Goal: Task Accomplishment & Management: Manage account settings

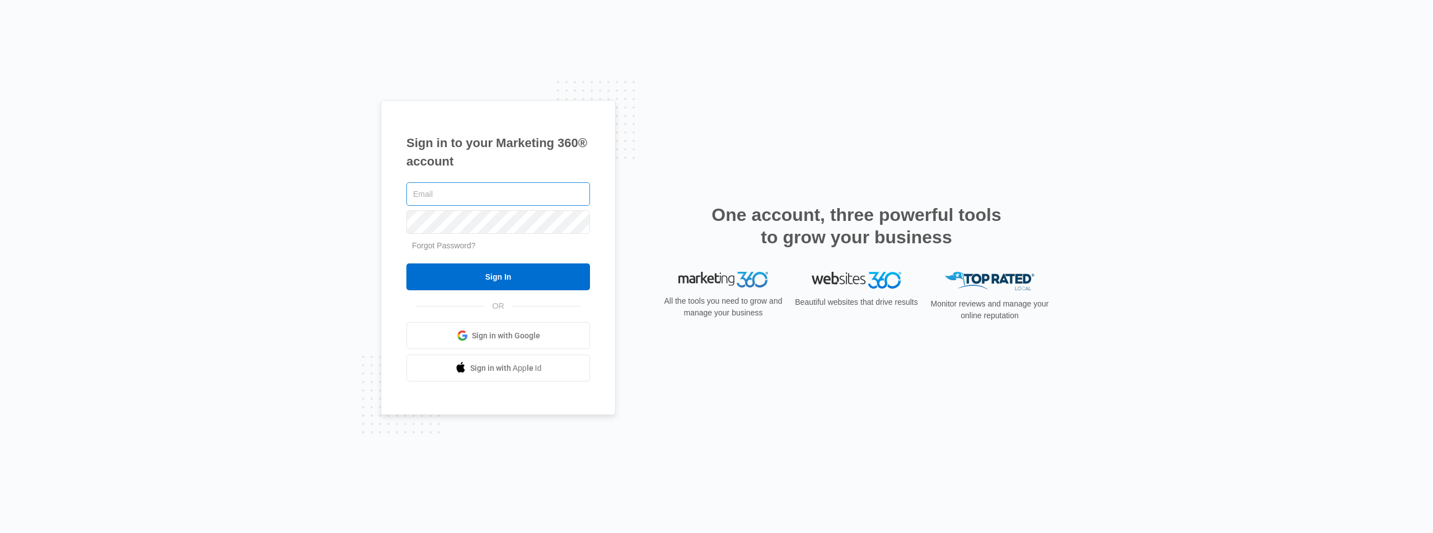
click at [480, 196] on input "text" at bounding box center [498, 194] width 184 height 24
click at [1205, 355] on div "Sign in to your Marketing 360® account Forgot Password? Sign In OR Sign in with…" at bounding box center [716, 266] width 1433 height 533
click at [468, 194] on input "text" at bounding box center [498, 194] width 184 height 24
paste input "[PERSON_NAME][EMAIL_ADDRESS][DOMAIN_NAME]"
type input "[PERSON_NAME][EMAIL_ADDRESS][DOMAIN_NAME]"
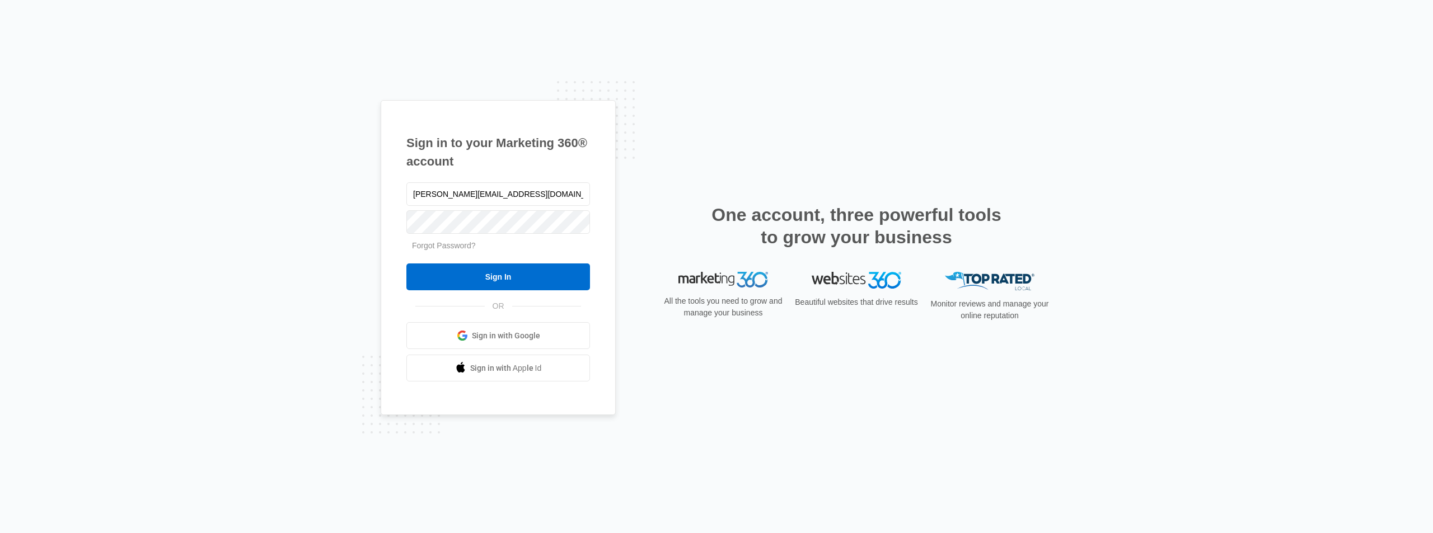
click at [1096, 371] on div "Sign in to your Marketing 360® account alie@drgsweightloss.com Forgot Password?…" at bounding box center [716, 266] width 1433 height 533
click at [499, 269] on input "Sign In" at bounding box center [498, 277] width 184 height 27
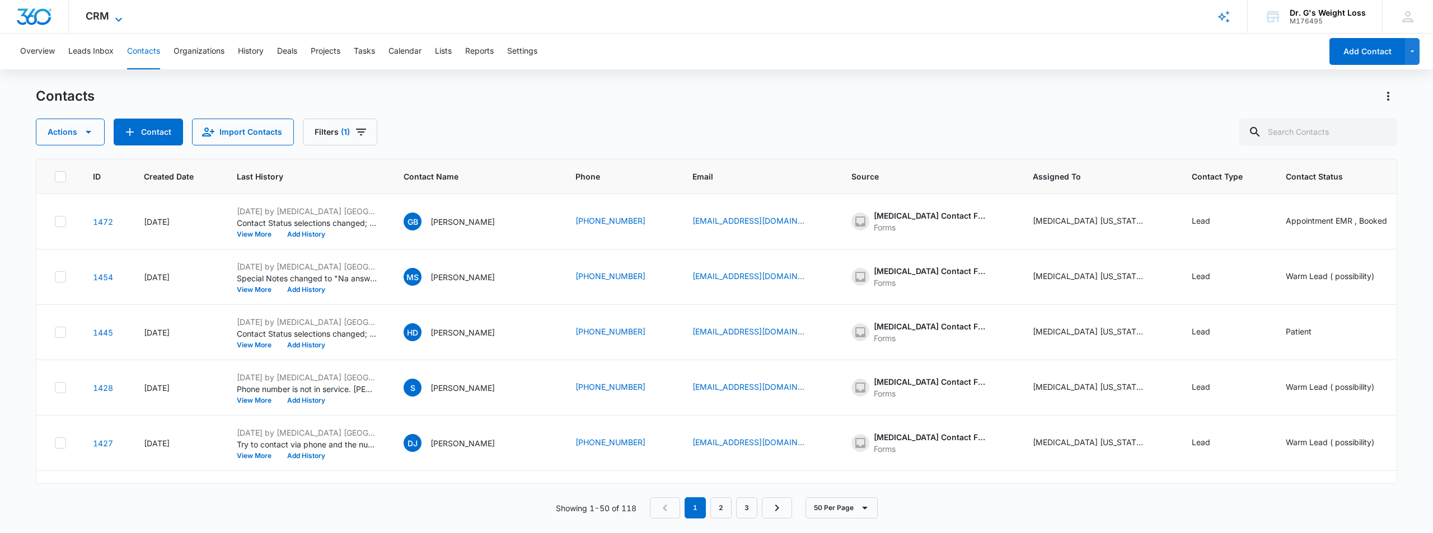
click at [109, 14] on span "CRM" at bounding box center [98, 16] width 24 height 12
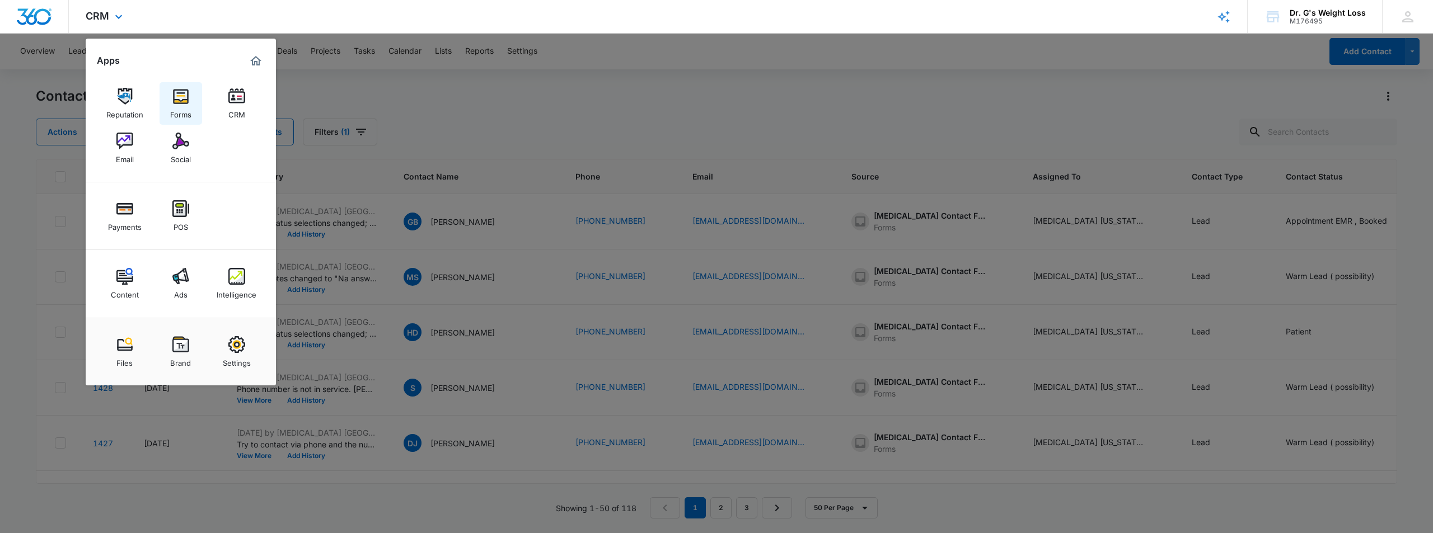
click at [181, 106] on div "Forms" at bounding box center [180, 112] width 21 height 15
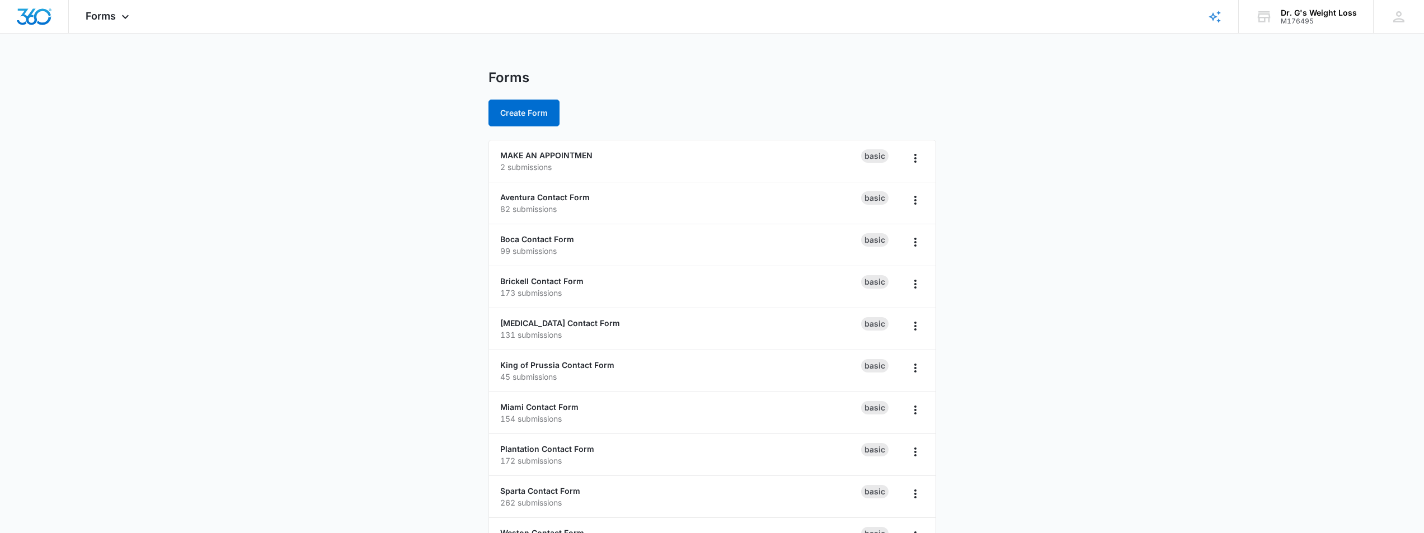
click at [377, 195] on main "Forms Create Form MAKE AN APPOINTMEN 2 submissions Basic Aventura Contact Form …" at bounding box center [712, 405] width 1424 height 672
click at [576, 161] on div "MAKE AN APPOINTMEN 2 submissions" at bounding box center [680, 161] width 361 height 24
click at [572, 156] on link "MAKE AN APPOINTMEN" at bounding box center [546, 156] width 92 height 10
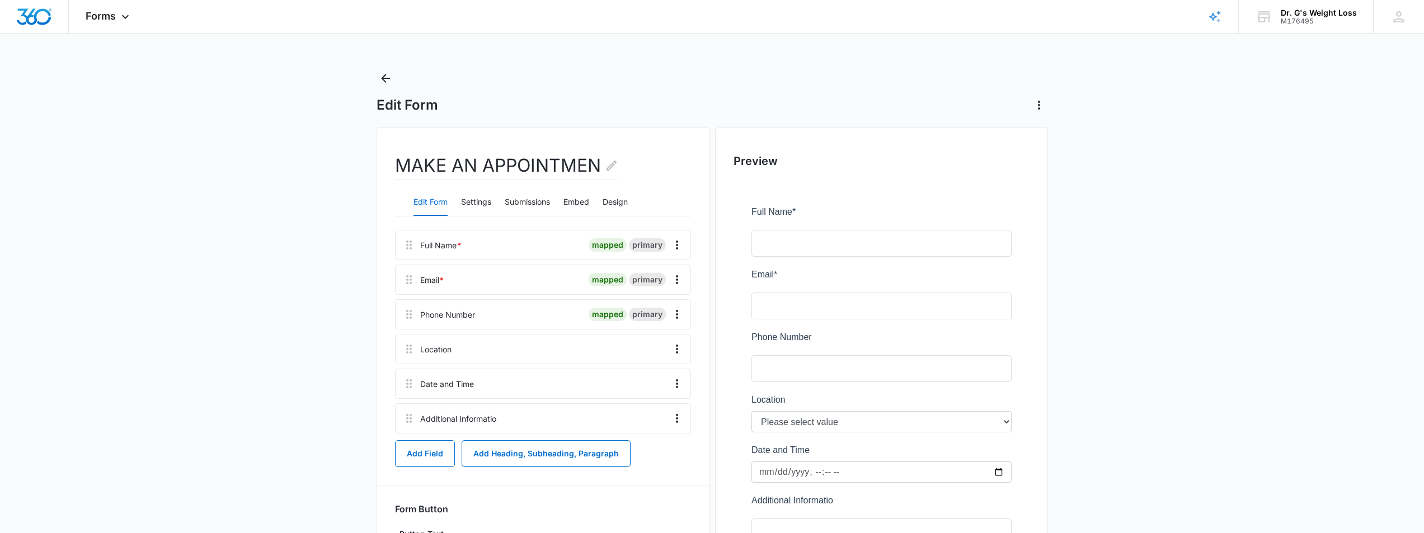
click at [329, 247] on main "Edit Form MAKE AN APPOINTMEN Edit Form Settings Submissions Embed Design Full N…" at bounding box center [712, 361] width 1424 height 584
click at [542, 204] on button "Submissions" at bounding box center [527, 202] width 45 height 27
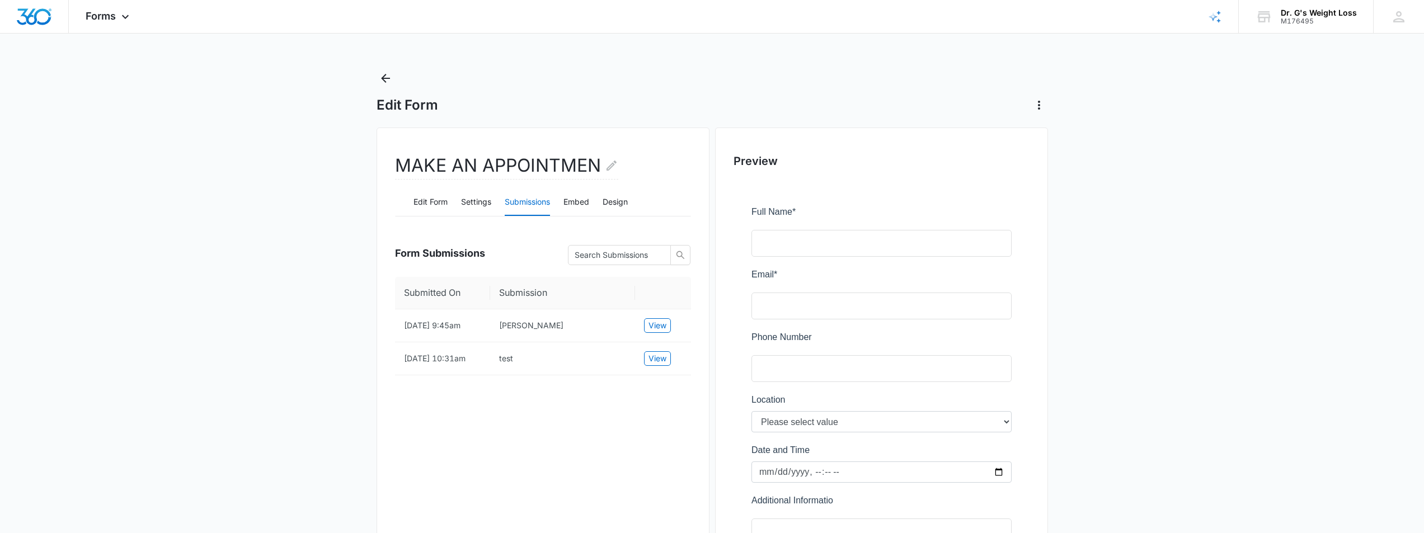
click at [312, 358] on main "Edit Form MAKE AN APPOINTMEN Edit Form Settings Submissions Embed Design Form S…" at bounding box center [712, 361] width 1424 height 584
click at [323, 354] on main "Edit Form MAKE AN APPOINTMEN Edit Form Settings Submissions Embed Design Form S…" at bounding box center [712, 361] width 1424 height 584
click at [325, 354] on main "Edit Form MAKE AN APPOINTMEN Edit Form Settings Submissions Embed Design Form S…" at bounding box center [712, 361] width 1424 height 584
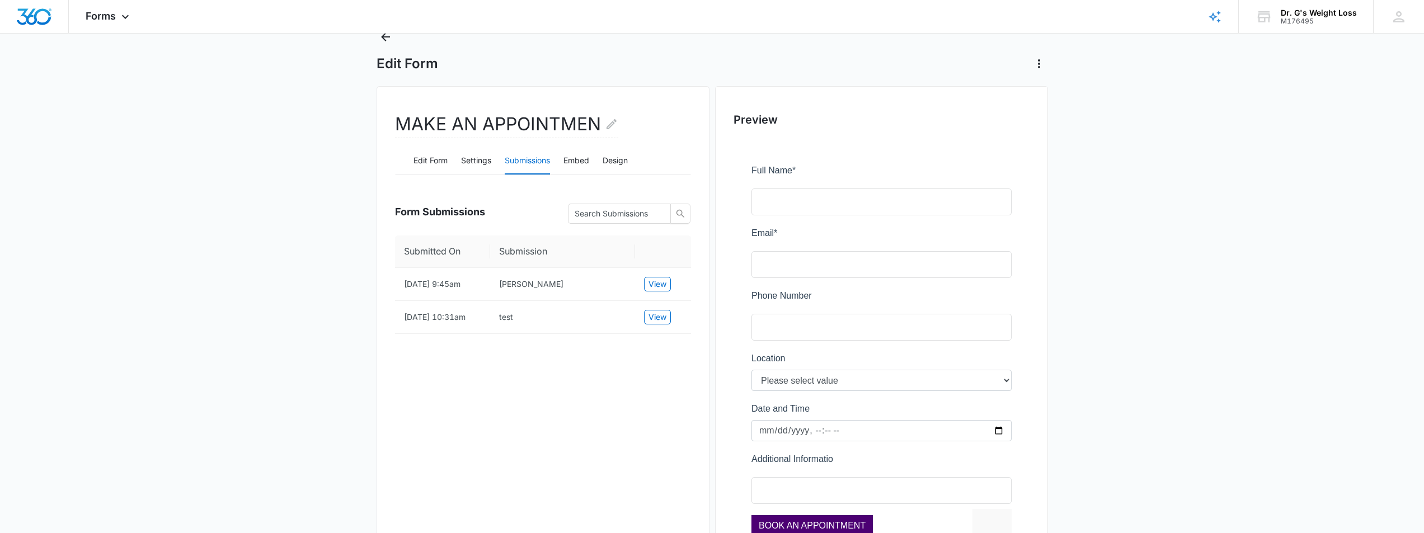
scroll to position [120, 0]
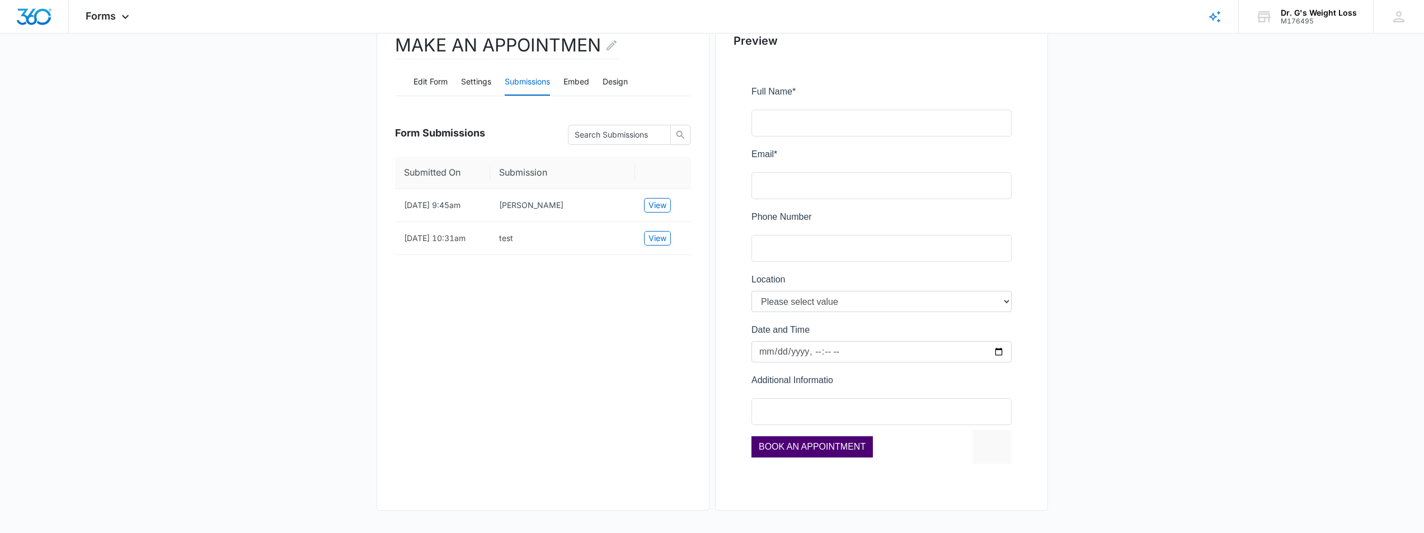
click at [1005, 310] on div at bounding box center [882, 276] width 296 height 432
click at [1005, 303] on div at bounding box center [882, 276] width 296 height 432
click at [810, 302] on div at bounding box center [882, 276] width 296 height 432
click at [574, 369] on div "MAKE AN APPOINTMEN Edit Form Settings Submissions Embed Design Form Submissions…" at bounding box center [543, 259] width 333 height 504
click at [566, 370] on div "MAKE AN APPOINTMEN Edit Form Settings Submissions Embed Design Form Submissions…" at bounding box center [543, 259] width 333 height 504
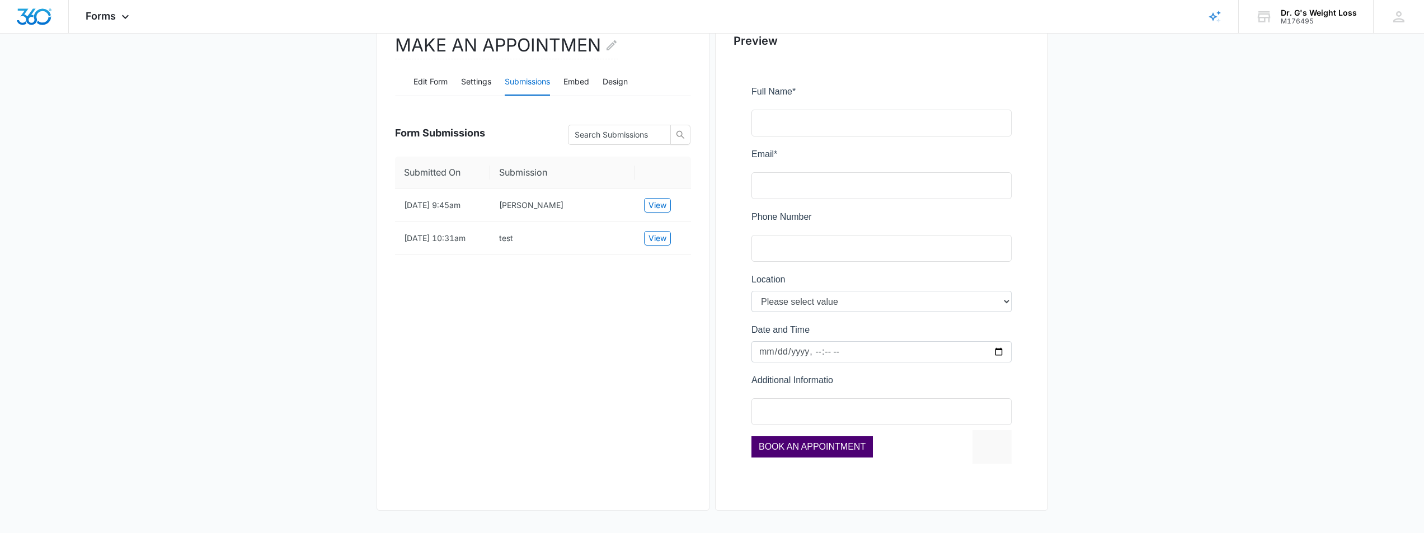
click at [815, 303] on div at bounding box center [882, 276] width 296 height 432
click at [420, 81] on button "Edit Form" at bounding box center [431, 82] width 34 height 27
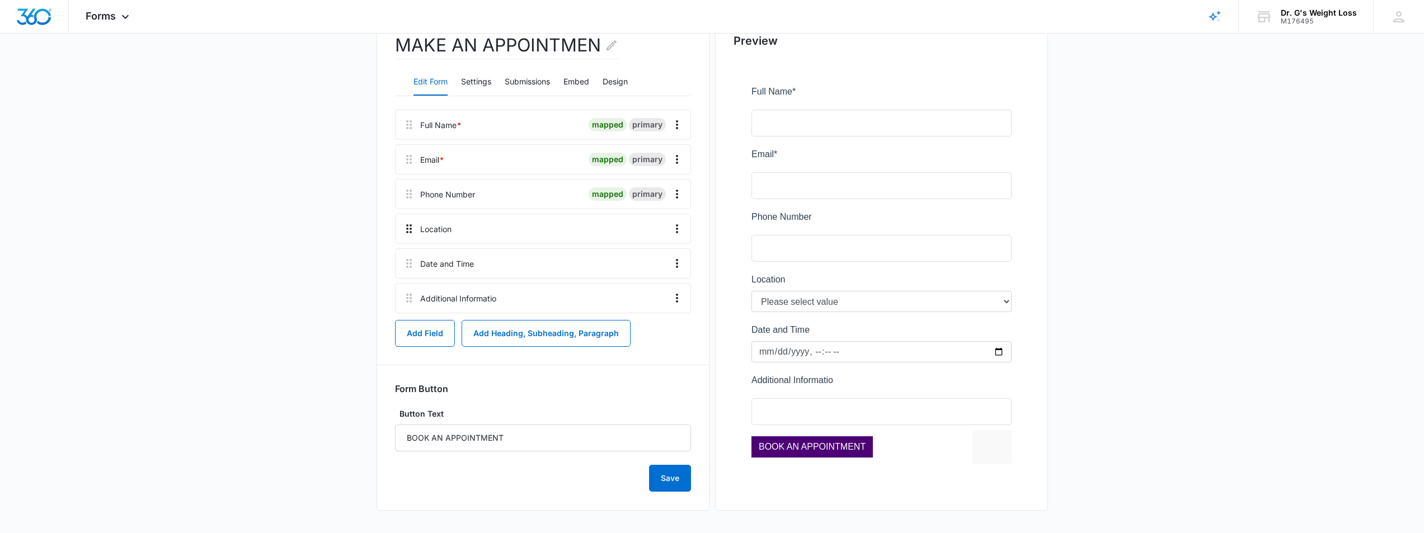
click at [413, 227] on icon at bounding box center [408, 228] width 13 height 13
click at [411, 230] on icon at bounding box center [408, 228] width 13 height 13
click at [438, 231] on div "Location" at bounding box center [435, 229] width 31 height 12
click at [677, 229] on icon "Overflow Menu" at bounding box center [677, 228] width 2 height 9
click at [650, 261] on div "Edit" at bounding box center [647, 260] width 24 height 8
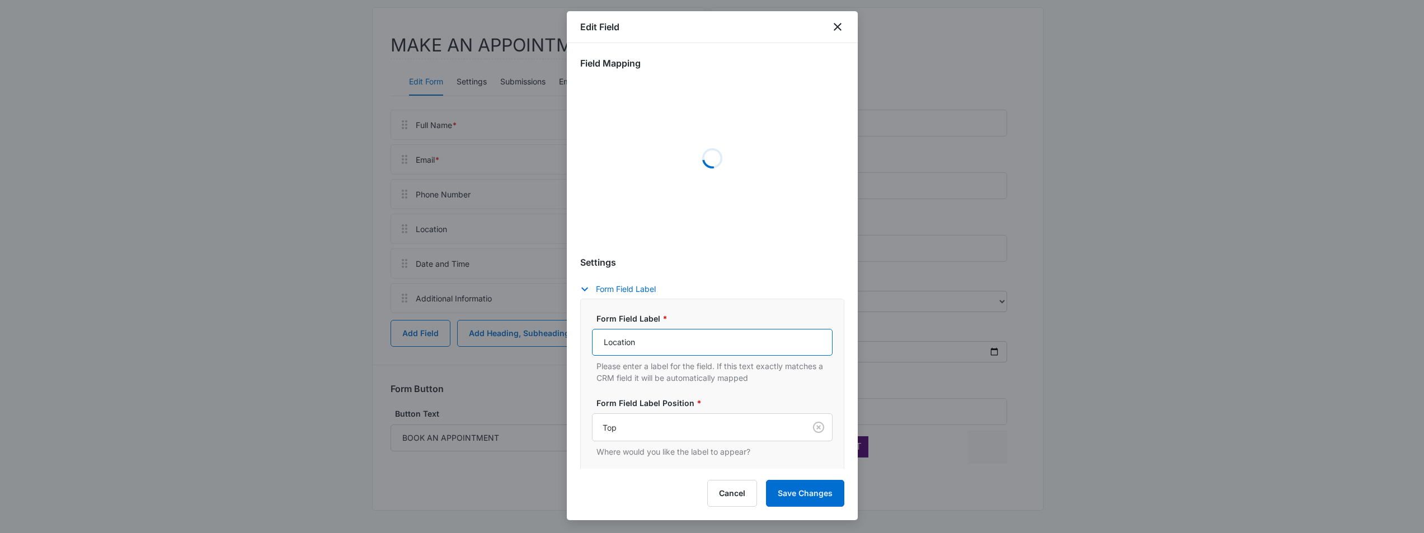
click at [710, 343] on input "Location" at bounding box center [712, 342] width 241 height 27
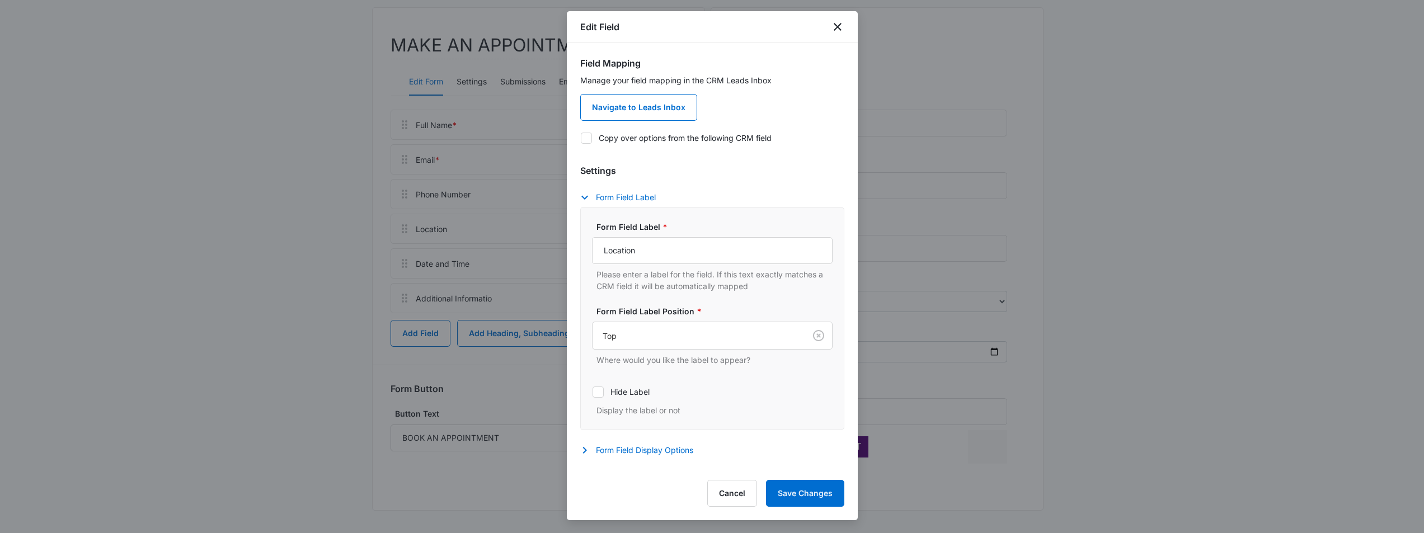
click at [728, 292] on div "Form Field Label * Location Please enter a label for the field. If this text ex…" at bounding box center [712, 318] width 241 height 195
click at [742, 256] on input "Location" at bounding box center [712, 250] width 241 height 27
click at [713, 300] on div "Form Field Label * Location Please enter a label for the field. If this text ex…" at bounding box center [712, 318] width 241 height 195
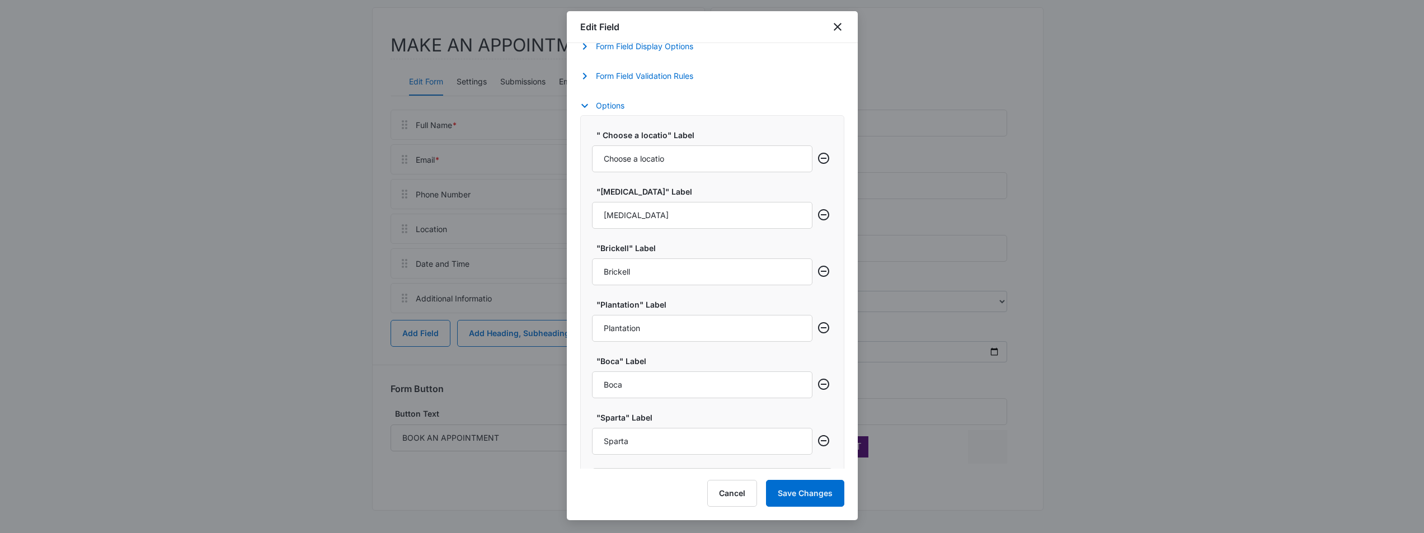
scroll to position [444, 0]
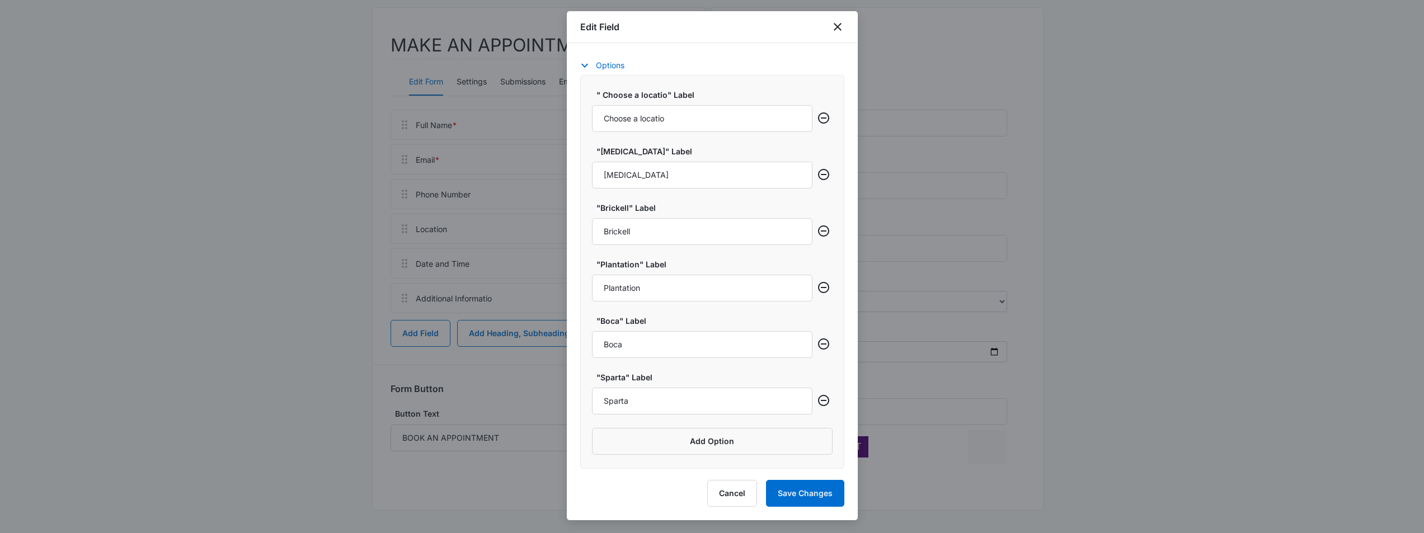
click at [842, 350] on div "Field Mapping Manage your field mapping in the CRM Leads Inbox Navigate to Lead…" at bounding box center [712, 256] width 291 height 426
click at [706, 442] on button "Add Option" at bounding box center [712, 441] width 241 height 27
click at [661, 406] on input "Label" at bounding box center [702, 401] width 221 height 27
click at [735, 493] on button "Cancel" at bounding box center [732, 493] width 50 height 27
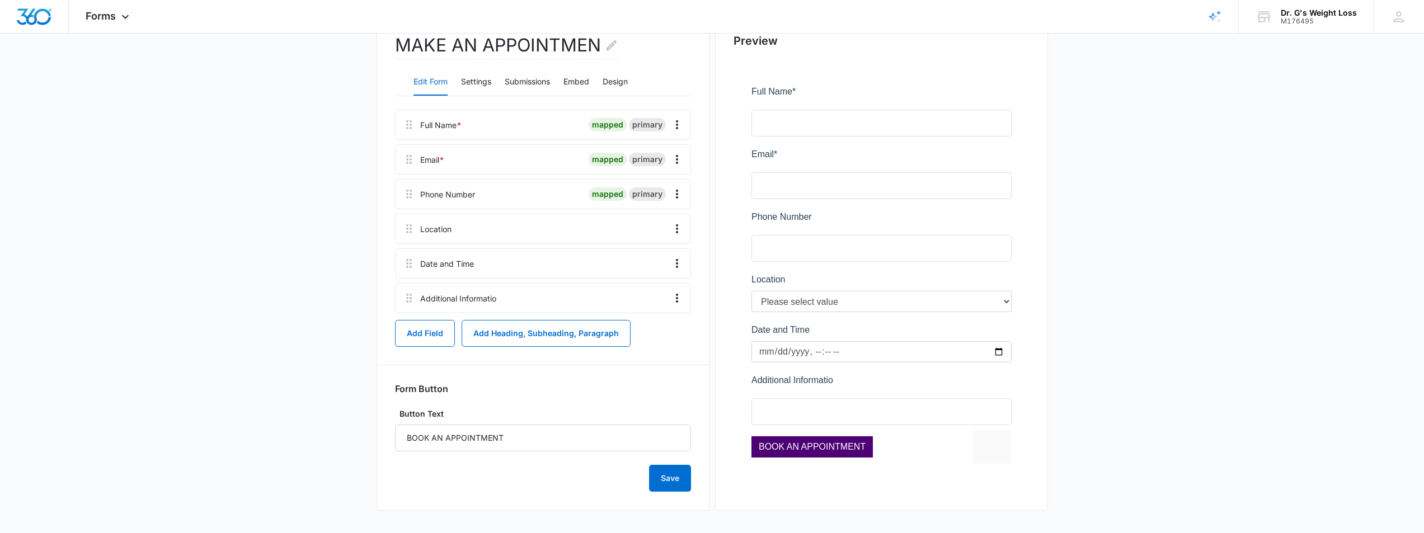
click at [726, 427] on div "Preview" at bounding box center [881, 259] width 333 height 504
click at [236, 321] on main "Edit Form MAKE AN APPOINTMEN Edit Form Settings Submissions Embed Design Full N…" at bounding box center [712, 241] width 1424 height 584
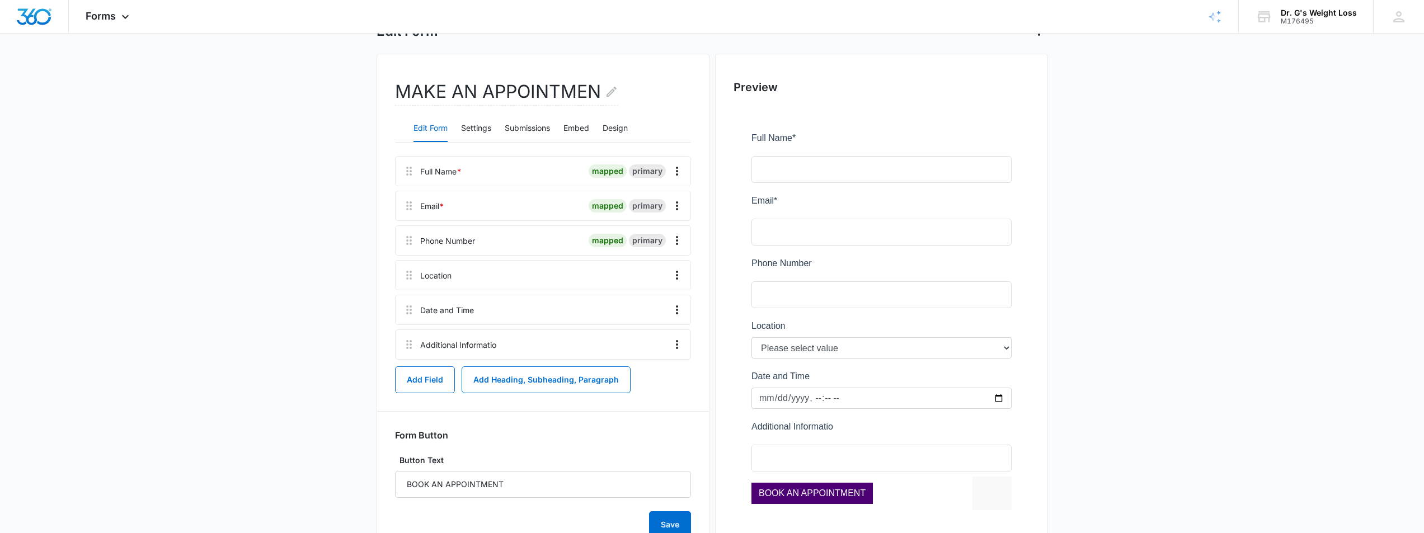
scroll to position [0, 0]
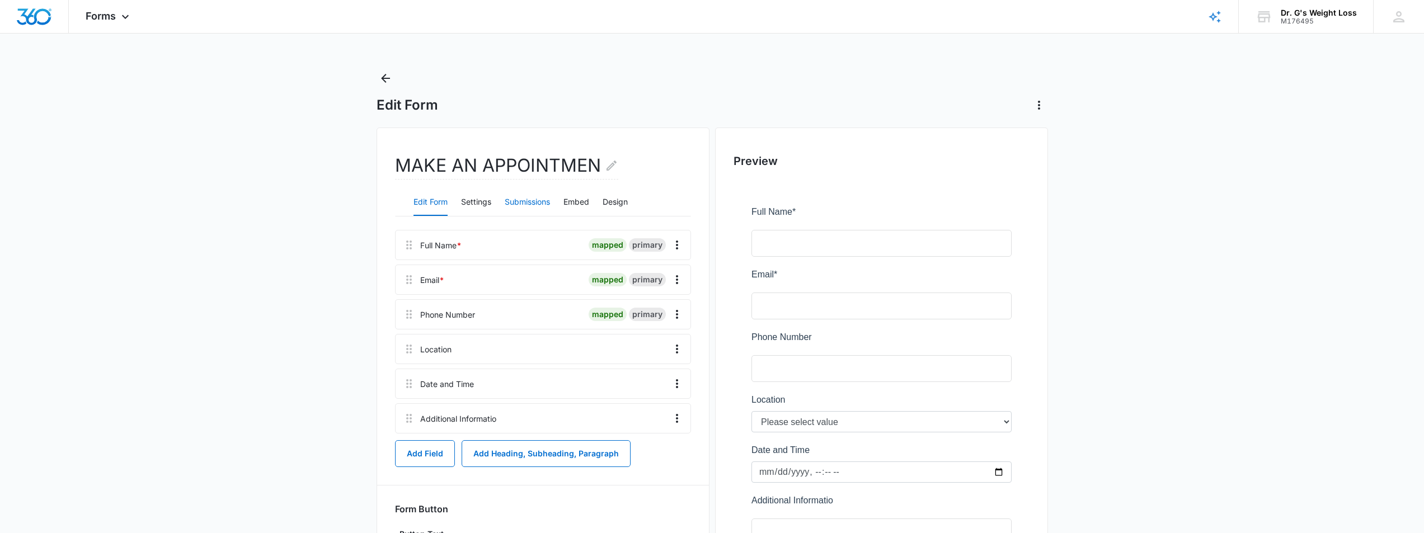
click at [533, 198] on button "Submissions" at bounding box center [527, 202] width 45 height 27
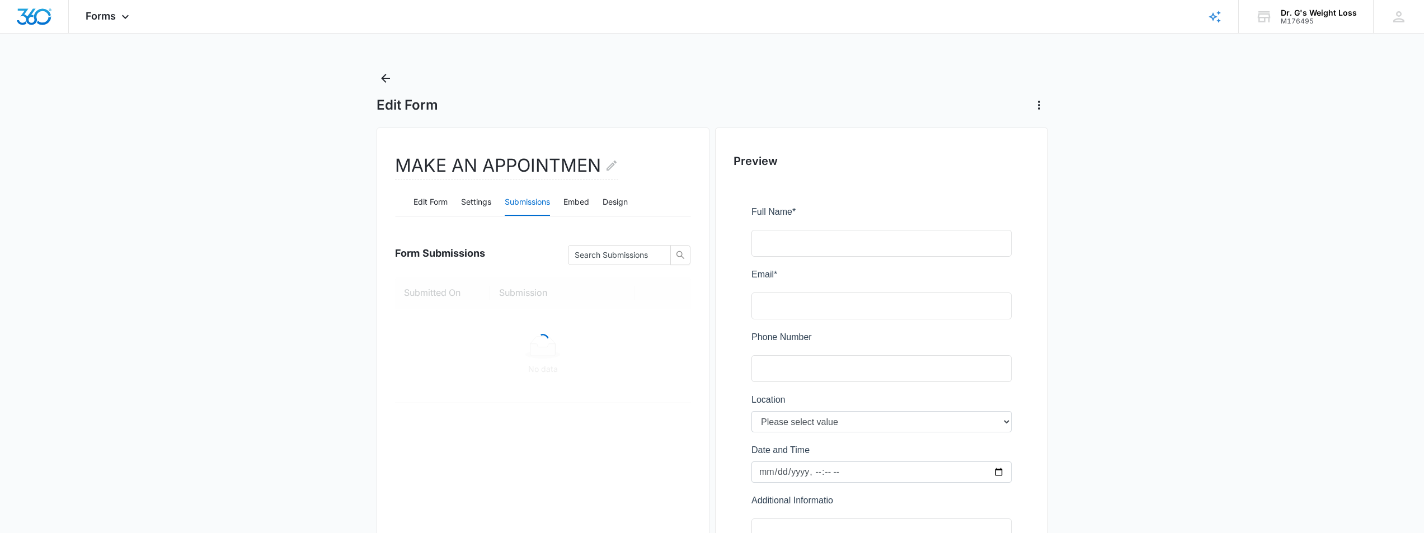
click at [348, 337] on main "Edit Form MAKE AN APPOINTMEN Edit Form Settings Submissions Embed Design Form S…" at bounding box center [712, 361] width 1424 height 584
click at [338, 301] on main "Edit Form MAKE AN APPOINTMEN Edit Form Settings Submissions Embed Design Form S…" at bounding box center [712, 361] width 1424 height 584
click at [649, 325] on span "View" at bounding box center [658, 326] width 18 height 12
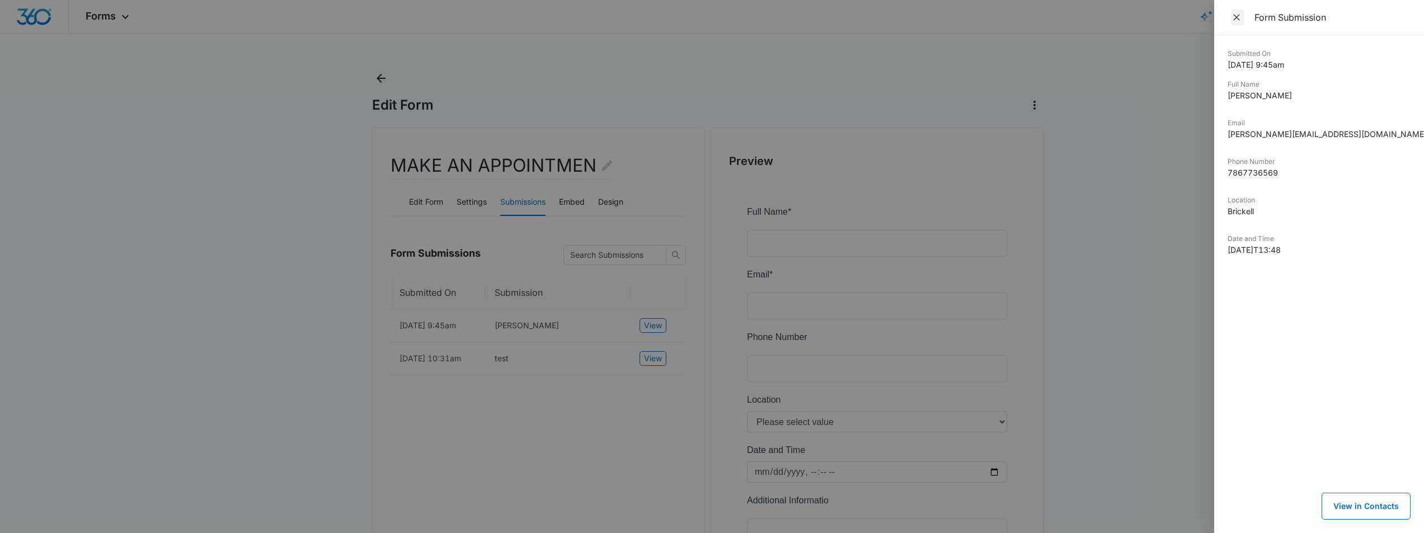
click at [1235, 21] on icon "Close" at bounding box center [1236, 17] width 11 height 11
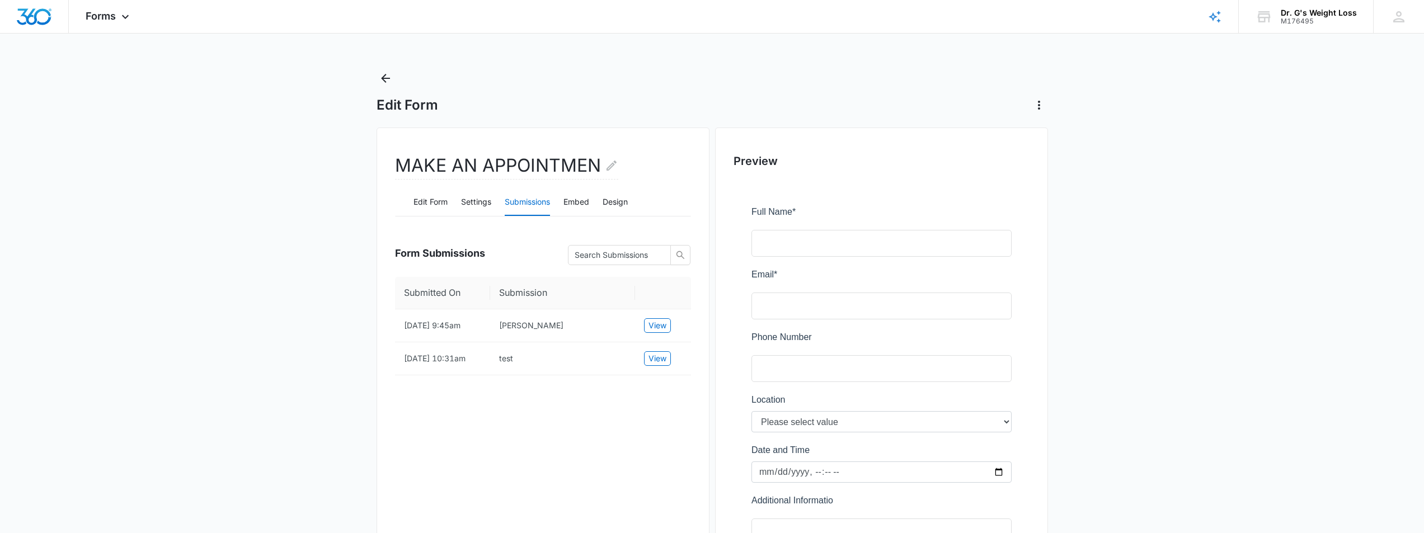
click at [496, 439] on div "MAKE AN APPOINTMEN Edit Form Settings Submissions Embed Design Form Submissions…" at bounding box center [543, 380] width 333 height 504
click at [377, 329] on div "MAKE AN APPOINTMEN Edit Form Settings Submissions Embed Design Form Submissions…" at bounding box center [543, 380] width 333 height 504
click at [612, 332] on td "[PERSON_NAME]" at bounding box center [562, 326] width 145 height 33
click at [585, 329] on td "[PERSON_NAME]" at bounding box center [562, 326] width 145 height 33
click at [435, 329] on td "[DATE] 9:45am" at bounding box center [442, 326] width 95 height 33
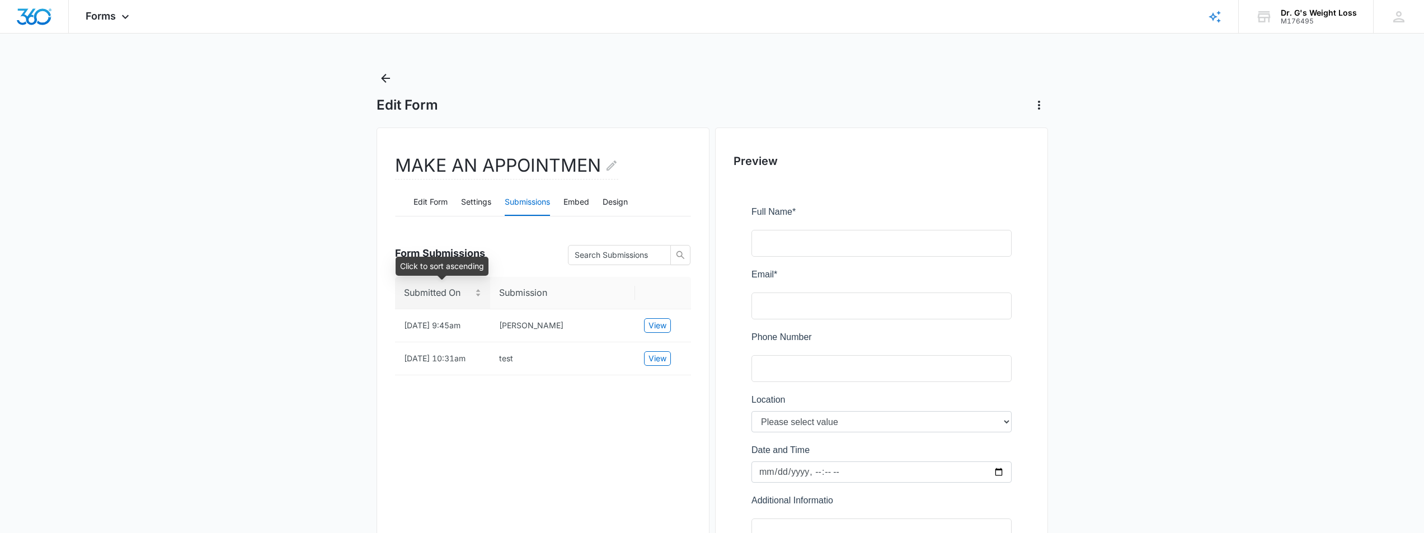
click at [439, 292] on span "Submitted On" at bounding box center [438, 293] width 69 height 14
click at [335, 334] on main "Edit Form MAKE AN APPOINTMEN Edit Form Settings Submissions Embed Design Form S…" at bounding box center [712, 361] width 1424 height 584
click at [471, 204] on button "Settings" at bounding box center [476, 202] width 30 height 27
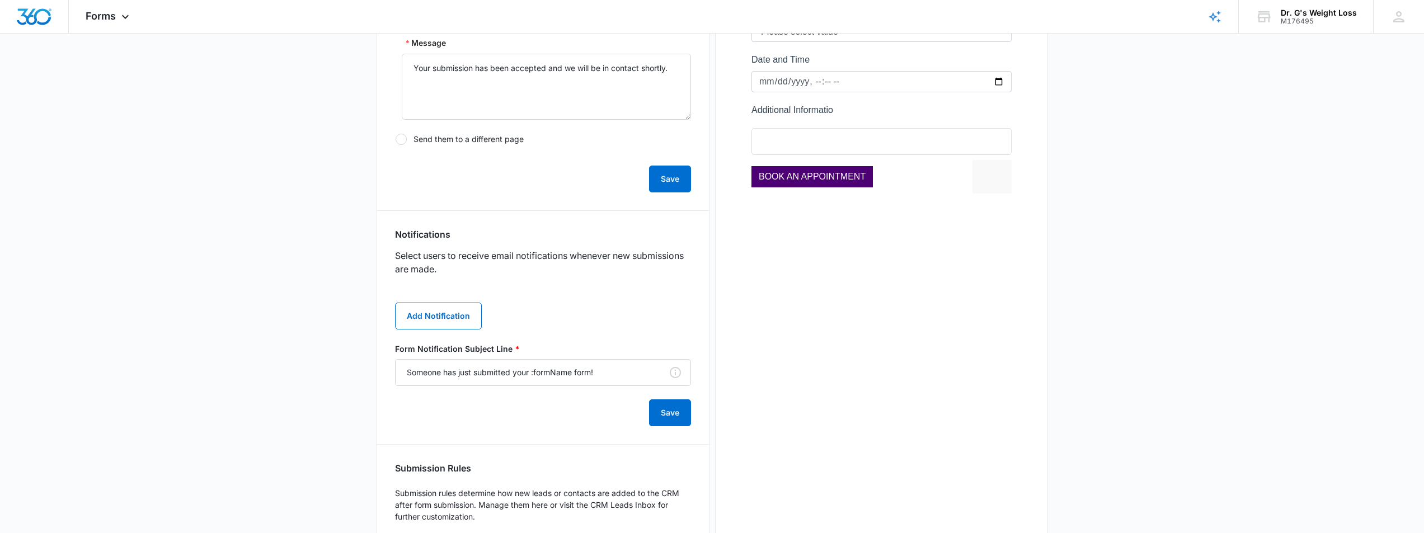
scroll to position [392, 0]
click at [542, 423] on form "Form Notification Subject Line * Someone has just submitted your :formName form…" at bounding box center [543, 383] width 296 height 83
click at [601, 374] on input "Someone has just submitted your :formName form!" at bounding box center [543, 371] width 296 height 27
click at [566, 435] on div "Security Enable reCAPTCHA This is a free service that helps protect against spa…" at bounding box center [543, 198] width 296 height 728
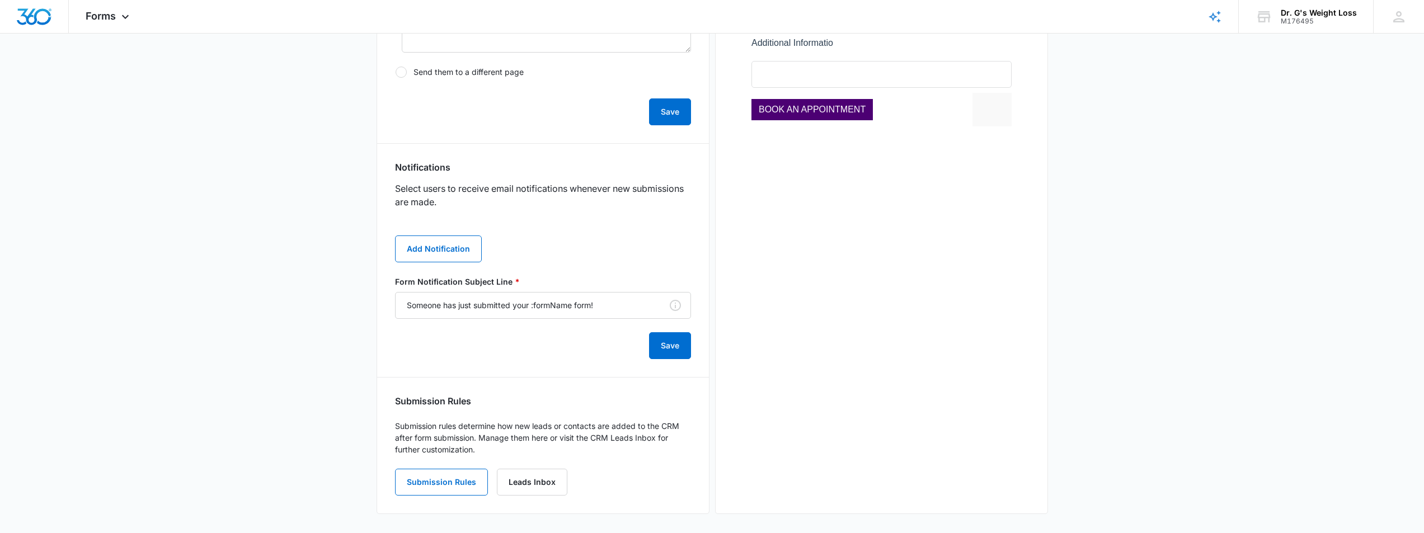
scroll to position [461, 0]
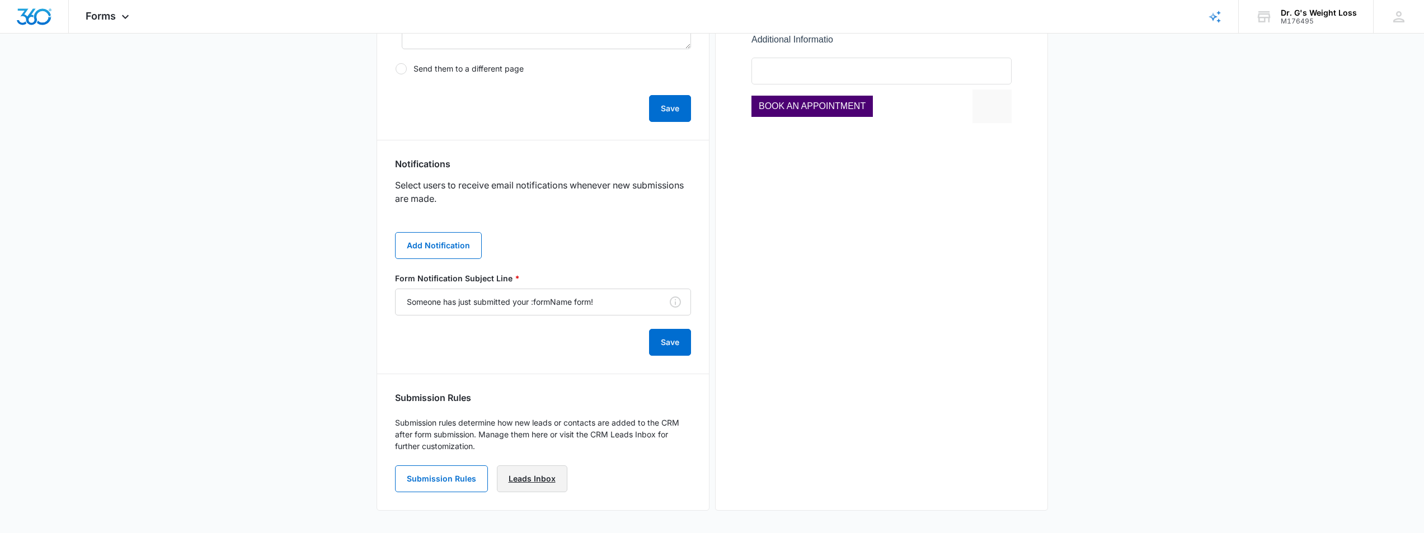
click at [543, 482] on link "Leads Inbox" at bounding box center [532, 479] width 71 height 27
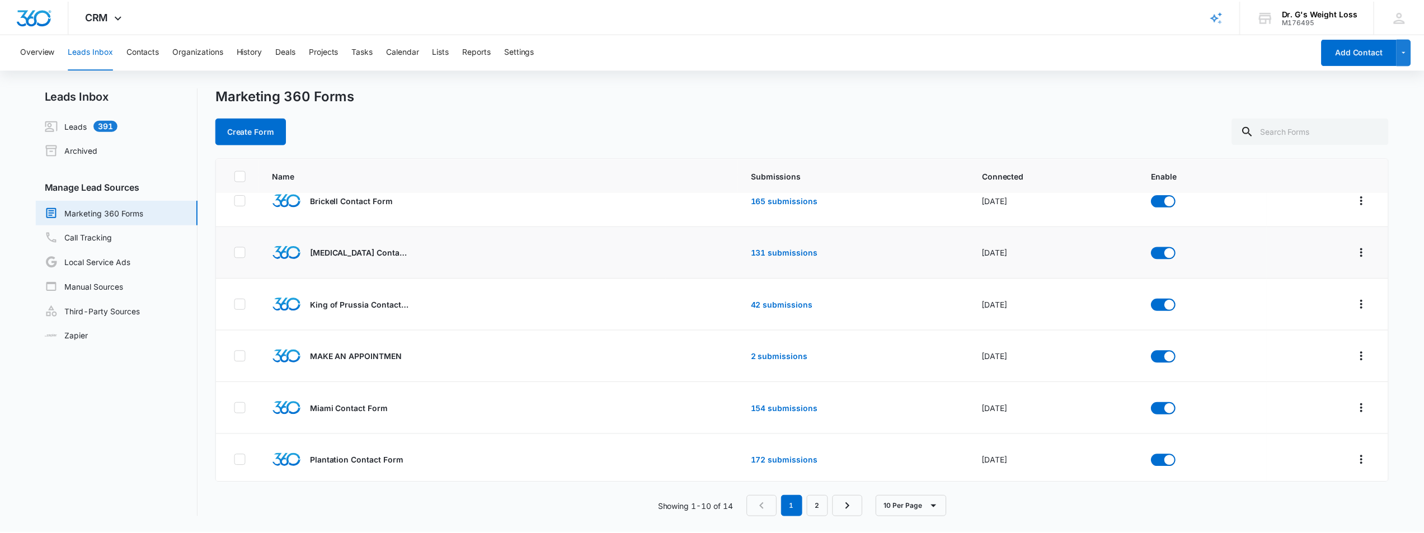
scroll to position [112, 0]
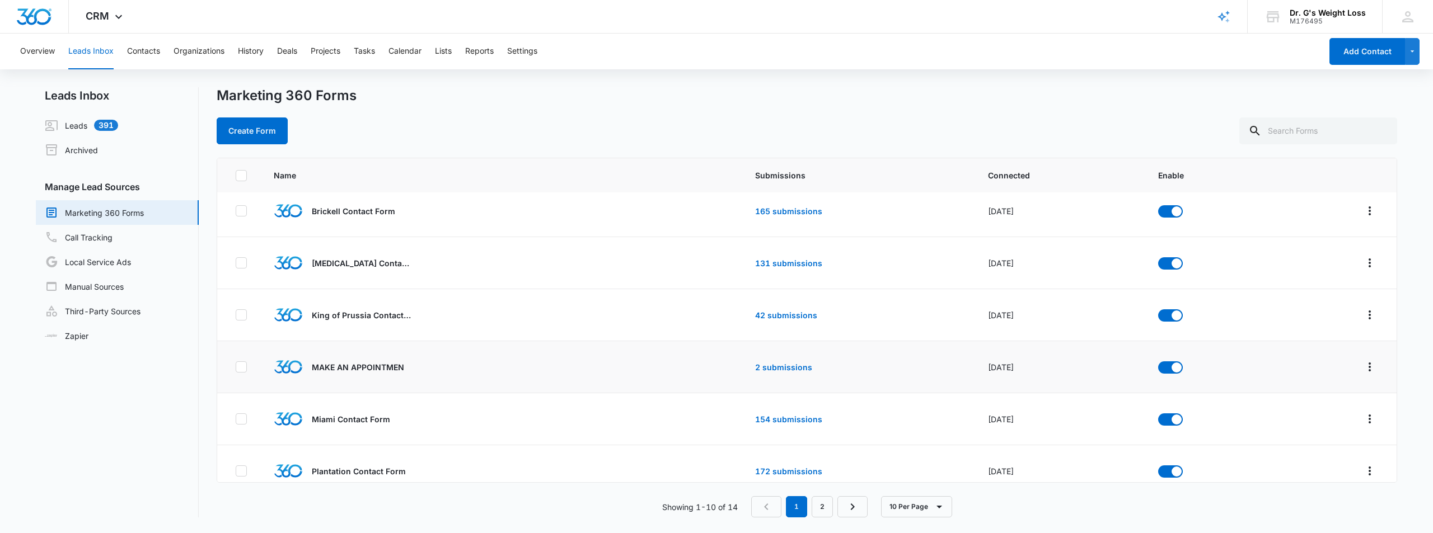
click at [389, 370] on p "MAKE AN APPOINTMEN" at bounding box center [358, 368] width 92 height 12
click at [285, 368] on img at bounding box center [288, 367] width 29 height 14
click at [240, 367] on icon at bounding box center [241, 367] width 10 height 10
click at [236, 367] on input "checkbox" at bounding box center [235, 367] width 1 height 1
checkbox input "true"
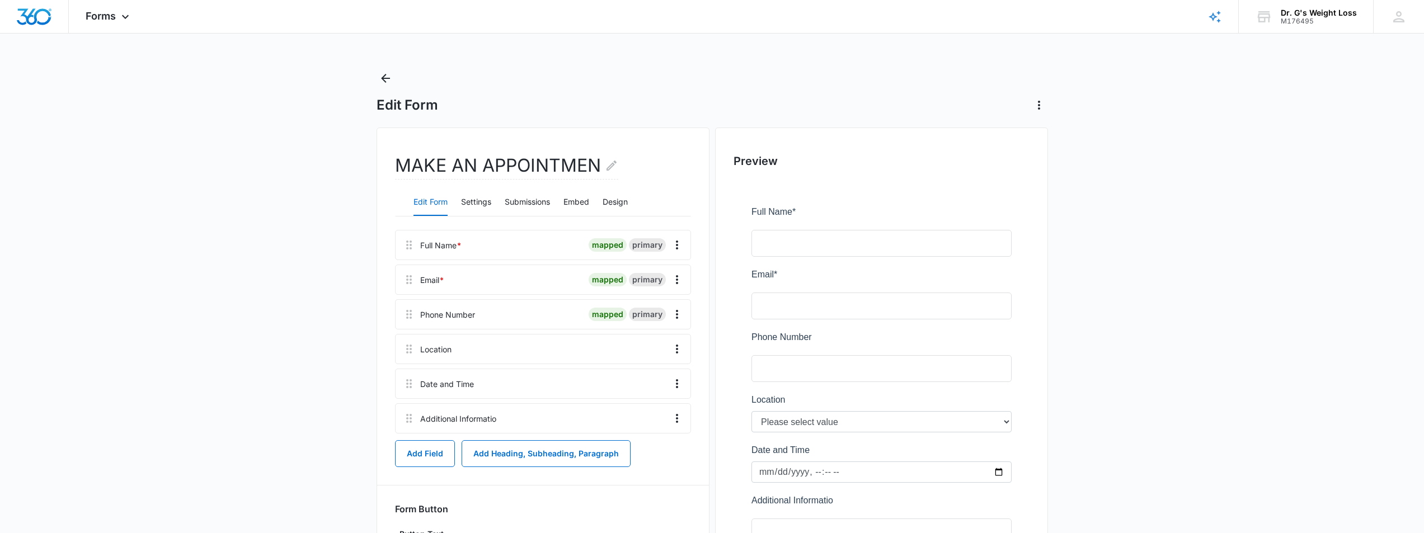
click at [307, 366] on main "Edit Form MAKE AN APPOINTMEN Edit Form Settings Submissions Embed Design Full N…" at bounding box center [712, 361] width 1424 height 584
click at [470, 200] on button "Settings" at bounding box center [476, 202] width 30 height 27
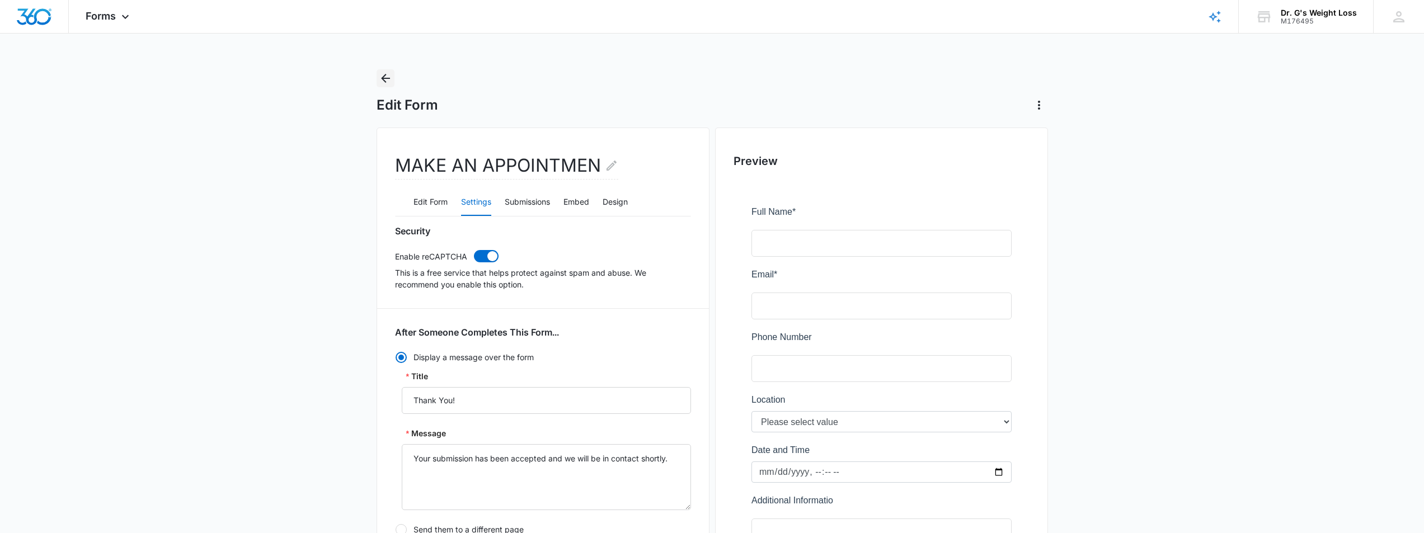
click at [384, 79] on icon "Back" at bounding box center [385, 78] width 9 height 9
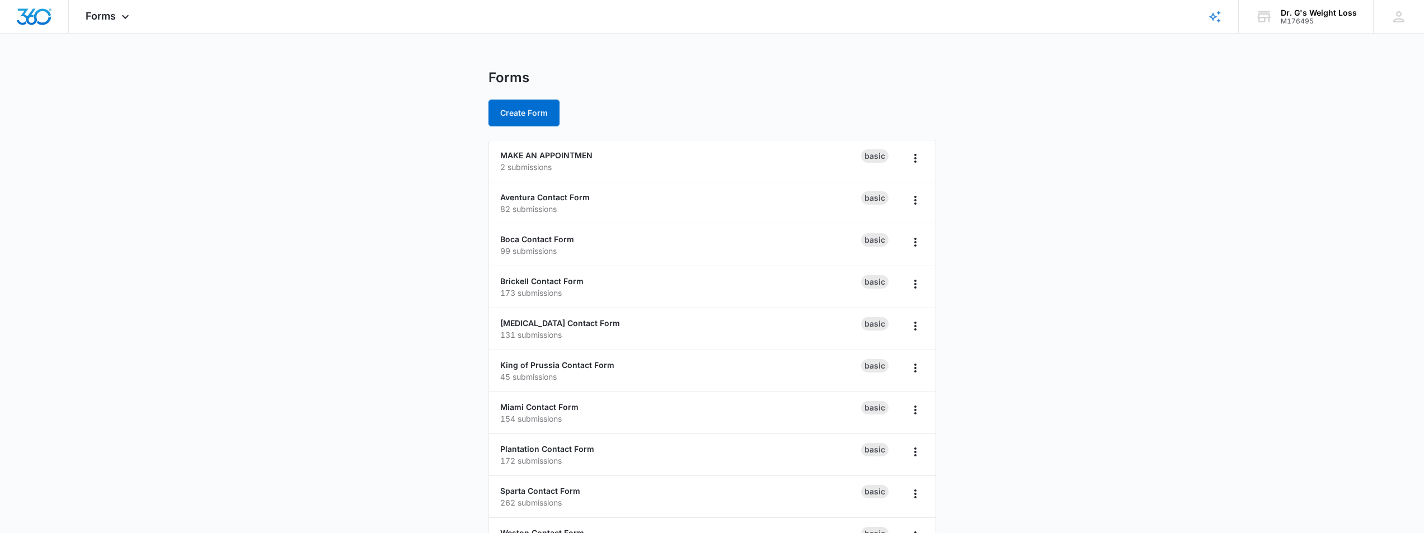
click at [414, 236] on main "Forms Create Form MAKE AN APPOINTMEN 2 submissions Basic Aventura Contact Form …" at bounding box center [712, 405] width 1424 height 672
click at [554, 319] on link "[MEDICAL_DATA] Contact Form" at bounding box center [560, 323] width 120 height 10
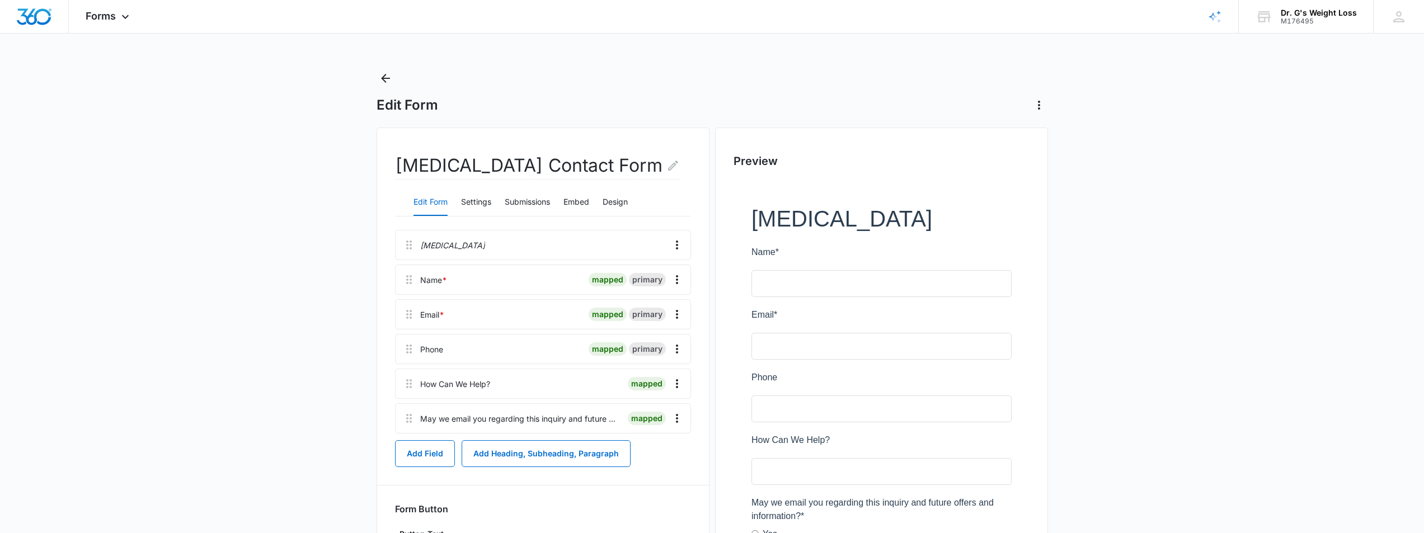
click at [597, 239] on div at bounding box center [577, 245] width 174 height 29
click at [347, 259] on main "Edit Form [MEDICAL_DATA] Contact Form Edit Form Settings Submissions Embed Desi…" at bounding box center [712, 370] width 1424 height 602
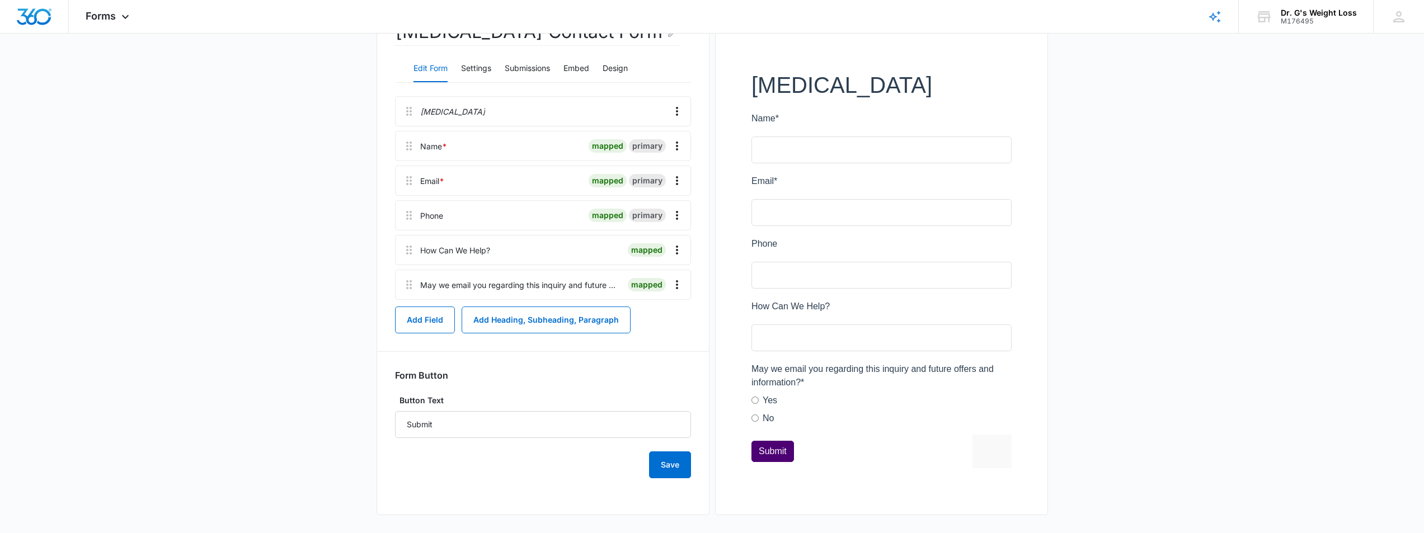
scroll to position [138, 0]
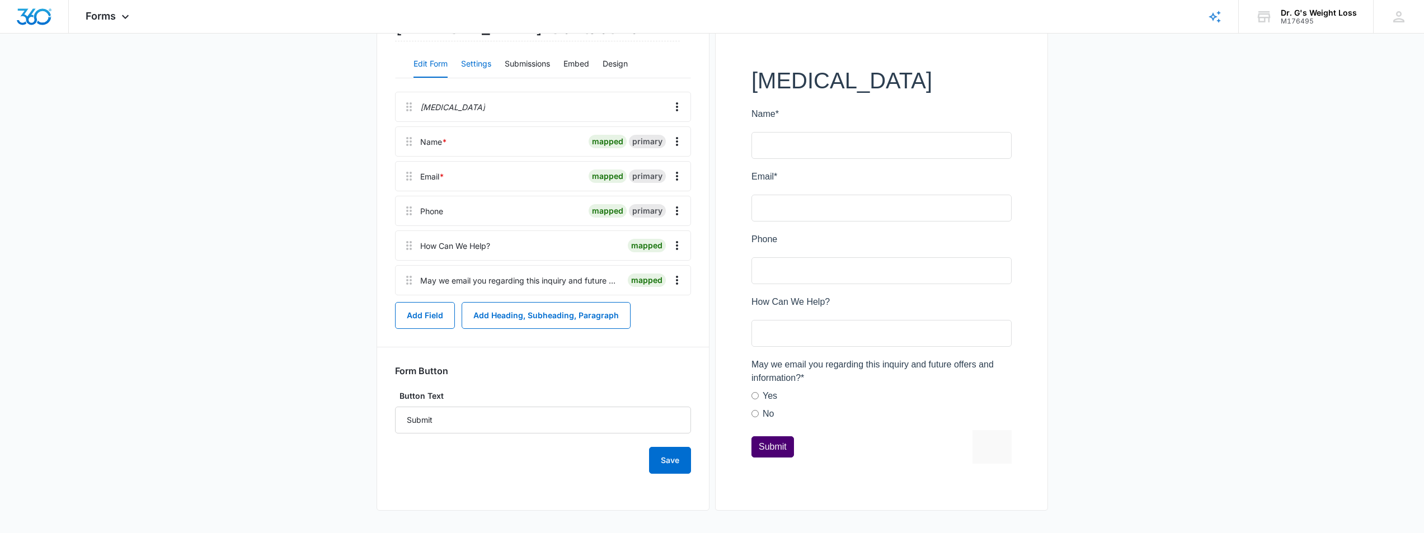
click at [476, 65] on button "Settings" at bounding box center [476, 64] width 30 height 27
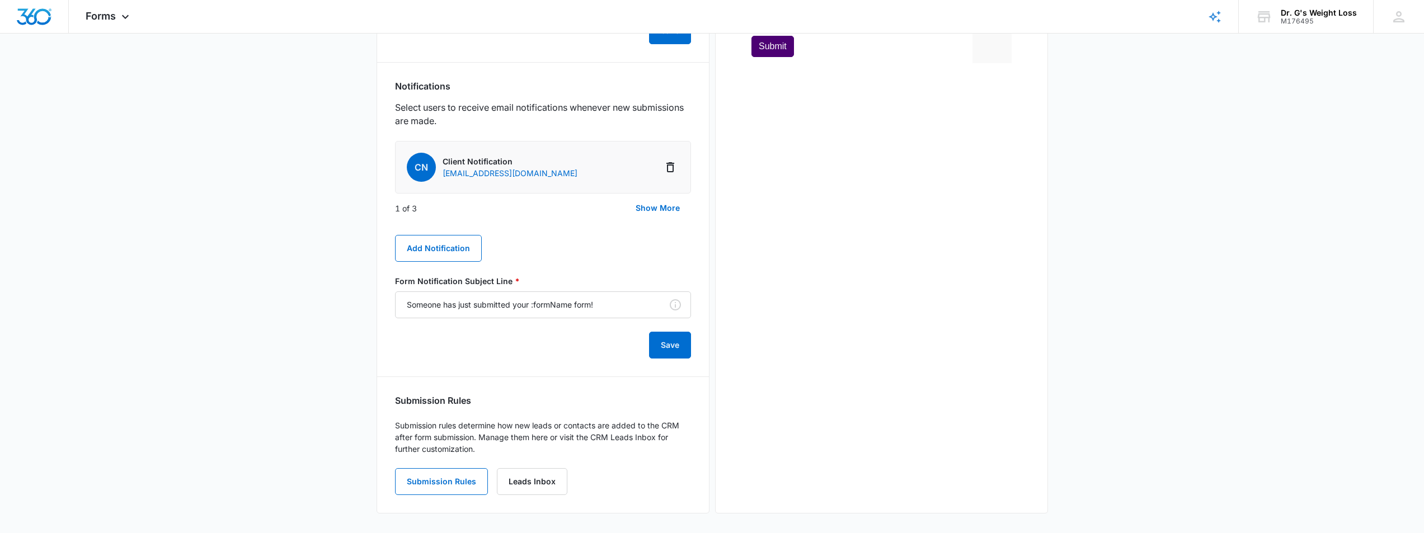
scroll to position [542, 0]
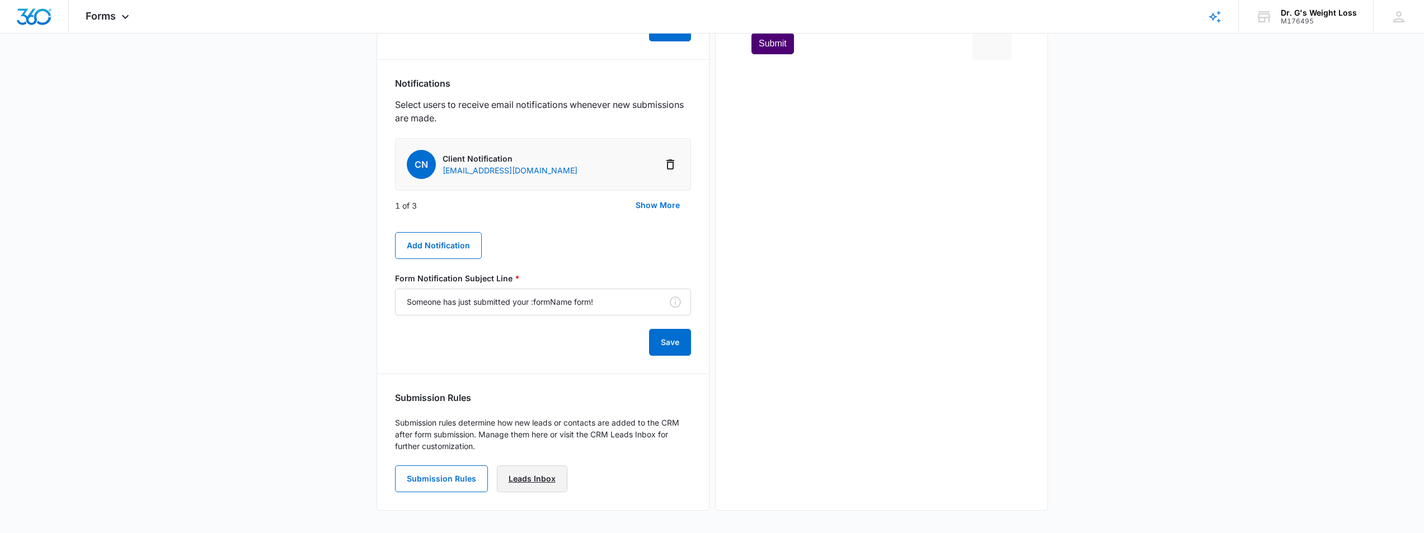
click at [534, 483] on link "Leads Inbox" at bounding box center [532, 479] width 71 height 27
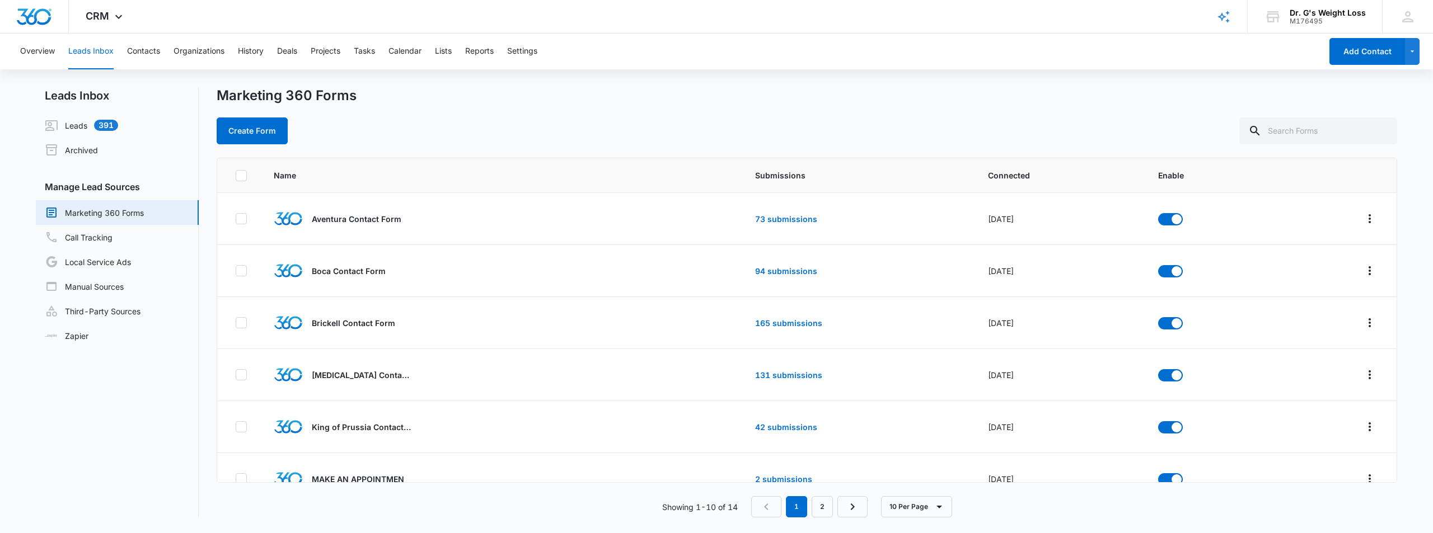
click at [620, 121] on div "Create Form" at bounding box center [807, 131] width 1180 height 27
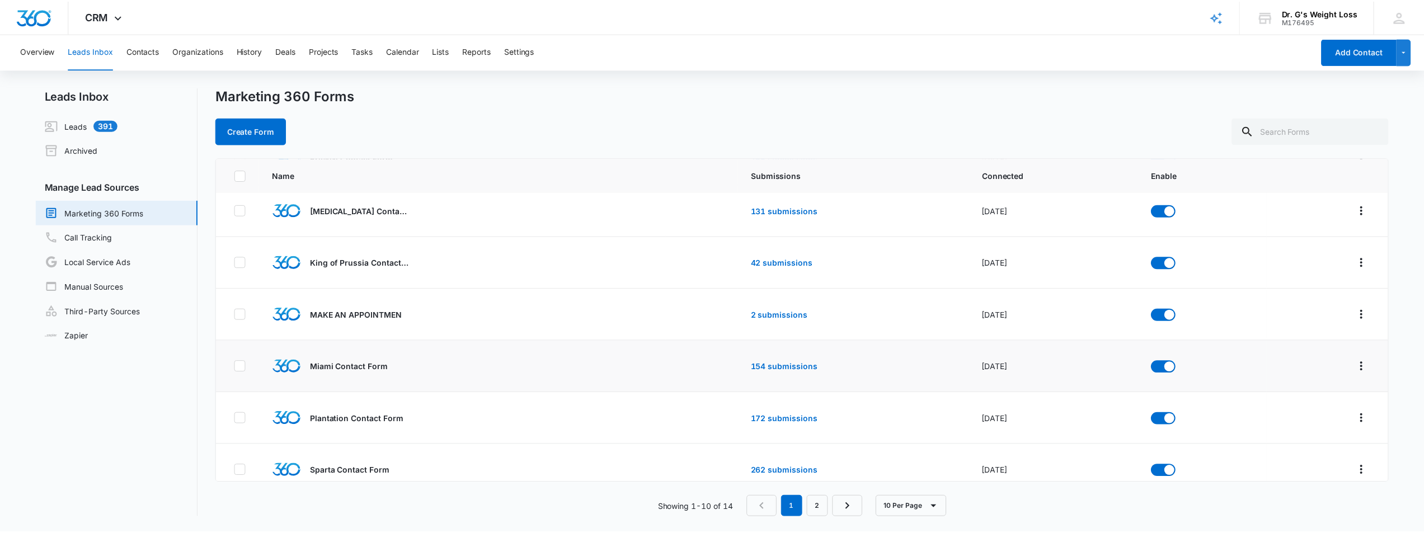
scroll to position [168, 0]
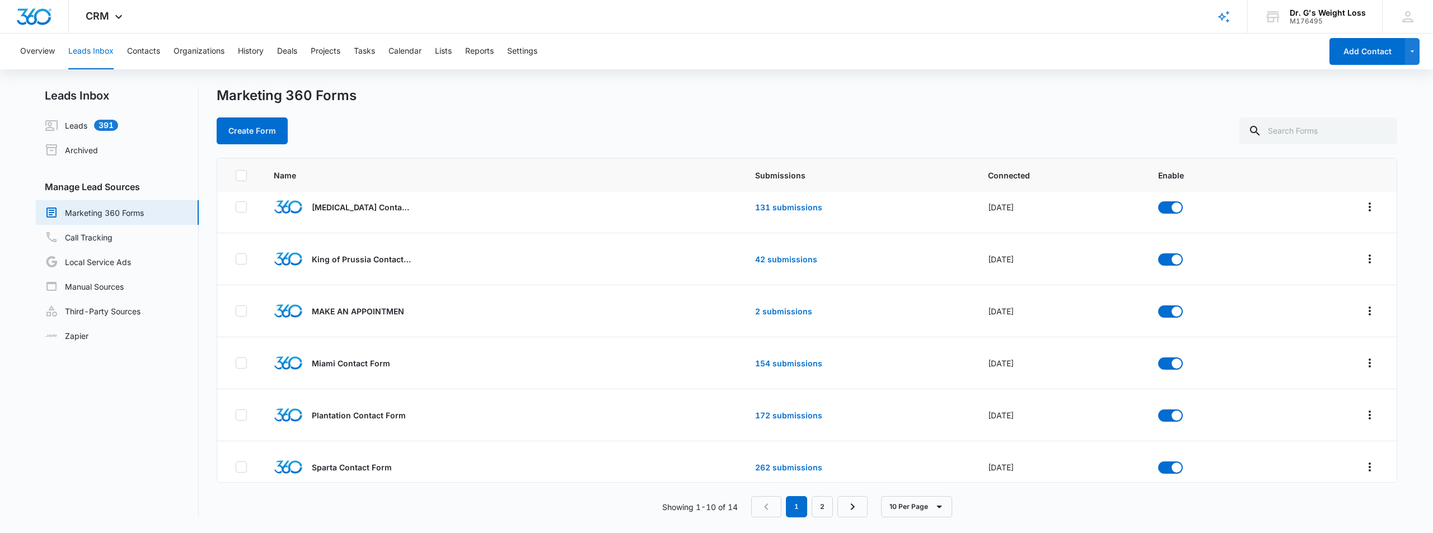
click at [118, 449] on nav "Leads Inbox Leads 391 Archived Manage Lead Sources Marketing 360 Forms Call Tra…" at bounding box center [117, 302] width 163 height 430
click at [83, 338] on link "Zapier" at bounding box center [67, 336] width 44 height 12
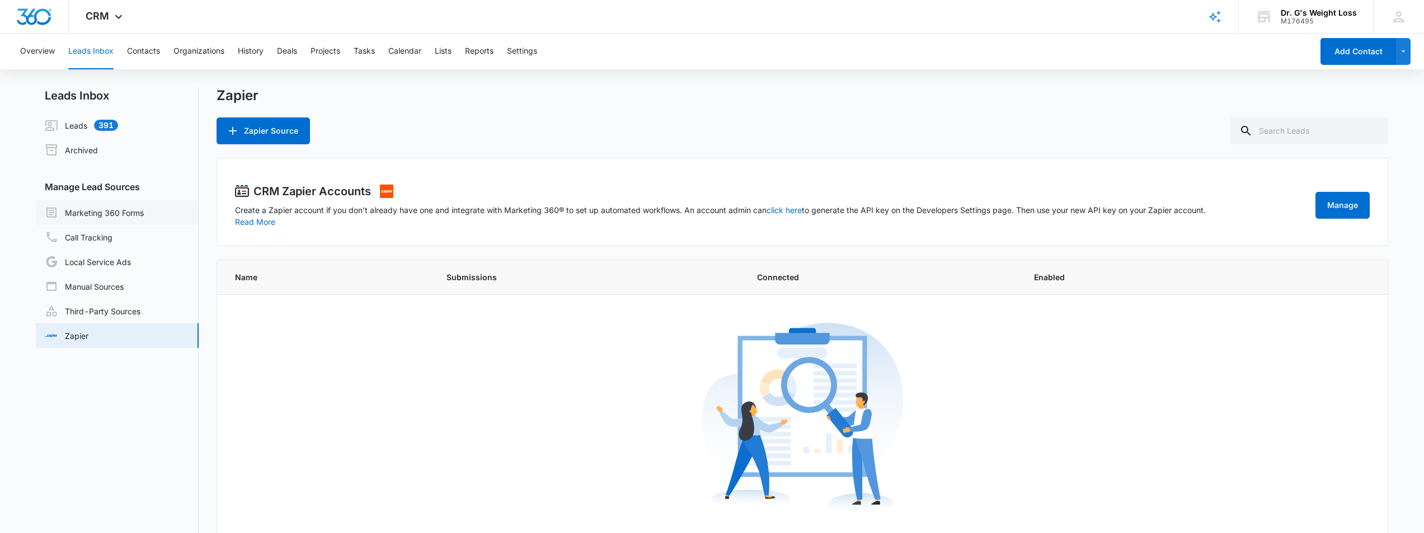
click at [114, 216] on link "Marketing 360 Forms" at bounding box center [94, 212] width 99 height 13
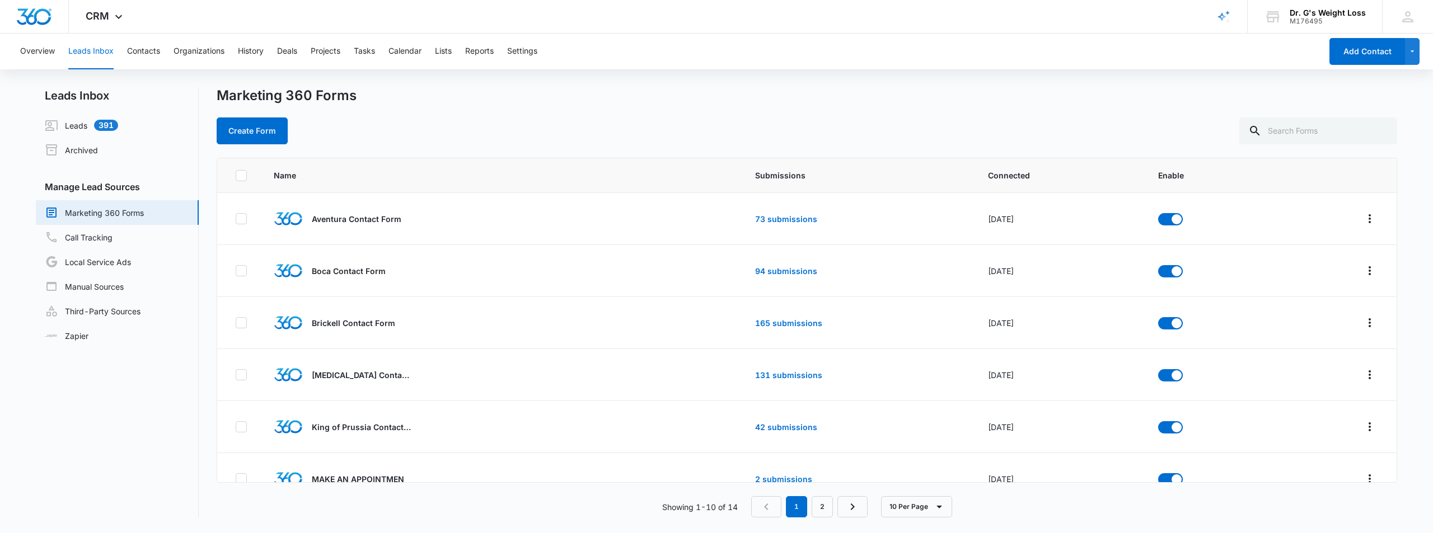
click at [141, 427] on nav "Leads Inbox Leads 391 Archived Manage Lead Sources Marketing 360 Forms Call Tra…" at bounding box center [117, 302] width 163 height 430
click at [75, 123] on link "Leads 391" at bounding box center [81, 125] width 73 height 13
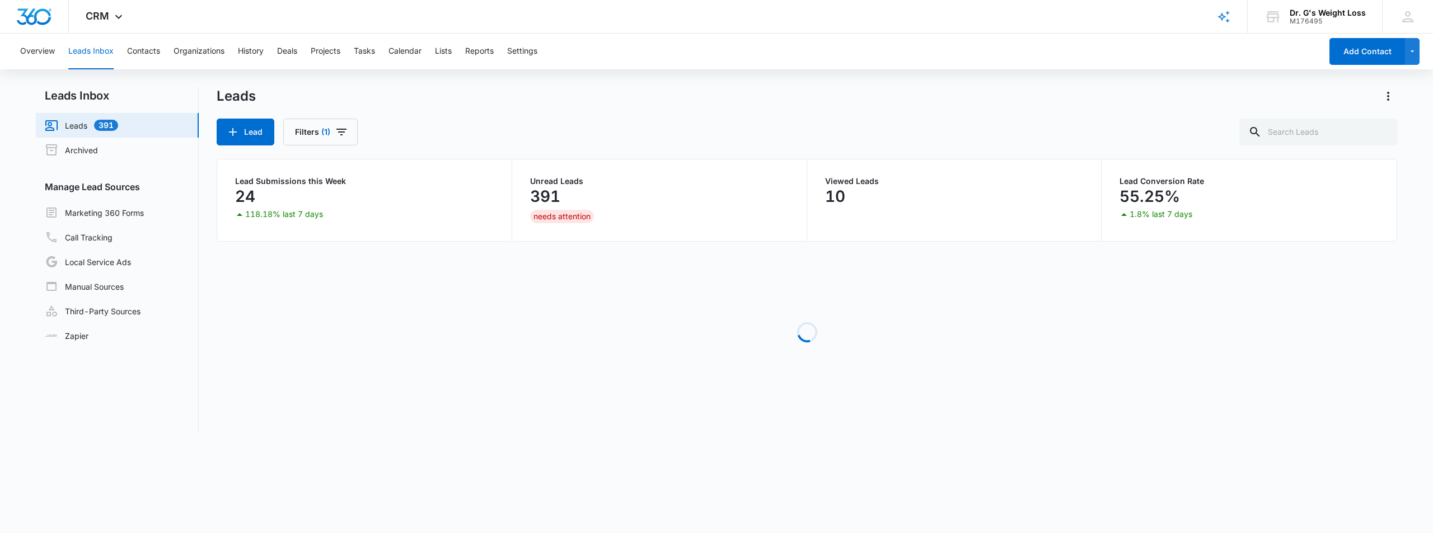
click at [364, 386] on div "Loading" at bounding box center [807, 333] width 1180 height 168
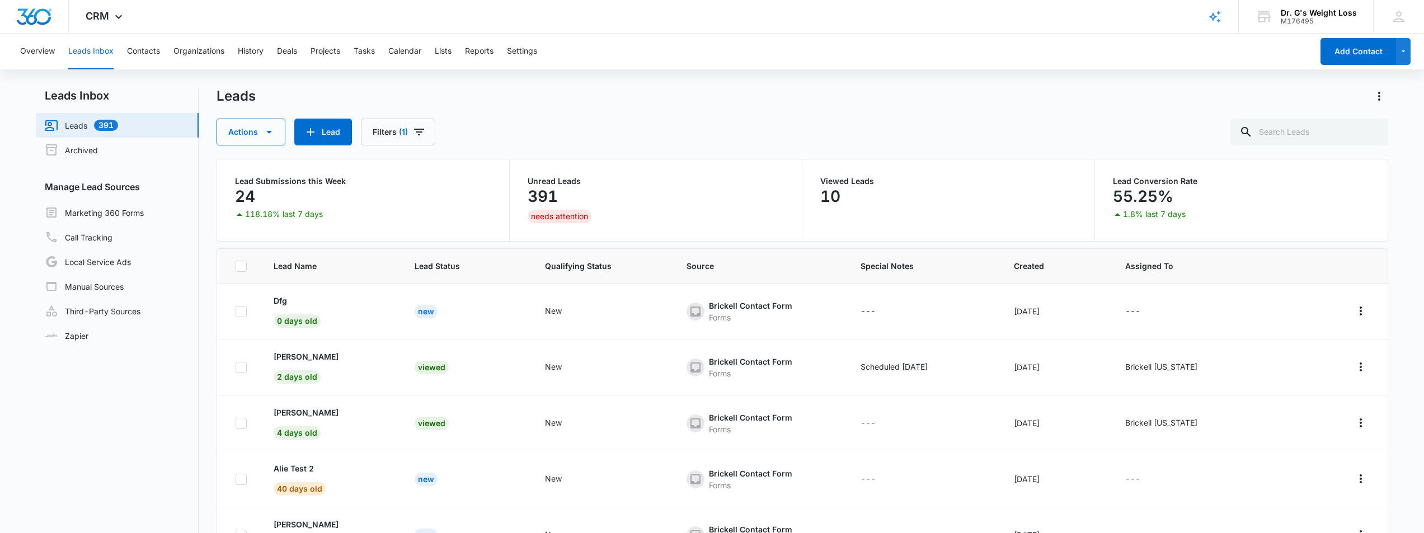
click at [746, 93] on div "Leads" at bounding box center [803, 96] width 1173 height 18
click at [657, 104] on div "Leads" at bounding box center [803, 96] width 1173 height 18
click at [263, 129] on icon "button" at bounding box center [269, 131] width 13 height 13
click at [403, 130] on span "(1)" at bounding box center [403, 132] width 9 height 8
click at [527, 115] on div "Leads Actions Lead Filters (1) Assigned To Lead Source 1 Lead Status Organizati…" at bounding box center [803, 116] width 1173 height 58
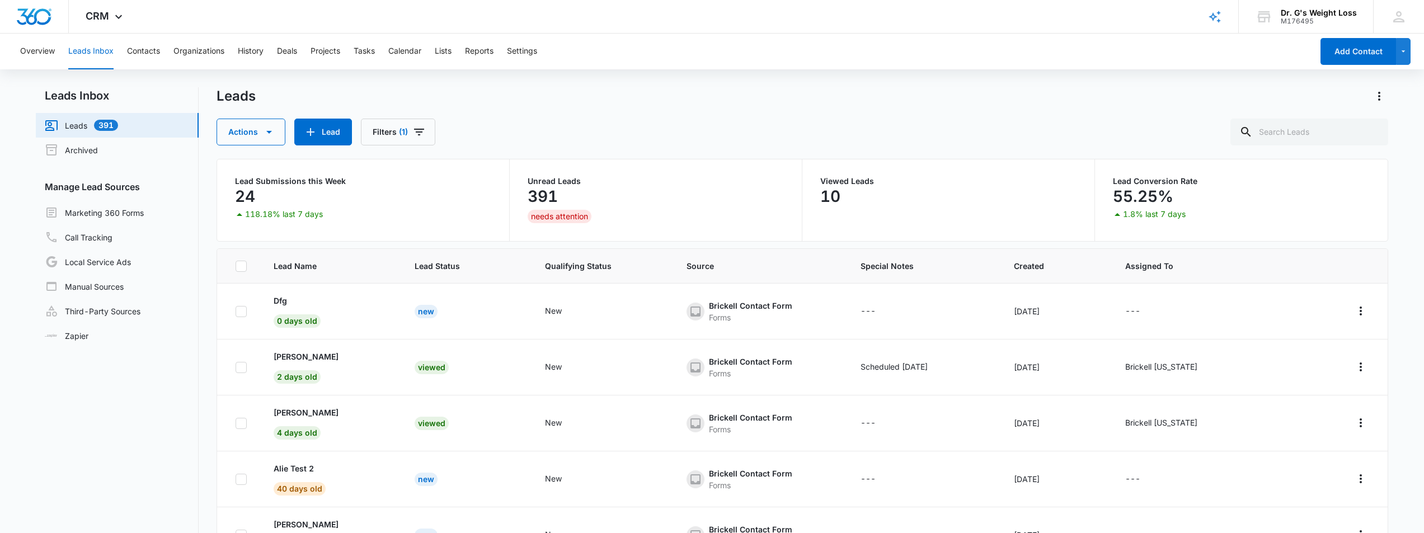
click at [527, 115] on div "Leads Actions Lead Filters (1)" at bounding box center [803, 116] width 1173 height 58
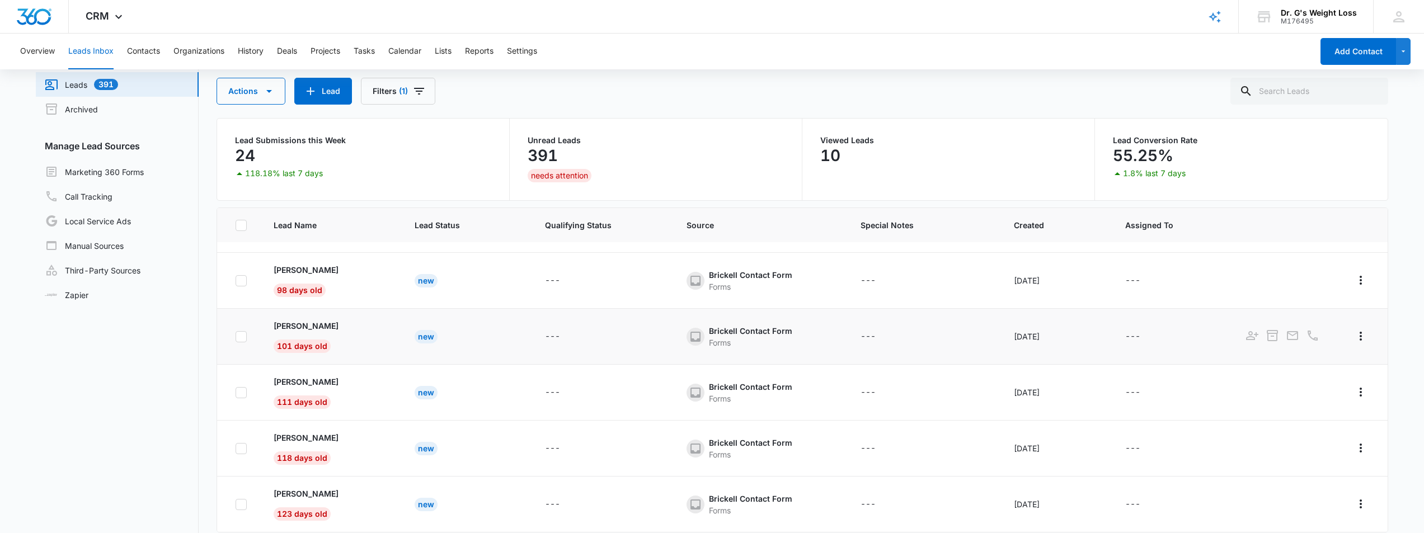
scroll to position [88, 0]
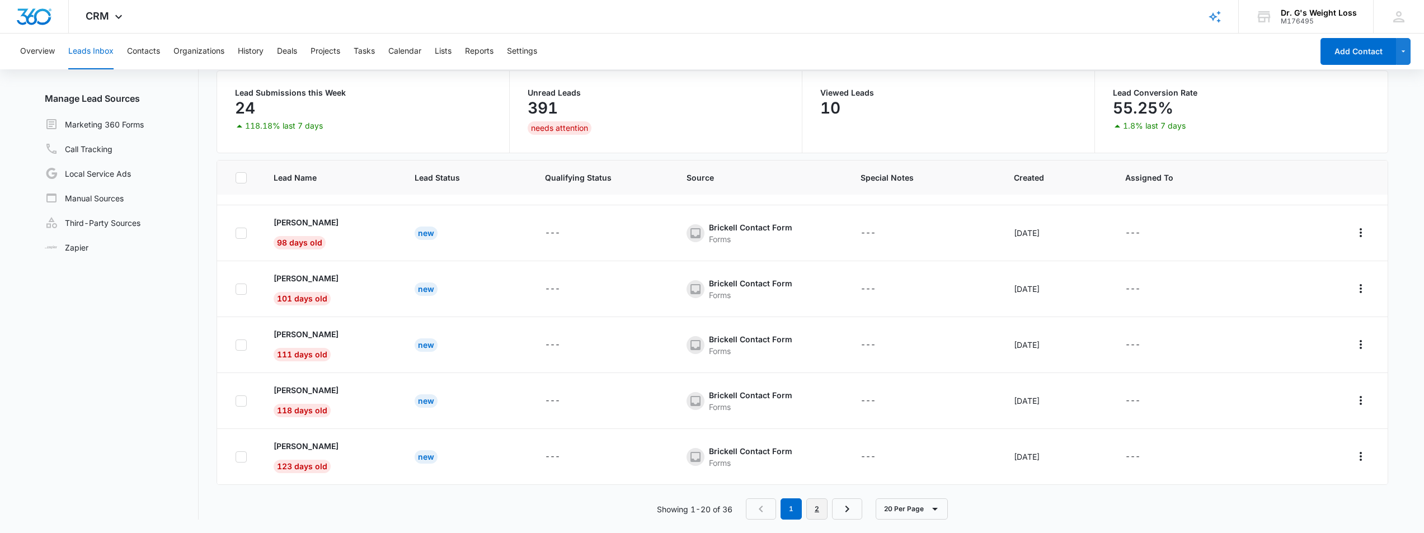
click at [819, 514] on link "2" at bounding box center [817, 509] width 21 height 21
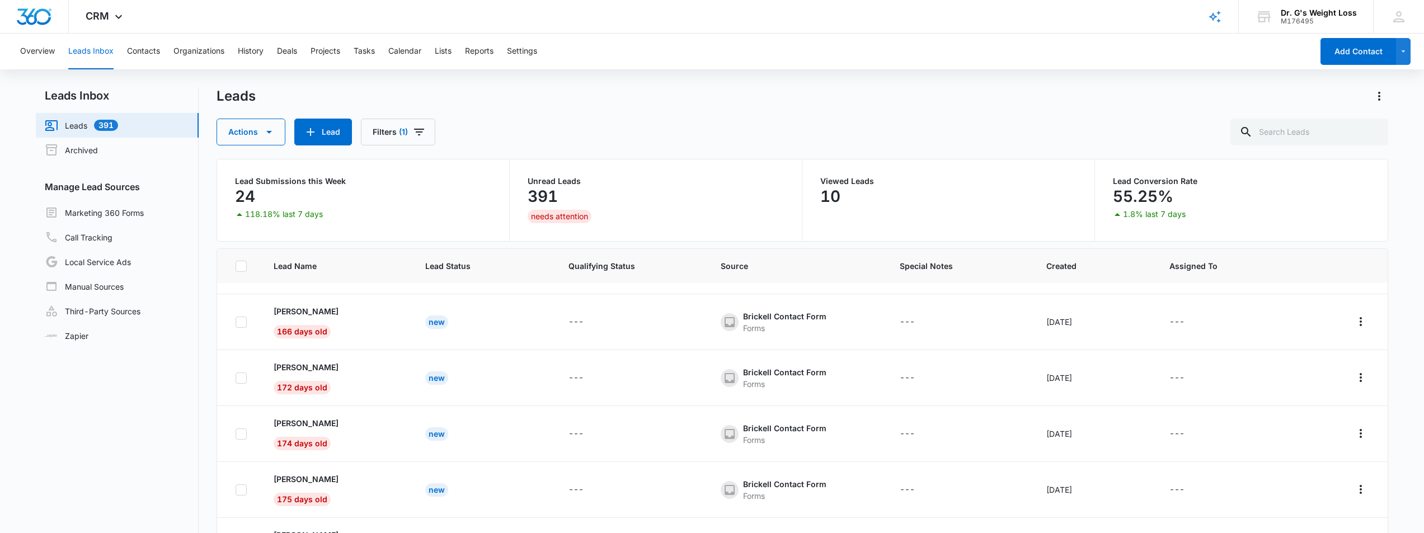
scroll to position [606, 0]
click at [420, 131] on icon "Filters" at bounding box center [419, 131] width 13 height 13
click at [416, 174] on p "Assigned To" at bounding box center [396, 173] width 45 height 12
click at [494, 172] on icon "Show Assigned To filters" at bounding box center [494, 173] width 3 height 6
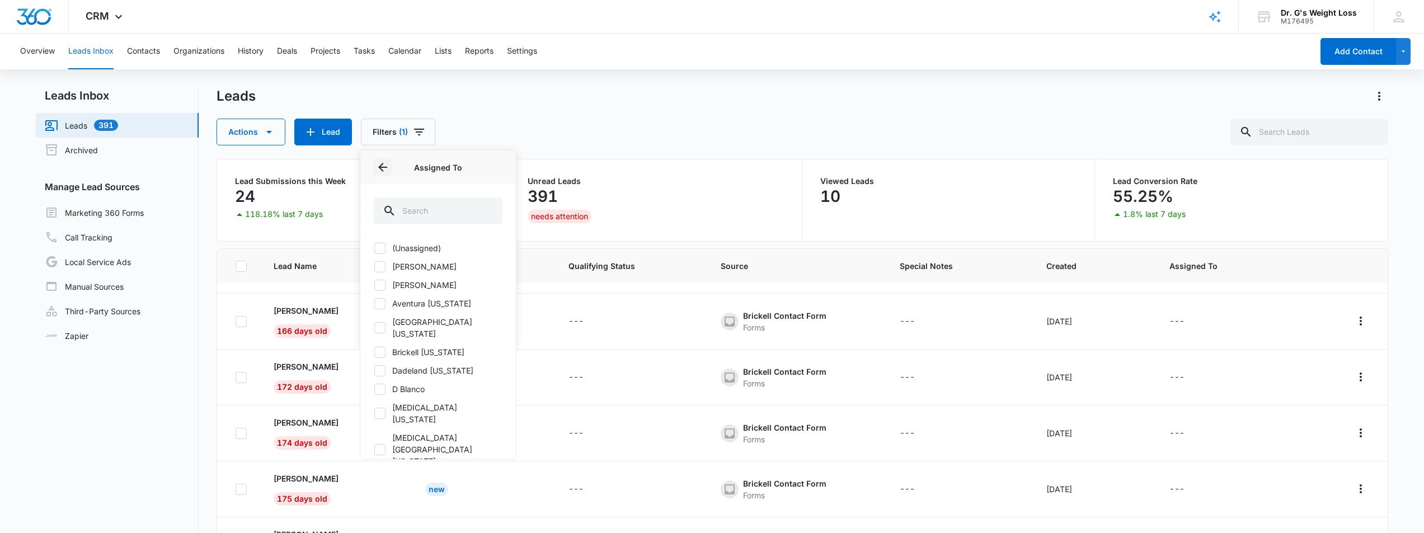
click at [383, 167] on icon "Back" at bounding box center [382, 167] width 9 height 9
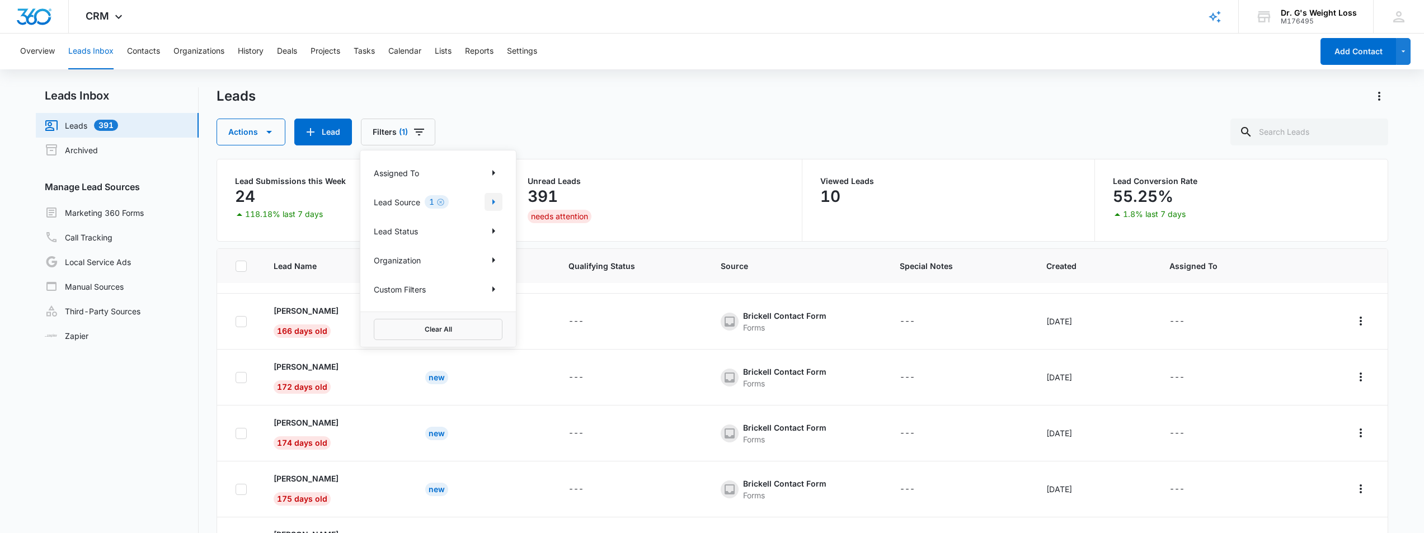
click at [486, 199] on button "Show Lead Source filters" at bounding box center [494, 202] width 18 height 18
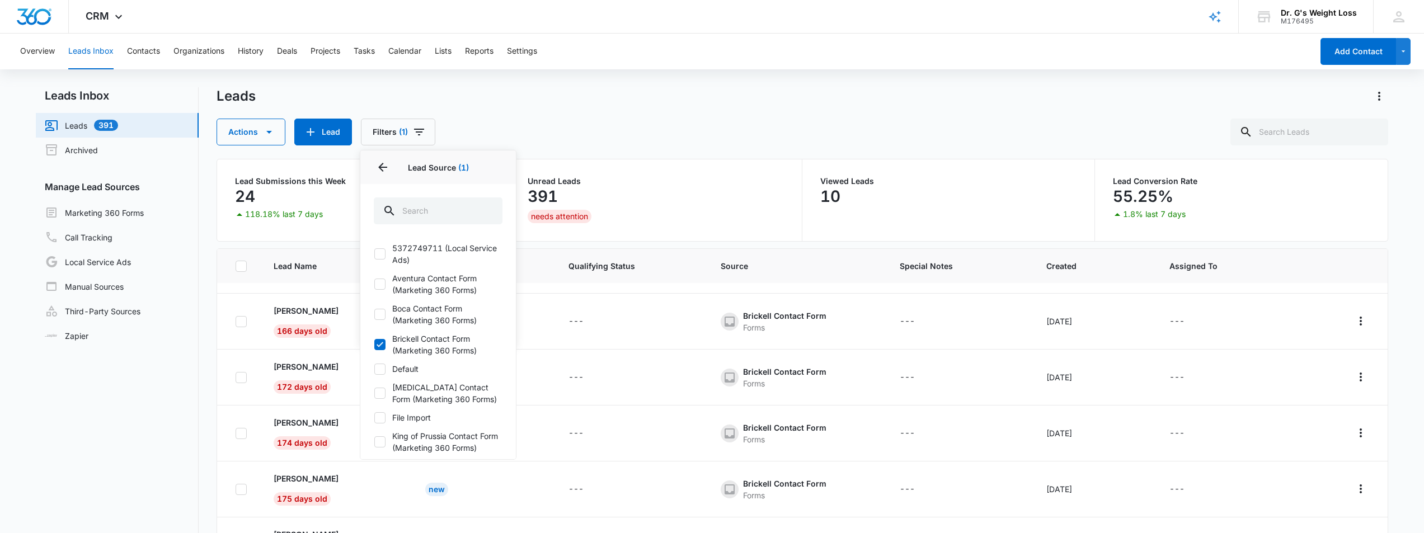
click at [379, 343] on icon at bounding box center [380, 345] width 10 height 10
click at [374, 345] on input "Brickell Contact Form (Marketing 360 Forms)" at bounding box center [374, 345] width 1 height 1
checkbox input "false"
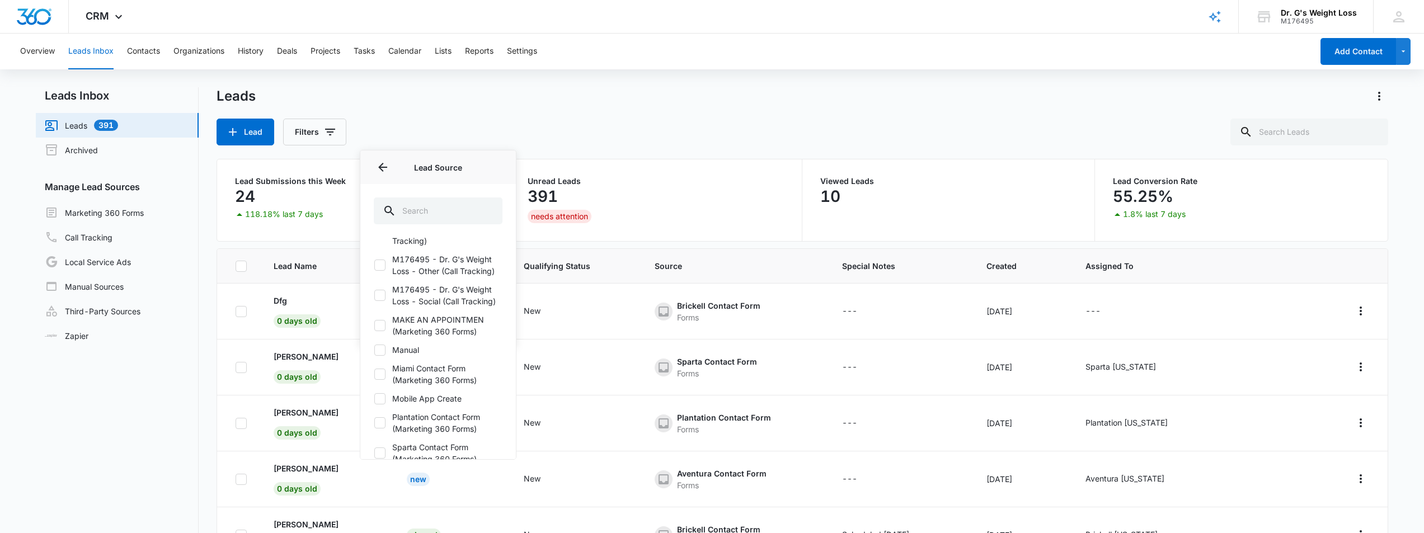
scroll to position [280, 0]
click at [383, 330] on icon at bounding box center [380, 325] width 10 height 10
click at [374, 326] on input "MAKE AN APPOINTMEN (Marketing 360 Forms)" at bounding box center [374, 325] width 1 height 1
checkbox input "true"
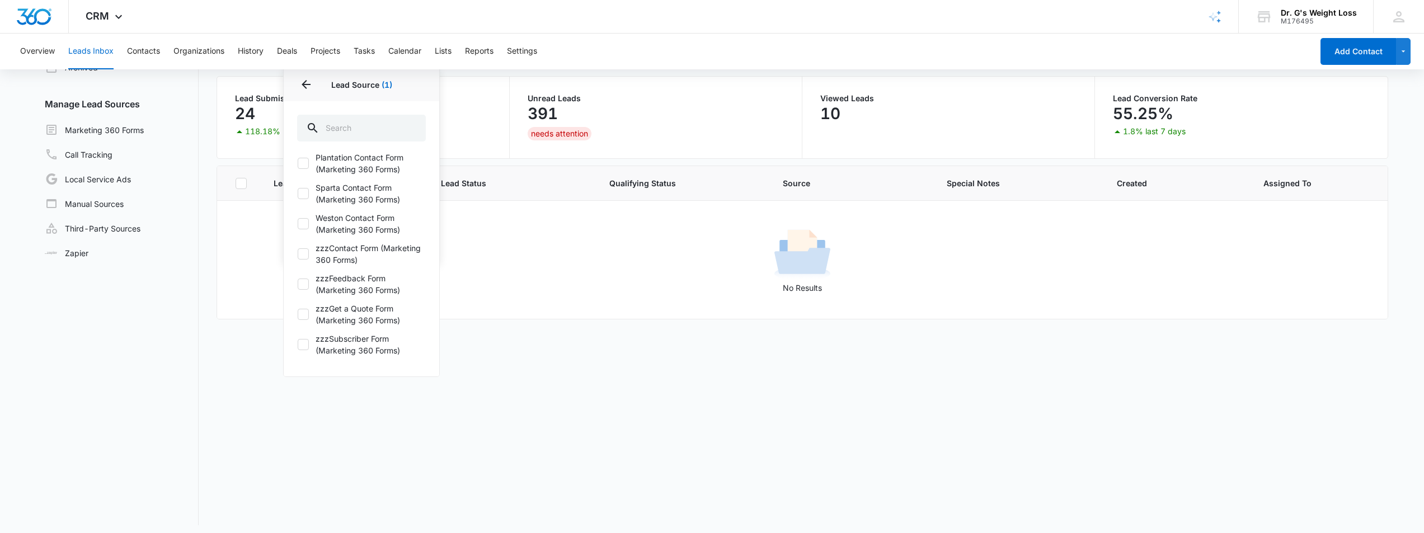
scroll to position [88, 0]
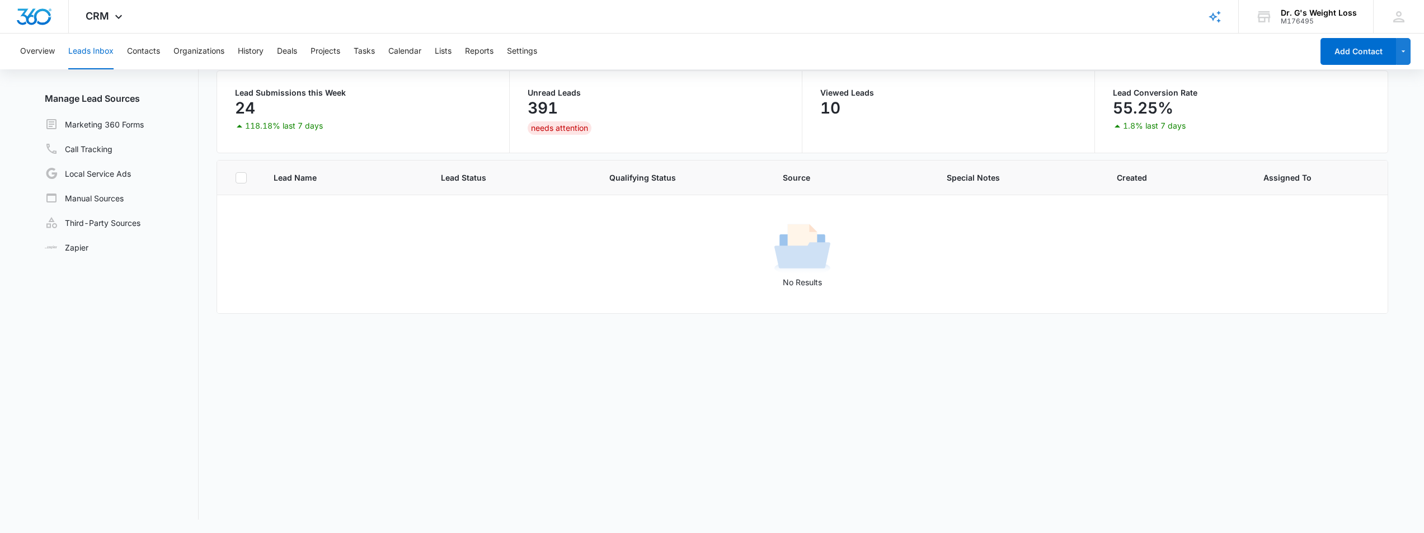
click at [533, 400] on div "Lead Name Lead Status Qualifying Status Source Special Notes Created Assigned T…" at bounding box center [803, 340] width 1173 height 360
click at [532, 397] on div "Lead Name Lead Status Qualifying Status Source Special Notes Created Assigned T…" at bounding box center [803, 340] width 1173 height 360
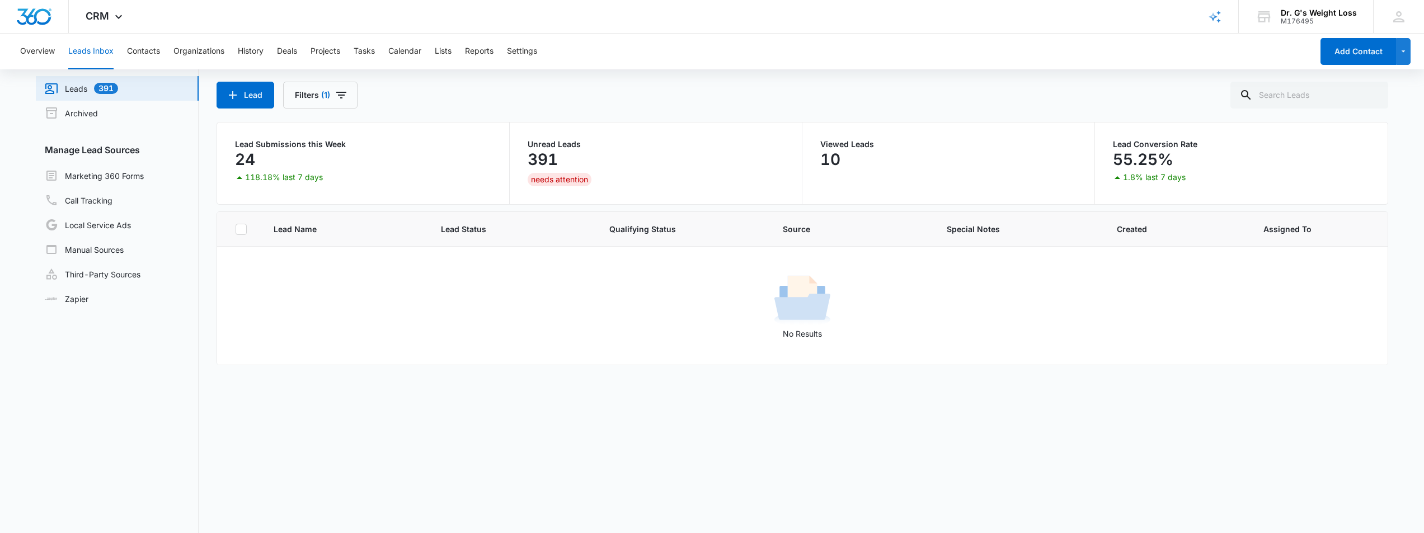
scroll to position [0, 0]
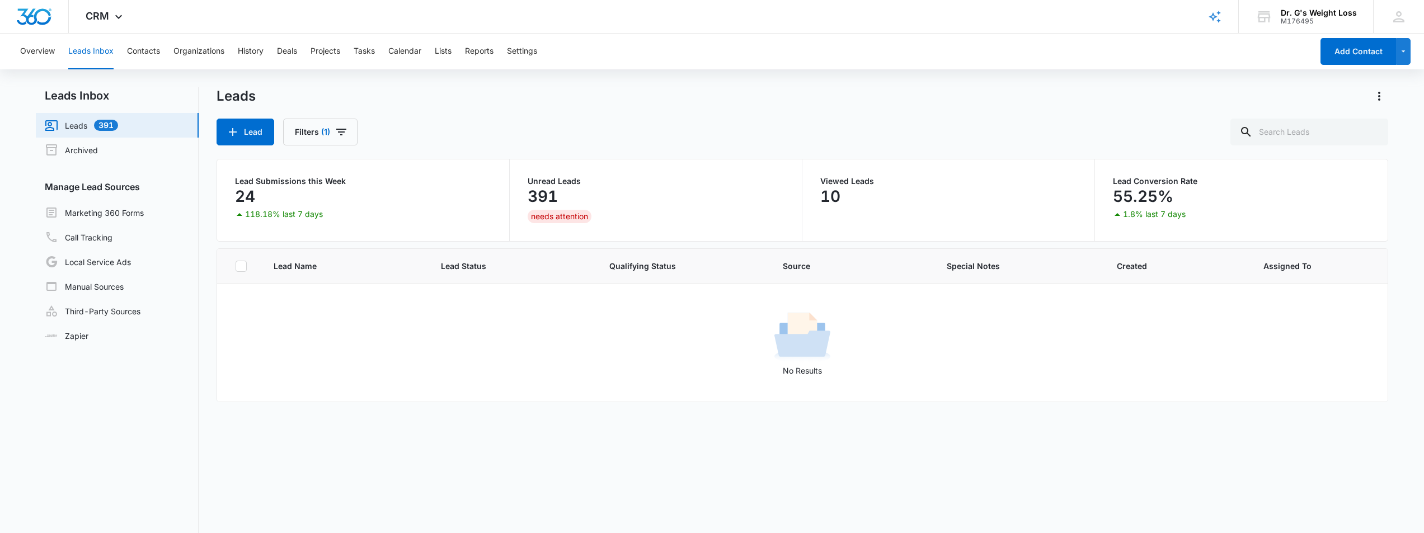
click at [240, 265] on icon at bounding box center [241, 266] width 10 height 10
click at [236, 266] on input "checkbox" at bounding box center [235, 266] width 1 height 1
click at [243, 266] on icon at bounding box center [241, 266] width 10 height 10
click at [236, 266] on input "checkbox" at bounding box center [235, 266] width 1 height 1
checkbox input "false"
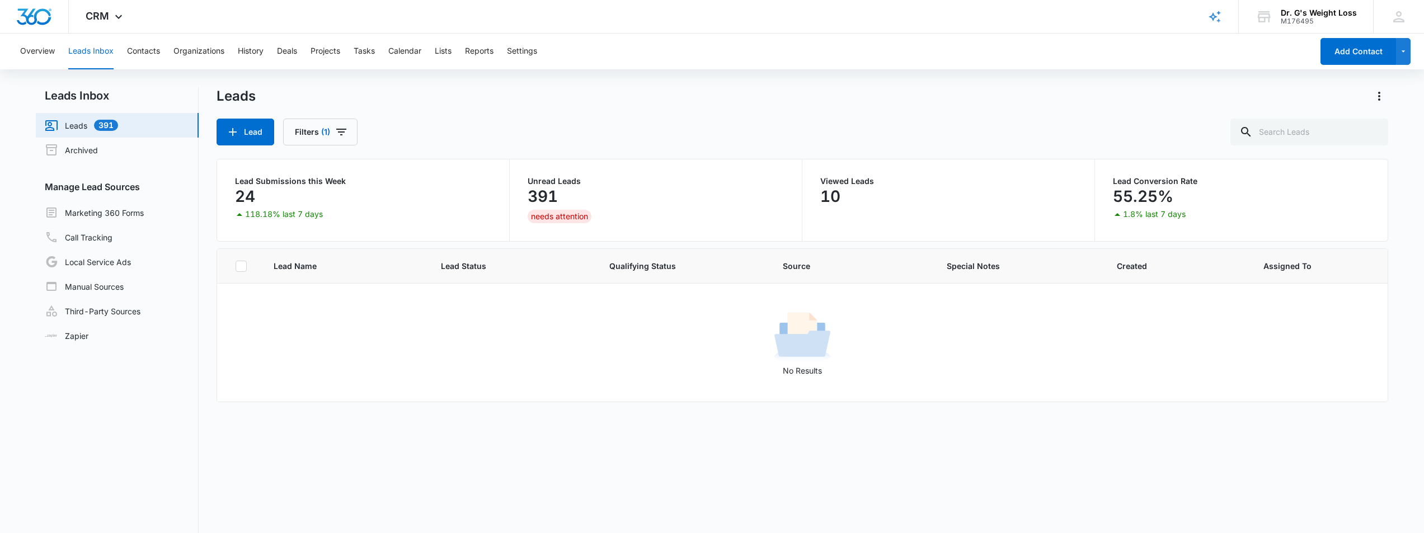
click at [302, 337] on div "No Results" at bounding box center [803, 343] width 1170 height 68
click at [302, 334] on div "No Results" at bounding box center [803, 343] width 1170 height 68
click at [301, 334] on div "No Results" at bounding box center [803, 343] width 1170 height 68
click at [288, 329] on div "No Results" at bounding box center [803, 343] width 1170 height 68
click at [101, 397] on nav "Leads Inbox Leads 391 Archived Manage Lead Sources Marketing 360 Forms Call Tra…" at bounding box center [117, 347] width 163 height 521
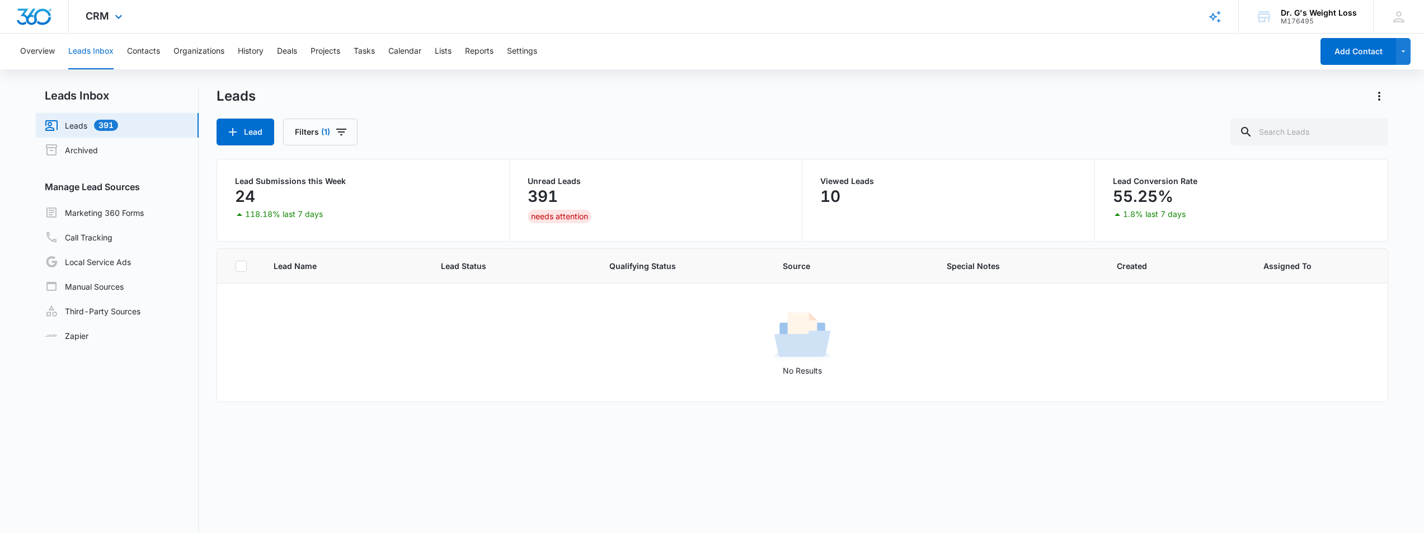
click at [110, 14] on div "CRM Apps Reputation Forms CRM Email Social Payments POS Content Ads Intelligenc…" at bounding box center [105, 16] width 73 height 33
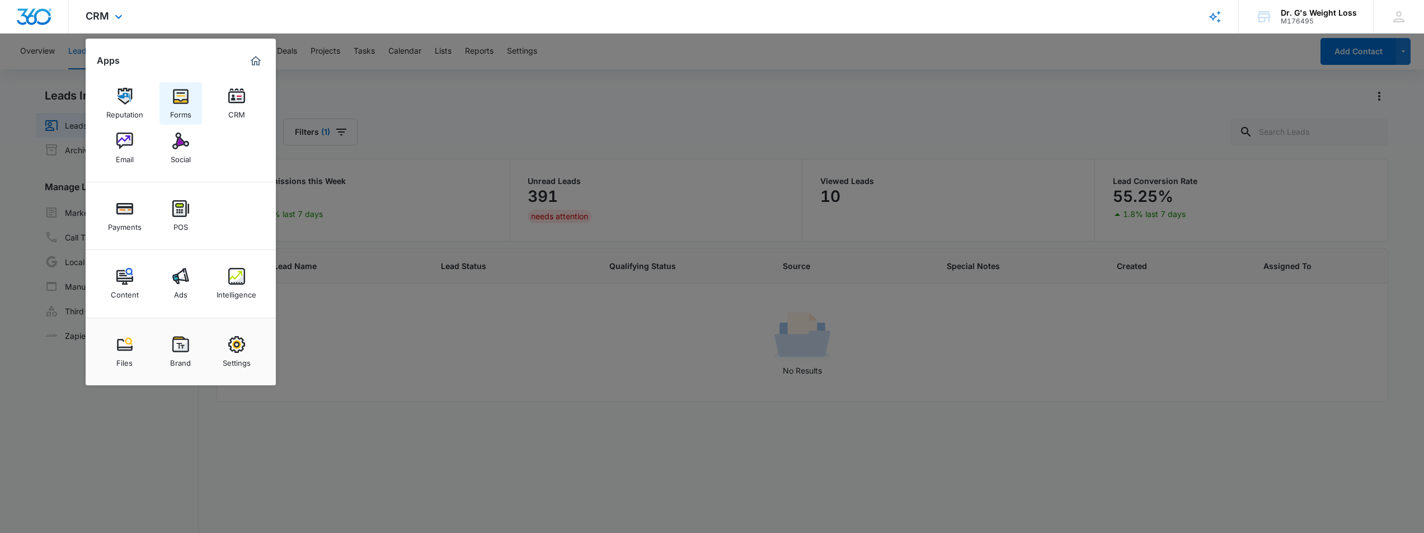
click at [182, 99] on img at bounding box center [180, 96] width 17 height 17
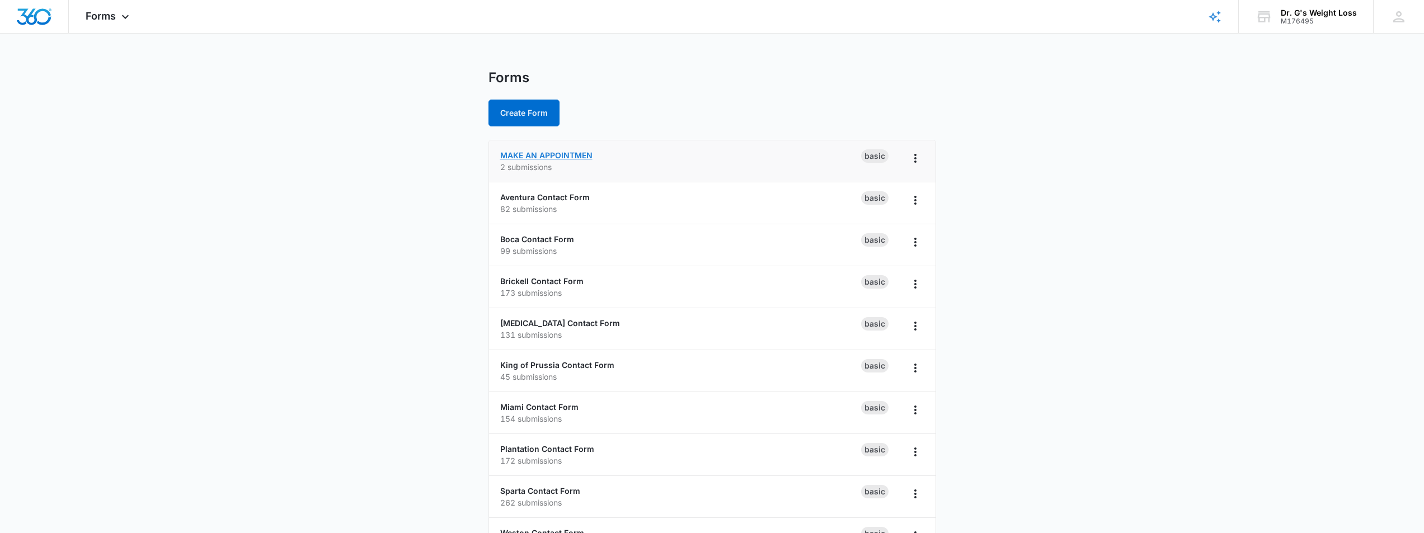
click at [559, 156] on link "MAKE AN APPOINTMEN" at bounding box center [546, 156] width 92 height 10
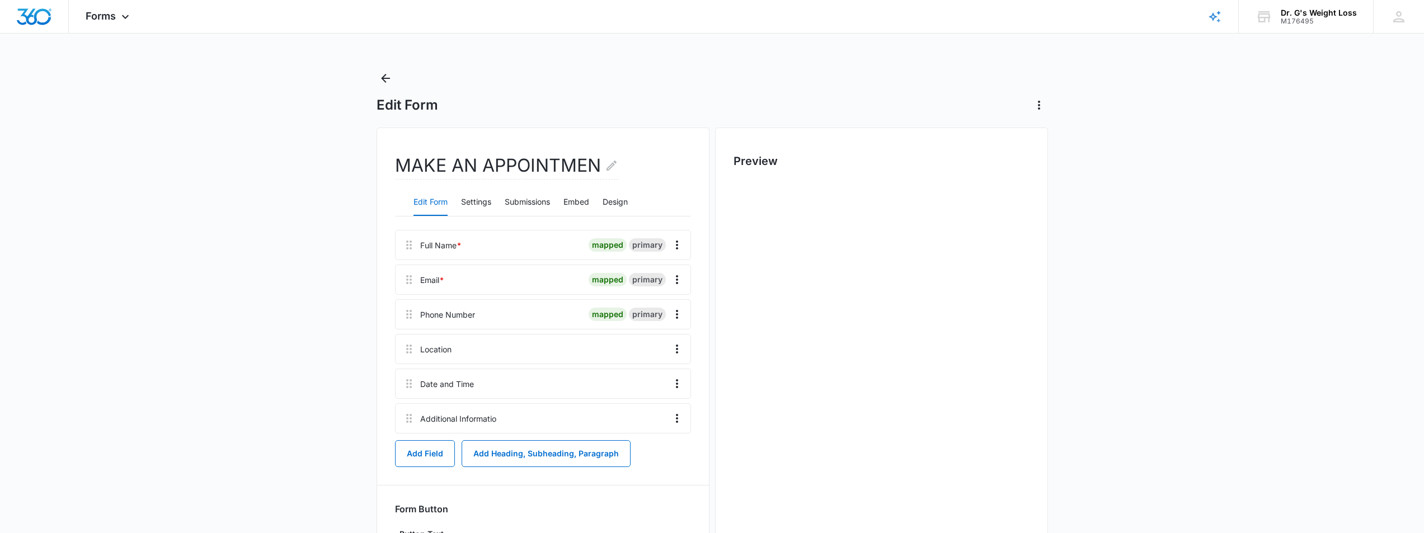
click at [313, 344] on main "Edit Form MAKE AN APPOINTMEN Edit Form Settings Submissions Embed Design Full N…" at bounding box center [712, 361] width 1424 height 584
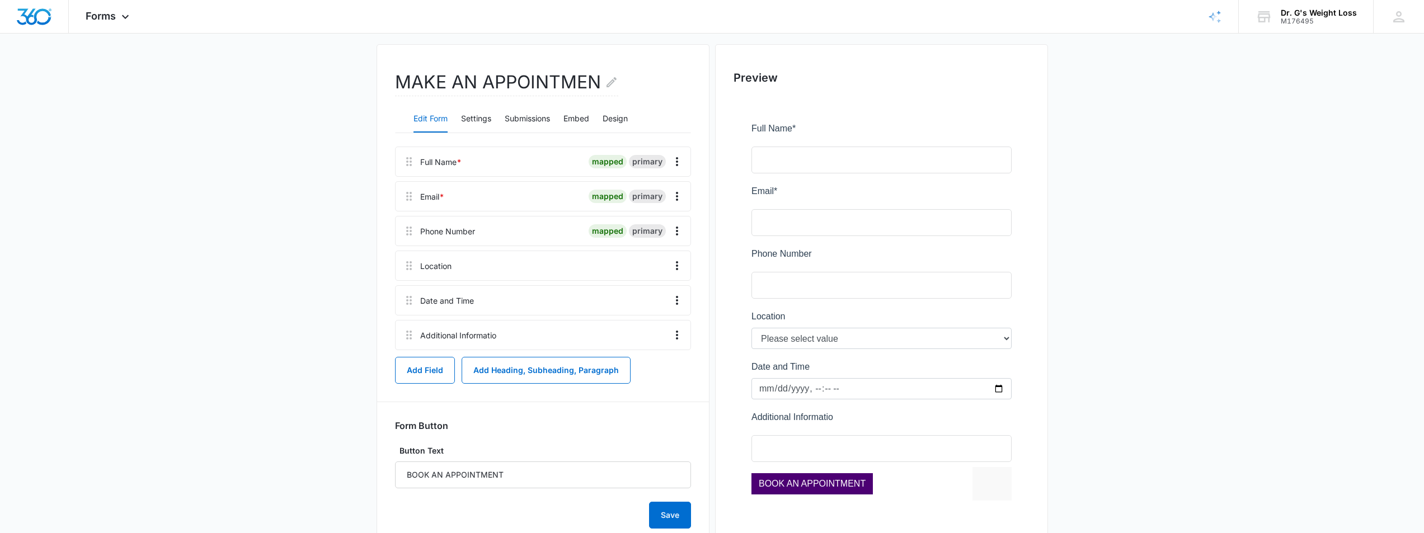
scroll to position [64, 0]
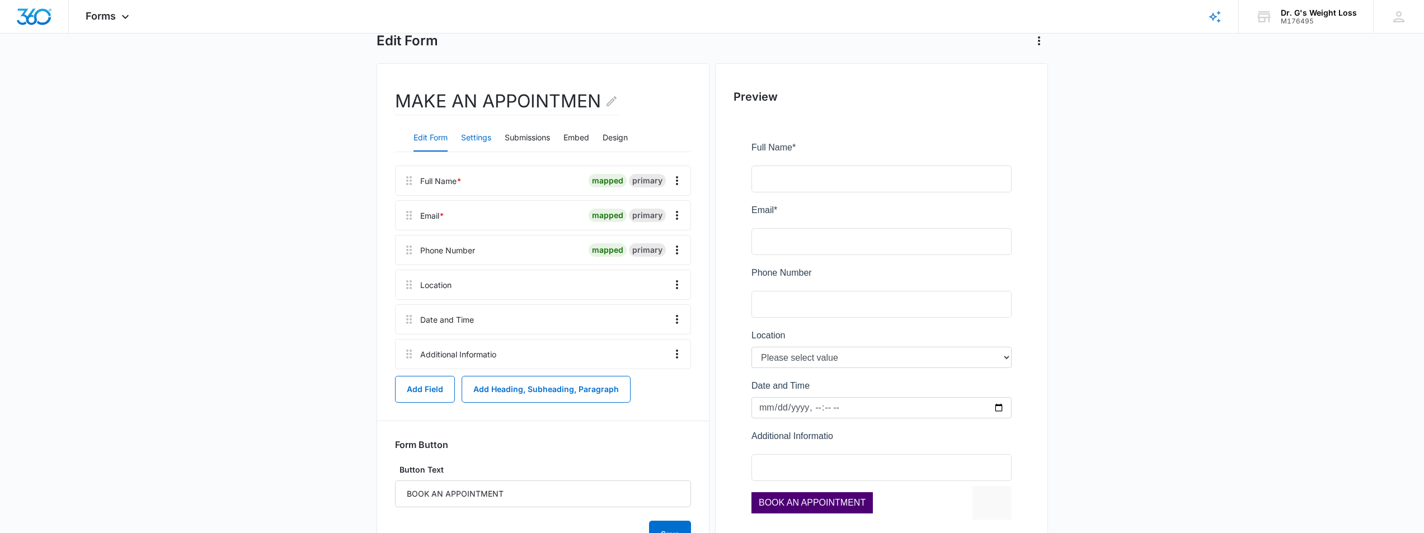
click at [487, 143] on button "Settings" at bounding box center [476, 138] width 30 height 27
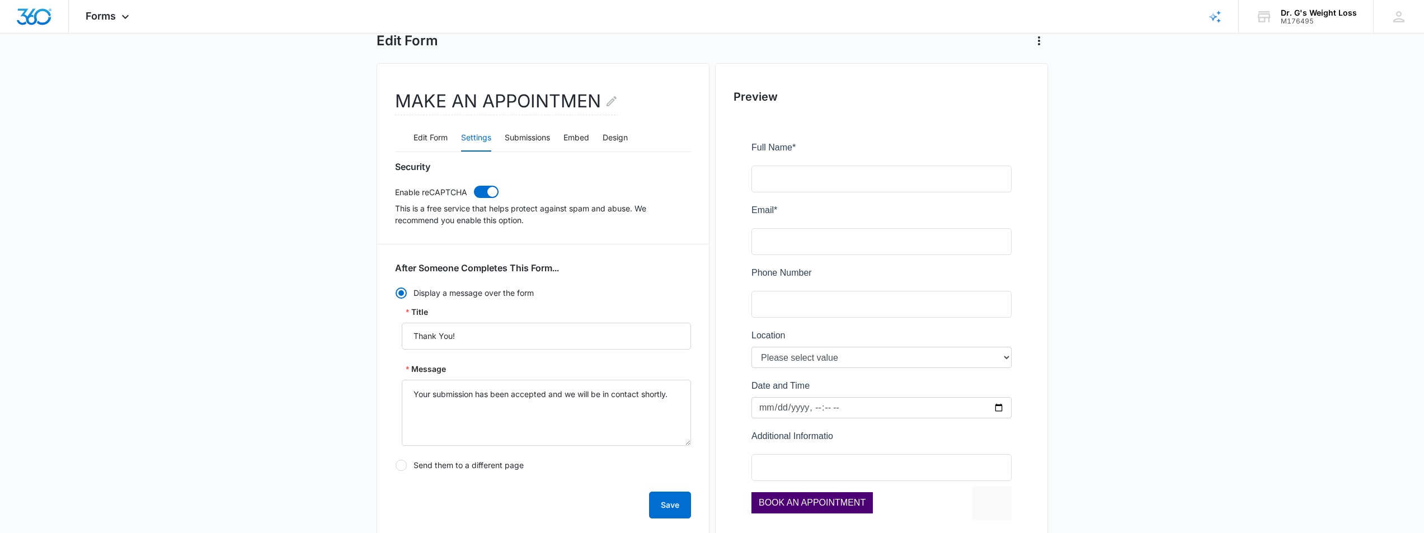
radio input "true"
click at [268, 339] on main "Edit Form MAKE AN APPOINTMEN Edit Form Settings Submissions Embed Design Securi…" at bounding box center [712, 467] width 1424 height 925
click at [260, 338] on main "Edit Form MAKE AN APPOINTMEN Edit Form Settings Submissions Embed Design Securi…" at bounding box center [712, 467] width 1424 height 925
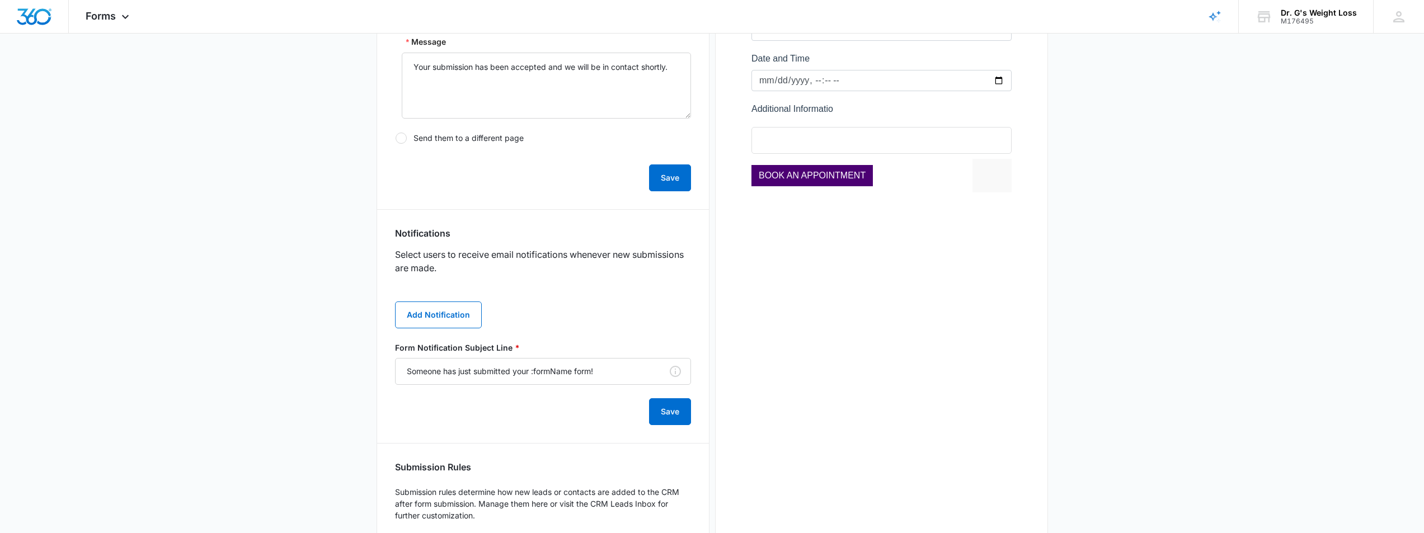
scroll to position [448, 0]
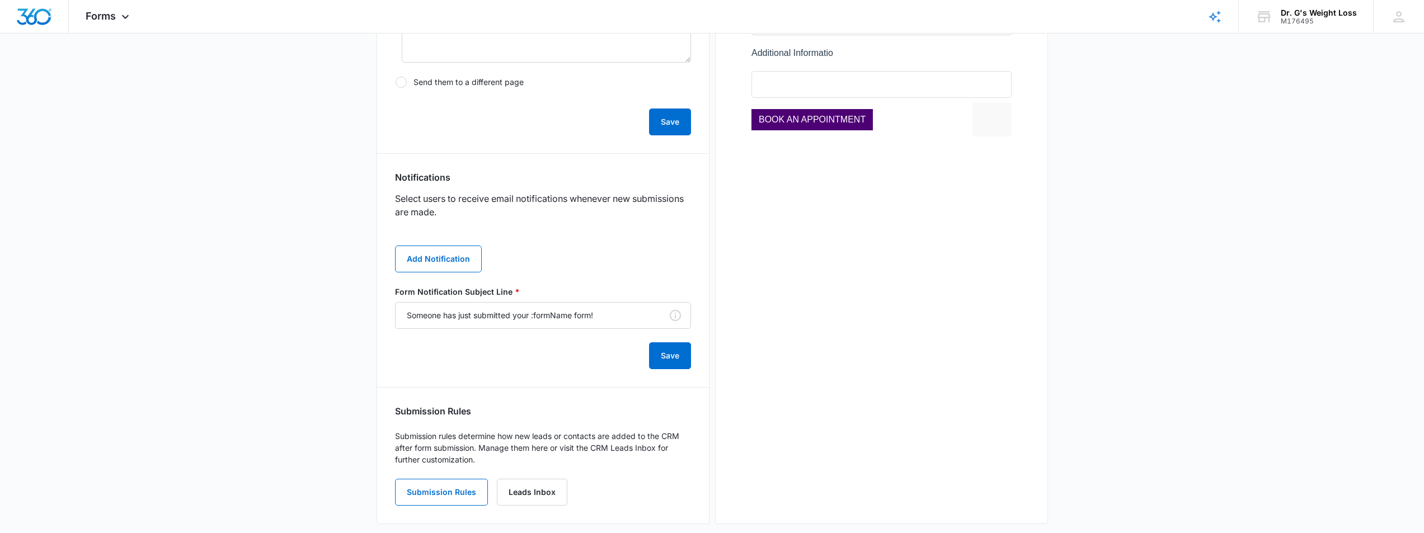
click at [257, 341] on main "Edit Form MAKE AN APPOINTMEN Edit Form Settings Submissions Embed Design Securi…" at bounding box center [712, 84] width 1424 height 925
click at [612, 318] on input "Someone has just submitted your :formName form!" at bounding box center [543, 315] width 296 height 27
click at [676, 318] on icon at bounding box center [675, 315] width 11 height 11
click at [629, 320] on input "Someone has just submitted your :formName form!" at bounding box center [543, 315] width 296 height 27
click at [597, 360] on form "Form Notification Subject Line * Someone has just submitted your :formName form…" at bounding box center [543, 327] width 296 height 83
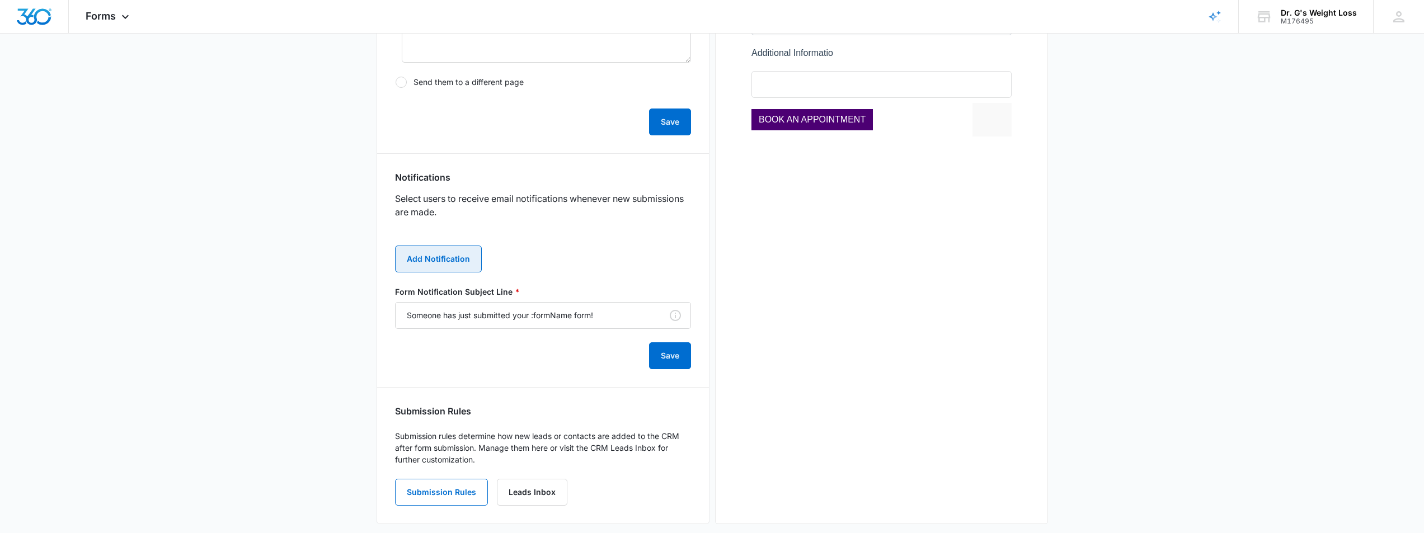
click at [446, 261] on button "Add Notification" at bounding box center [438, 259] width 87 height 27
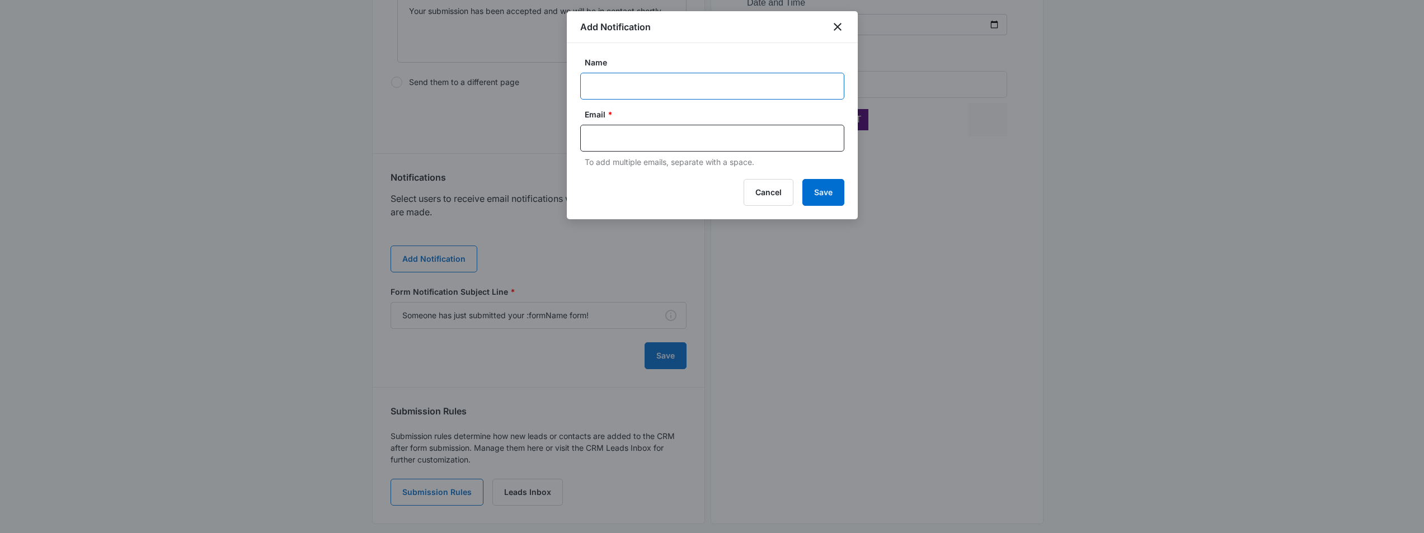
click at [724, 84] on input "Name" at bounding box center [712, 86] width 264 height 27
type input "Amelie"
click at [629, 138] on input "text" at bounding box center [713, 138] width 243 height 17
click at [689, 141] on input "text" at bounding box center [713, 138] width 243 height 17
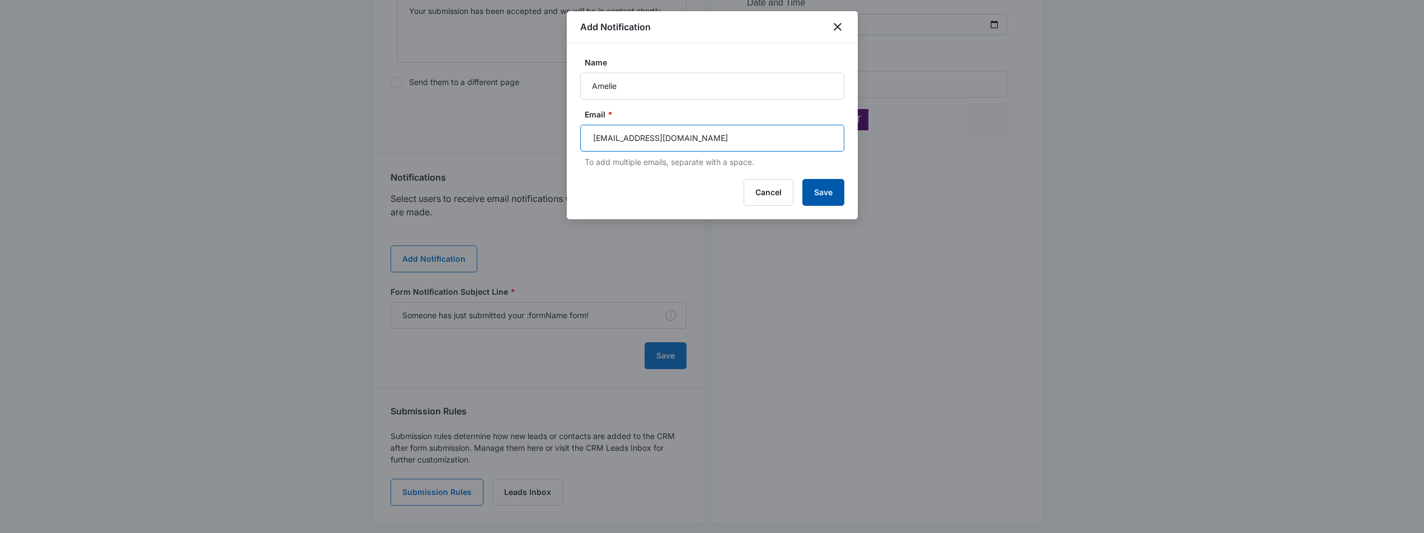
type input "[EMAIL_ADDRESS][DOMAIN_NAME]"
click at [824, 198] on button "Save" at bounding box center [824, 192] width 42 height 27
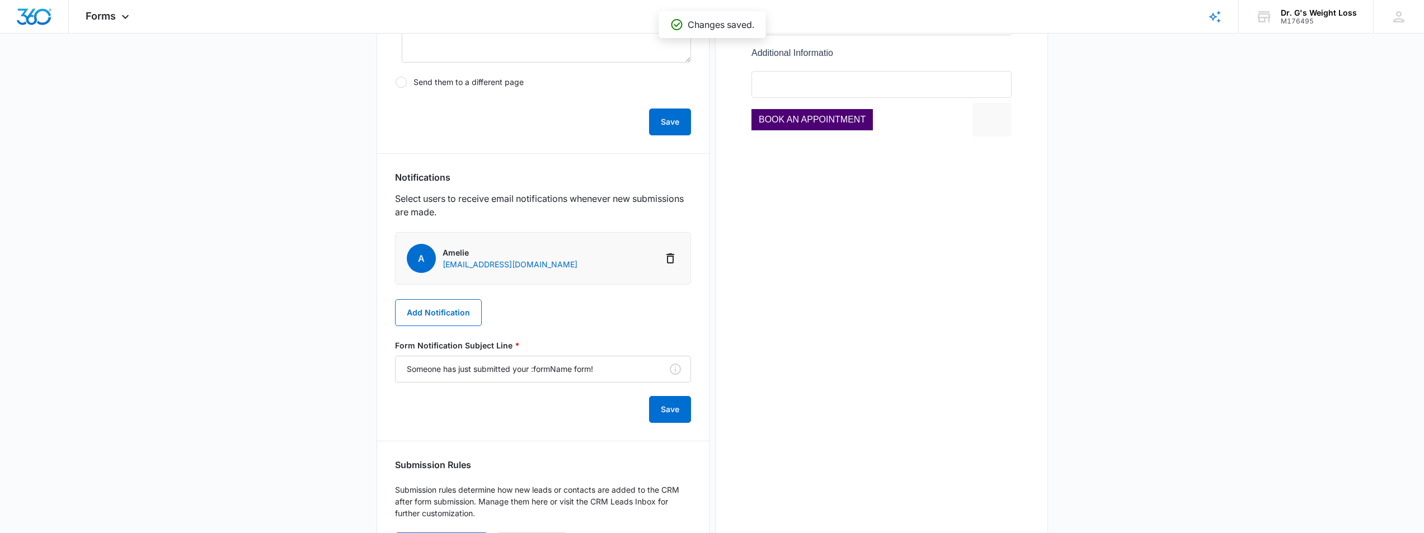
click at [607, 306] on div "A Amelie [EMAIL_ADDRESS][DOMAIN_NAME] Add Notification Form Notification Subjec…" at bounding box center [543, 327] width 296 height 191
click at [528, 247] on li "A Amelie [EMAIL_ADDRESS][DOMAIN_NAME]" at bounding box center [543, 258] width 296 height 53
click at [423, 259] on span "A" at bounding box center [421, 258] width 29 height 29
click at [582, 258] on li "A Amelie [EMAIL_ADDRESS][DOMAIN_NAME]" at bounding box center [543, 258] width 296 height 53
click at [547, 314] on div "A Amelie [EMAIL_ADDRESS][DOMAIN_NAME] Add Notification Form Notification Subjec…" at bounding box center [543, 327] width 296 height 191
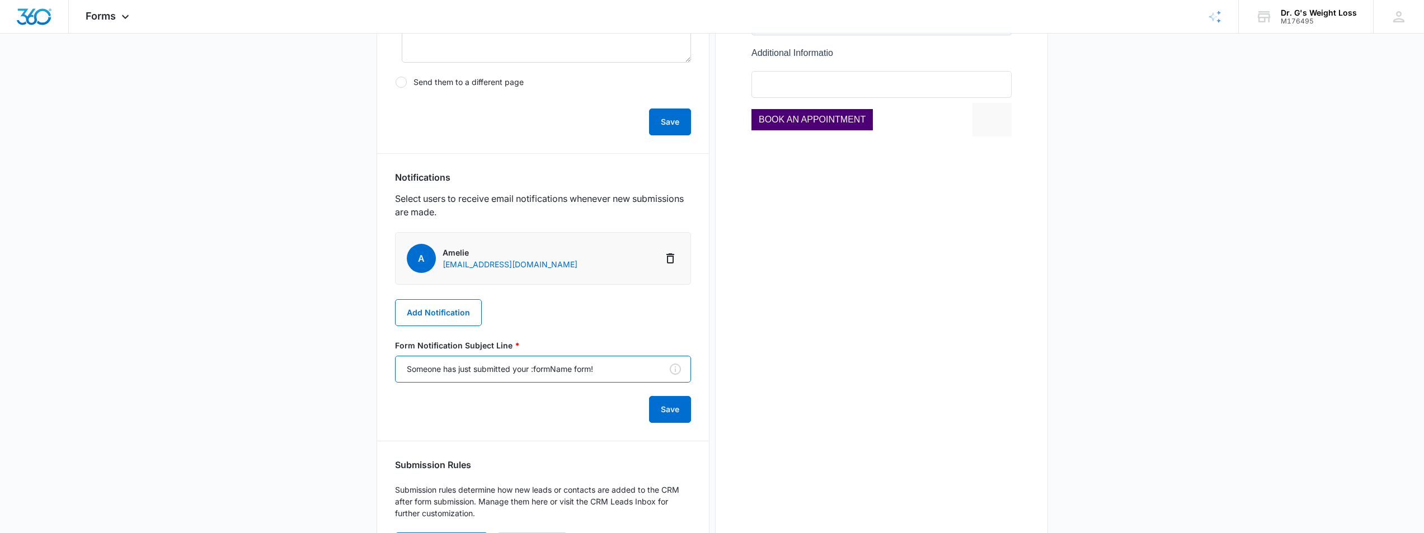
click at [505, 370] on input "Someone has just submitted your :formName form!" at bounding box center [543, 369] width 296 height 27
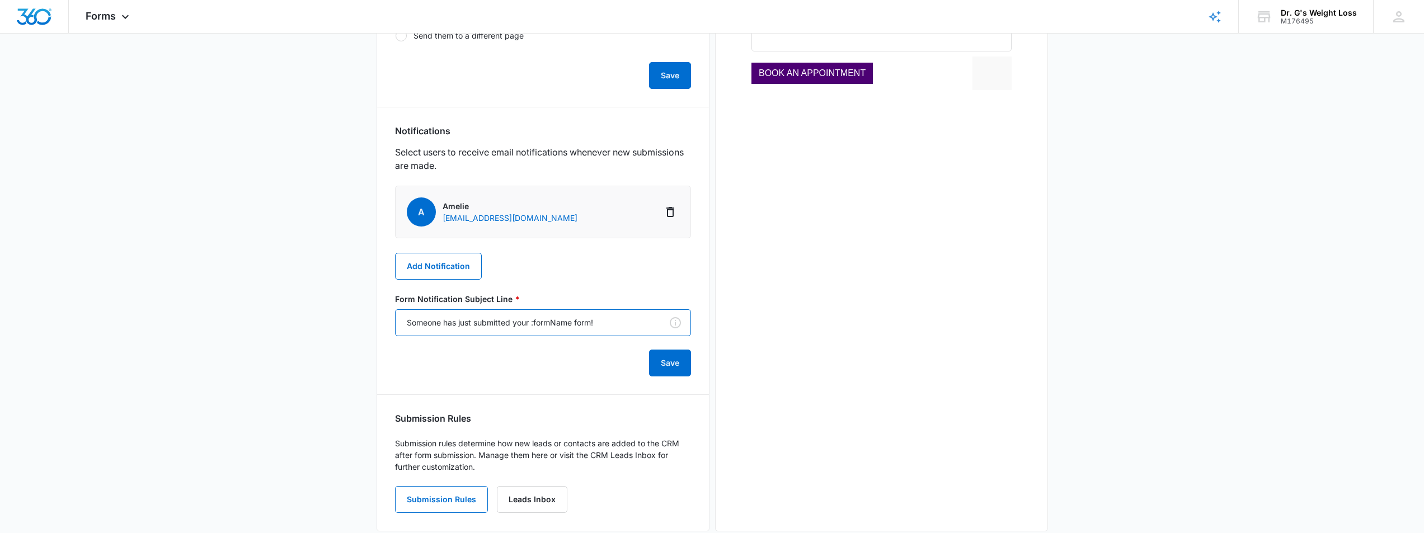
scroll to position [515, 0]
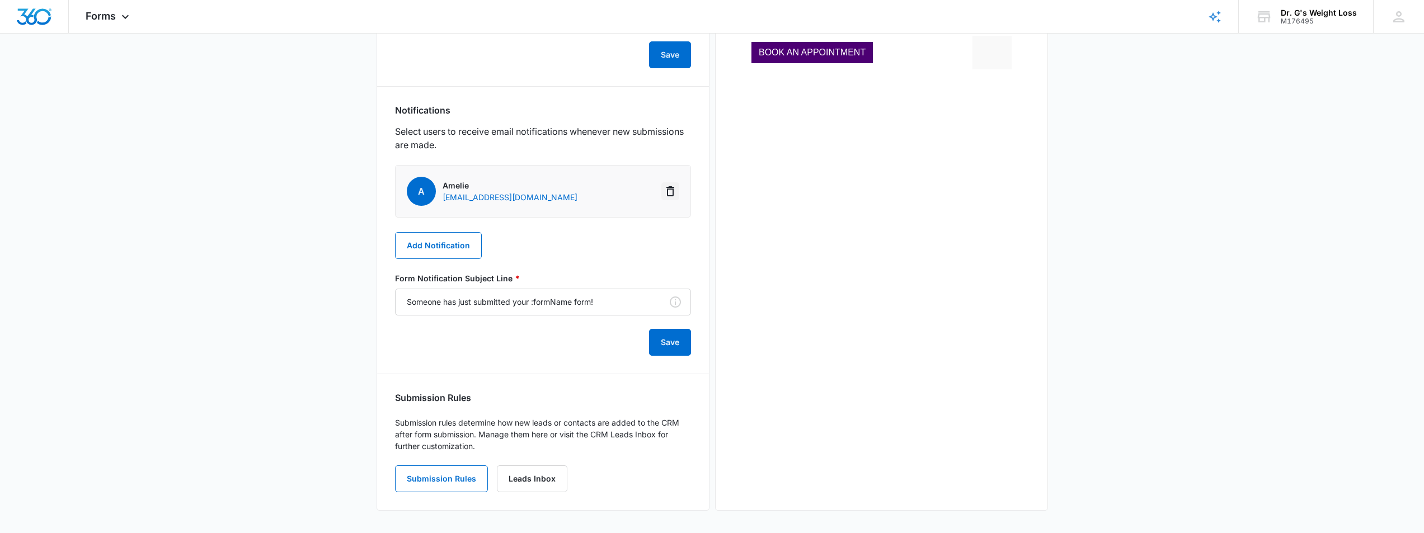
click at [672, 194] on icon "Delete Notification" at bounding box center [670, 191] width 13 height 13
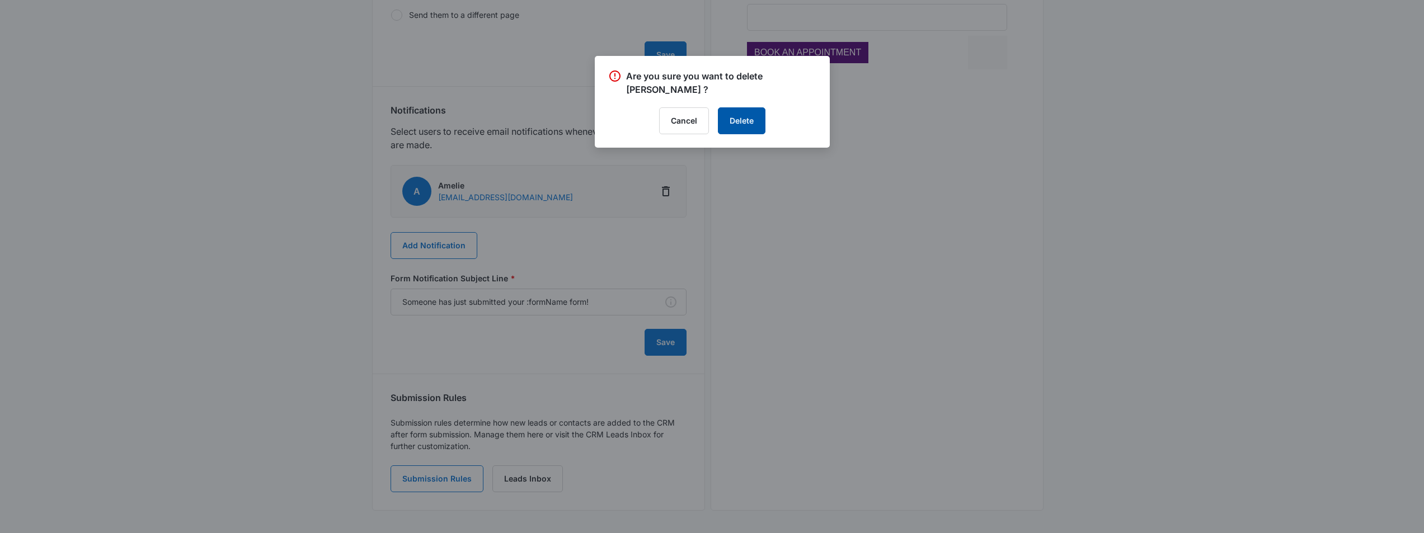
click at [738, 107] on button "Delete" at bounding box center [742, 120] width 48 height 27
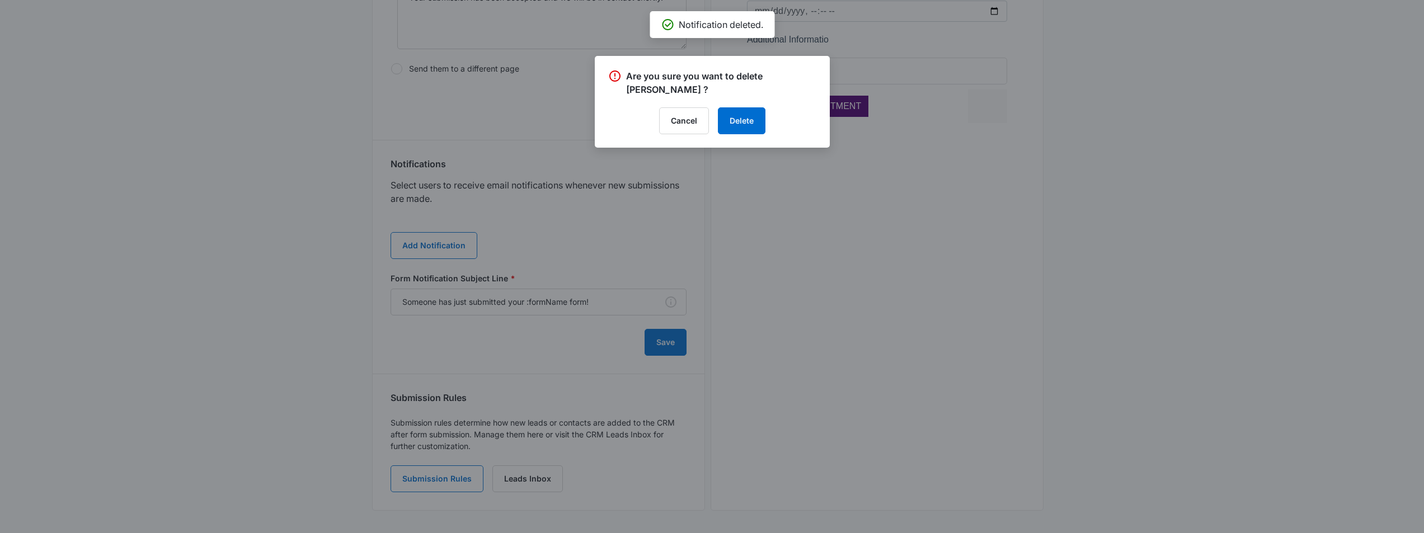
scroll to position [461, 0]
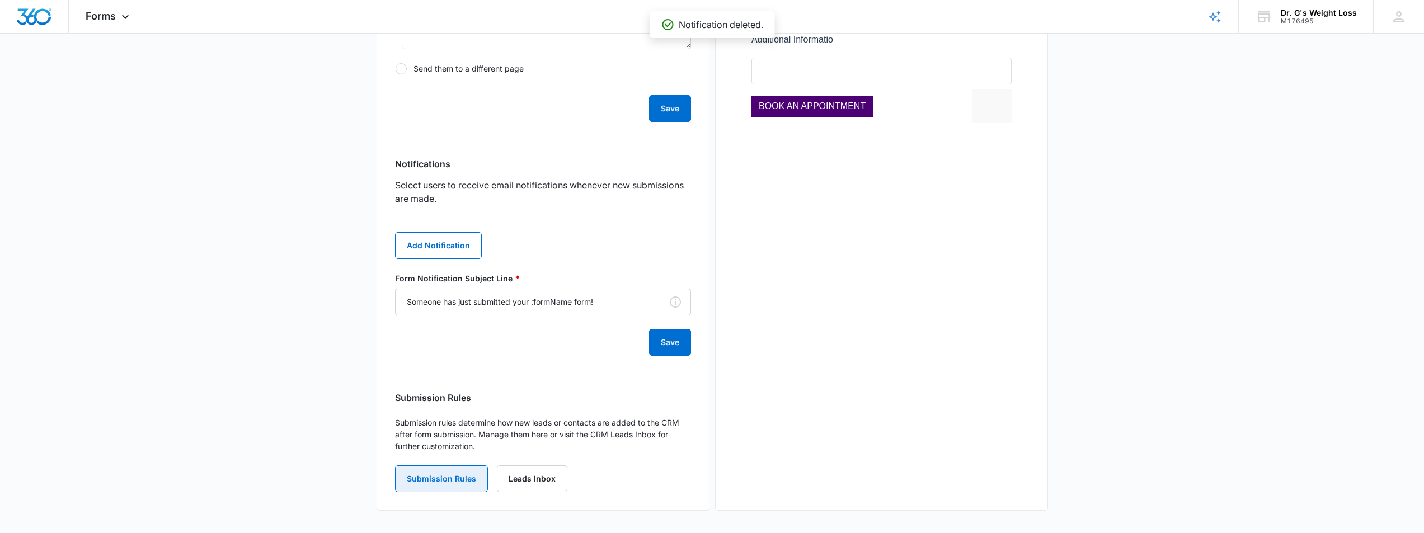
click at [452, 480] on button "Submission Rules" at bounding box center [441, 479] width 93 height 27
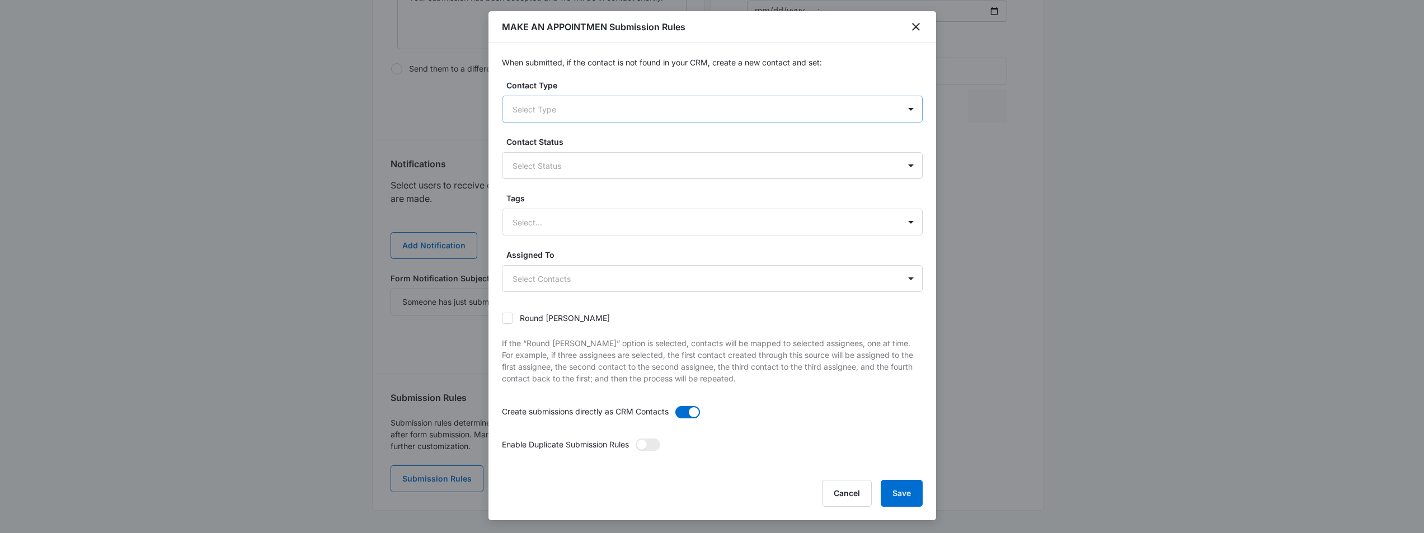
click at [606, 104] on div at bounding box center [699, 109] width 373 height 14
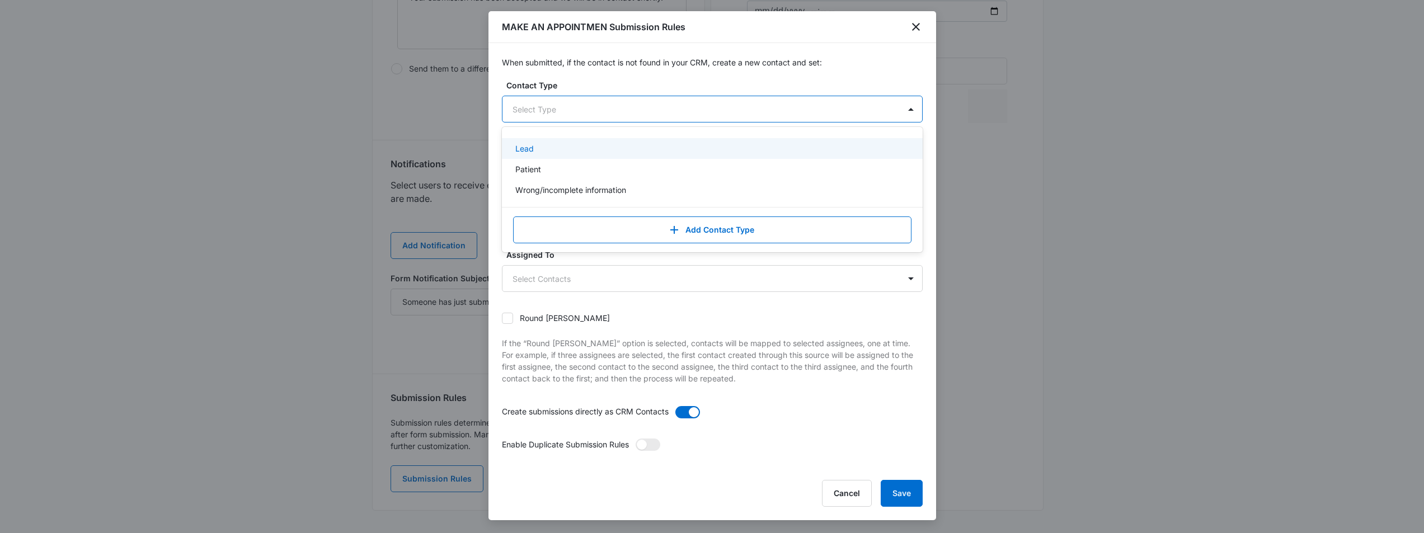
click at [526, 148] on p "Lead" at bounding box center [524, 149] width 18 height 12
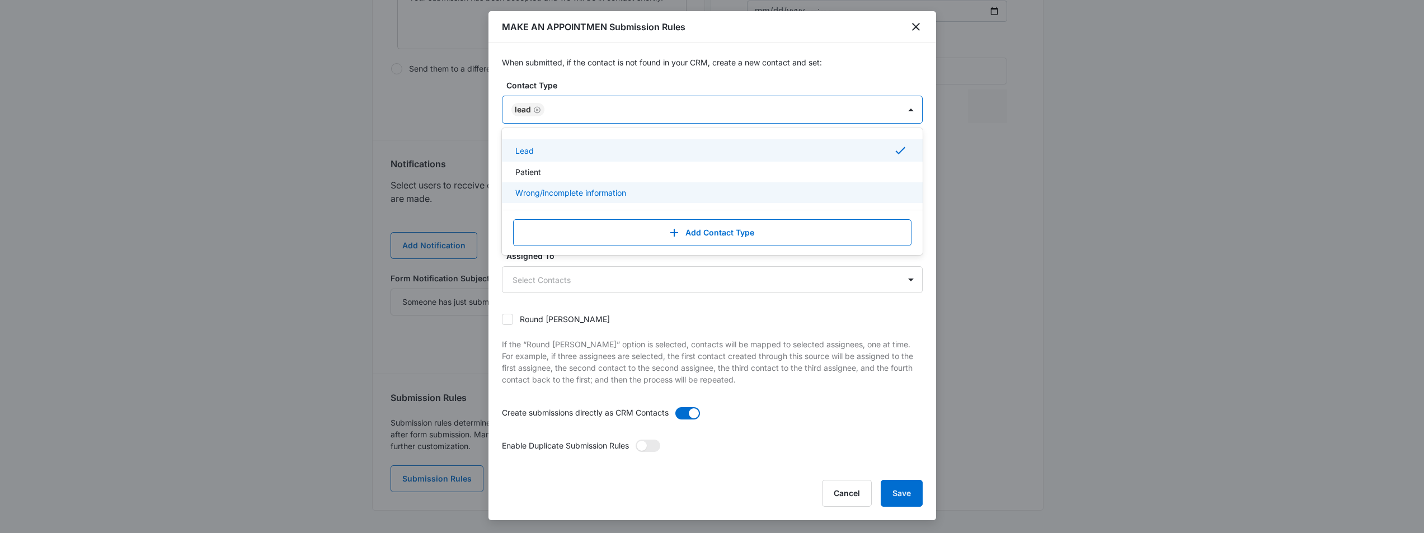
click at [671, 322] on div "Round [PERSON_NAME]" at bounding box center [712, 319] width 421 height 25
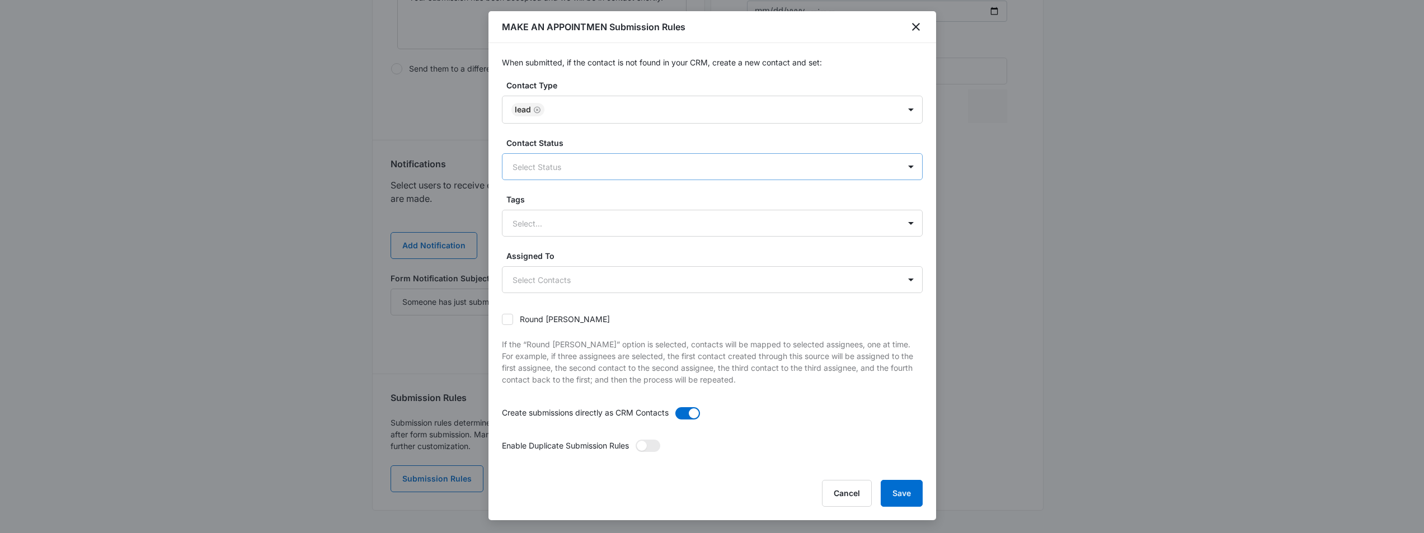
click at [646, 165] on div at bounding box center [699, 167] width 373 height 14
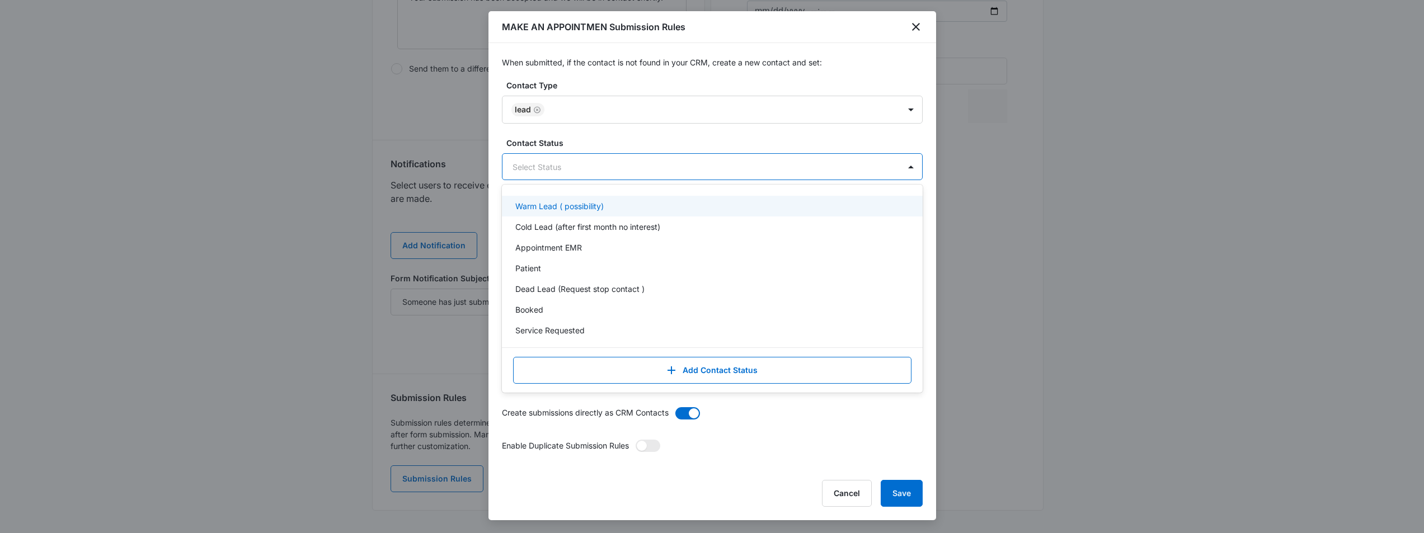
click at [920, 138] on div "When submitted, if the contact is not found in your CRM, create a new contact a…" at bounding box center [713, 256] width 448 height 426
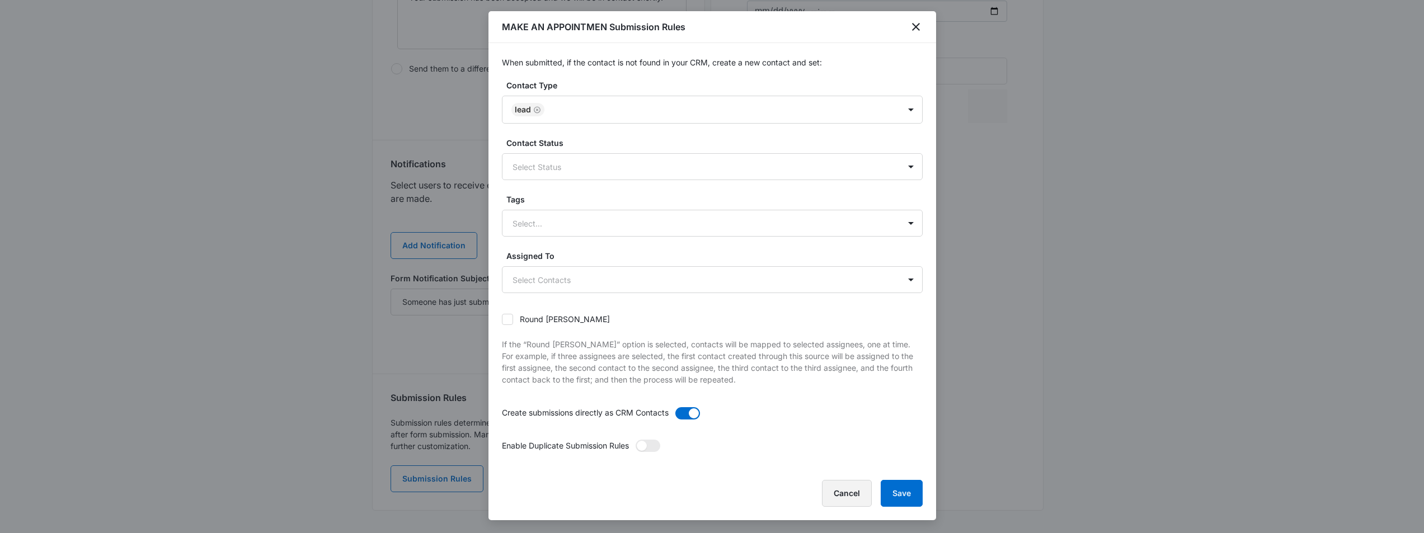
drag, startPoint x: 920, startPoint y: 139, endPoint x: 852, endPoint y: 495, distance: 362.5
click at [852, 495] on button "Cancel" at bounding box center [847, 493] width 50 height 27
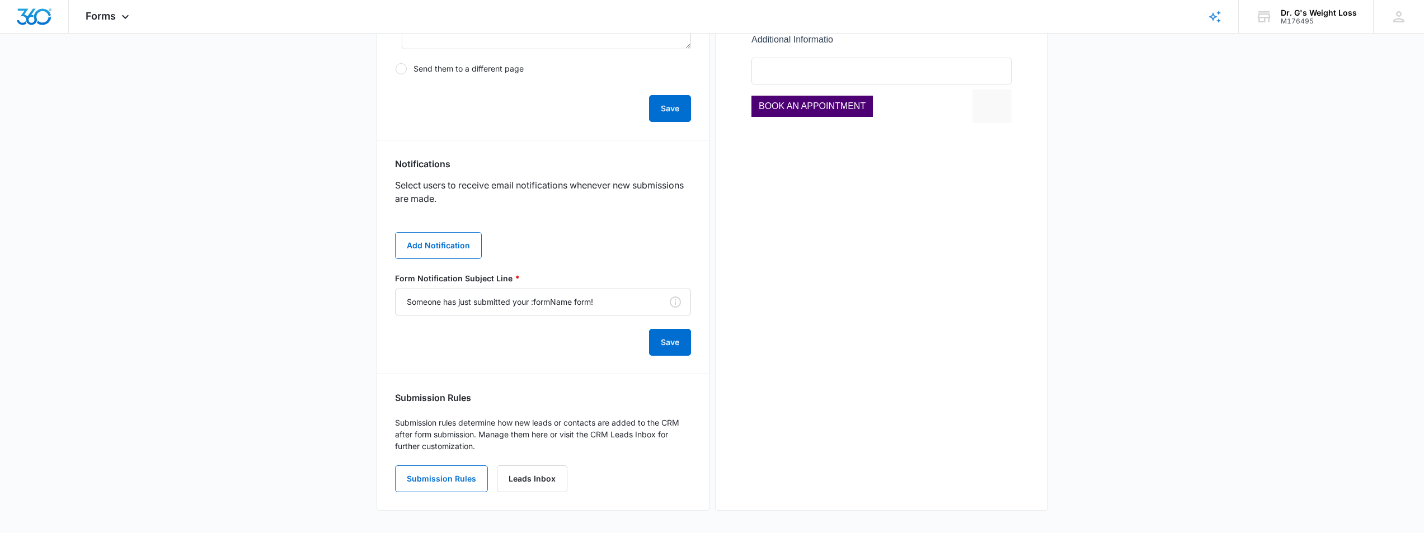
click at [299, 350] on main "Edit Form MAKE AN APPOINTMEN Edit Form Settings Submissions Embed Design Securi…" at bounding box center [712, 70] width 1424 height 925
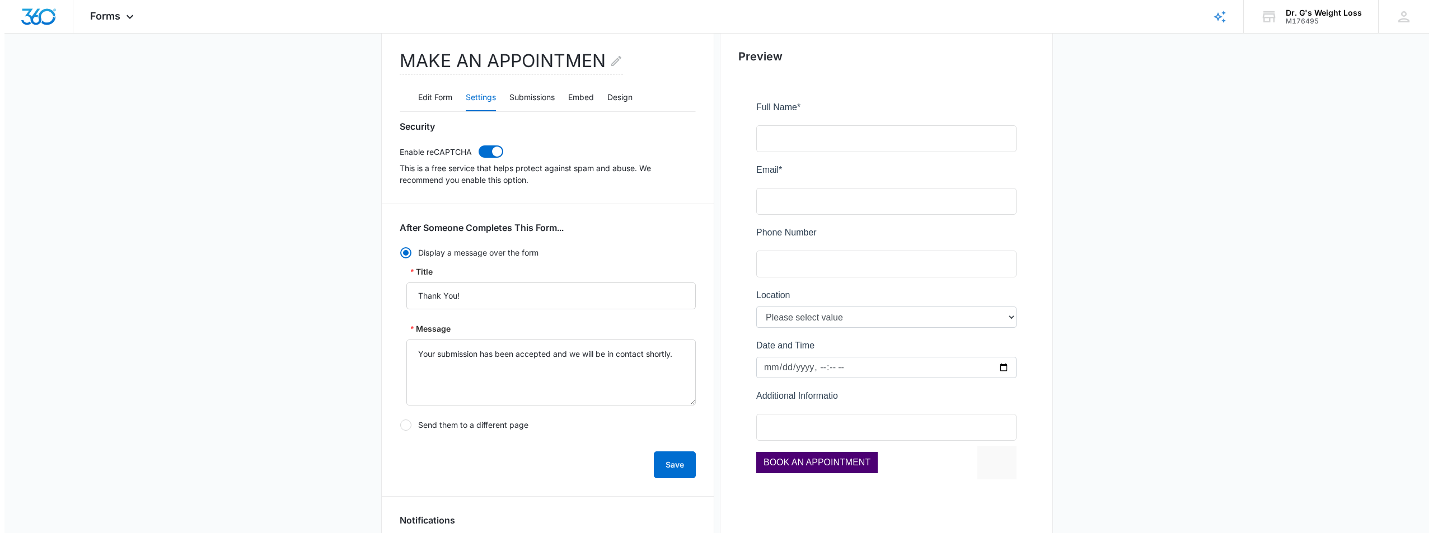
scroll to position [0, 0]
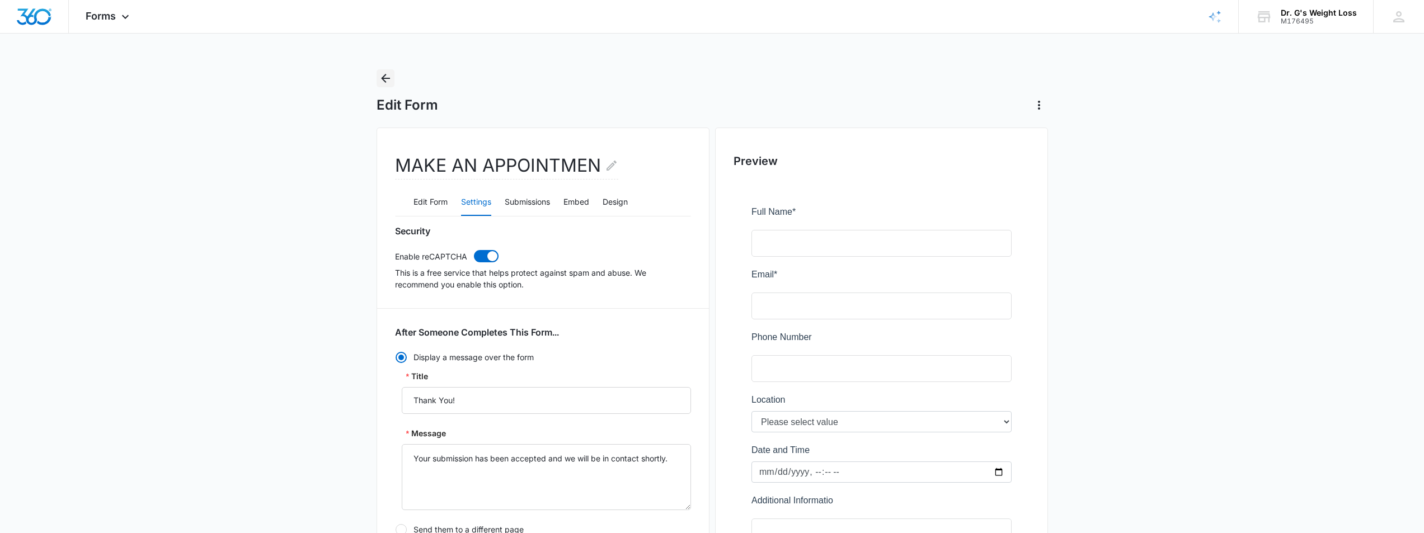
click at [385, 77] on icon "Back" at bounding box center [385, 78] width 13 height 13
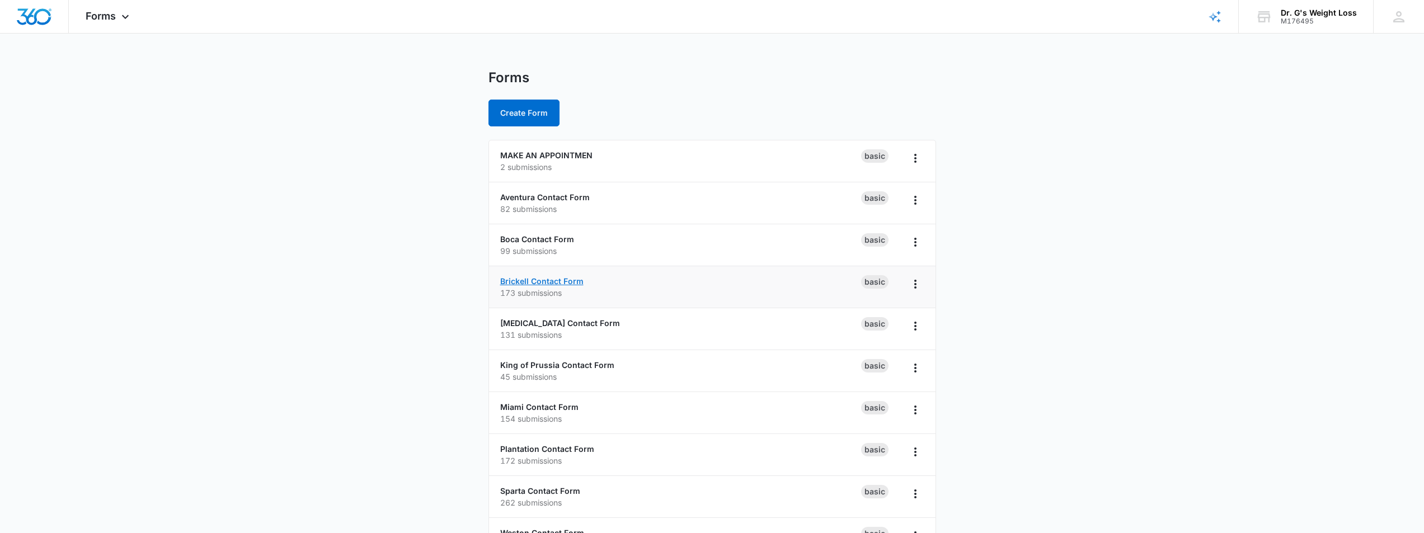
click at [565, 279] on link "Brickell Contact Form" at bounding box center [541, 282] width 83 height 10
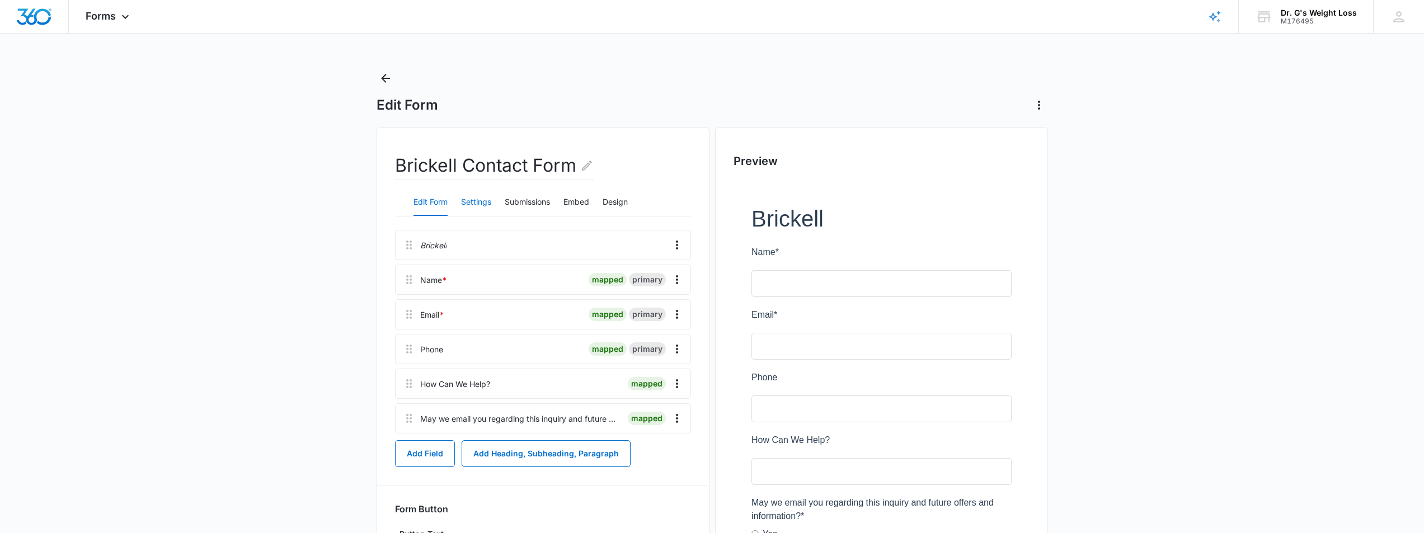
click at [483, 204] on button "Settings" at bounding box center [476, 202] width 30 height 27
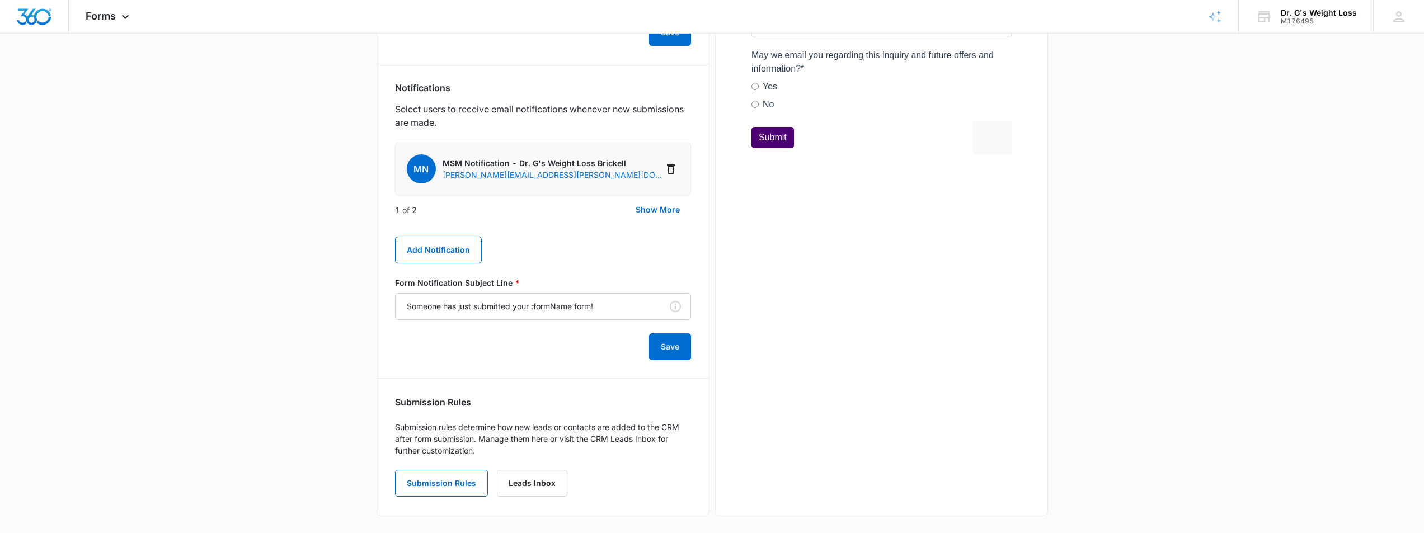
scroll to position [452, 0]
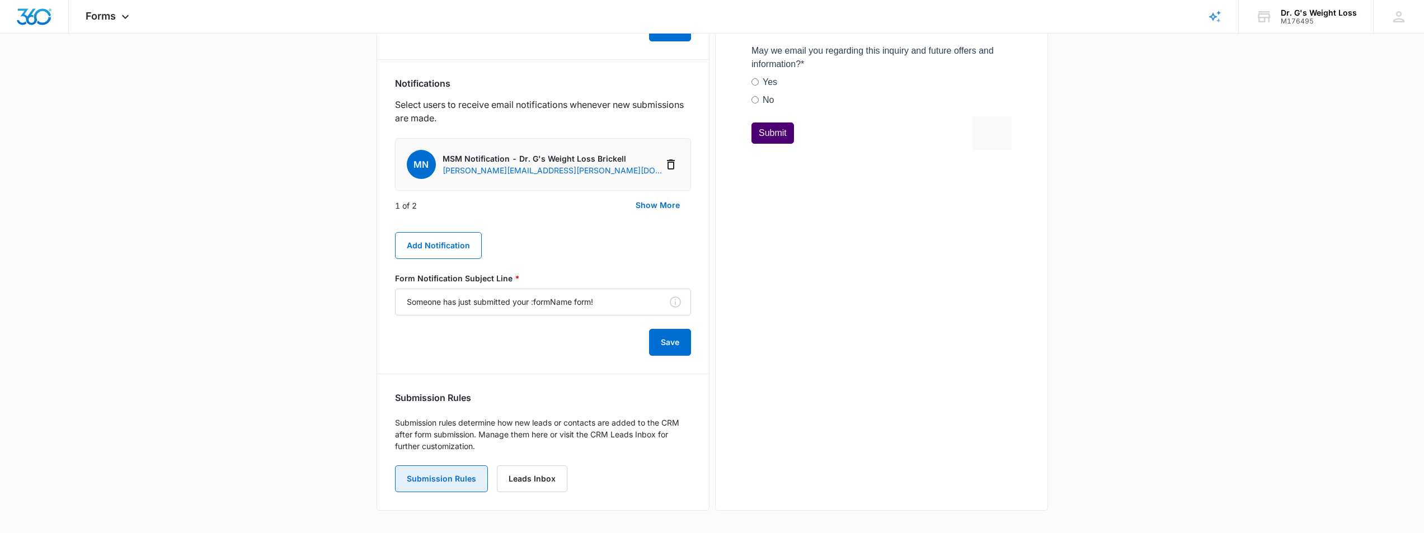
click at [447, 477] on button "Submission Rules" at bounding box center [441, 479] width 93 height 27
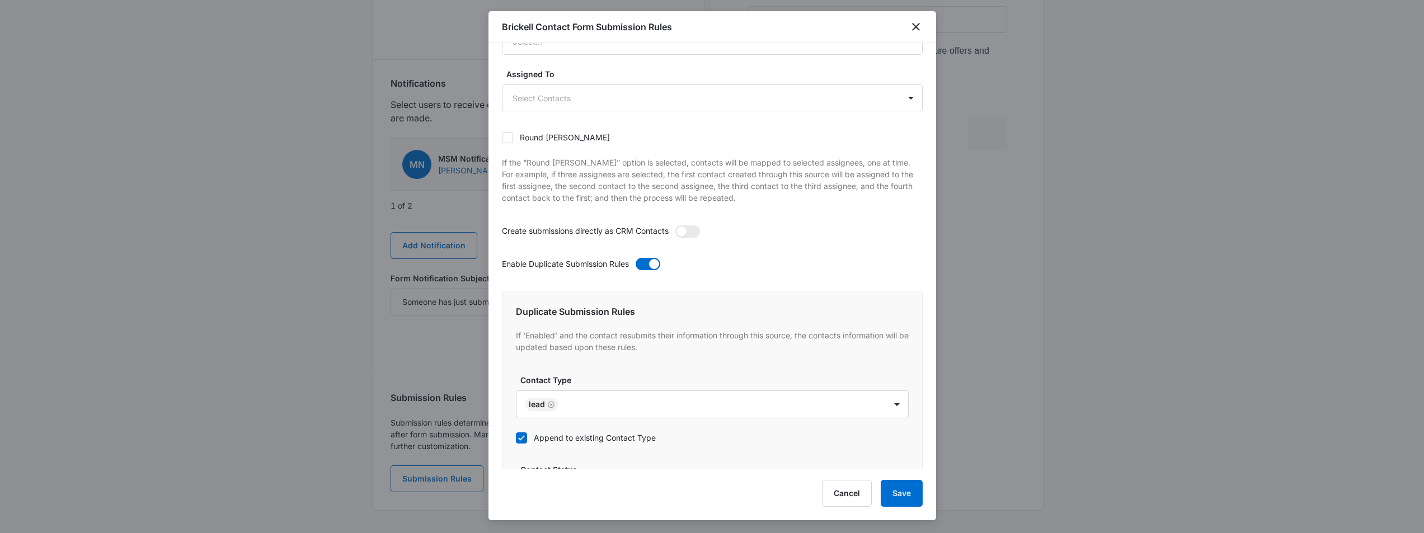
scroll to position [38, 0]
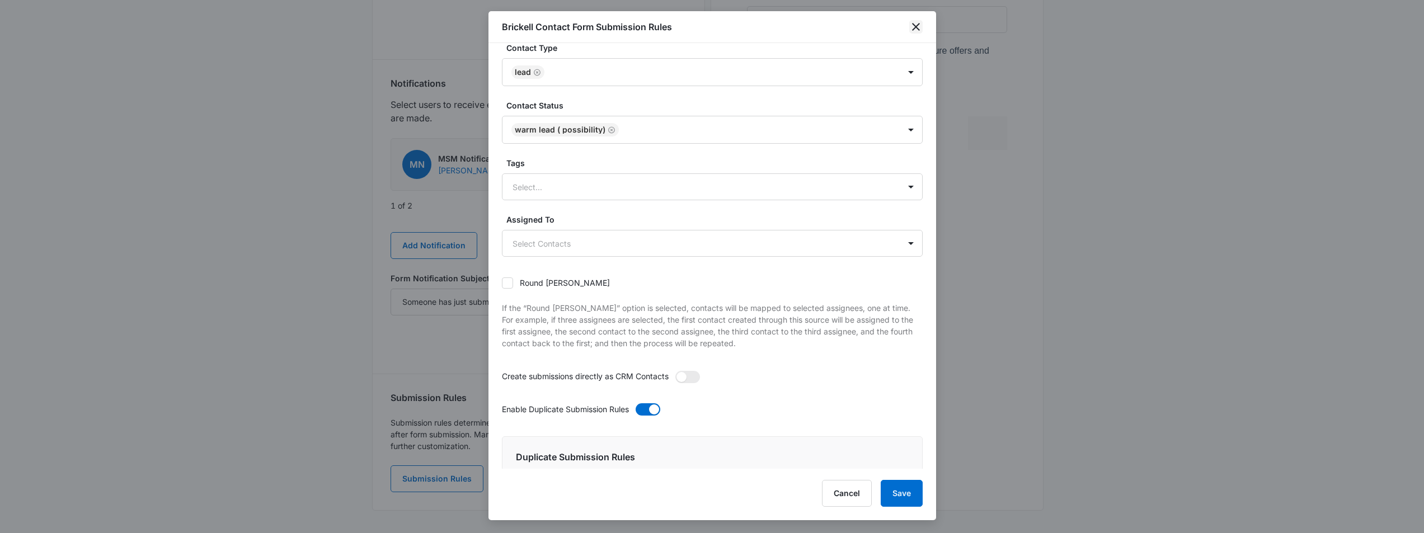
click at [918, 27] on icon "close" at bounding box center [916, 26] width 13 height 13
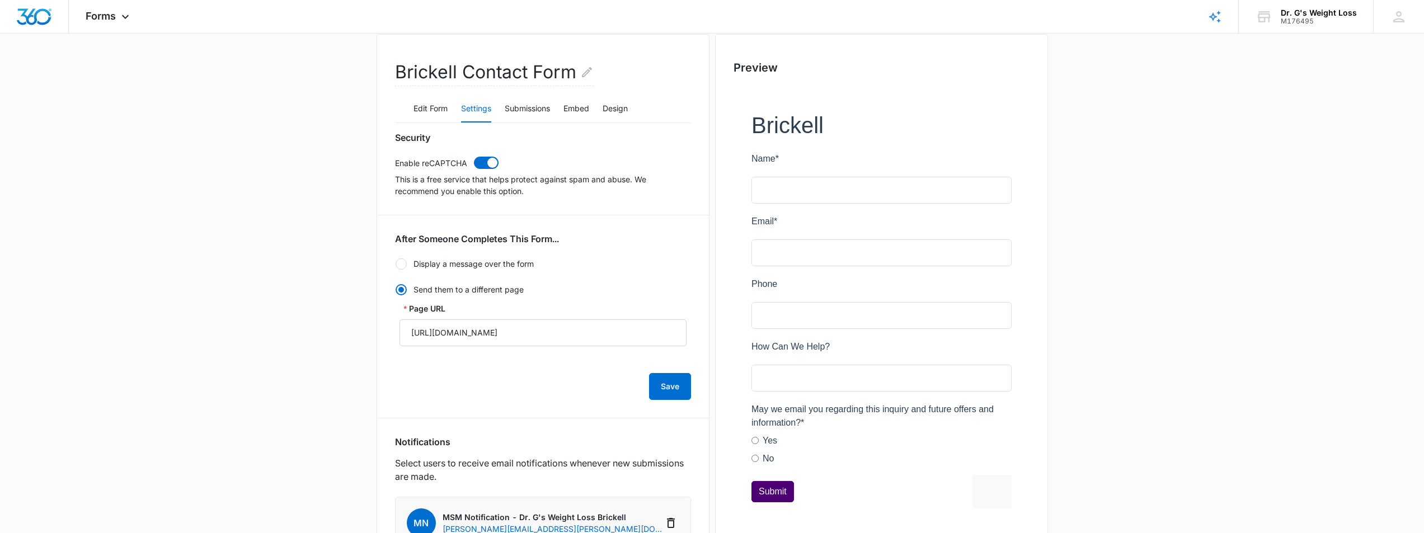
scroll to position [0, 0]
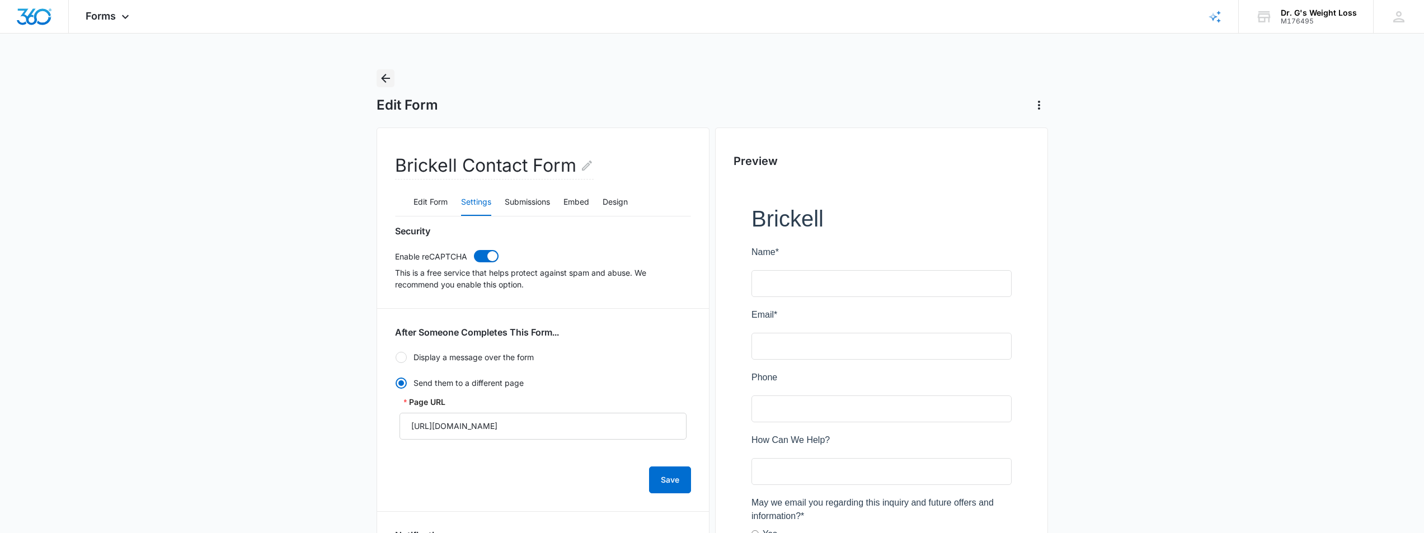
click at [385, 77] on icon "Back" at bounding box center [385, 78] width 13 height 13
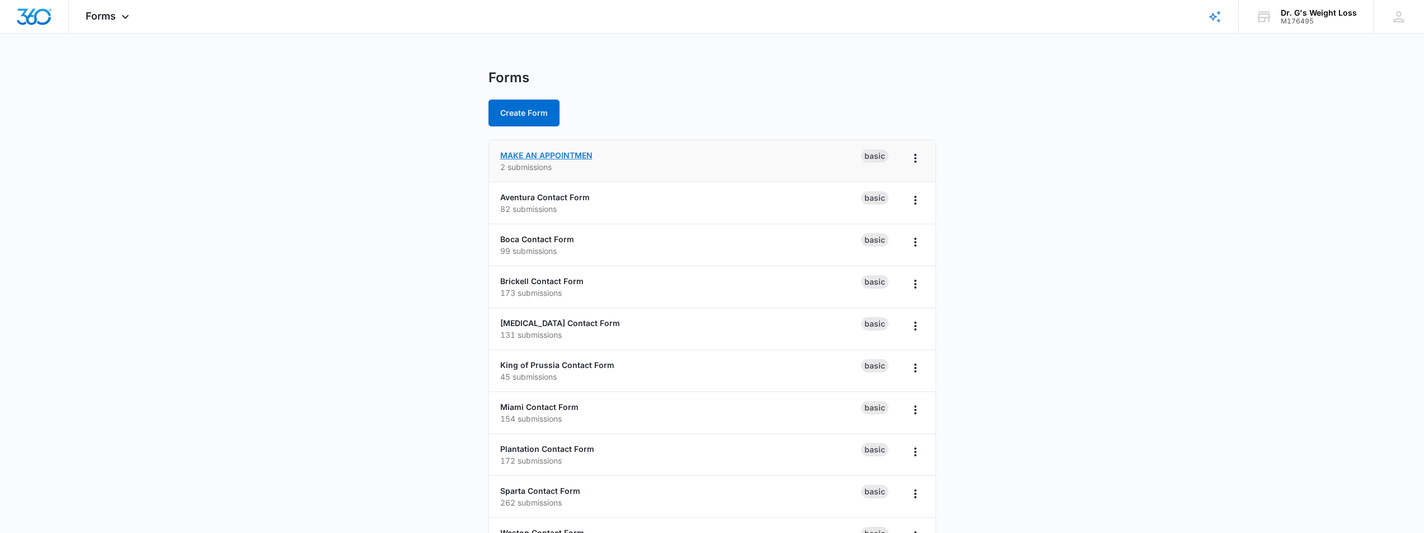
click at [574, 153] on link "MAKE AN APPOINTMEN" at bounding box center [546, 156] width 92 height 10
click at [559, 280] on link "Brickell Contact Form" at bounding box center [541, 282] width 83 height 10
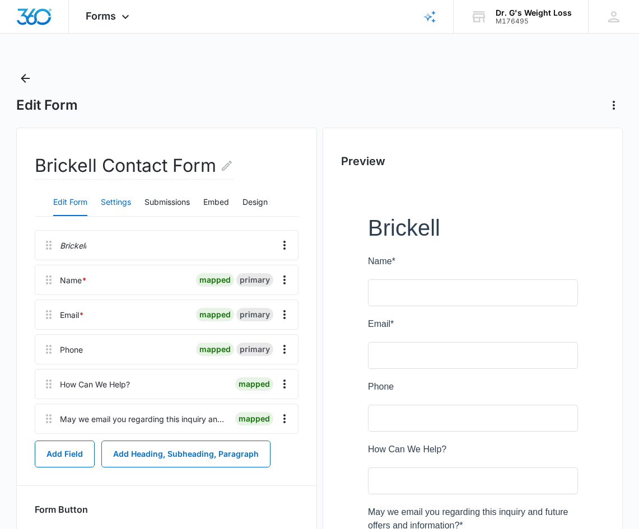
click at [109, 194] on button "Settings" at bounding box center [116, 202] width 30 height 27
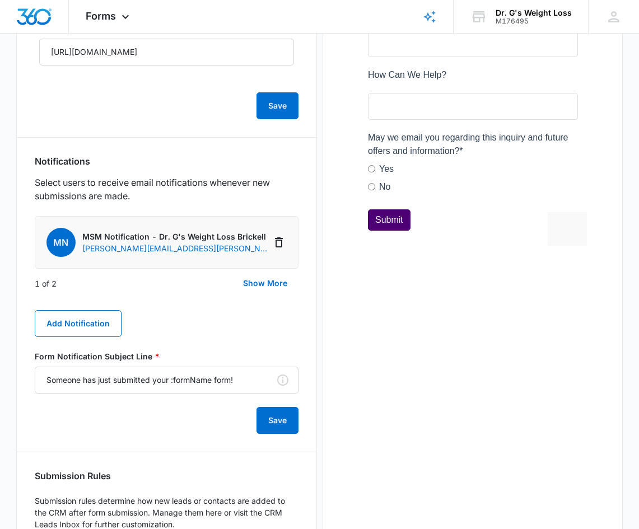
scroll to position [392, 0]
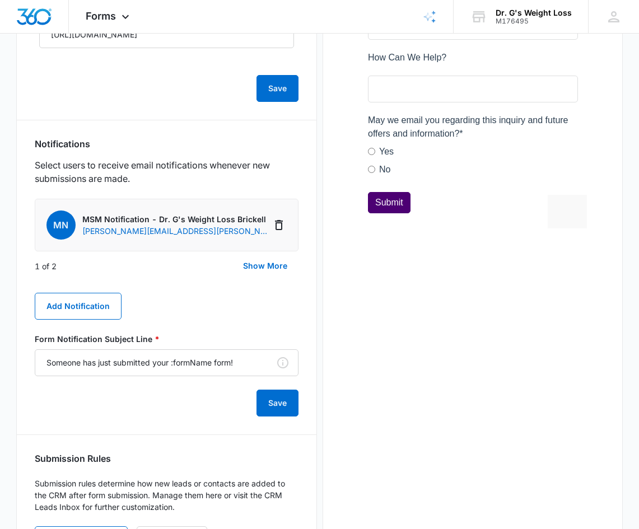
click at [201, 325] on div "MN MSM Notification - Dr. G's Weight Loss Brickell [EMAIL_ADDRESS][PERSON_NAME]…" at bounding box center [167, 308] width 264 height 218
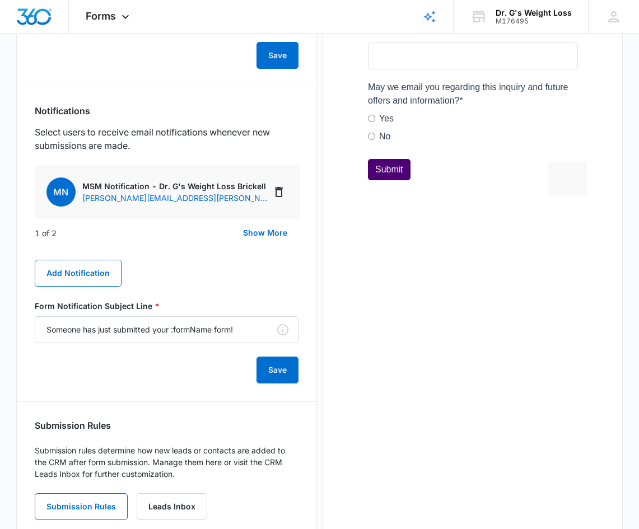
scroll to position [457, 0]
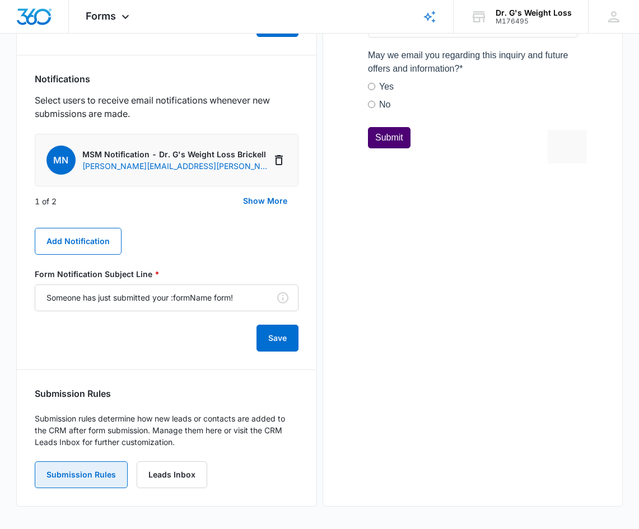
click at [88, 472] on button "Submission Rules" at bounding box center [81, 474] width 93 height 27
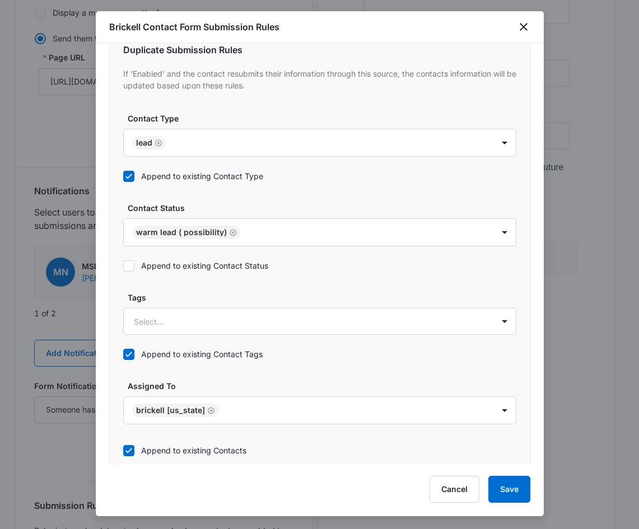
scroll to position [461, 0]
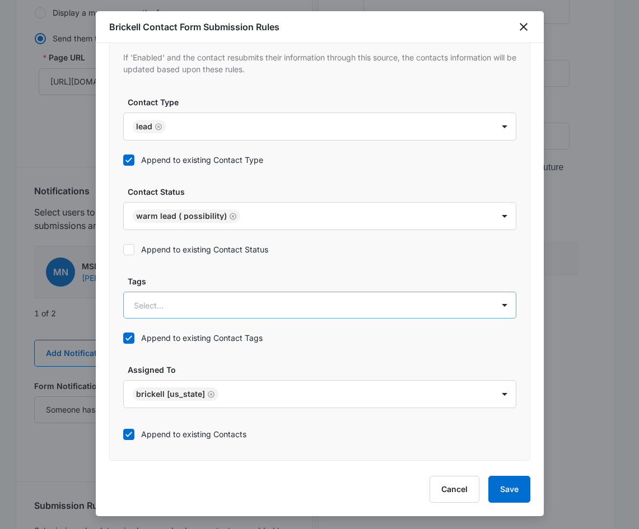
click at [343, 304] on div at bounding box center [306, 305] width 345 height 14
click at [344, 270] on div "Duplicate Submission Rules If 'Enabled' and the contact resubmits their informa…" at bounding box center [319, 237] width 421 height 448
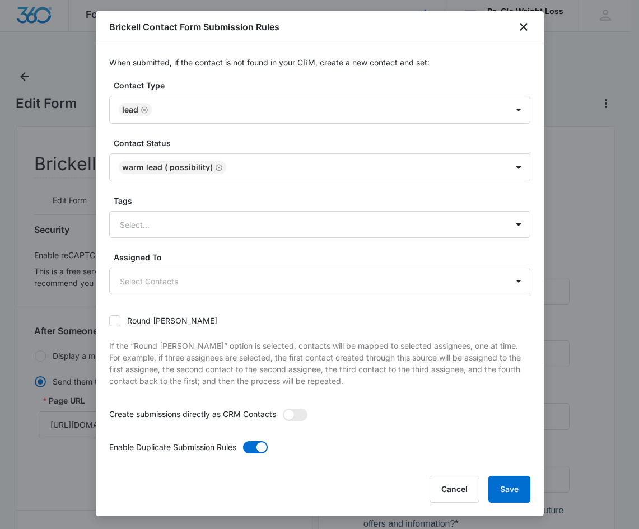
scroll to position [0, 0]
click at [525, 344] on div "When submitted, if the contact is not found in your CRM, create a new contact a…" at bounding box center [320, 253] width 448 height 421
click at [258, 227] on div at bounding box center [306, 225] width 373 height 14
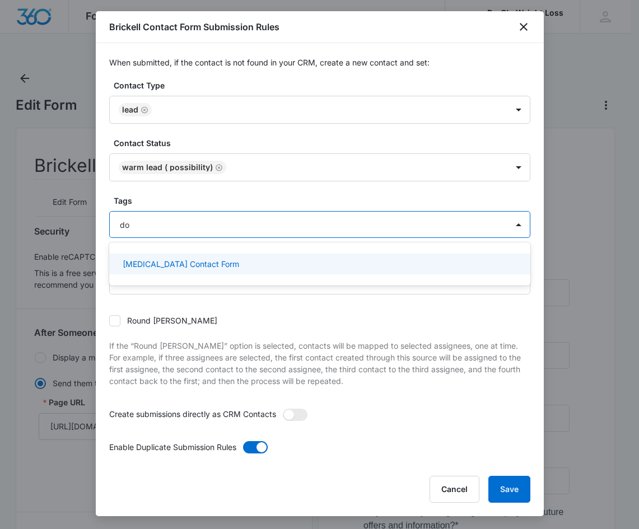
type input "d"
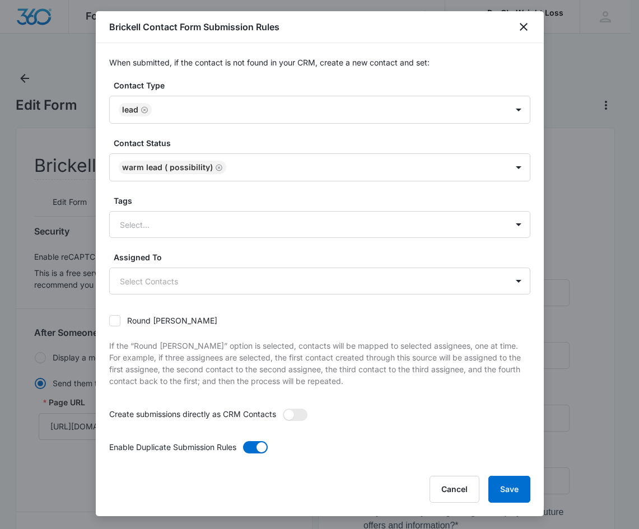
click at [518, 196] on label "Tags" at bounding box center [324, 201] width 421 height 12
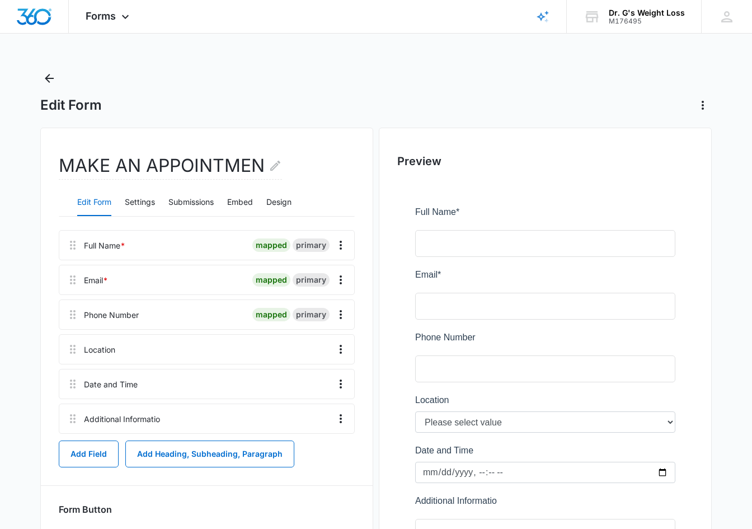
click at [231, 72] on div "Edit Form" at bounding box center [376, 91] width 672 height 45
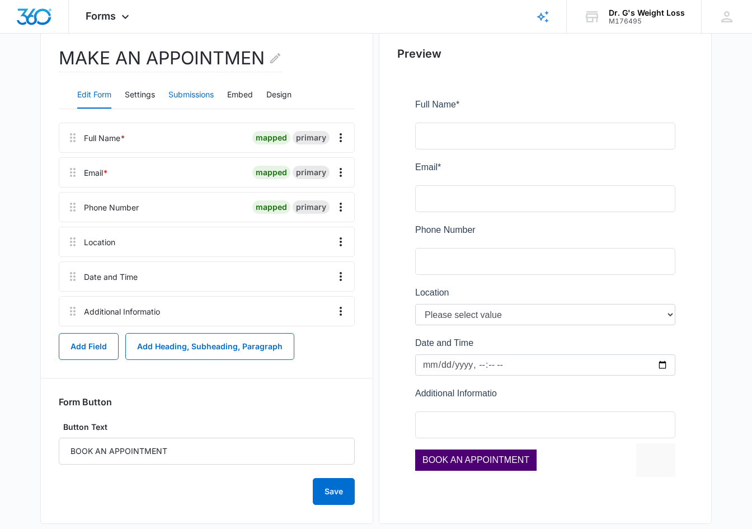
scroll to position [112, 0]
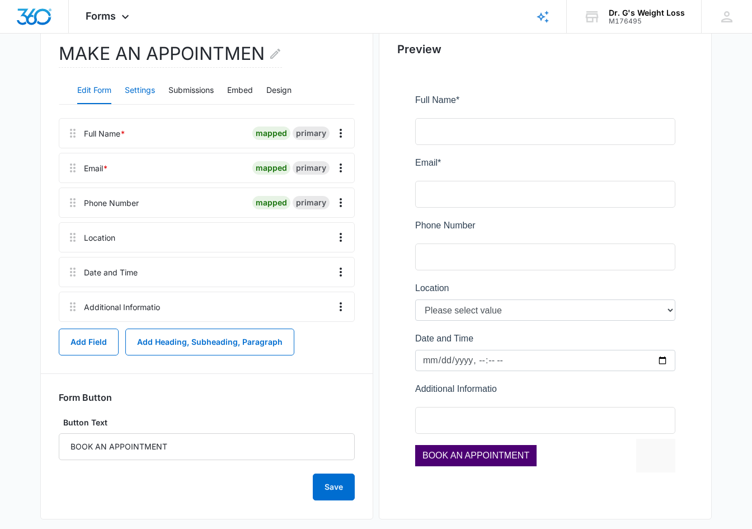
click at [139, 90] on button "Settings" at bounding box center [140, 90] width 30 height 27
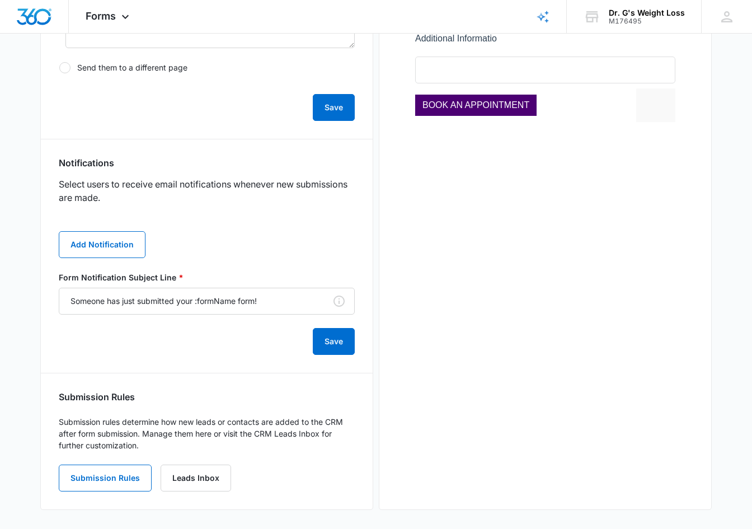
scroll to position [466, 0]
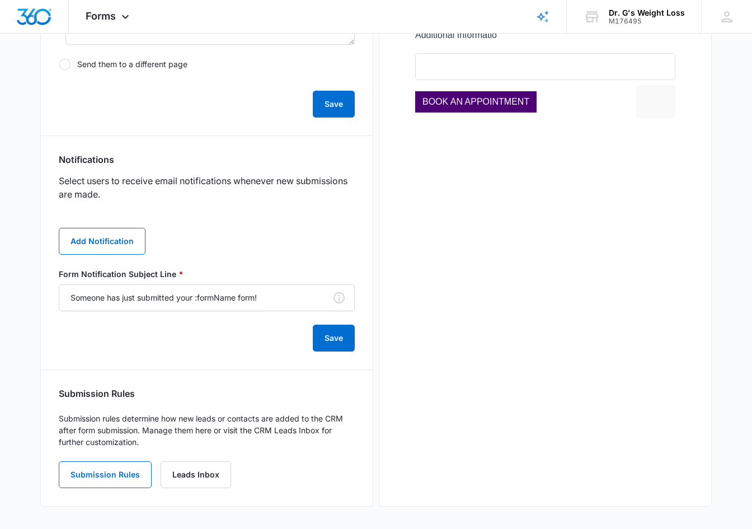
click at [185, 348] on form "Form Notification Subject Line * Someone has just submitted your :formName form…" at bounding box center [207, 309] width 296 height 83
click at [119, 468] on button "Submission Rules" at bounding box center [105, 474] width 93 height 27
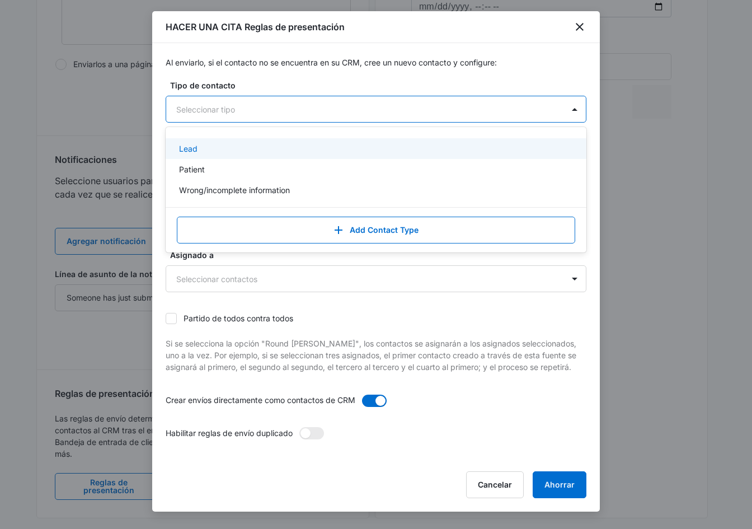
click at [275, 100] on div "Seleccionar tipo" at bounding box center [364, 109] width 397 height 25
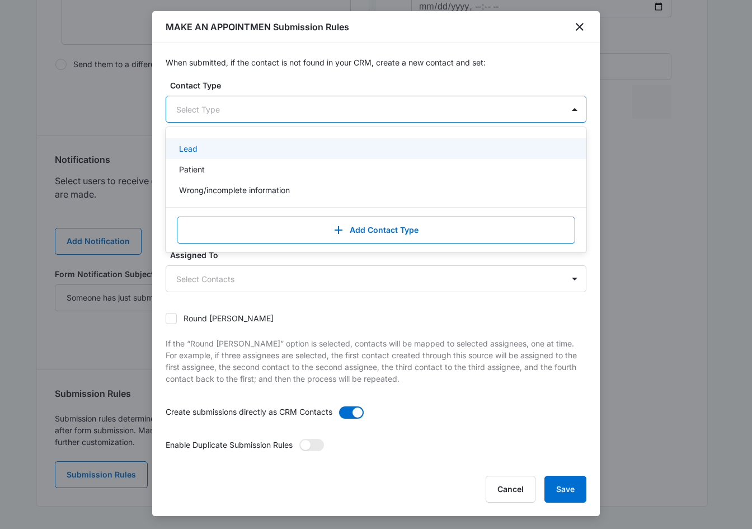
click at [290, 116] on div at bounding box center [362, 109] width 373 height 14
click at [215, 149] on div "Lead" at bounding box center [375, 149] width 392 height 12
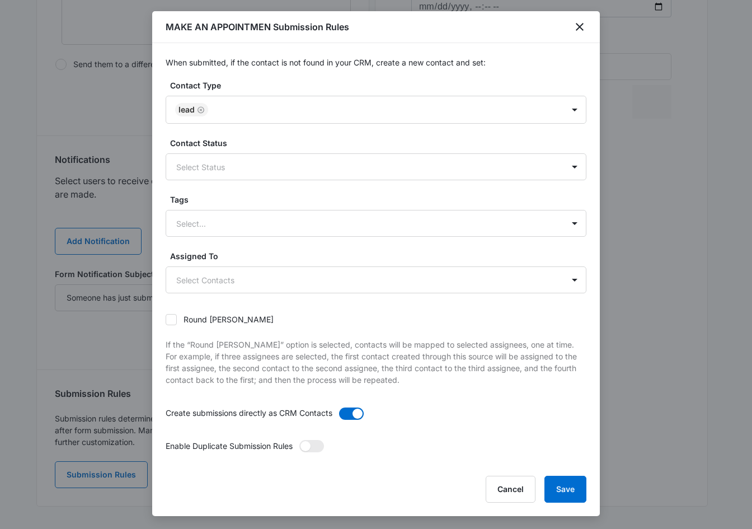
click at [422, 50] on div "When submitted, if the contact is not found in your CRM, create a new contact a…" at bounding box center [376, 253] width 448 height 421
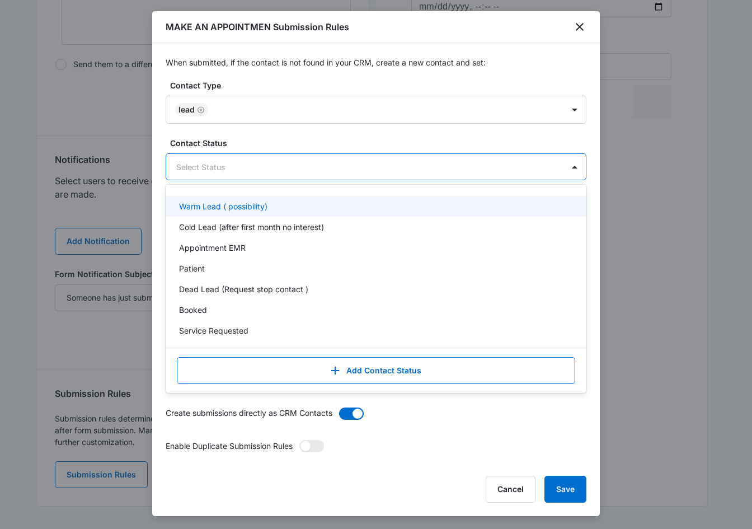
click at [257, 168] on div at bounding box center [362, 167] width 373 height 14
click at [257, 206] on p "Warm Lead ( possibility)" at bounding box center [223, 206] width 88 height 12
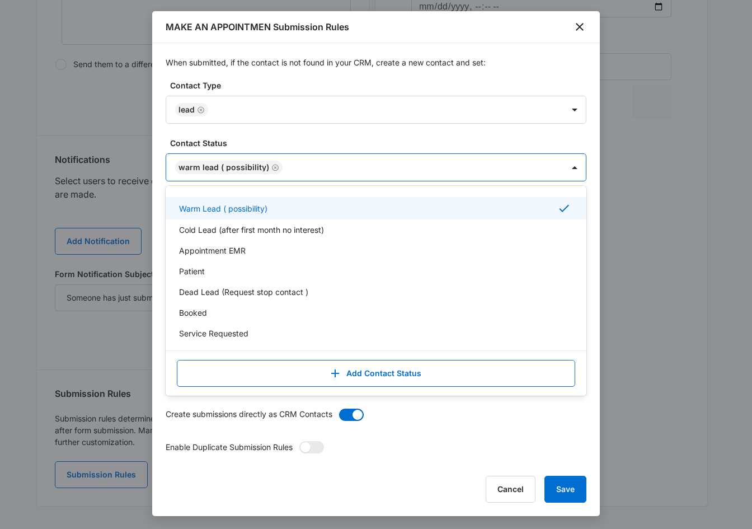
click at [385, 82] on label "Contact Type" at bounding box center [380, 85] width 421 height 12
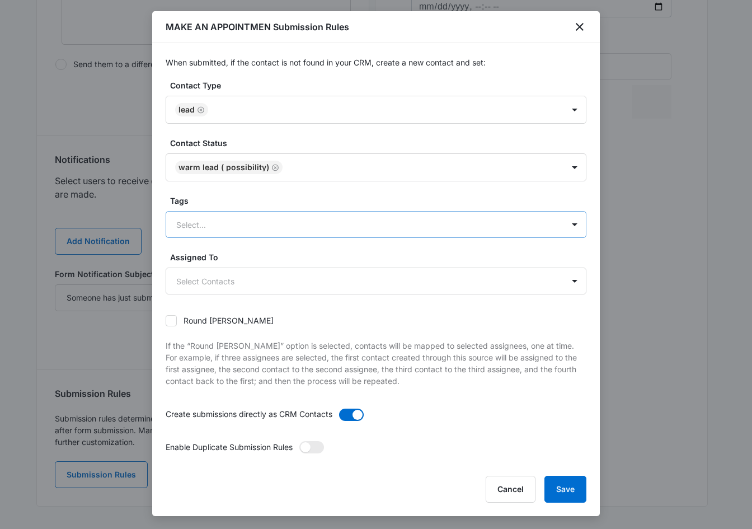
click at [268, 225] on div at bounding box center [362, 225] width 373 height 14
click at [261, 276] on body "Forms Apps Reputation Forms CRM Email Social Payments POS Content Ads Intellige…" at bounding box center [376, 31] width 752 height 995
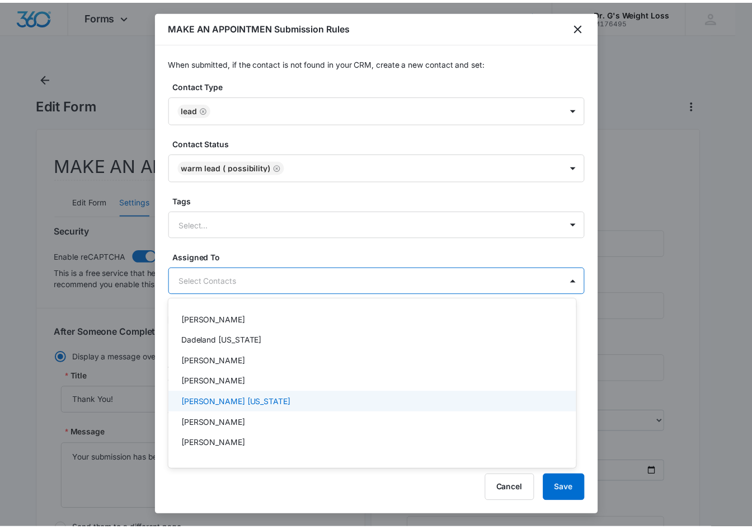
scroll to position [224, 0]
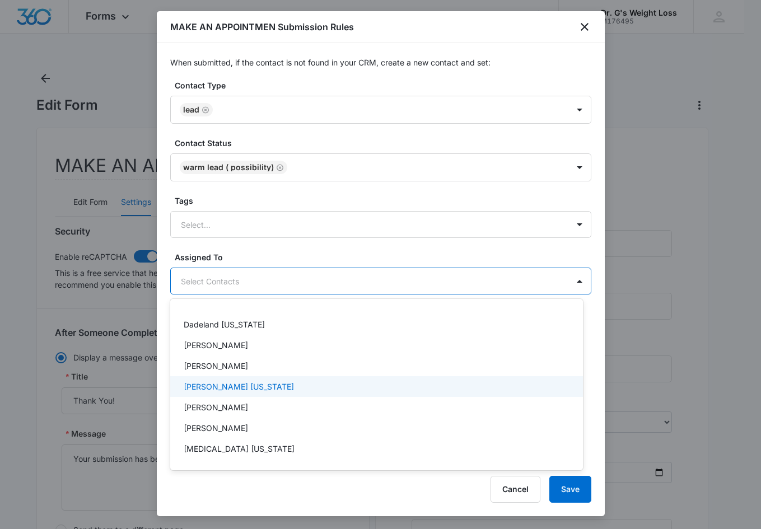
click at [286, 388] on div "Brickell [US_STATE]" at bounding box center [375, 387] width 383 height 12
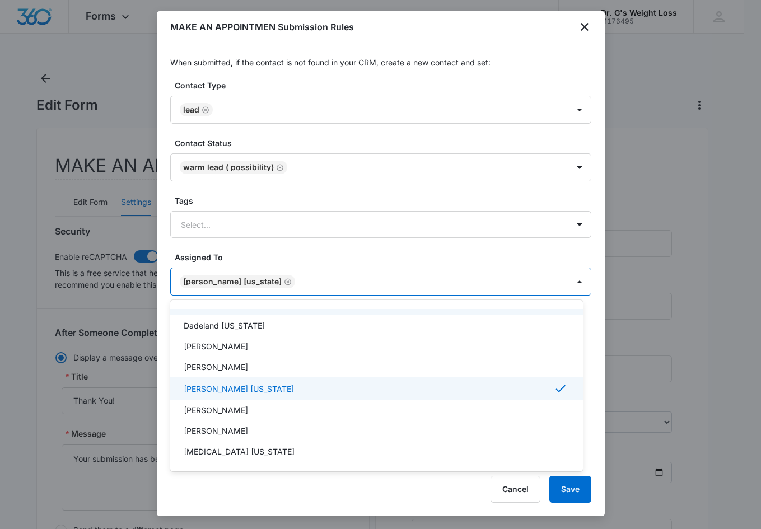
click at [518, 254] on div at bounding box center [380, 264] width 761 height 529
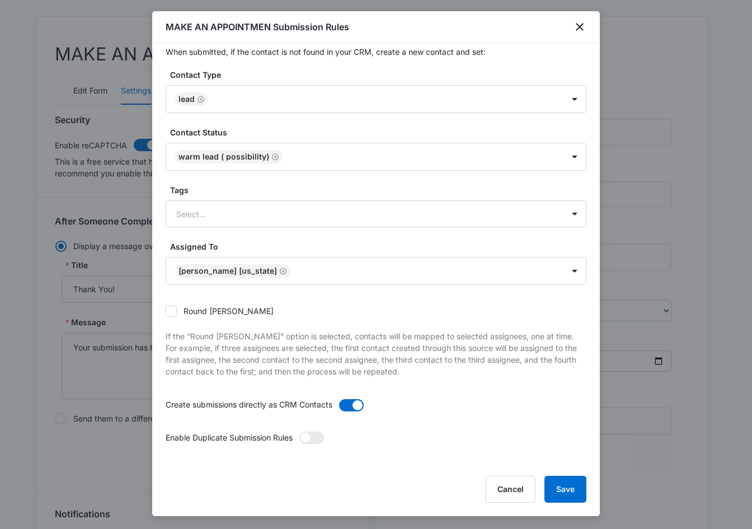
scroll to position [112, 0]
click at [266, 314] on div "Round [PERSON_NAME]" at bounding box center [376, 310] width 421 height 25
click at [566, 215] on div at bounding box center [575, 214] width 18 height 18
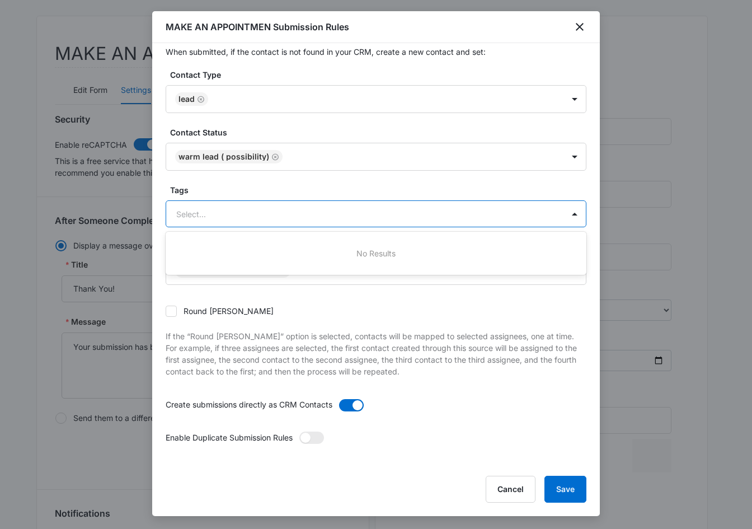
click at [189, 213] on div at bounding box center [362, 214] width 373 height 14
click at [324, 442] on span at bounding box center [311, 438] width 25 height 12
click at [299, 431] on input "checkbox" at bounding box center [299, 431] width 0 height 0
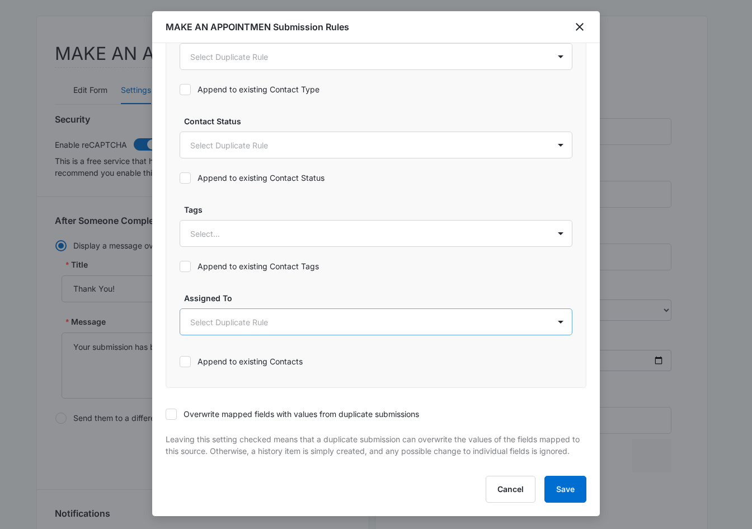
scroll to position [543, 0]
click at [514, 496] on button "Cancel" at bounding box center [511, 489] width 50 height 27
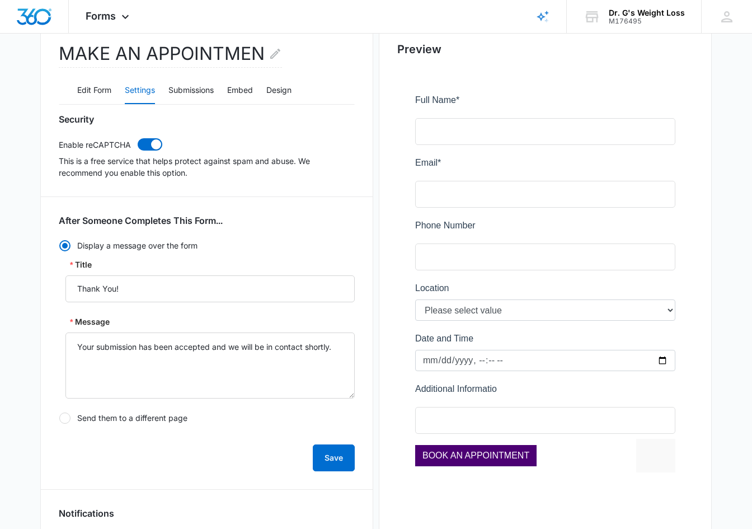
scroll to position [466, 0]
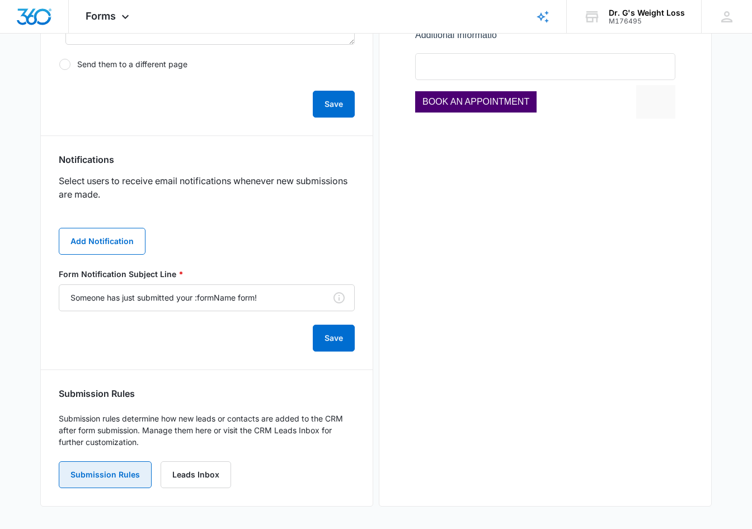
click at [108, 474] on button "Submission Rules" at bounding box center [105, 474] width 93 height 27
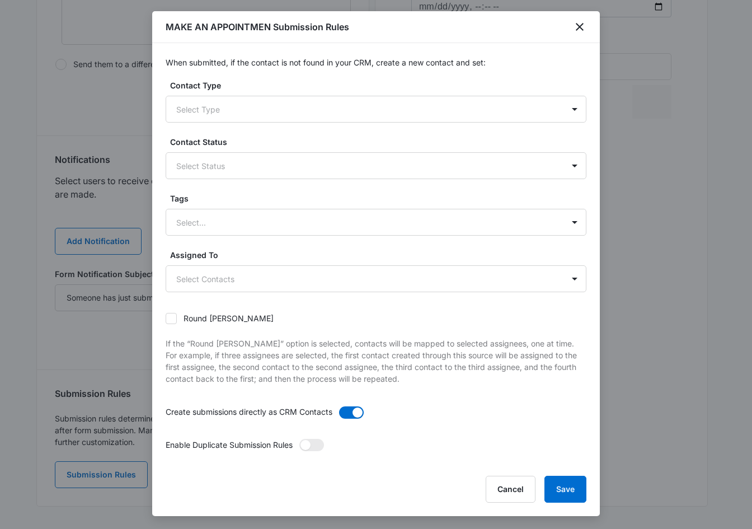
scroll to position [242, 0]
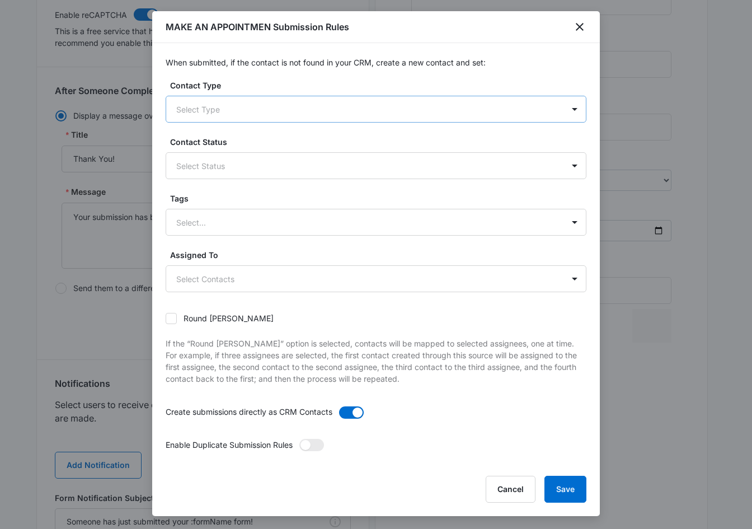
click at [251, 118] on div "Select Type" at bounding box center [364, 109] width 397 height 25
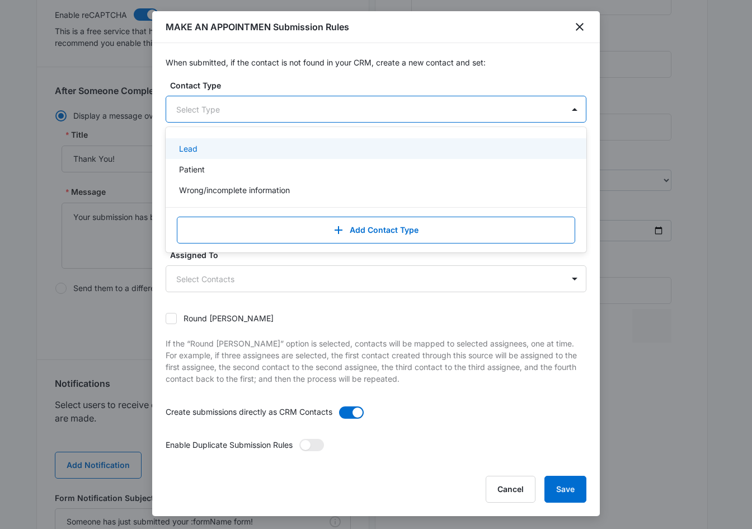
click at [188, 149] on p "Lead" at bounding box center [188, 149] width 18 height 12
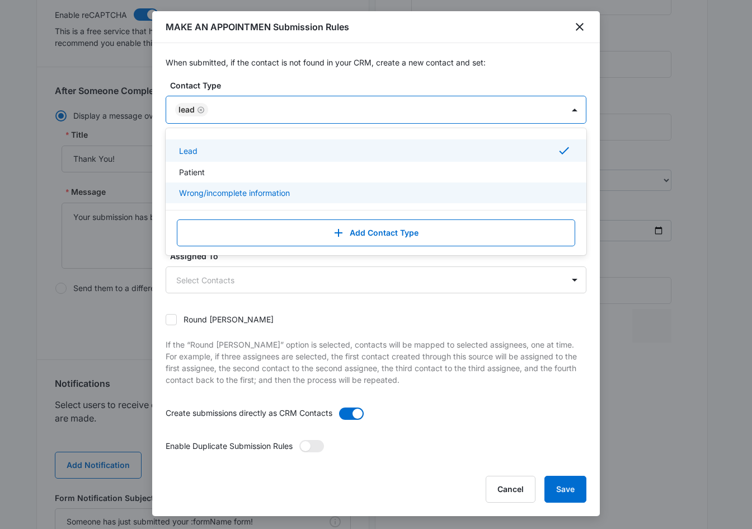
click at [157, 232] on div "When submitted, if the contact is not found in your CRM, create a new contact a…" at bounding box center [376, 253] width 448 height 421
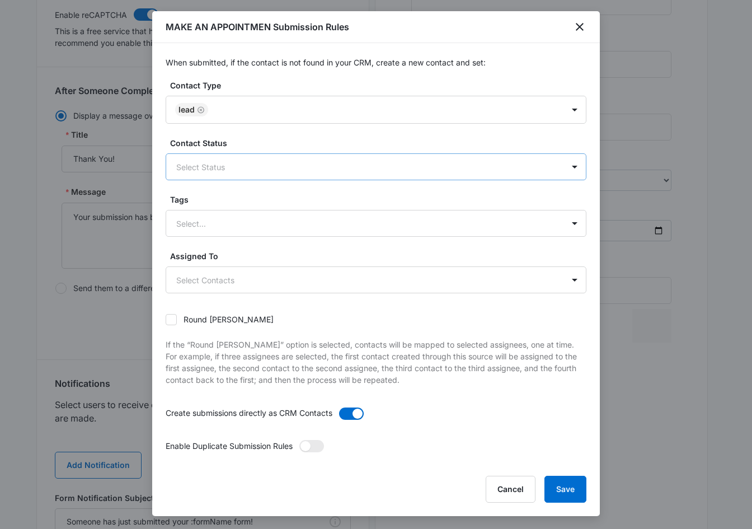
click at [208, 162] on div at bounding box center [362, 167] width 373 height 14
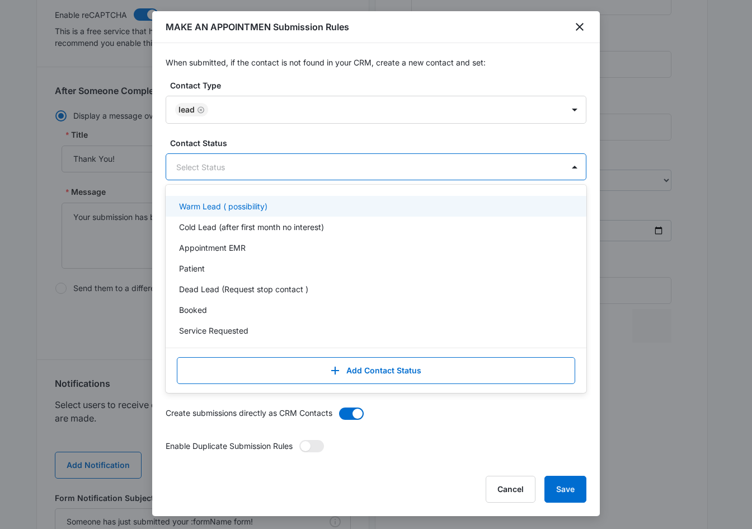
click at [215, 208] on p "Warm Lead ( possibility)" at bounding box center [223, 206] width 88 height 12
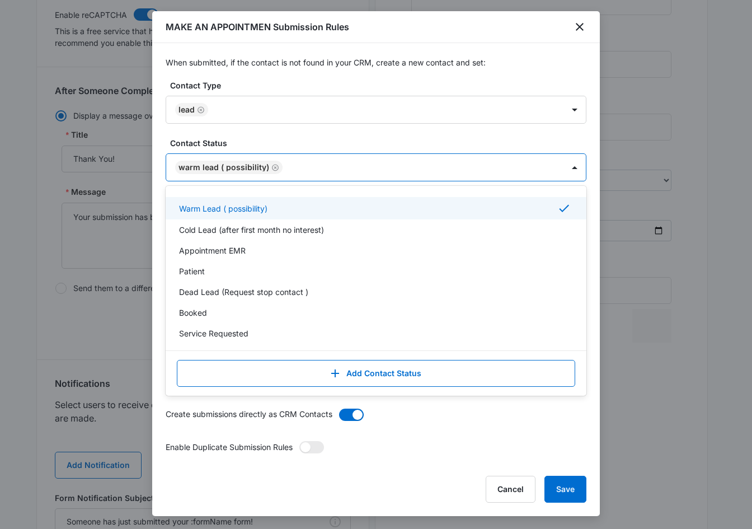
click at [587, 193] on div "When submitted, if the contact is not found in your CRM, create a new contact a…" at bounding box center [376, 253] width 448 height 421
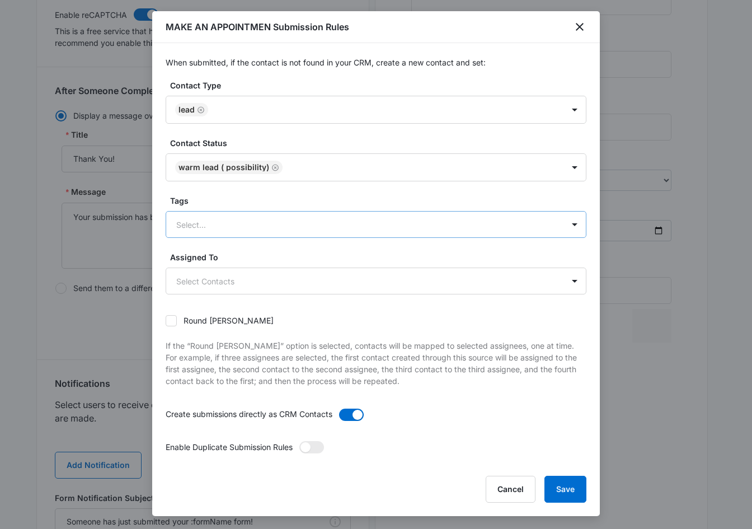
click at [185, 218] on div at bounding box center [362, 225] width 373 height 14
click at [203, 225] on div at bounding box center [362, 225] width 373 height 14
click at [203, 227] on div at bounding box center [362, 225] width 373 height 14
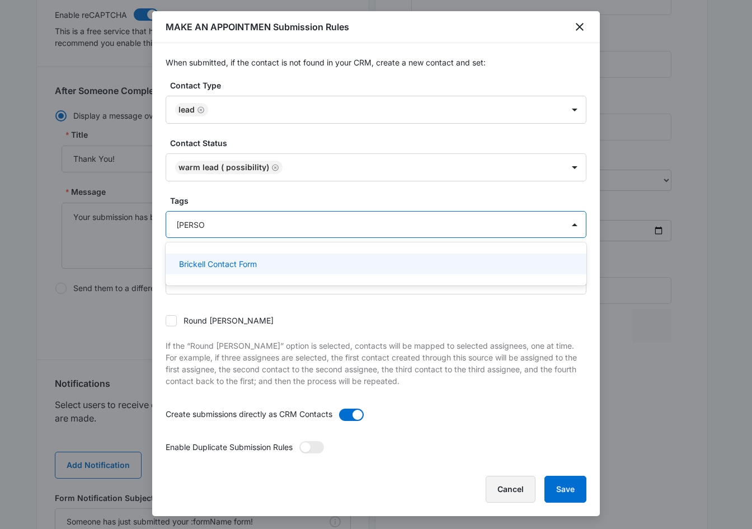
type input "brickell"
click at [508, 490] on button "Cancel" at bounding box center [511, 489] width 50 height 27
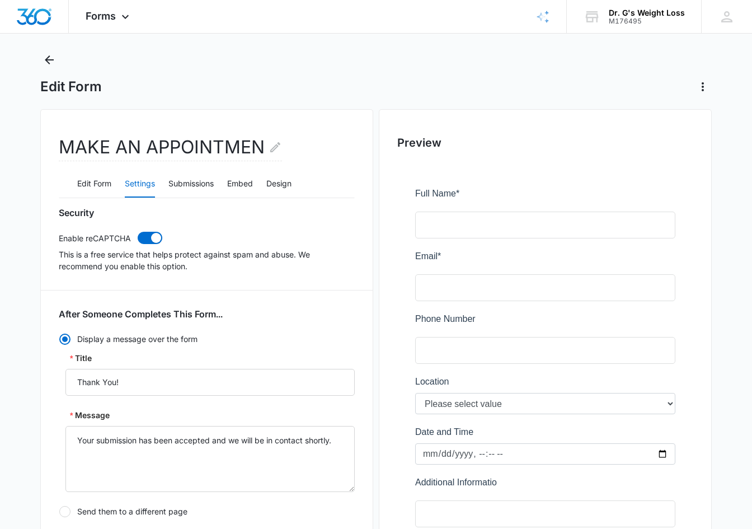
scroll to position [0, 0]
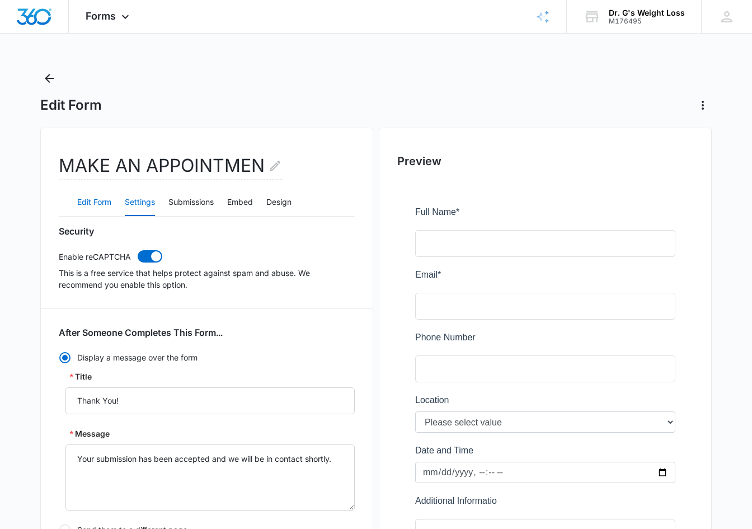
click at [88, 201] on button "Edit Form" at bounding box center [94, 202] width 34 height 27
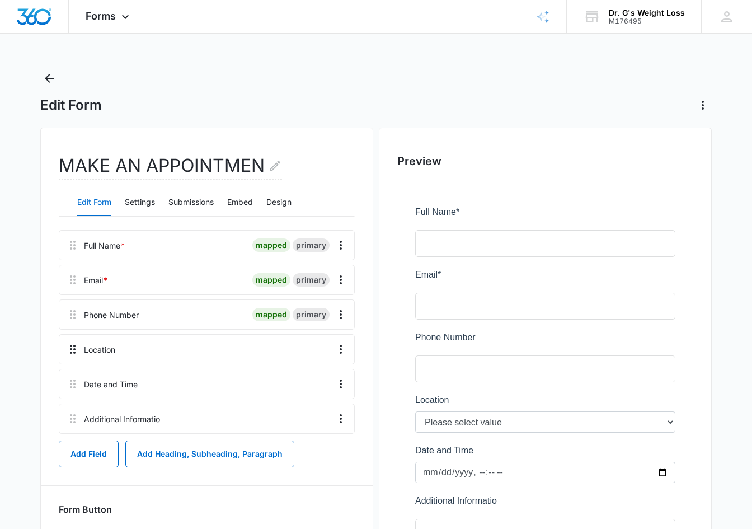
click at [77, 358] on div at bounding box center [69, 349] width 20 height 29
click at [131, 359] on div at bounding box center [224, 349] width 208 height 29
click at [128, 349] on div at bounding box center [224, 349] width 208 height 29
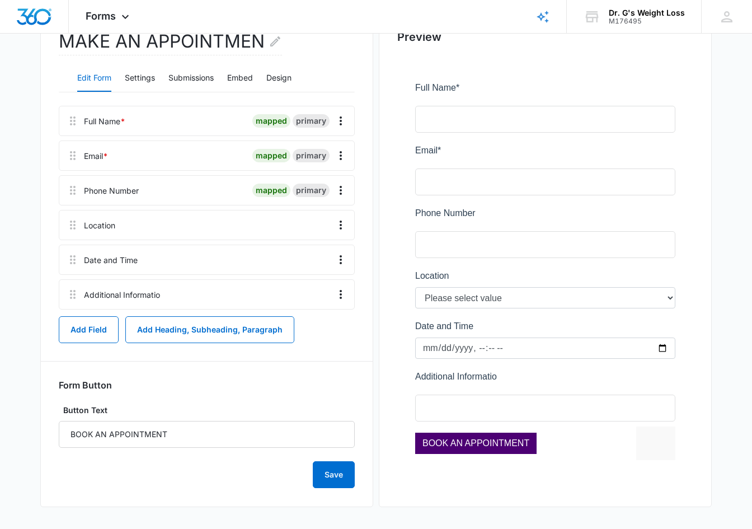
scroll to position [125, 0]
click at [522, 306] on div at bounding box center [545, 272] width 296 height 432
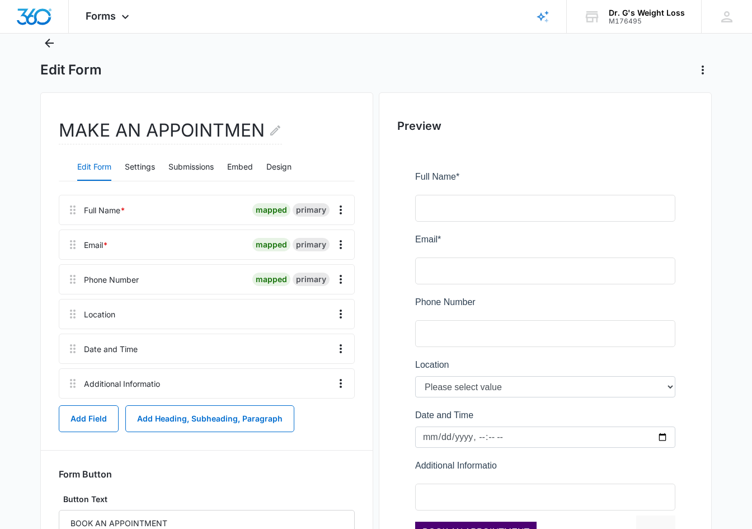
scroll to position [13, 0]
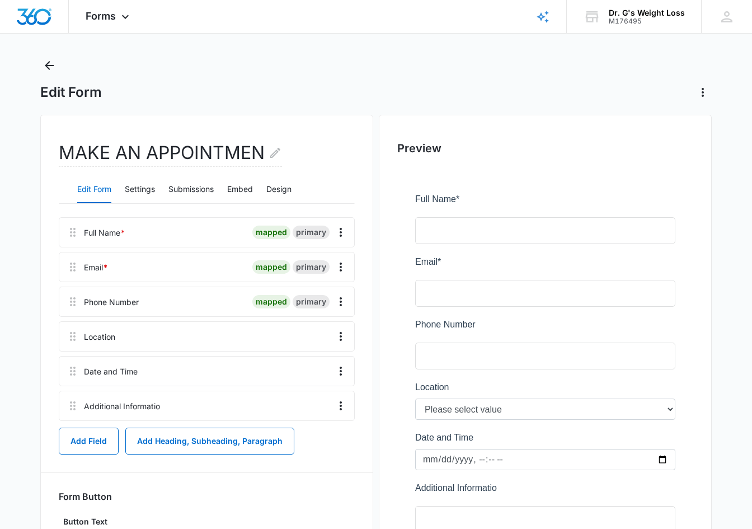
click at [95, 336] on div "Location" at bounding box center [99, 337] width 31 height 12
click at [72, 338] on icon at bounding box center [72, 336] width 13 height 13
click at [339, 340] on icon "Overflow Menu" at bounding box center [340, 336] width 13 height 13
click at [320, 364] on div "Edit" at bounding box center [311, 368] width 24 height 8
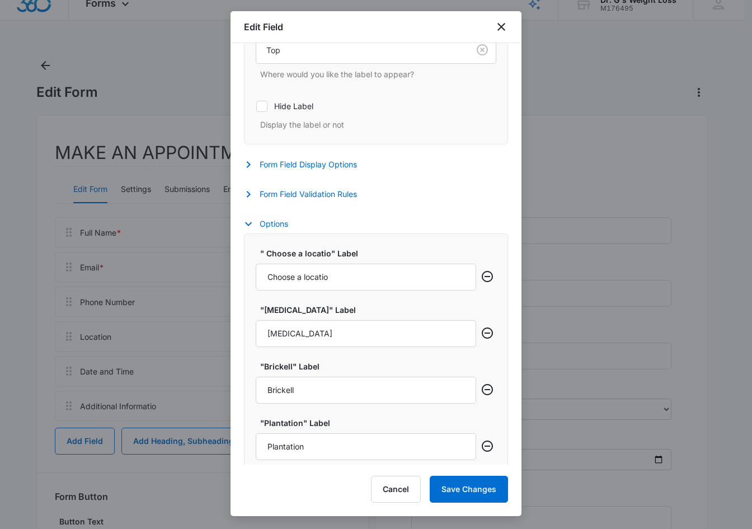
scroll to position [336, 0]
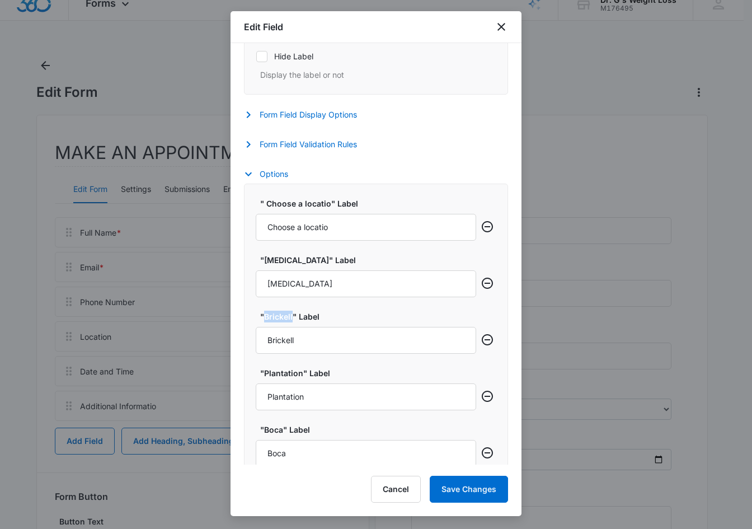
drag, startPoint x: 292, startPoint y: 316, endPoint x: 264, endPoint y: 316, distance: 28.0
click at [264, 316] on label ""Brickell" Label" at bounding box center [370, 317] width 221 height 12
click at [363, 313] on label ""Brickell" Label" at bounding box center [370, 317] width 221 height 12
click at [363, 327] on input "Brickell" at bounding box center [366, 340] width 221 height 27
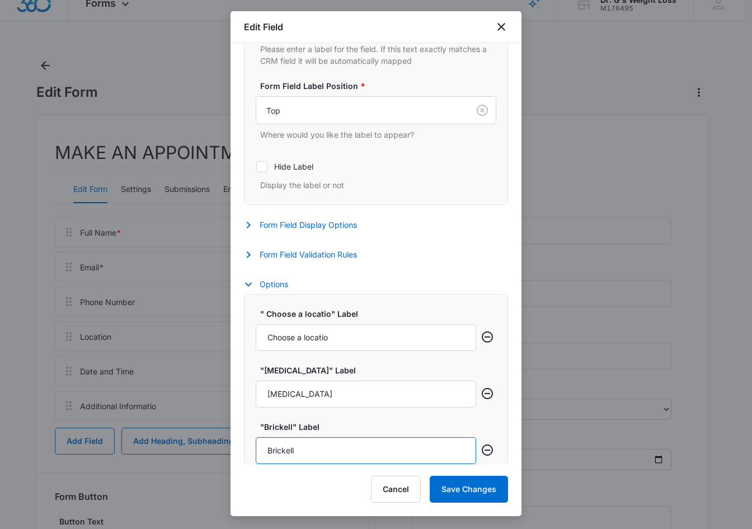
scroll to position [225, 0]
click at [247, 254] on icon "button" at bounding box center [248, 255] width 13 height 13
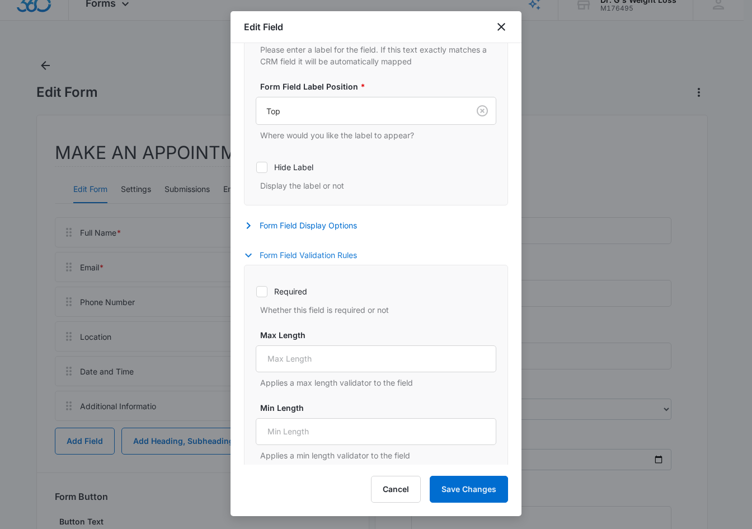
click at [246, 257] on icon "button" at bounding box center [248, 255] width 13 height 13
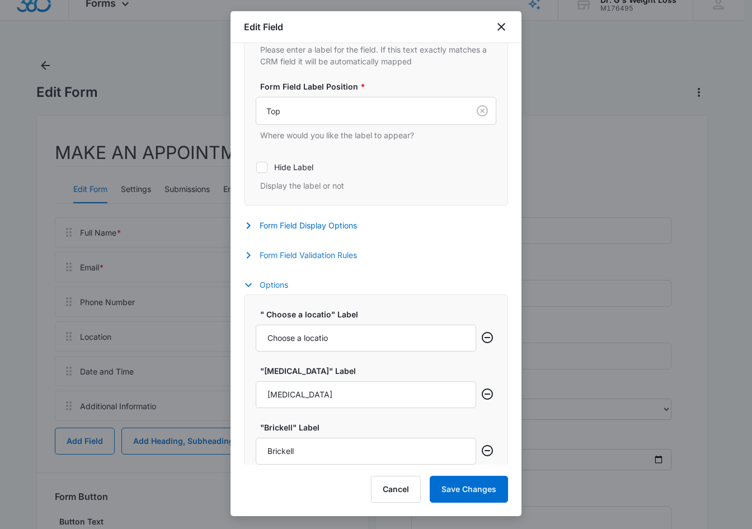
click at [248, 285] on icon "button" at bounding box center [248, 285] width 7 height 4
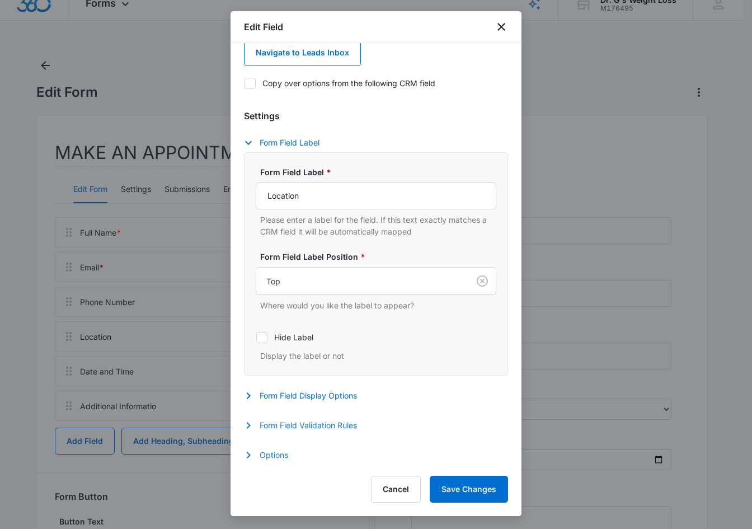
scroll to position [55, 0]
click at [248, 456] on icon "button" at bounding box center [248, 454] width 13 height 13
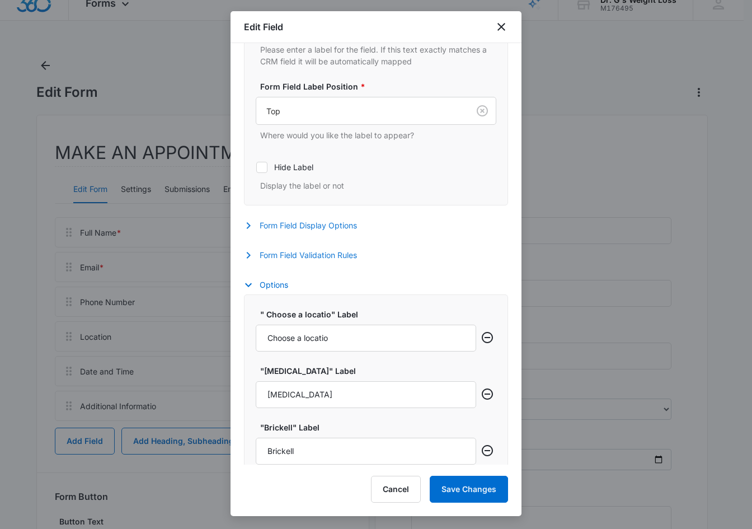
click at [255, 228] on button "Form Field Display Options" at bounding box center [306, 225] width 124 height 13
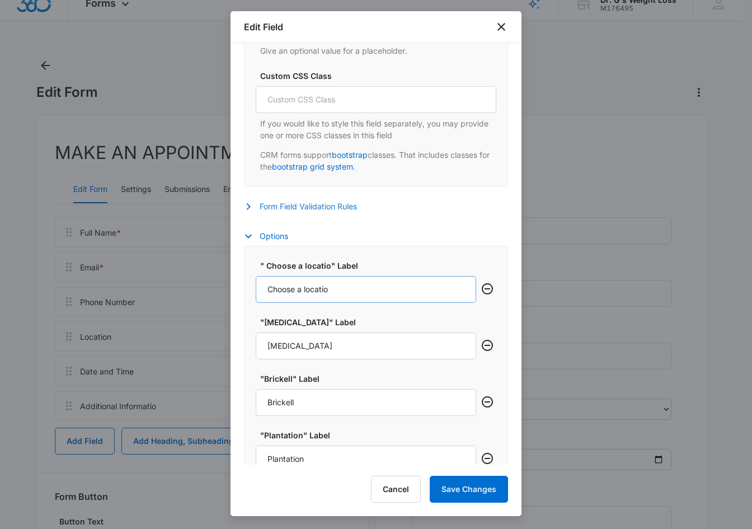
scroll to position [617, 0]
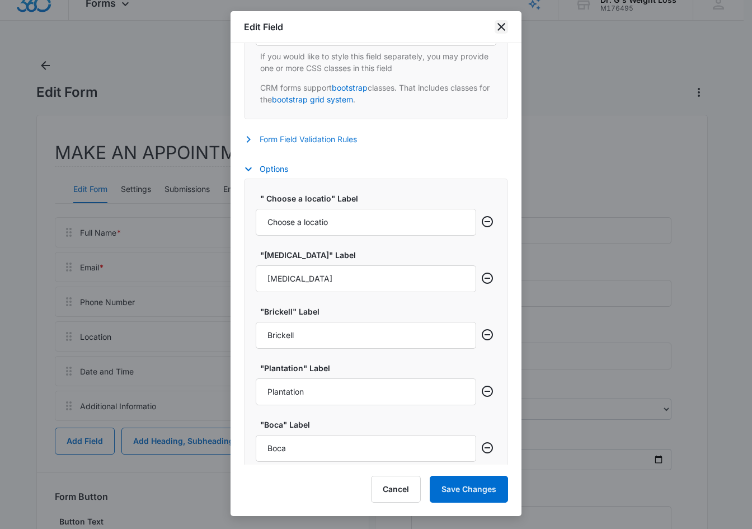
click at [496, 29] on icon "close" at bounding box center [501, 26] width 13 height 13
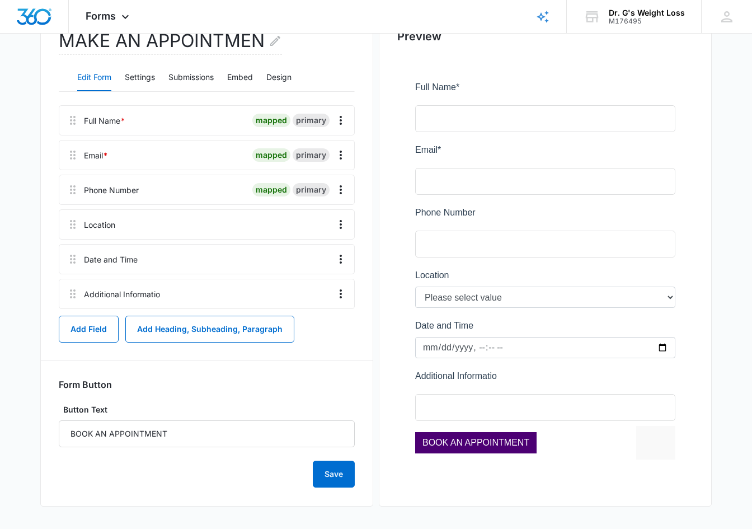
scroll to position [0, 0]
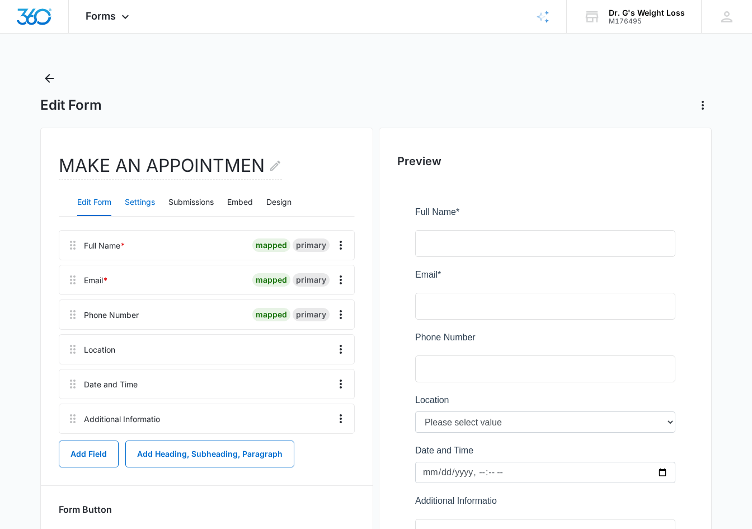
click at [139, 205] on button "Settings" at bounding box center [140, 202] width 30 height 27
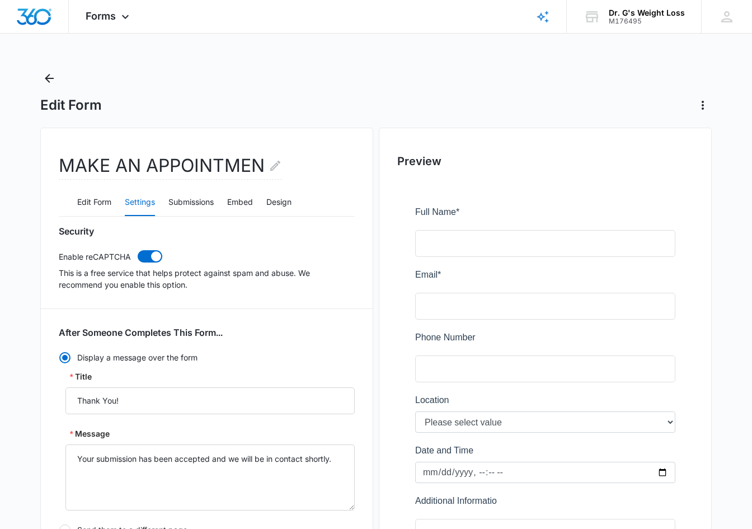
click at [330, 343] on form "After Someone Completes This Form... Display a message over the form Title Than…" at bounding box center [207, 455] width 296 height 256
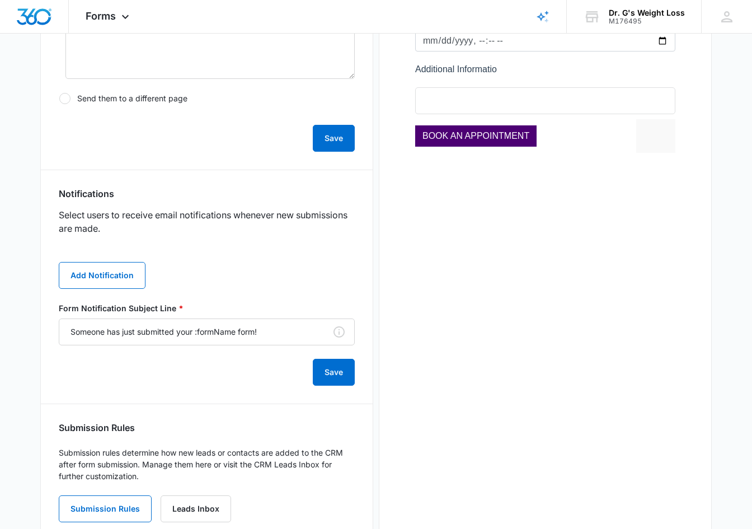
scroll to position [466, 0]
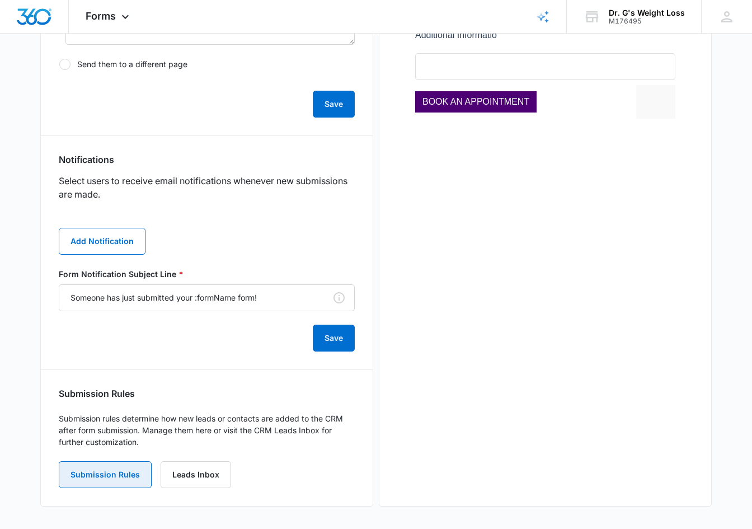
click at [110, 475] on button "Submission Rules" at bounding box center [105, 474] width 93 height 27
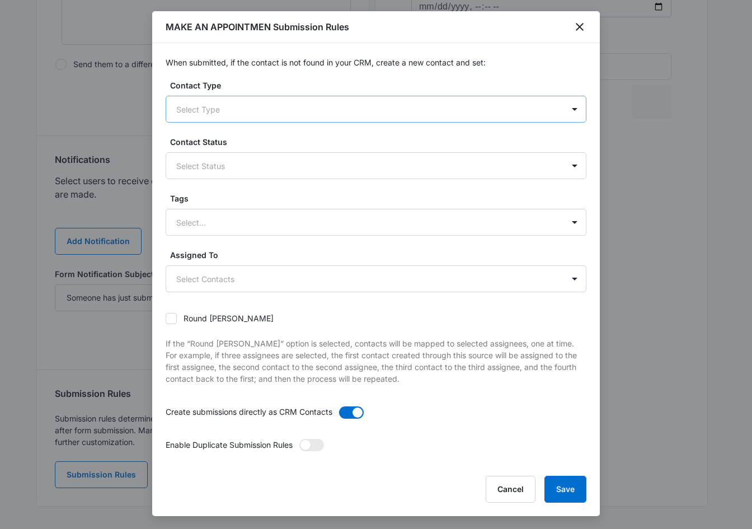
click at [260, 106] on div at bounding box center [362, 109] width 373 height 14
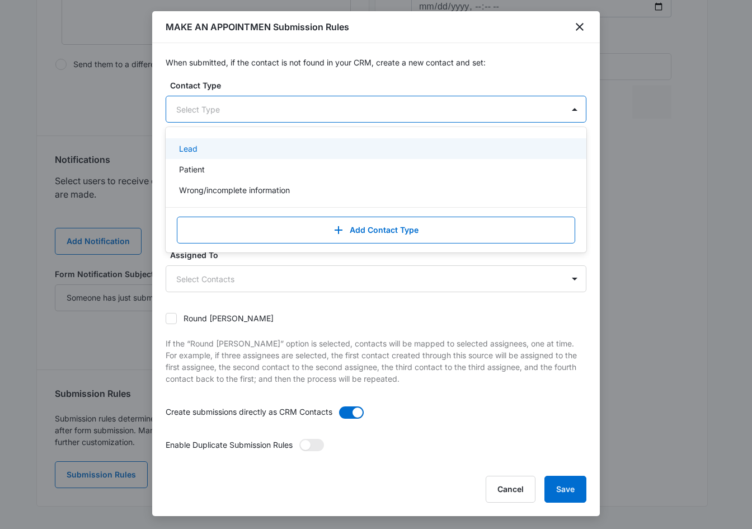
click at [198, 146] on div "Lead" at bounding box center [375, 149] width 392 height 12
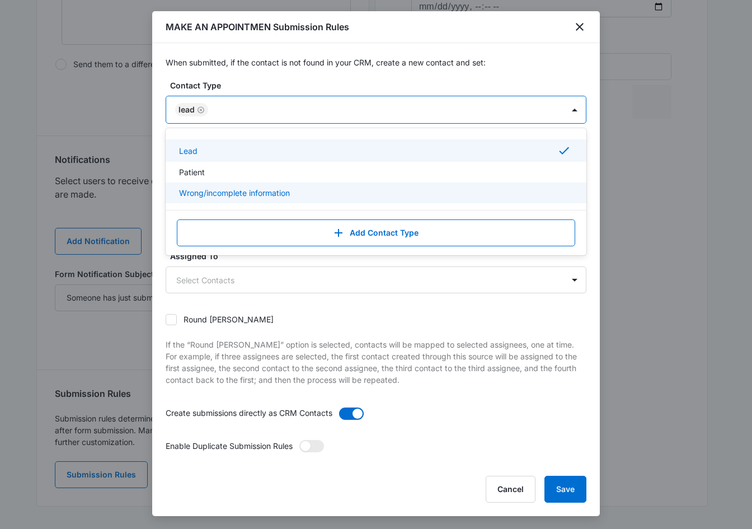
click at [538, 72] on div "When submitted, if the contact is not found in your CRM, create a new contact a…" at bounding box center [376, 253] width 448 height 421
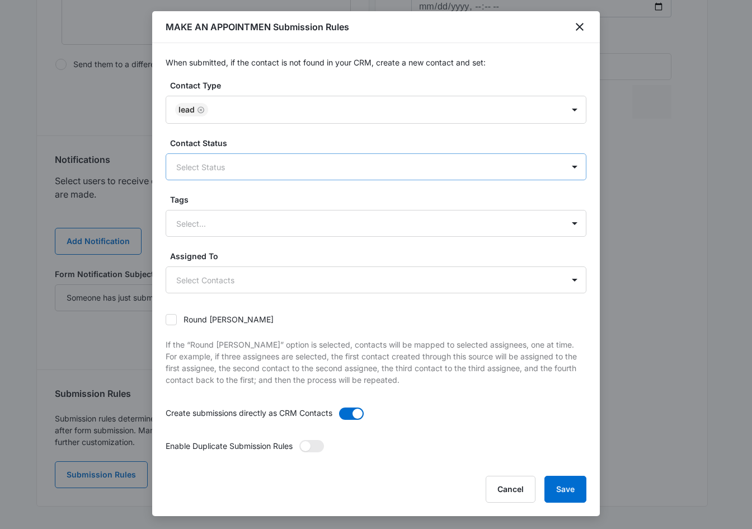
click at [248, 175] on div "Select Status" at bounding box center [364, 166] width 397 height 25
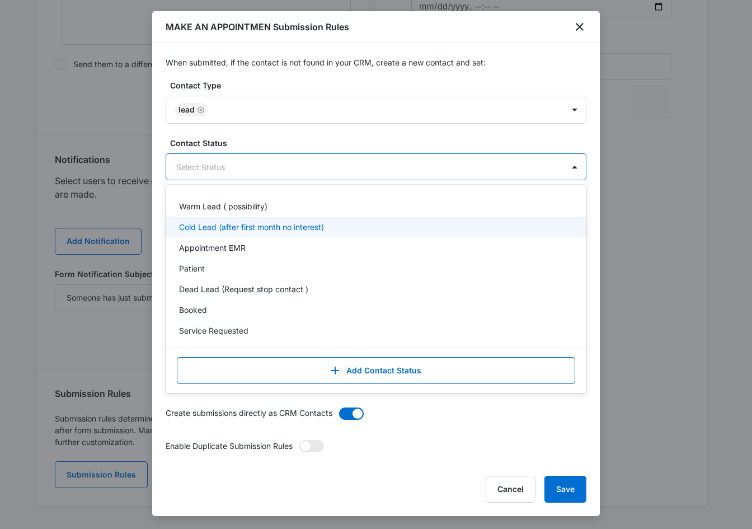
click at [205, 224] on p "Cold Lead (after first month no interest)" at bounding box center [251, 227] width 145 height 12
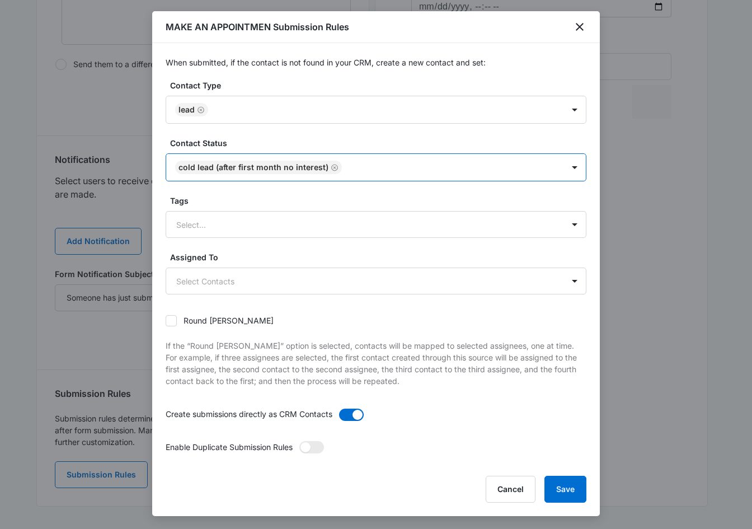
click at [224, 165] on div "Cold Lead (after first month no interest)" at bounding box center [254, 167] width 150 height 8
click at [331, 167] on icon "Remove Cold Lead (after first month no interest)" at bounding box center [335, 167] width 8 height 8
click at [301, 171] on div at bounding box center [362, 167] width 373 height 14
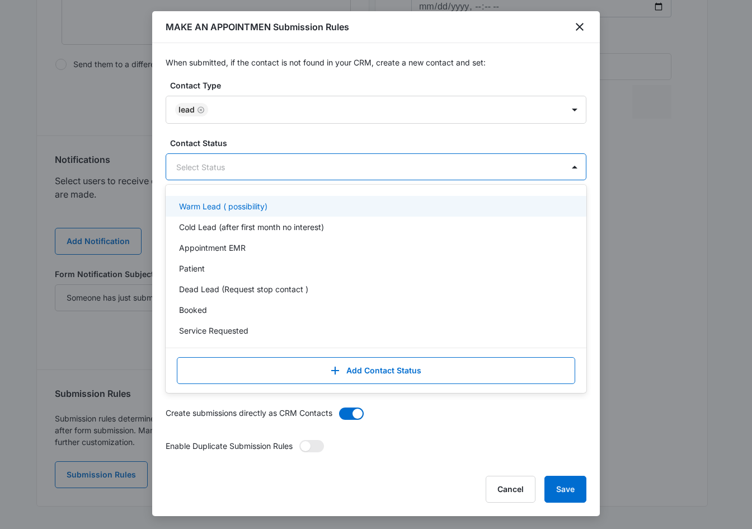
click at [203, 204] on p "Warm Lead ( possibility)" at bounding box center [223, 206] width 88 height 12
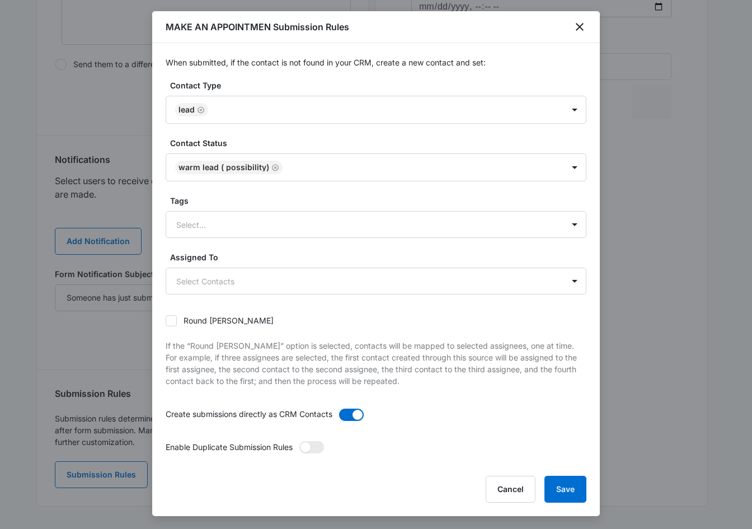
click at [490, 140] on label "Contact Status" at bounding box center [380, 143] width 421 height 12
click at [269, 218] on div at bounding box center [362, 225] width 373 height 14
click at [256, 271] on body "Forms Apps Reputation Forms CRM Email Social Payments POS Content Ads Intellige…" at bounding box center [376, 31] width 752 height 995
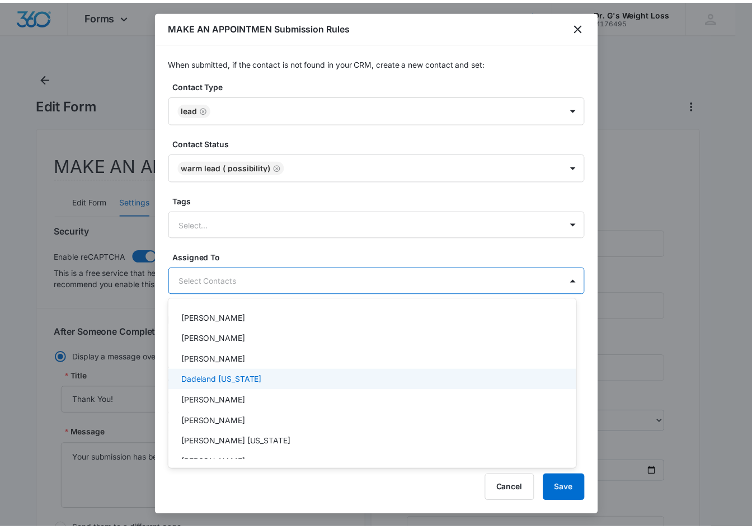
scroll to position [224, 0]
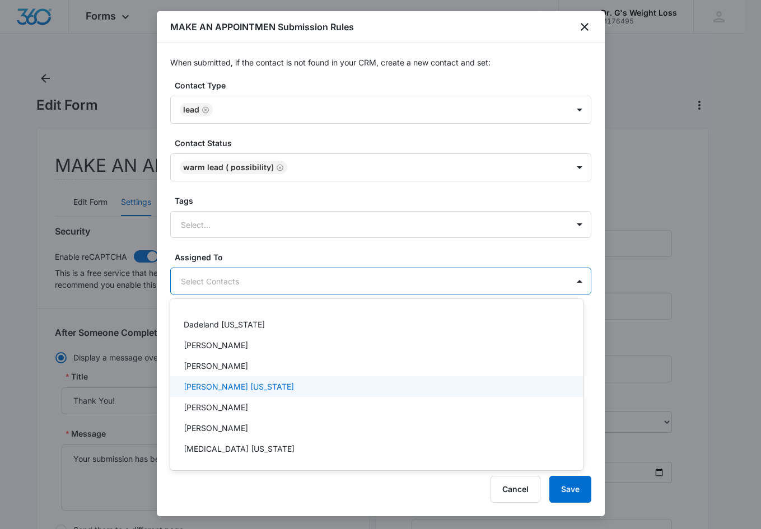
click at [213, 386] on p "Brickell [US_STATE]" at bounding box center [239, 387] width 110 height 12
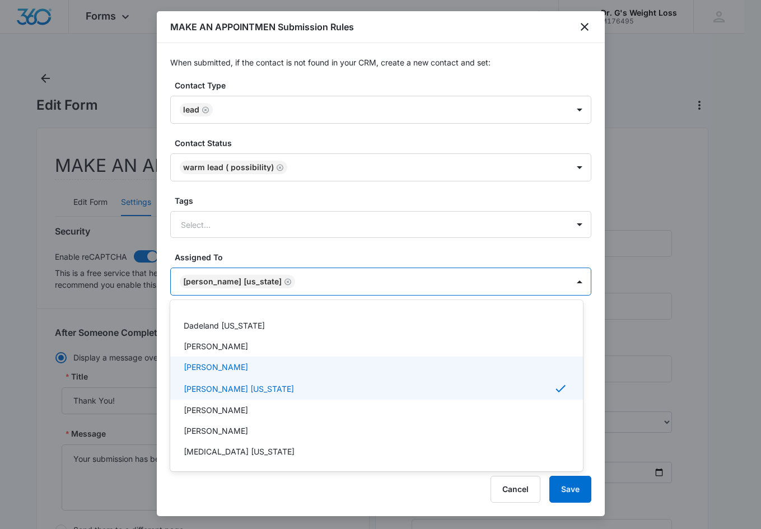
click at [587, 353] on div at bounding box center [380, 264] width 761 height 529
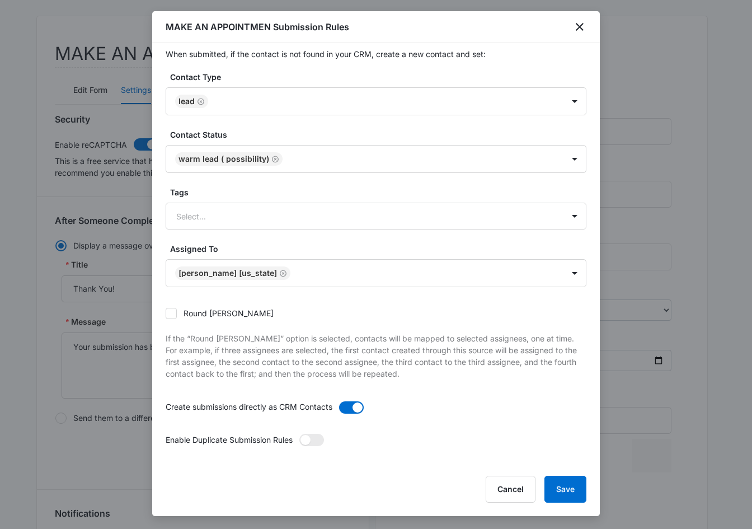
scroll to position [11, 0]
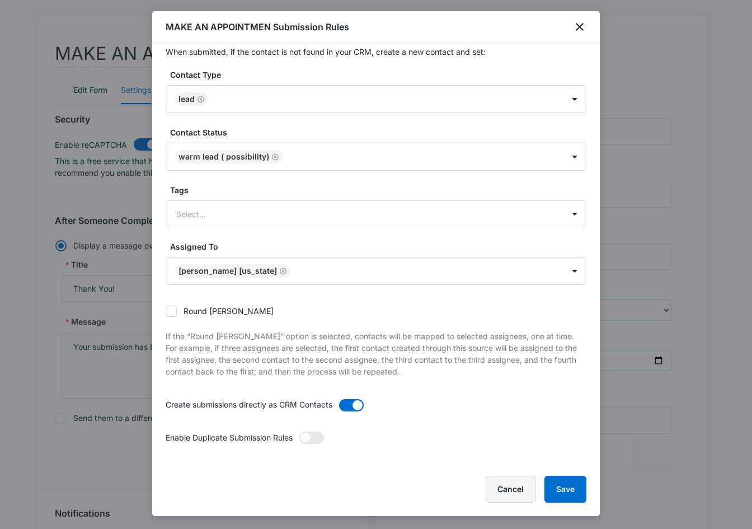
click at [523, 485] on button "Cancel" at bounding box center [511, 489] width 50 height 27
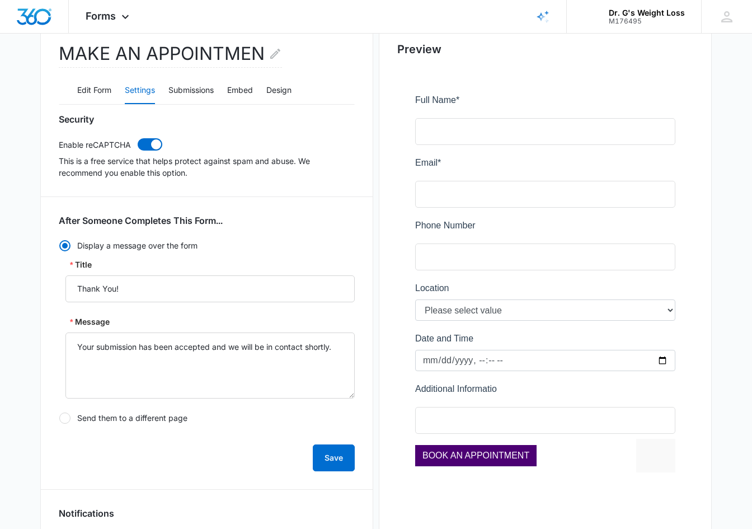
scroll to position [466, 0]
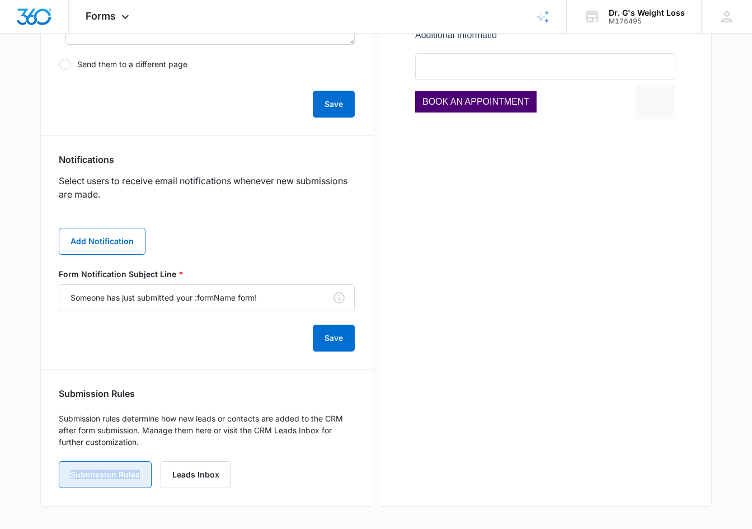
drag, startPoint x: 47, startPoint y: 476, endPoint x: 138, endPoint y: 470, distance: 90.8
click at [138, 470] on div "MAKE AN APPOINTMEN Edit Form Settings Submissions Embed Design Security Enable …" at bounding box center [206, 84] width 333 height 845
drag, startPoint x: 143, startPoint y: 396, endPoint x: 32, endPoint y: 393, distance: 110.9
click at [32, 393] on main "Edit Form MAKE AN APPOINTMEN Edit Form Settings Submissions Embed Design Securi…" at bounding box center [376, 66] width 752 height 925
copy h3 "Submission Rules"
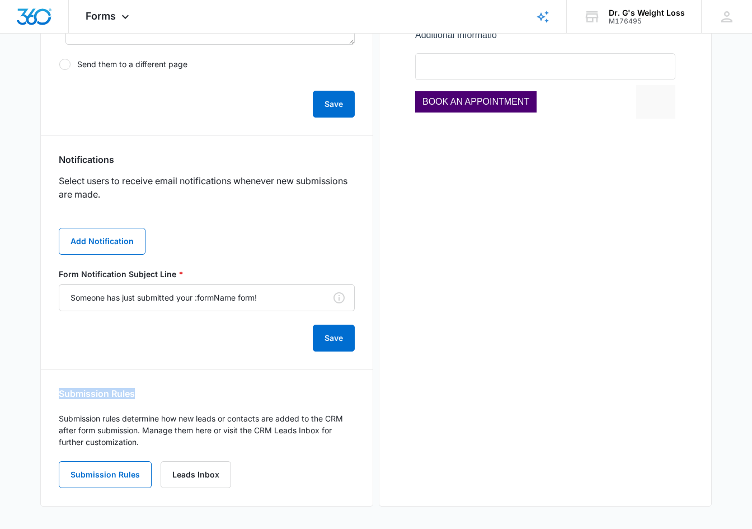
click at [177, 392] on div "Submission Rules" at bounding box center [207, 393] width 296 height 11
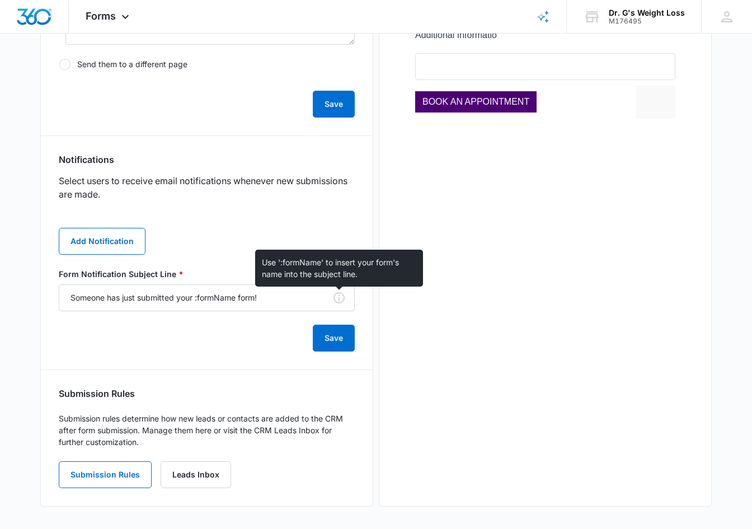
click at [336, 297] on icon at bounding box center [338, 297] width 13 height 13
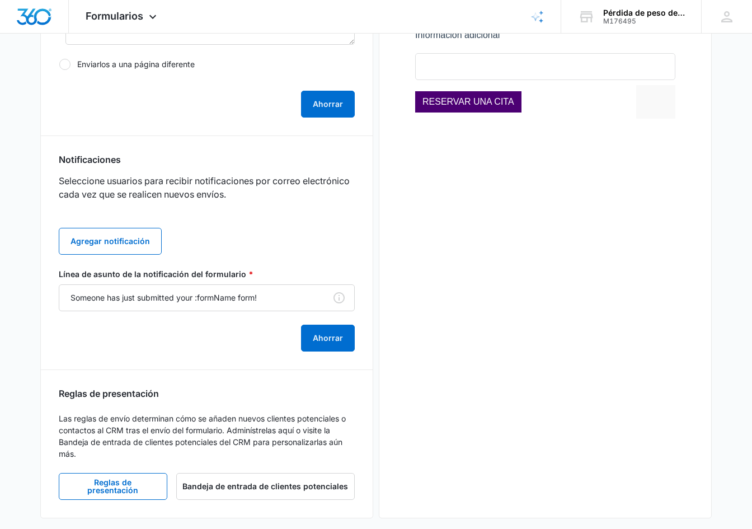
click at [268, 339] on form "Línea de asunto de la notificación del formulario * Someone has just submitted …" at bounding box center [207, 309] width 296 height 83
click at [241, 350] on form "Línea de asunto de la notificación del formulario * Someone has just submitted …" at bounding box center [207, 309] width 296 height 83
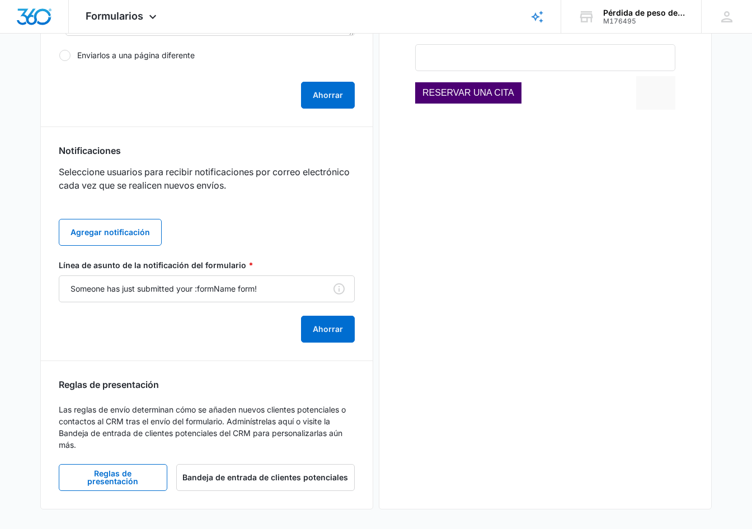
scroll to position [477, 0]
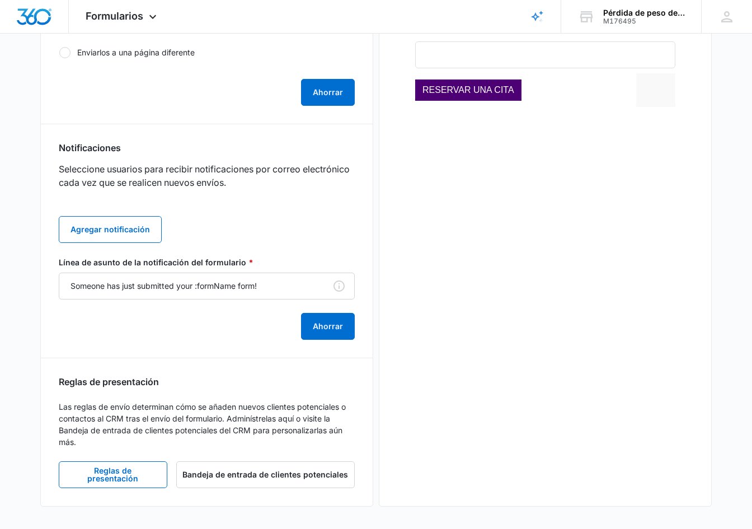
click at [244, 355] on div "Seguridad Habilitar reCAPTCHA Este es un servicio gratuito que ayuda a proteger…" at bounding box center [207, 118] width 296 height 740
click at [268, 368] on div "Seguridad Habilitar reCAPTCHA Este es un servicio gratuito que ayuda a proteger…" at bounding box center [207, 118] width 296 height 740
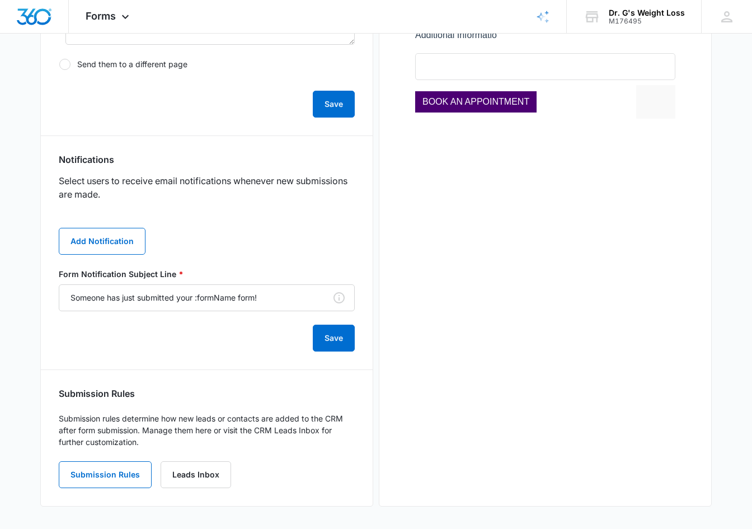
click at [155, 392] on div "Submission Rules" at bounding box center [207, 393] width 296 height 11
click at [114, 473] on button "Submission Rules" at bounding box center [105, 474] width 93 height 27
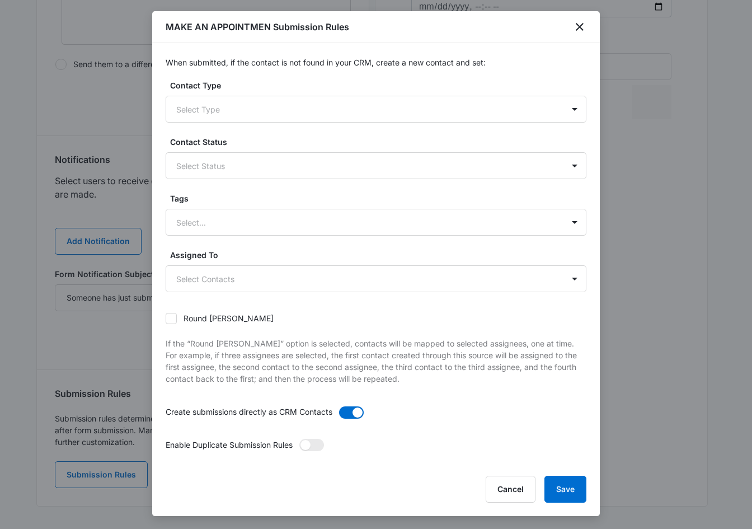
click at [358, 347] on p "If the “Round [PERSON_NAME]” option is selected, contacts will be mapped to sel…" at bounding box center [376, 361] width 421 height 47
click at [566, 488] on button "Save" at bounding box center [566, 489] width 42 height 27
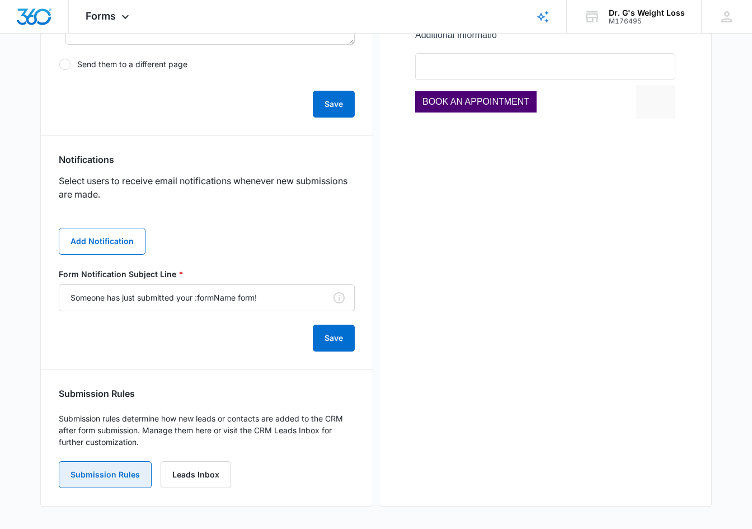
click at [59, 461] on button "Submission Rules" at bounding box center [105, 474] width 93 height 27
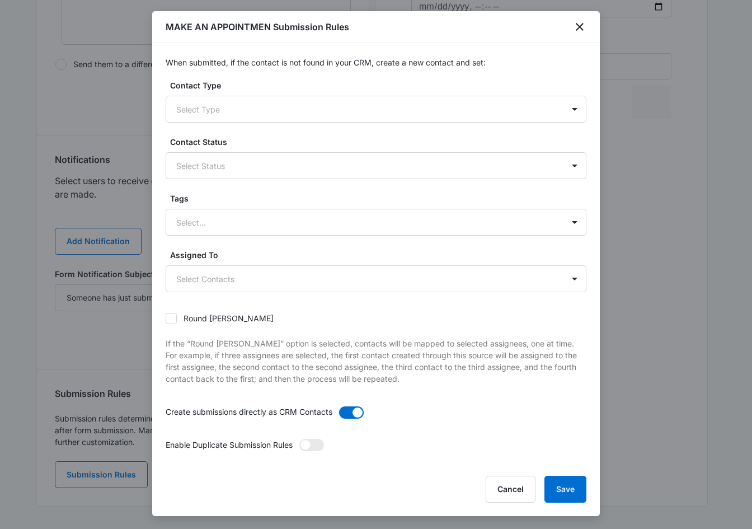
click at [419, 457] on div "Enable Duplicate Submission Rules" at bounding box center [376, 449] width 421 height 20
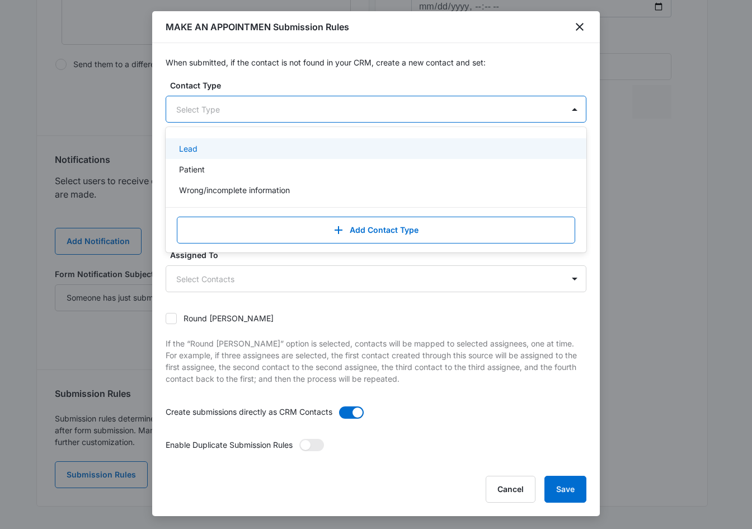
click at [399, 109] on div at bounding box center [362, 109] width 373 height 14
click at [220, 148] on div "Lead" at bounding box center [375, 149] width 392 height 12
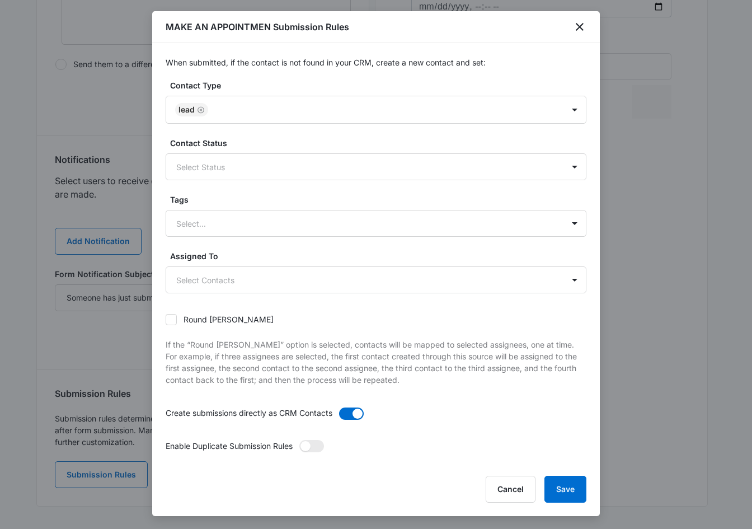
click at [587, 227] on div "When submitted, if the contact is not found in your CRM, create a new contact a…" at bounding box center [376, 253] width 448 height 421
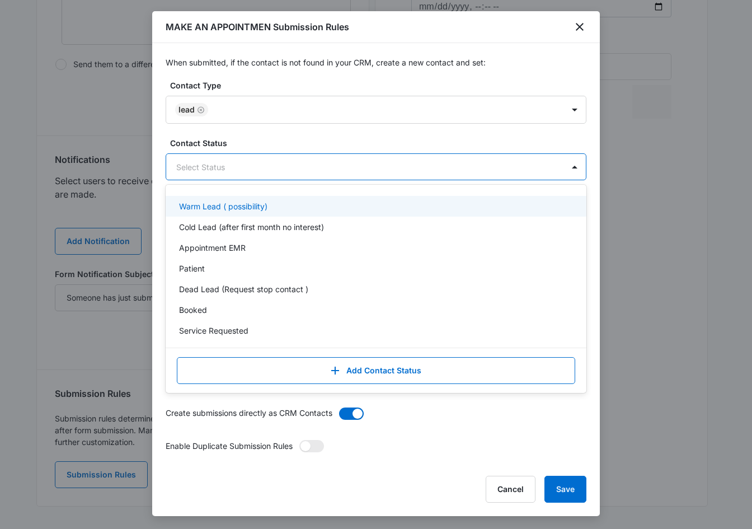
click at [307, 168] on div at bounding box center [362, 167] width 373 height 14
click at [248, 204] on p "Warm Lead ( possibility)" at bounding box center [223, 206] width 88 height 12
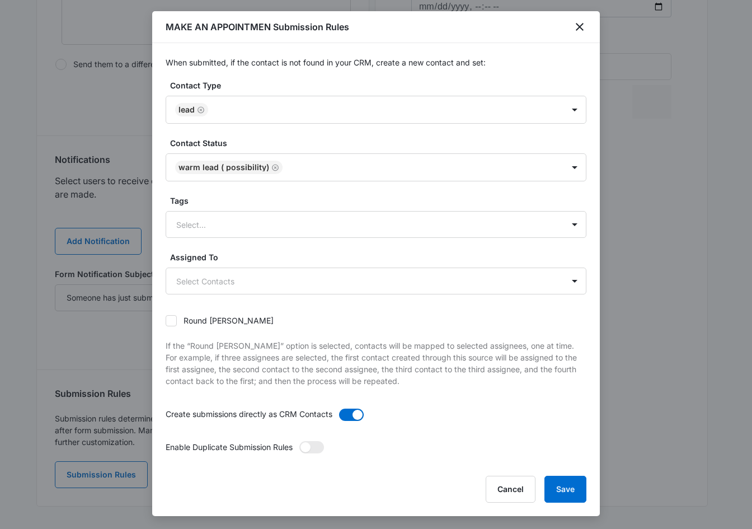
click at [585, 220] on div "When submitted, if the contact is not found in your CRM, create a new contact a…" at bounding box center [376, 253] width 448 height 421
click at [281, 222] on div at bounding box center [362, 225] width 373 height 14
click at [441, 340] on p "If the “Round [PERSON_NAME]” option is selected, contacts will be mapped to sel…" at bounding box center [376, 363] width 421 height 47
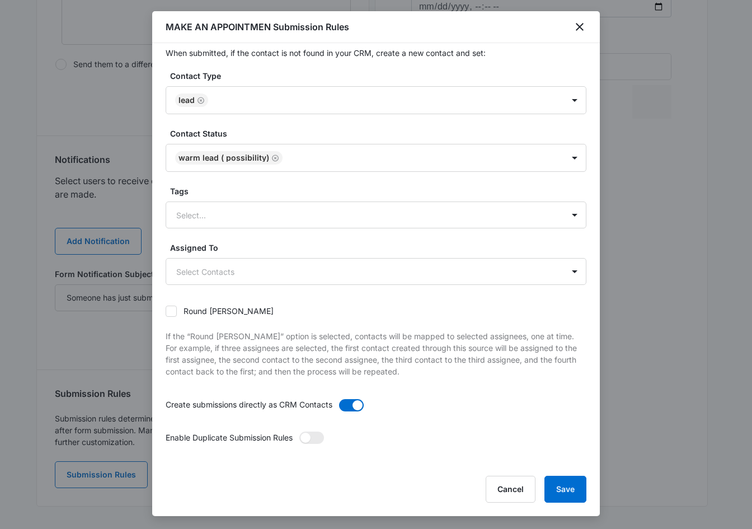
scroll to position [0, 0]
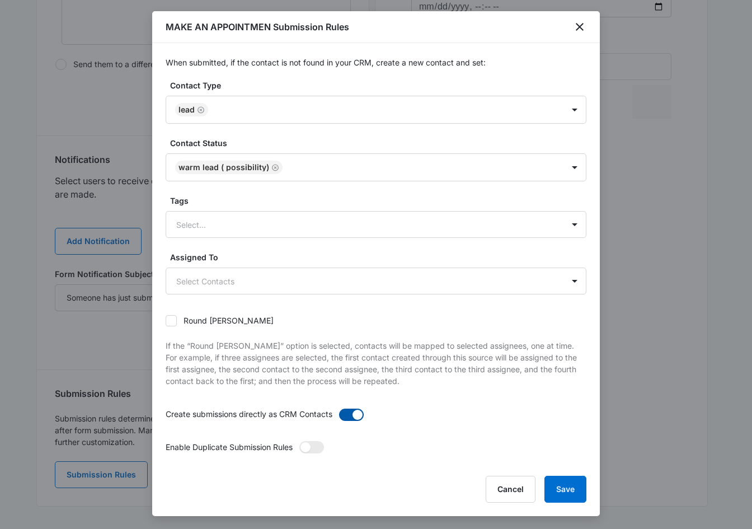
click at [348, 414] on span at bounding box center [351, 415] width 25 height 12
click at [339, 408] on input "checkbox" at bounding box center [339, 408] width 0 height 0
click at [329, 322] on div "Round [PERSON_NAME]" at bounding box center [376, 320] width 421 height 25
click at [520, 493] on button "Cancel" at bounding box center [511, 489] width 50 height 27
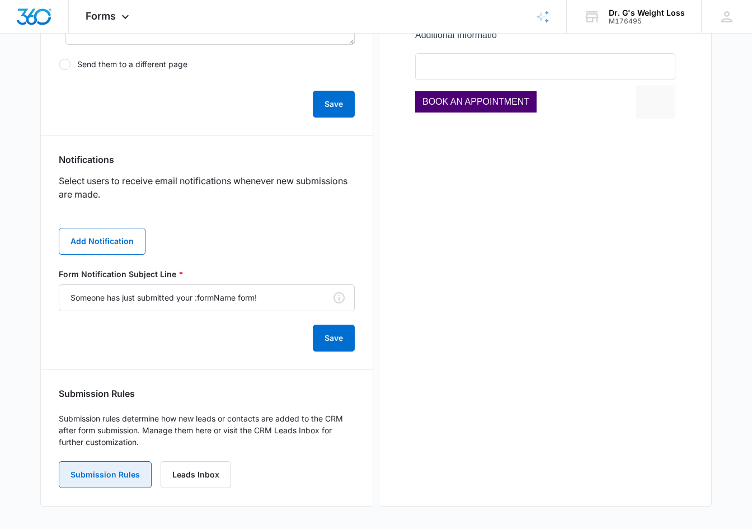
click at [116, 476] on button "Submission Rules" at bounding box center [105, 474] width 93 height 27
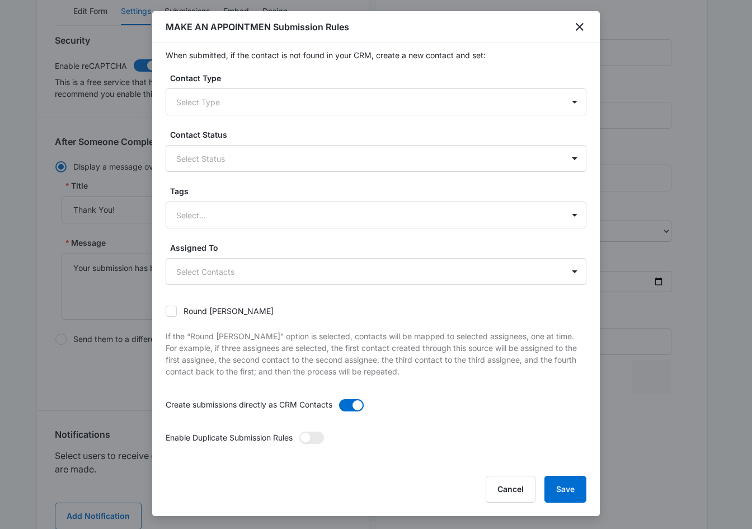
scroll to position [186, 0]
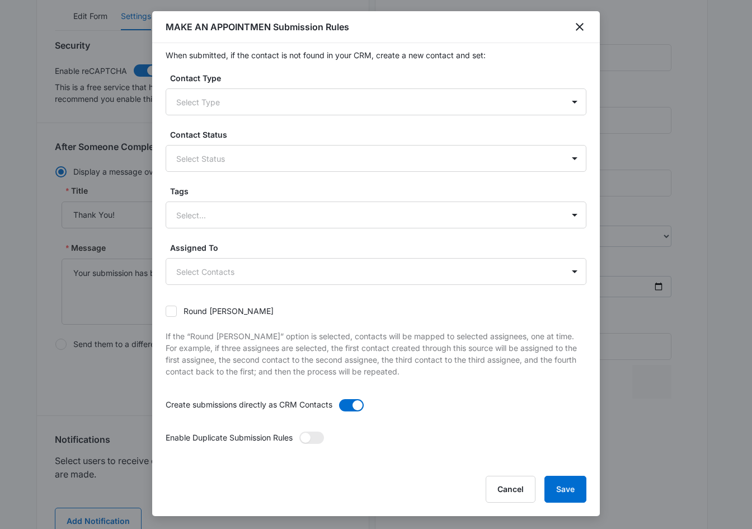
click at [500, 322] on div "Round [PERSON_NAME]" at bounding box center [376, 310] width 421 height 25
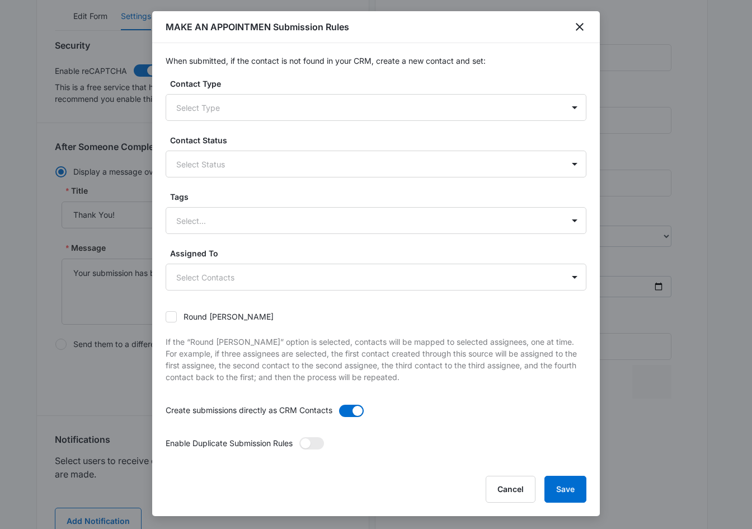
scroll to position [0, 0]
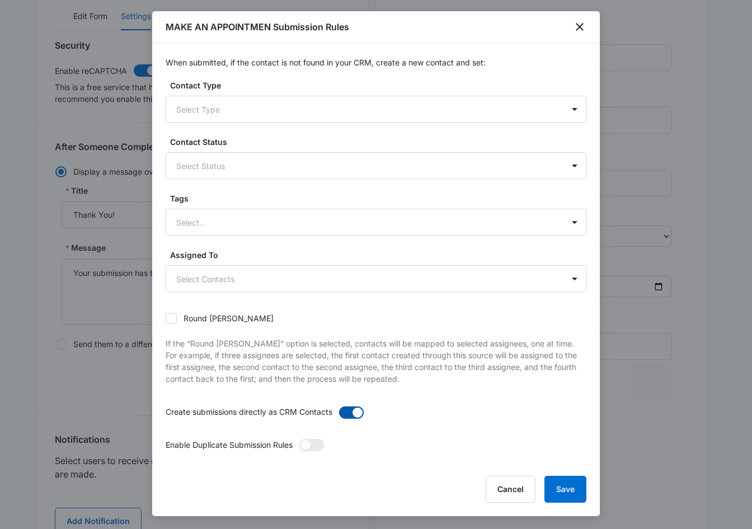
click at [344, 412] on span at bounding box center [351, 412] width 25 height 12
click at [339, 406] on input "checkbox" at bounding box center [339, 406] width 0 height 0
click at [209, 110] on div at bounding box center [362, 109] width 373 height 14
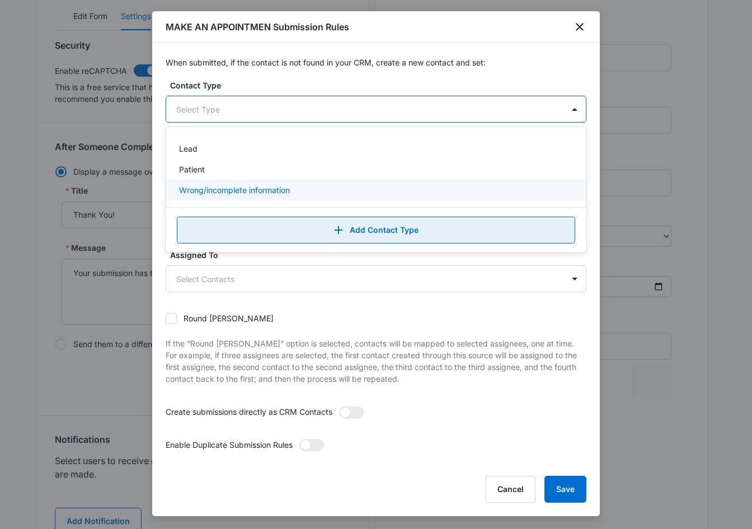
click at [345, 227] on button "Add Contact Type" at bounding box center [376, 230] width 399 height 27
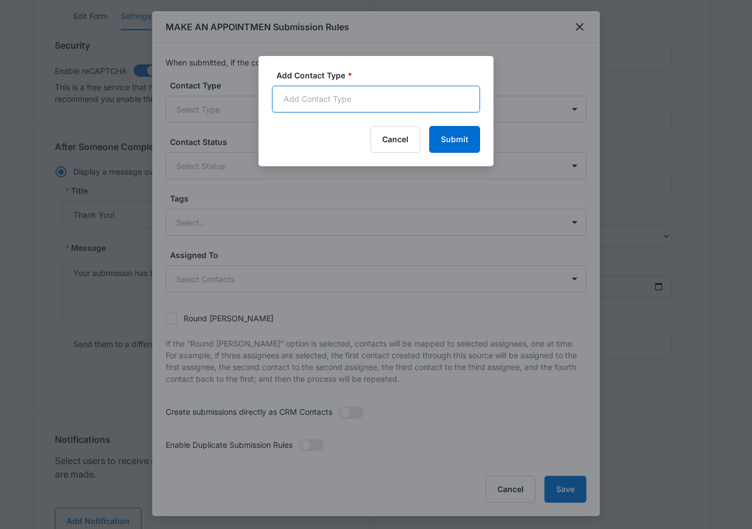
click at [310, 99] on input "Add Contact Type *" at bounding box center [376, 99] width 208 height 27
click at [306, 96] on input "Add Contact Type *" at bounding box center [376, 99] width 208 height 27
click at [291, 137] on div "Cancel Submit" at bounding box center [376, 139] width 208 height 27
click at [386, 146] on button "Cancel" at bounding box center [396, 139] width 50 height 27
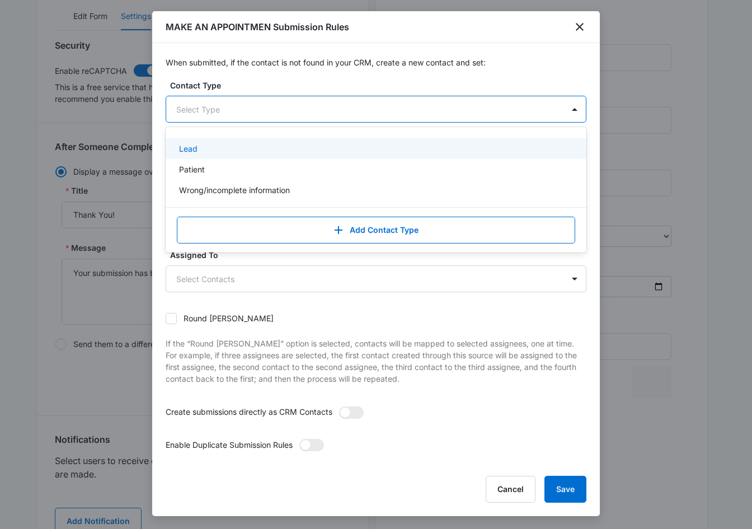
click at [241, 116] on div at bounding box center [362, 109] width 373 height 14
click at [241, 111] on div at bounding box center [362, 109] width 373 height 14
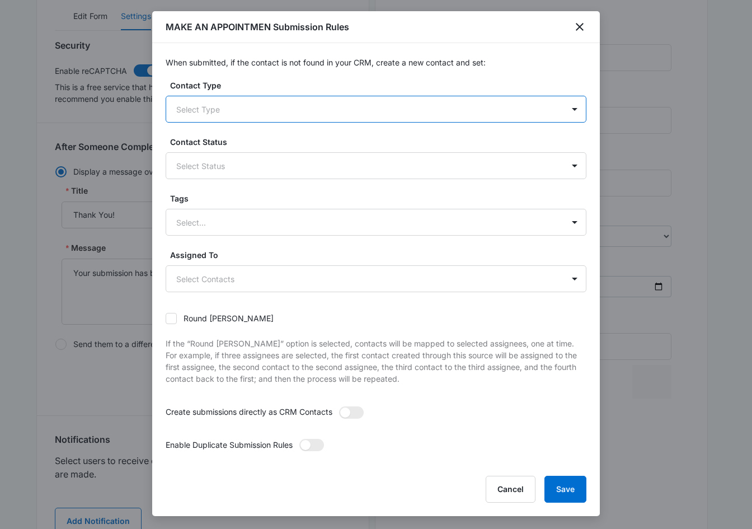
click at [242, 111] on div at bounding box center [362, 109] width 373 height 14
click at [241, 112] on div at bounding box center [362, 109] width 373 height 14
click at [242, 87] on label "Contact Type" at bounding box center [380, 85] width 421 height 12
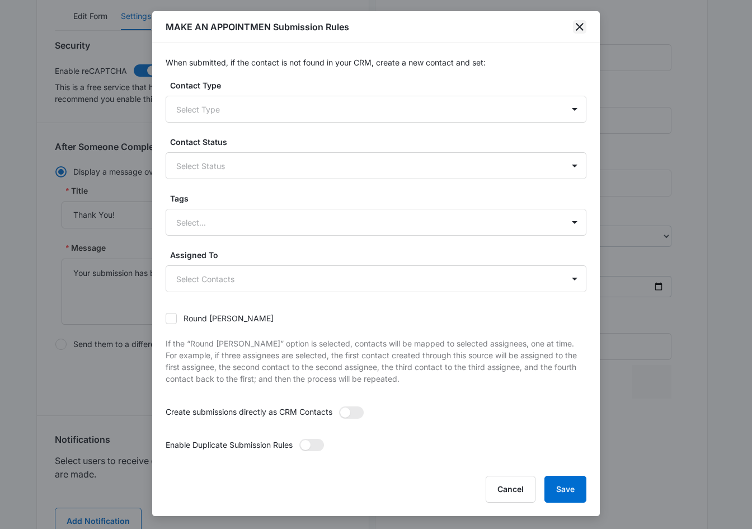
click at [574, 30] on icon "close" at bounding box center [579, 26] width 13 height 13
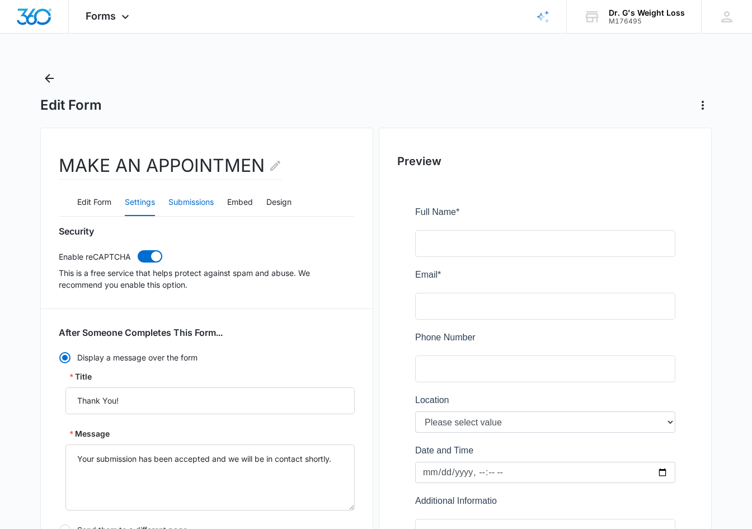
click at [203, 202] on button "Submissions" at bounding box center [190, 202] width 45 height 27
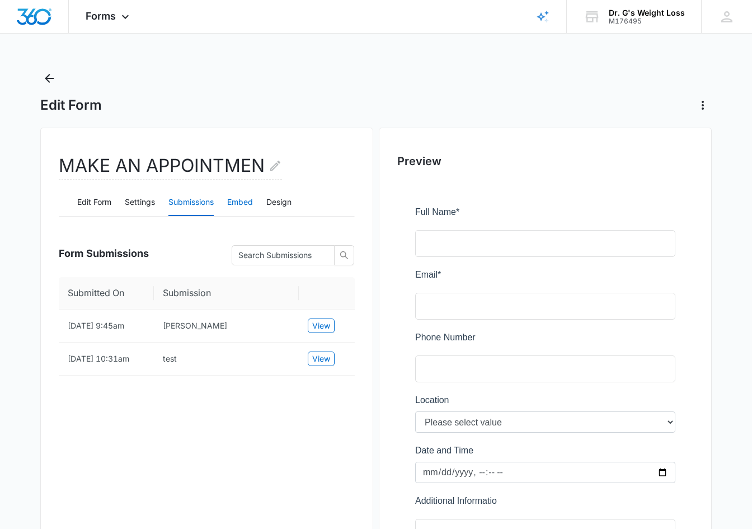
click at [251, 202] on button "Embed" at bounding box center [240, 202] width 26 height 27
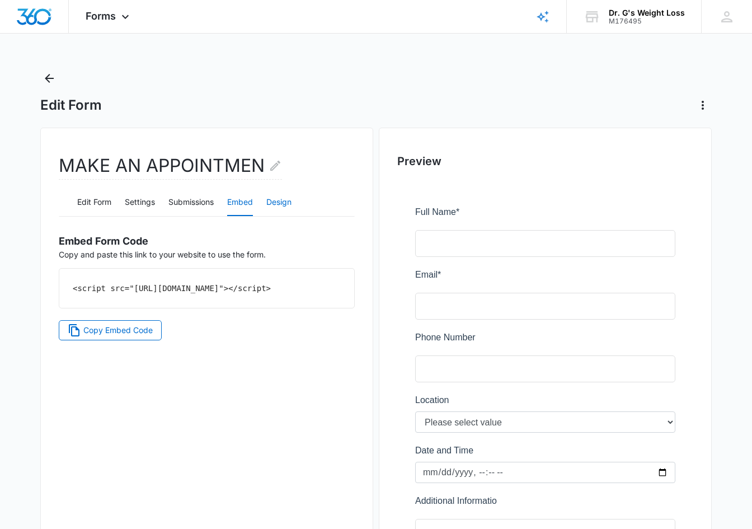
click at [288, 203] on button "Design" at bounding box center [278, 202] width 25 height 27
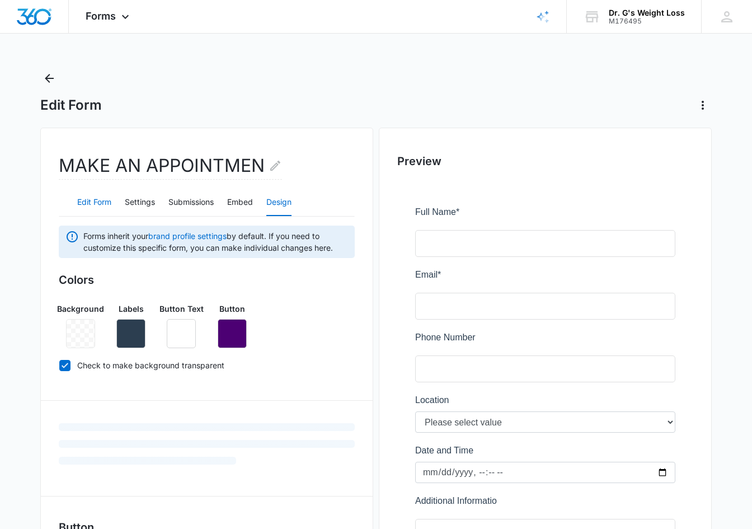
click at [99, 200] on button "Edit Form" at bounding box center [94, 202] width 34 height 27
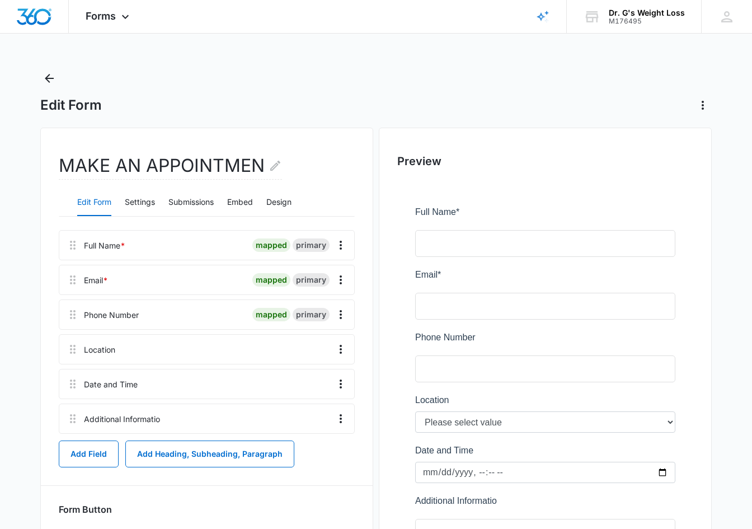
click at [148, 352] on div at bounding box center [224, 349] width 208 height 29
click at [343, 348] on icon "Overflow Menu" at bounding box center [340, 349] width 13 height 13
click at [315, 377] on div "Edit" at bounding box center [311, 381] width 24 height 8
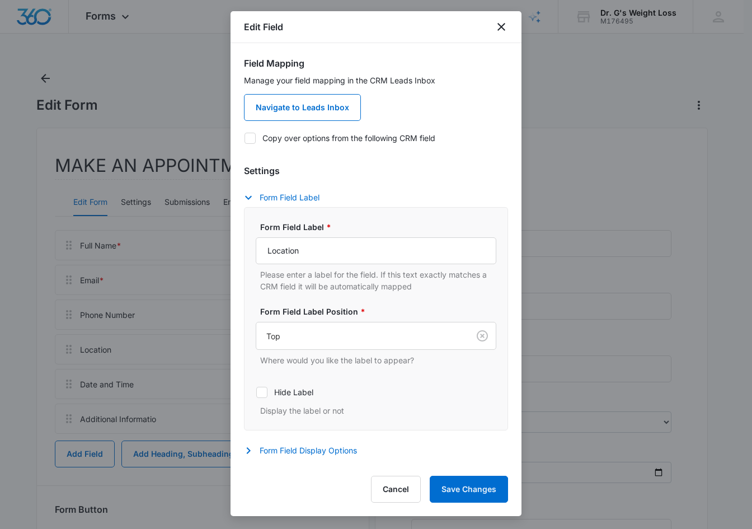
click at [460, 118] on div "Manage your field mapping in the CRM Leads Inbox Navigate to Leads Inbox" at bounding box center [376, 97] width 264 height 46
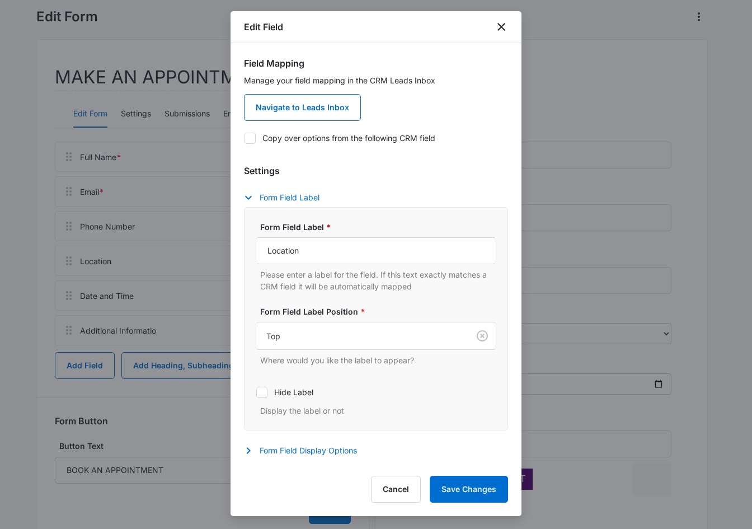
scroll to position [69, 0]
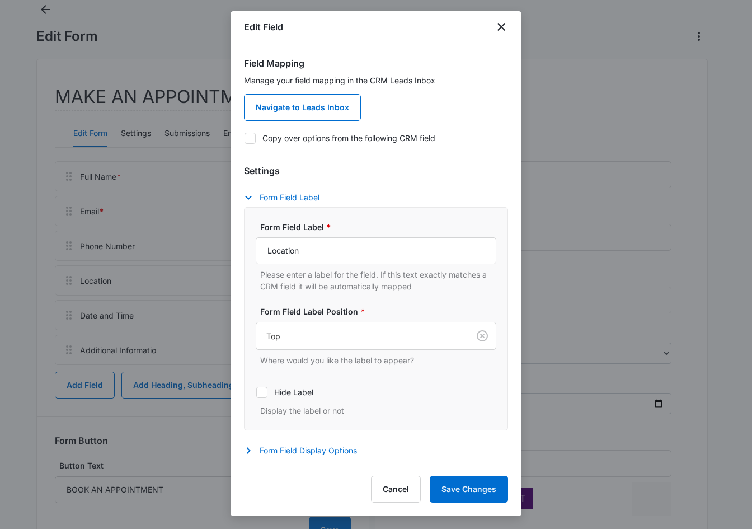
click at [456, 119] on div "Manage your field mapping in the CRM Leads Inbox Navigate to Leads Inbox" at bounding box center [376, 97] width 264 height 46
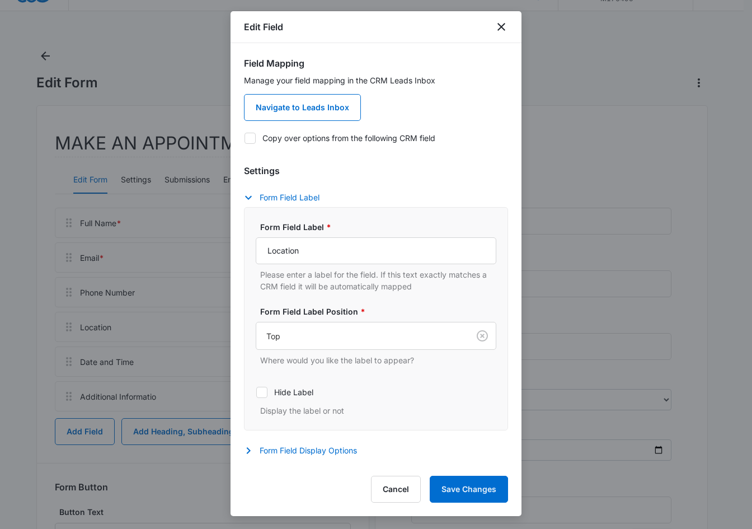
scroll to position [0, 0]
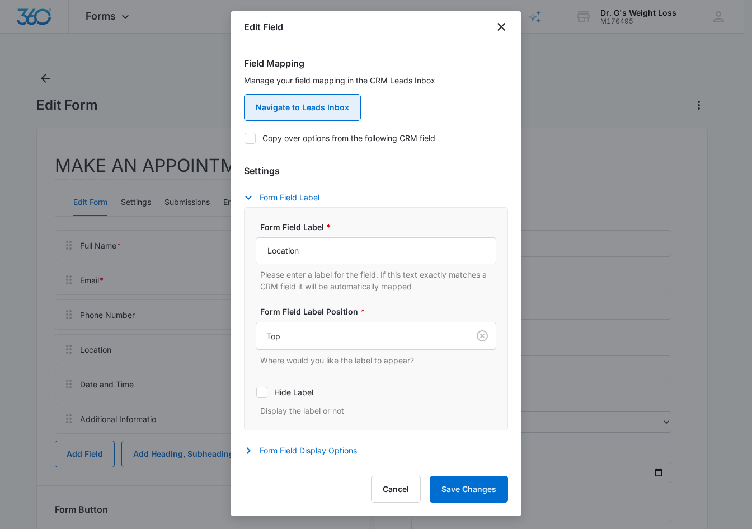
click at [315, 102] on link "Navigate to Leads Inbox" at bounding box center [302, 107] width 117 height 27
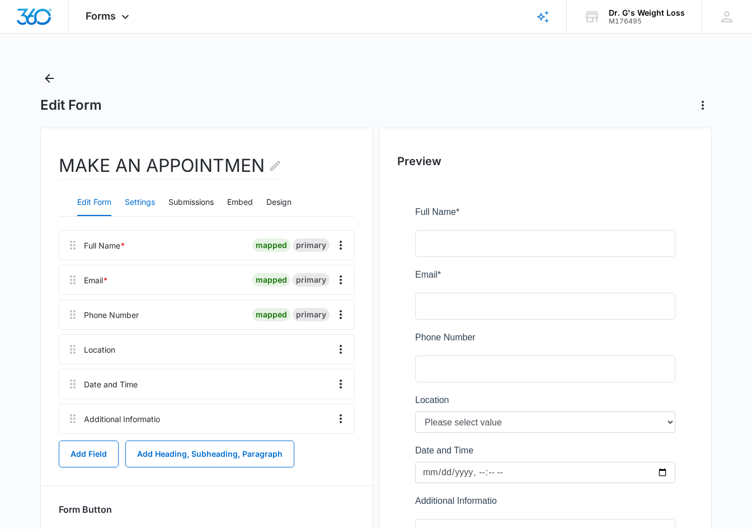
click at [143, 200] on button "Settings" at bounding box center [140, 202] width 30 height 27
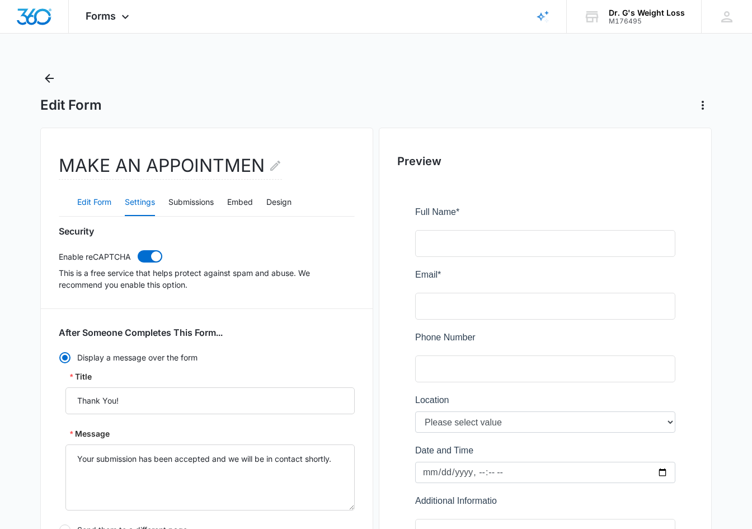
click at [105, 200] on button "Edit Form" at bounding box center [94, 202] width 34 height 27
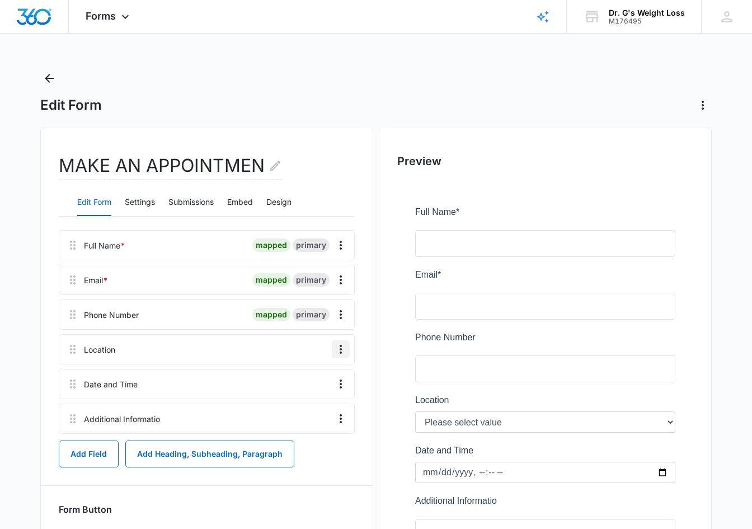
click at [342, 350] on icon "Overflow Menu" at bounding box center [340, 349] width 13 height 13
click at [308, 383] on div "Edit" at bounding box center [311, 381] width 24 height 8
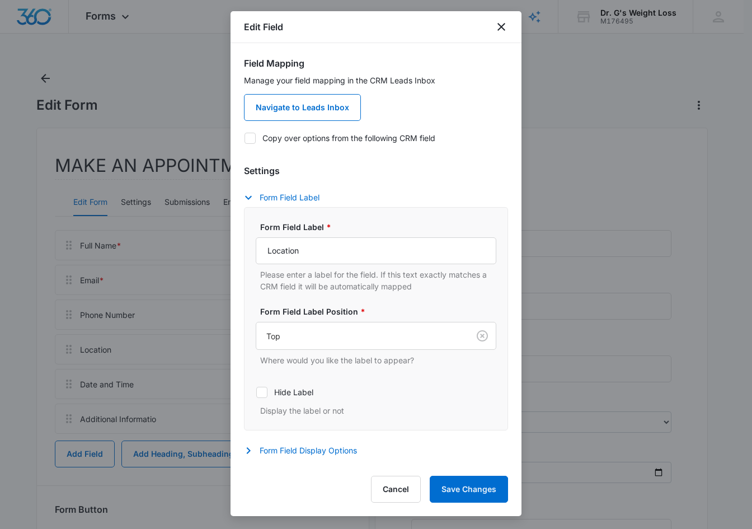
click at [360, 174] on h3 "Settings" at bounding box center [376, 170] width 264 height 13
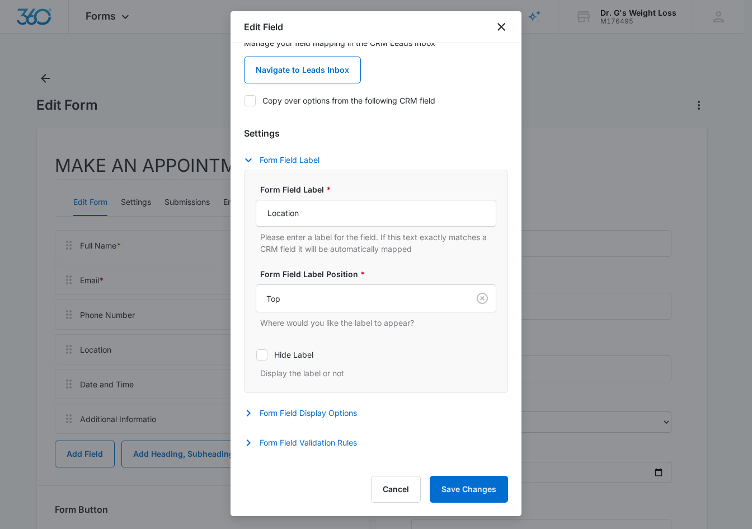
scroll to position [112, 0]
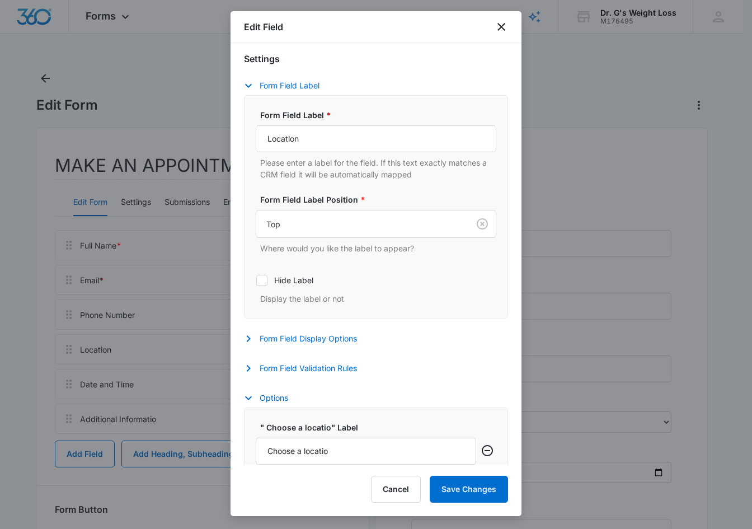
click at [358, 171] on p "Please enter a label for the field. If this text exactly matches a CRM field it…" at bounding box center [378, 169] width 236 height 24
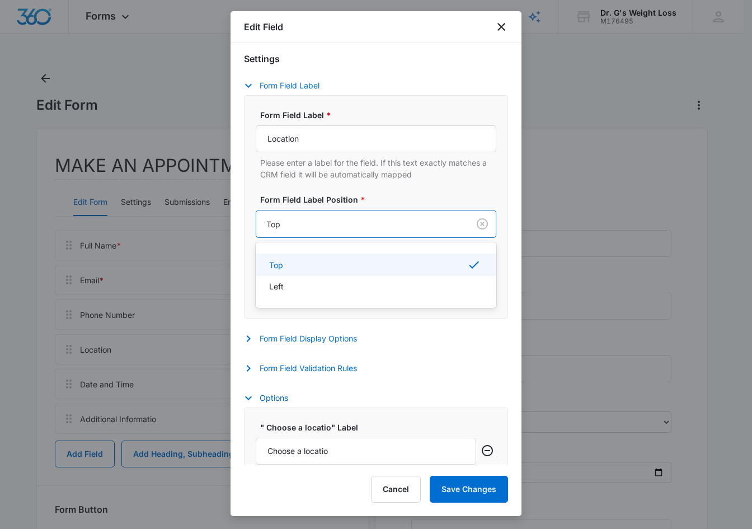
click at [400, 222] on div at bounding box center [360, 224] width 188 height 14
click at [414, 193] on div "Form Field Label * Location Please enter a label for the field. If this text ex…" at bounding box center [376, 206] width 241 height 195
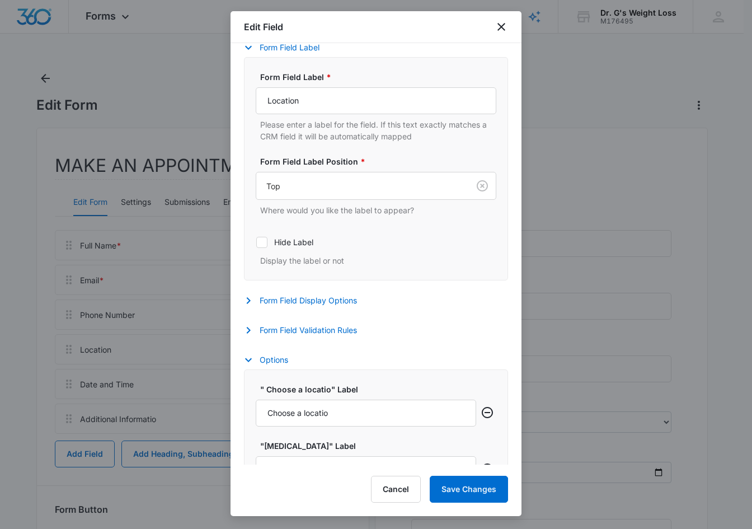
scroll to position [168, 0]
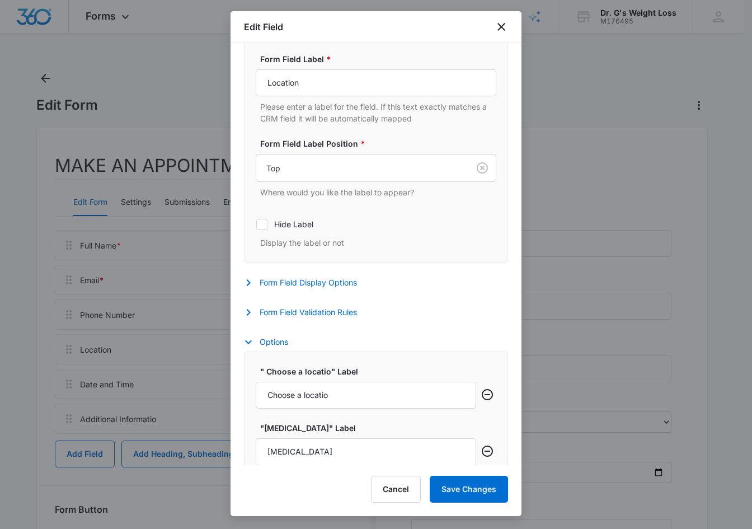
click at [433, 228] on label "Hide Label" at bounding box center [376, 224] width 241 height 12
click at [256, 224] on input "Hide Label" at bounding box center [256, 224] width 1 height 1
click at [259, 224] on icon at bounding box center [262, 224] width 10 height 10
click at [256, 224] on input "Hide Label" at bounding box center [256, 224] width 1 height 1
checkbox input "false"
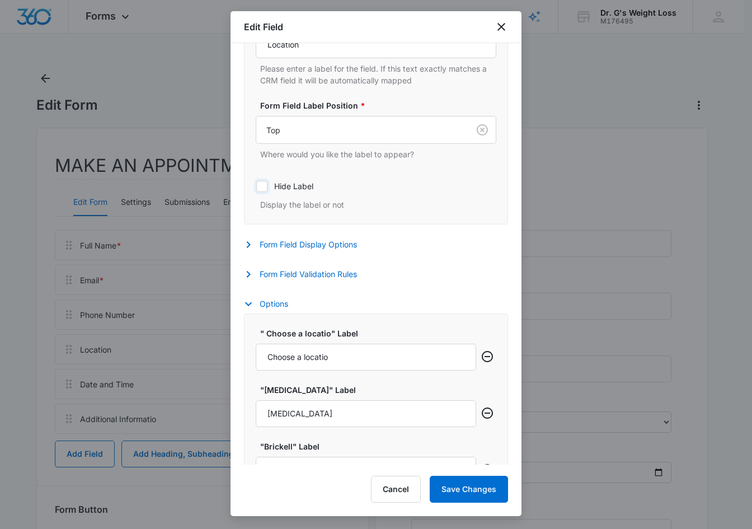
scroll to position [224, 0]
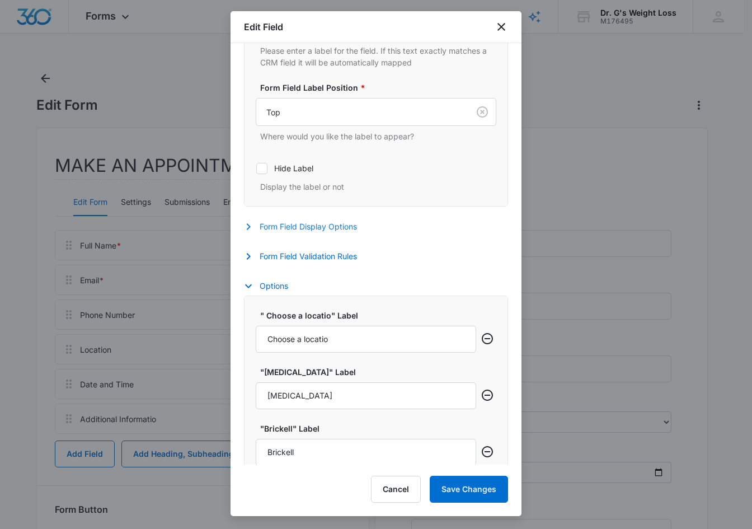
click at [250, 227] on icon "button" at bounding box center [249, 226] width 4 height 7
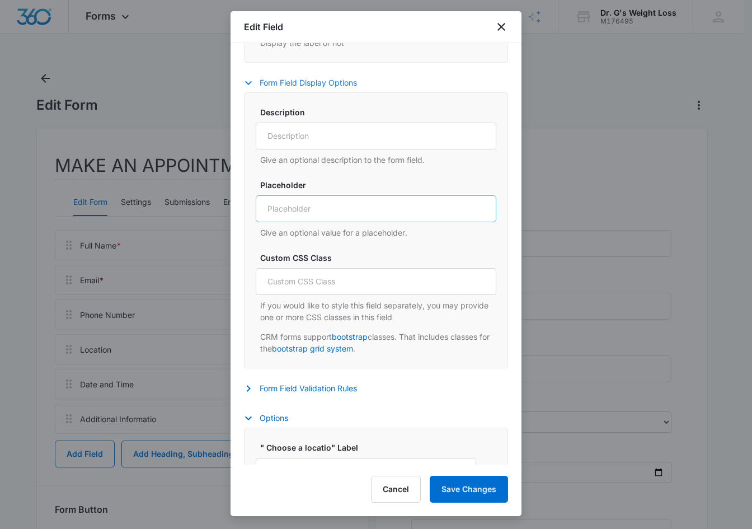
scroll to position [392, 0]
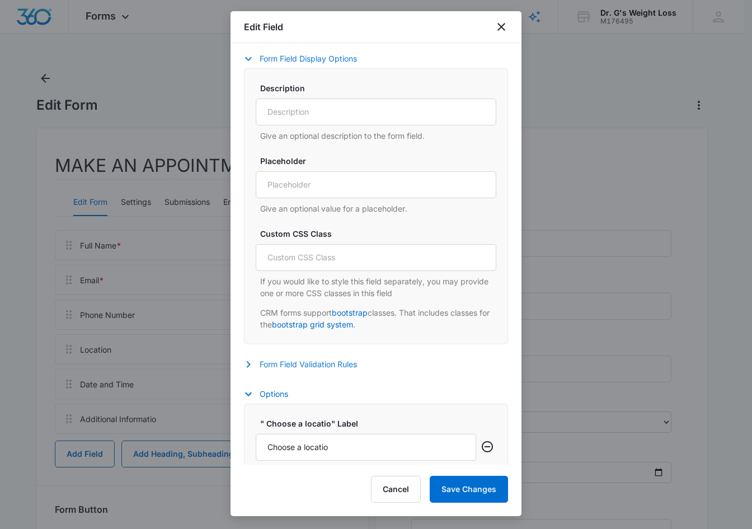
click at [338, 366] on button "Form Field Validation Rules" at bounding box center [306, 364] width 124 height 13
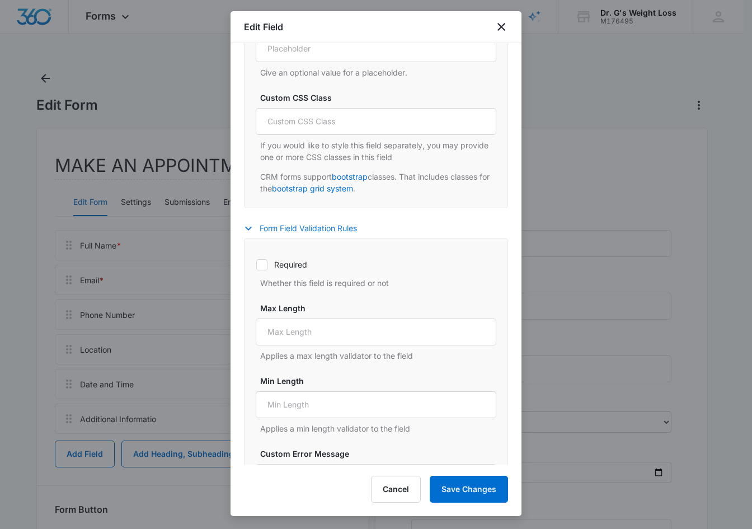
scroll to position [560, 0]
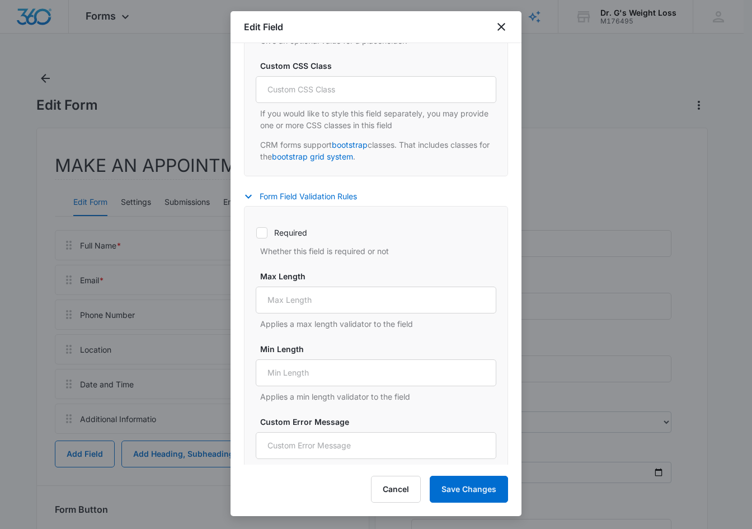
click at [264, 234] on icon at bounding box center [262, 233] width 10 height 10
click at [256, 233] on input "Required" at bounding box center [256, 232] width 1 height 1
click at [378, 234] on label "Required" at bounding box center [376, 233] width 241 height 12
click at [256, 233] on input "Required" at bounding box center [256, 232] width 1 height 1
click at [264, 228] on icon at bounding box center [262, 233] width 10 height 10
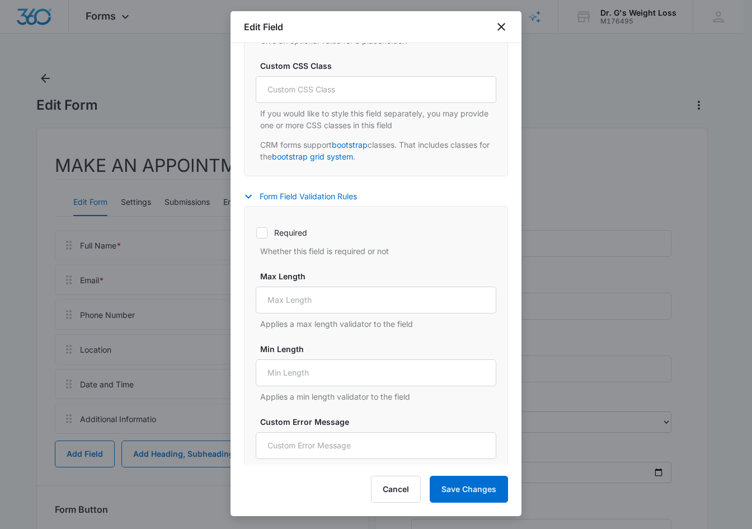
click at [256, 232] on input "Required" at bounding box center [256, 232] width 1 height 1
checkbox input "true"
click at [509, 243] on div "Field Mapping Manage your field mapping in the CRM Leads Inbox Navigate to Lead…" at bounding box center [376, 253] width 291 height 421
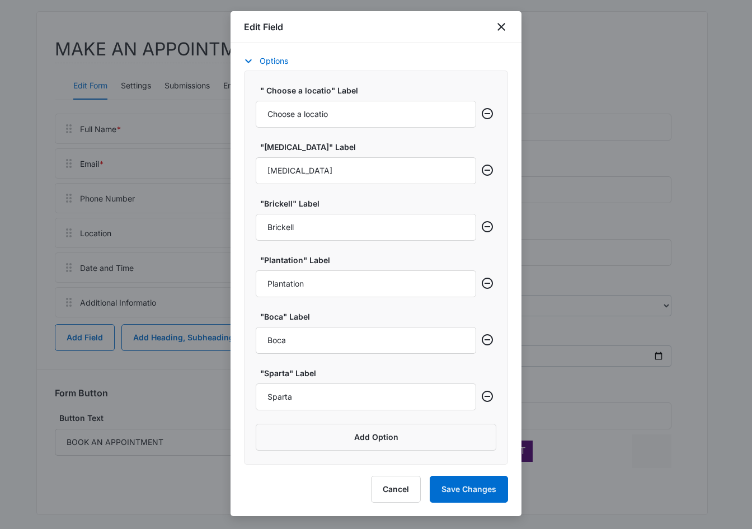
scroll to position [125, 0]
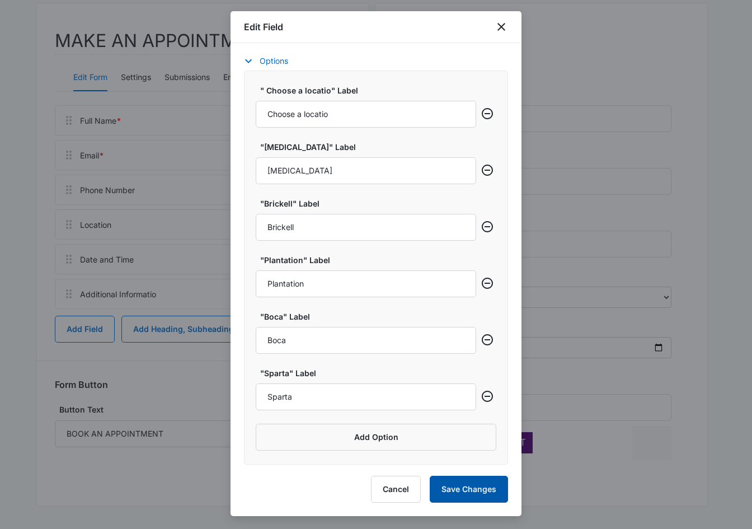
click at [472, 482] on button "Save Changes" at bounding box center [469, 489] width 78 height 27
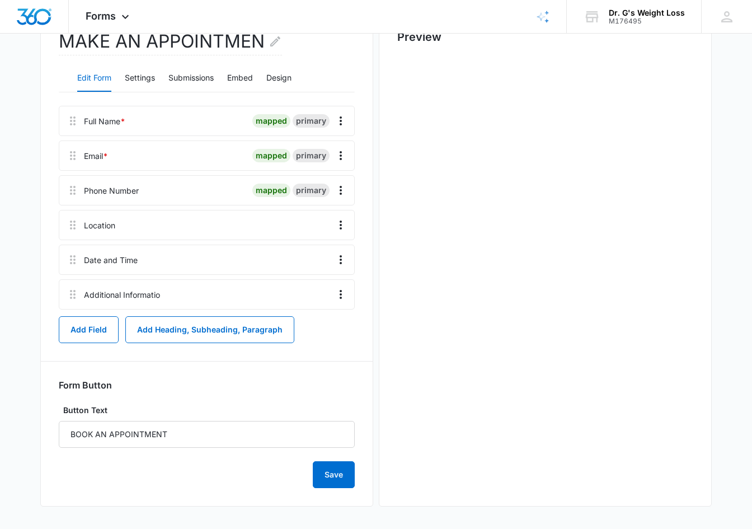
scroll to position [0, 0]
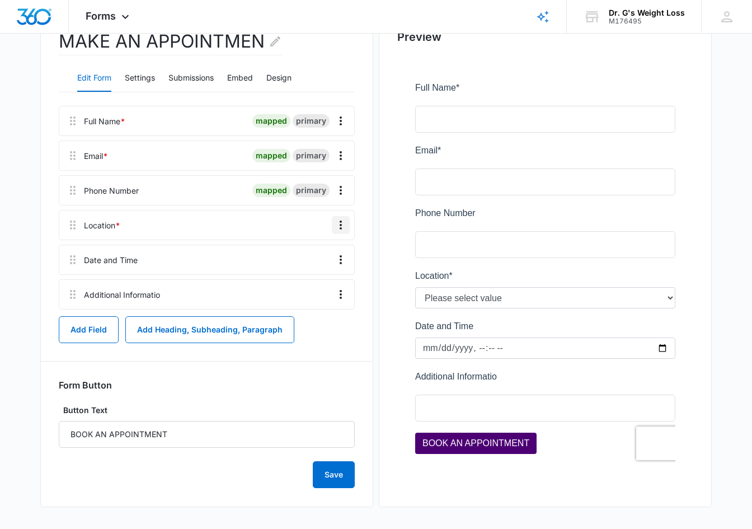
click at [340, 224] on icon "Overflow Menu" at bounding box center [340, 224] width 13 height 13
click at [307, 255] on div "Edit" at bounding box center [311, 256] width 24 height 8
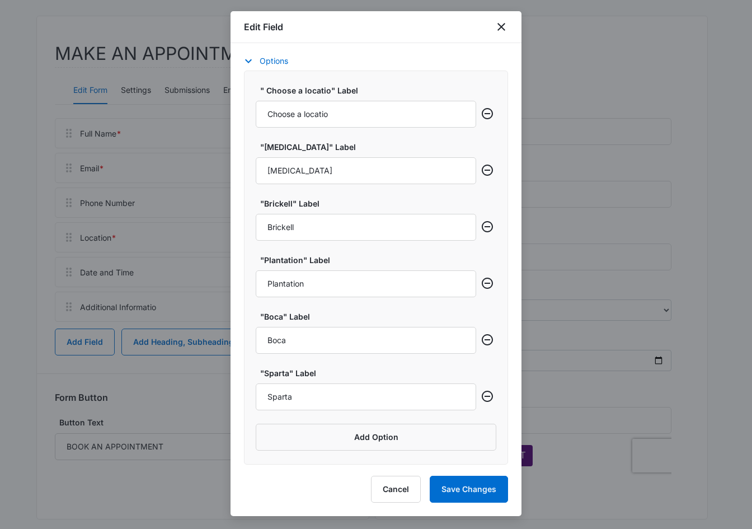
scroll to position [169, 0]
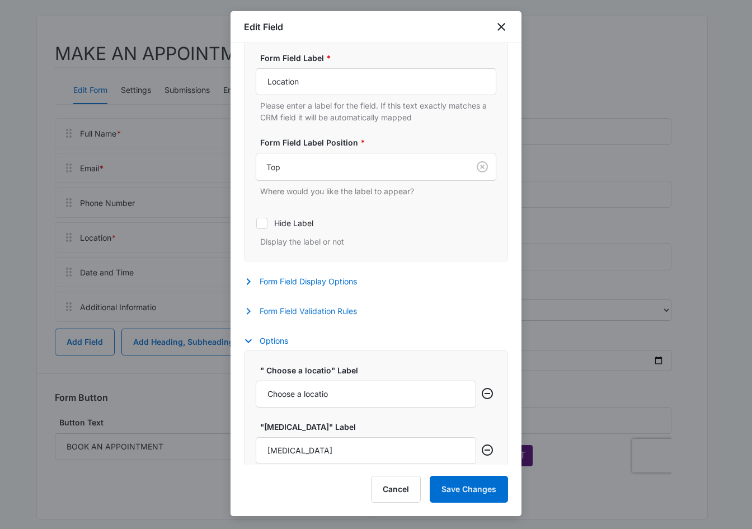
click at [247, 315] on icon "button" at bounding box center [248, 310] width 13 height 13
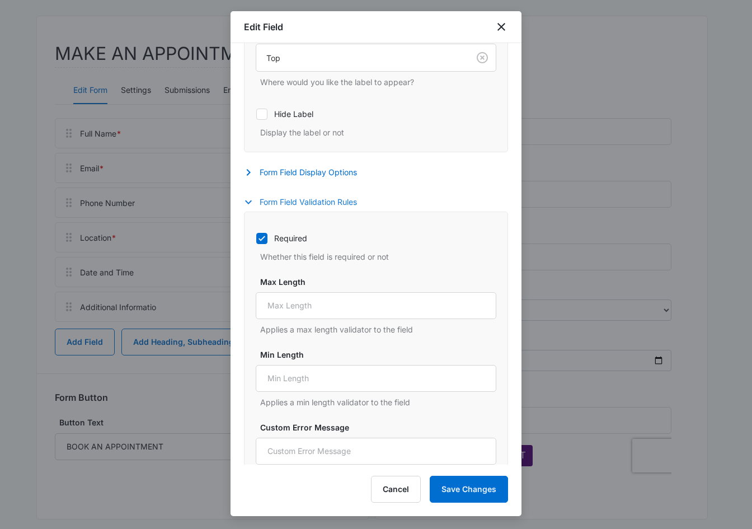
scroll to position [281, 0]
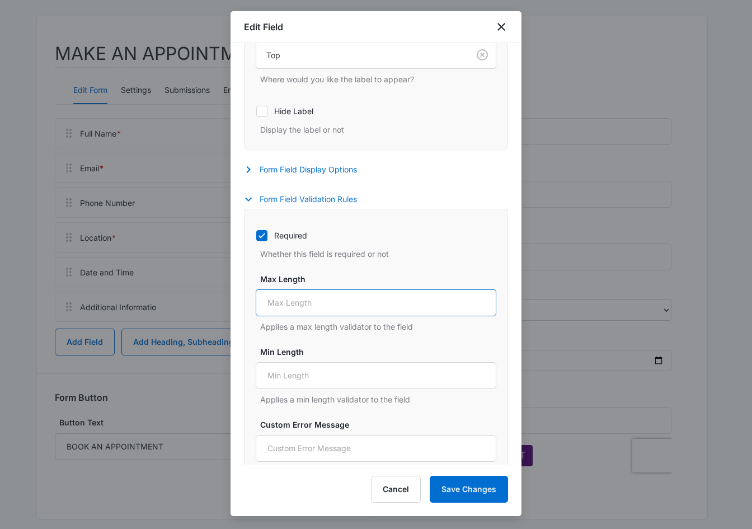
click at [320, 302] on input "Max Length" at bounding box center [376, 302] width 241 height 27
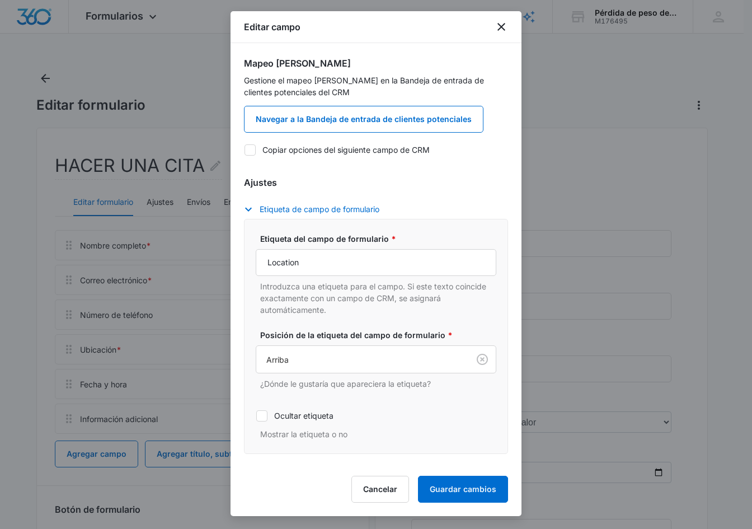
scroll to position [56, 0]
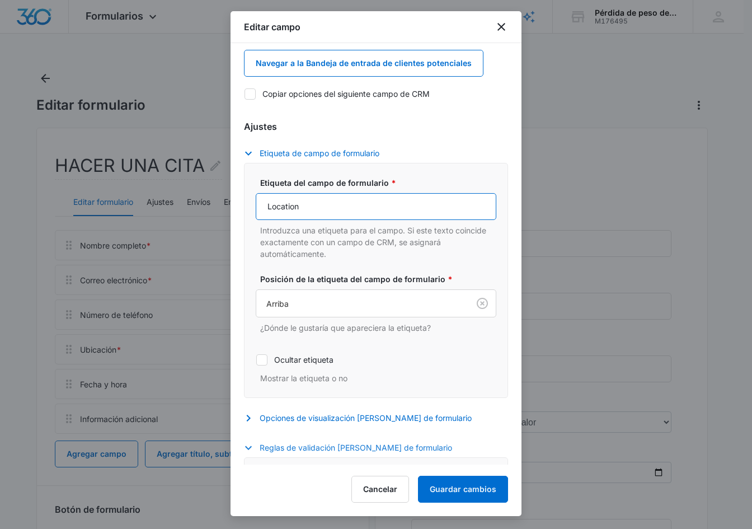
click at [329, 208] on input "Location" at bounding box center [376, 206] width 241 height 27
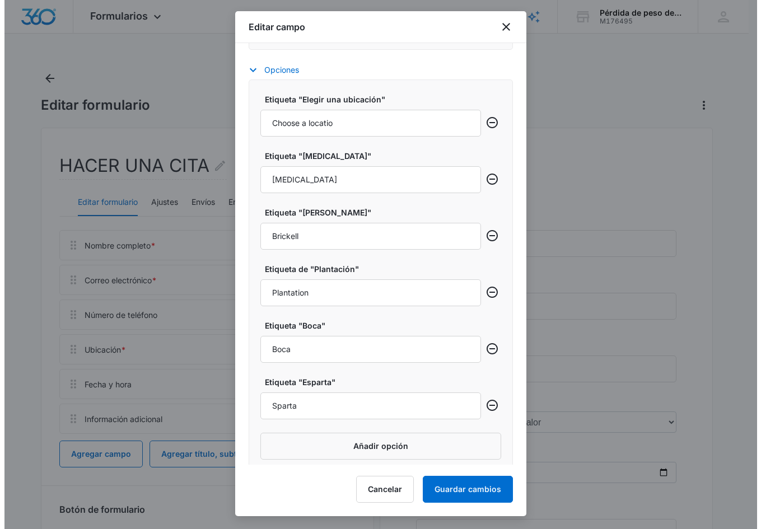
scroll to position [808, 0]
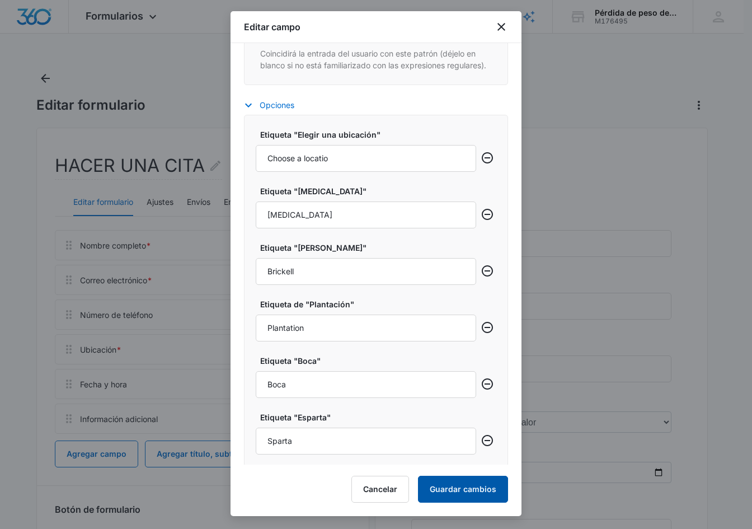
click at [484, 494] on button "Guardar cambios" at bounding box center [463, 489] width 90 height 27
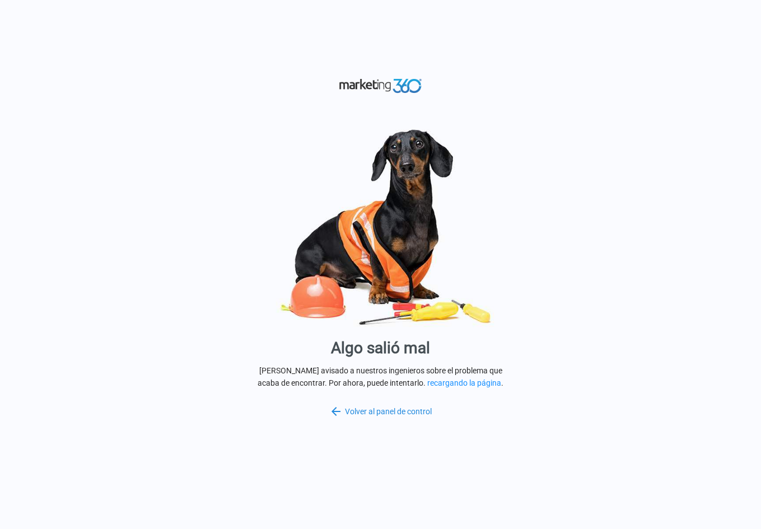
click at [391, 412] on font "Volver al panel de control" at bounding box center [388, 411] width 87 height 9
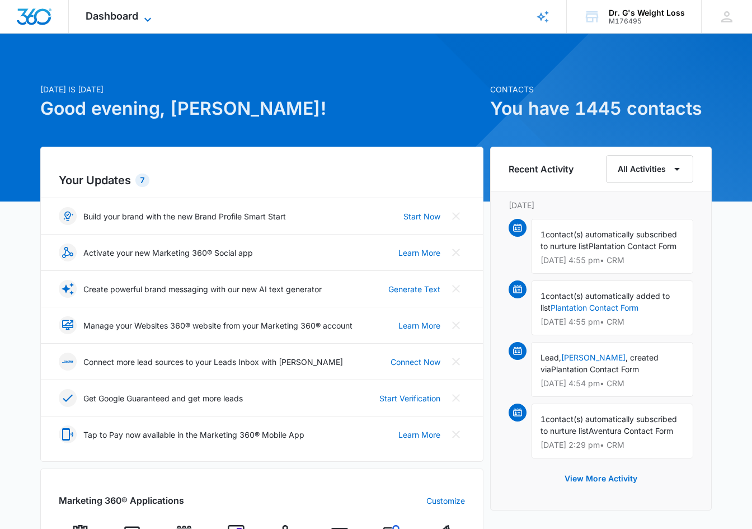
click at [133, 15] on span "Dashboard" at bounding box center [112, 16] width 53 height 12
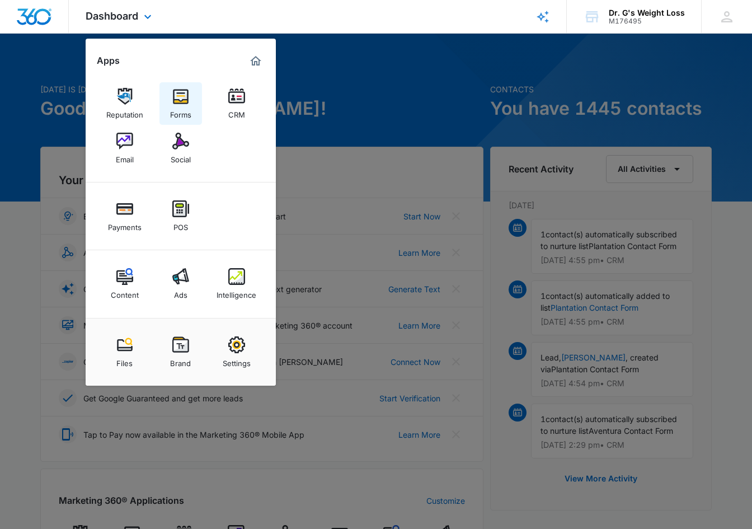
click at [185, 96] on img at bounding box center [180, 96] width 17 height 17
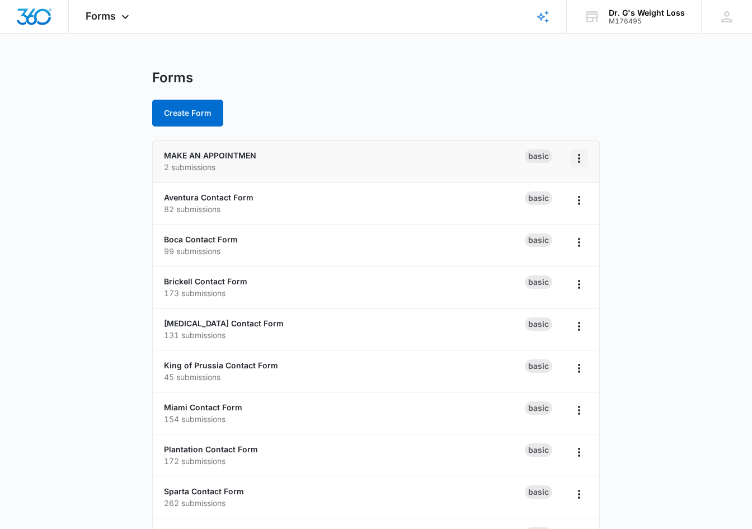
click at [578, 157] on icon "Overflow Menu" at bounding box center [579, 158] width 13 height 13
click at [203, 153] on link "MAKE AN APPOINTMEN" at bounding box center [210, 156] width 92 height 10
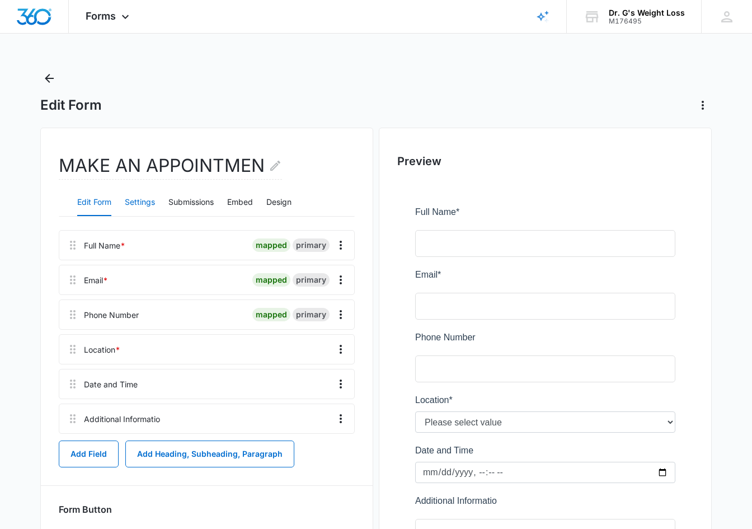
click at [145, 199] on button "Settings" at bounding box center [140, 202] width 30 height 27
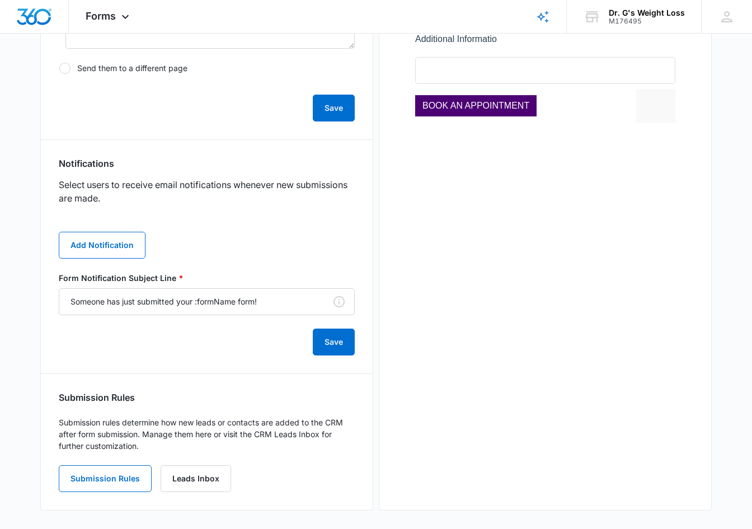
scroll to position [466, 0]
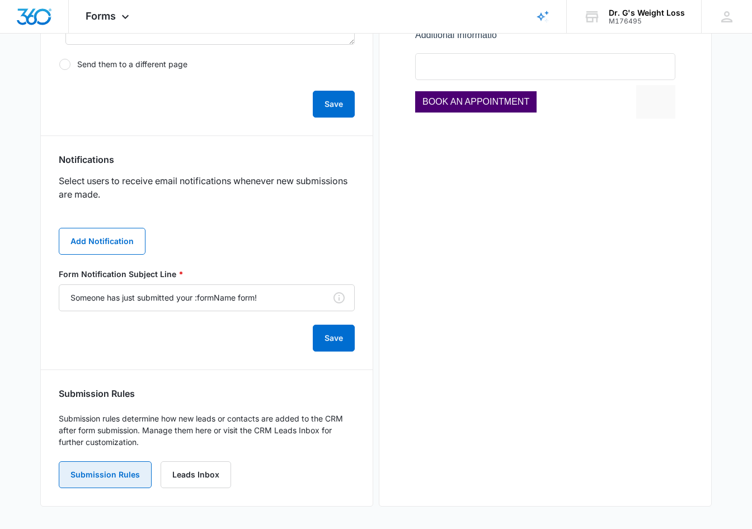
click at [116, 475] on button "Submission Rules" at bounding box center [105, 474] width 93 height 27
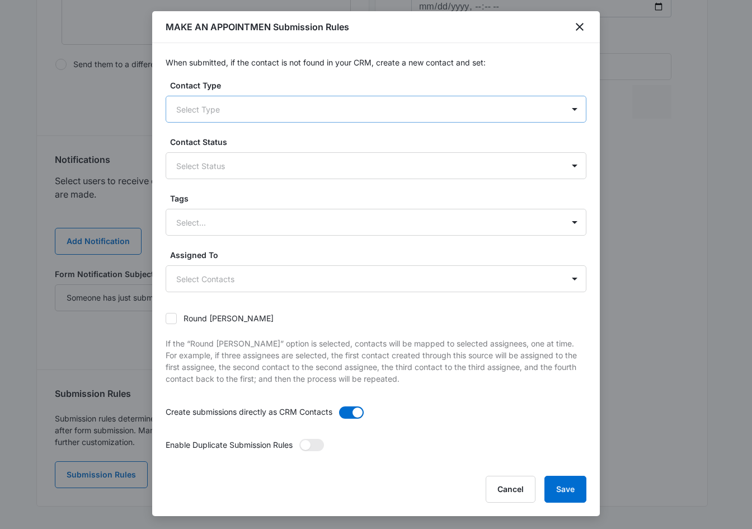
click at [255, 112] on div at bounding box center [362, 109] width 373 height 14
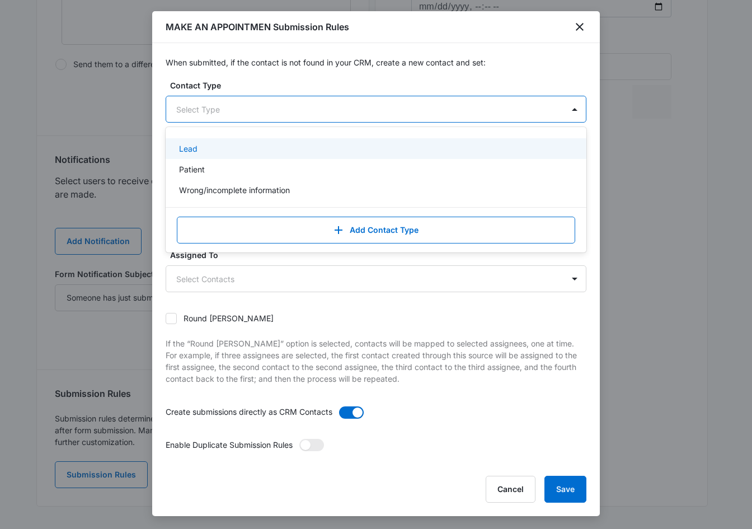
click at [220, 146] on div "Lead" at bounding box center [375, 149] width 392 height 12
click at [243, 76] on div "When submitted, if the contact is not found in your CRM, create a new contact a…" at bounding box center [376, 253] width 448 height 421
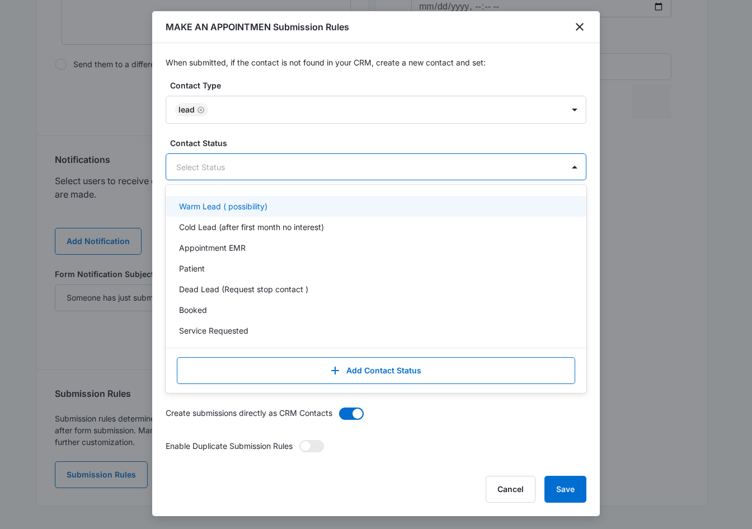
click at [256, 172] on div at bounding box center [362, 167] width 373 height 14
click at [233, 205] on p "Warm Lead ( possibility)" at bounding box center [223, 206] width 88 height 12
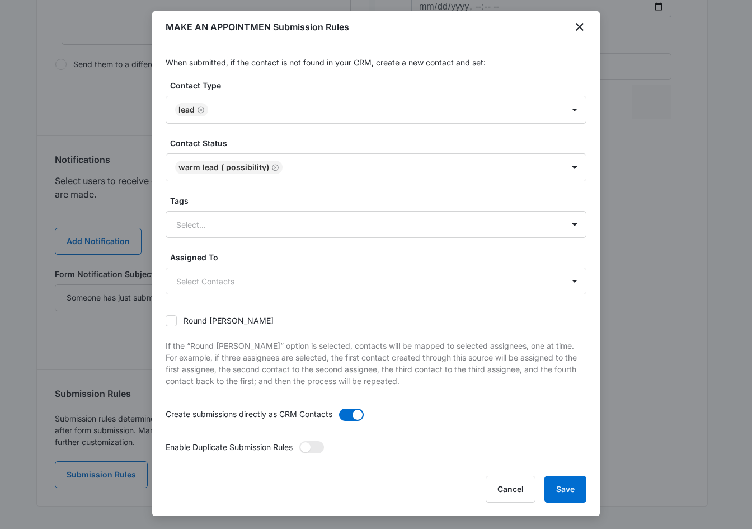
click at [589, 282] on div "When submitted, if the contact is not found in your CRM, create a new contact a…" at bounding box center [376, 253] width 448 height 421
click at [250, 223] on div at bounding box center [362, 225] width 373 height 14
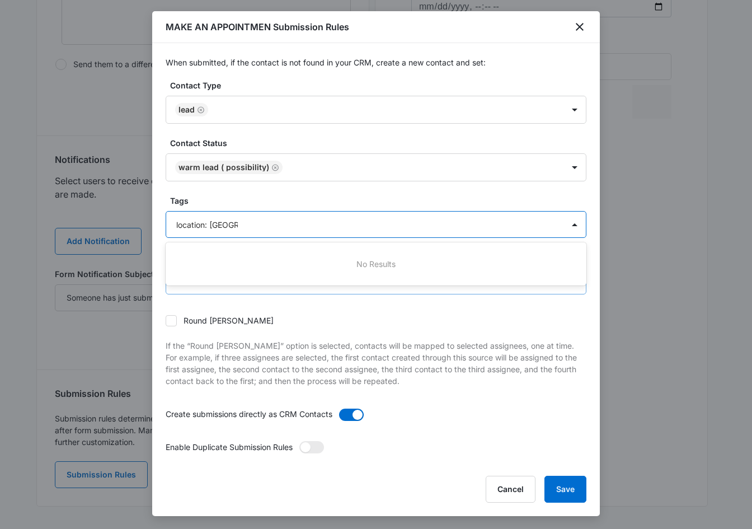
type input "location: Brickell"
click at [358, 292] on body "Forms Apps Reputation Forms CRM Email Social Payments POS Content Ads Intellige…" at bounding box center [376, 31] width 752 height 995
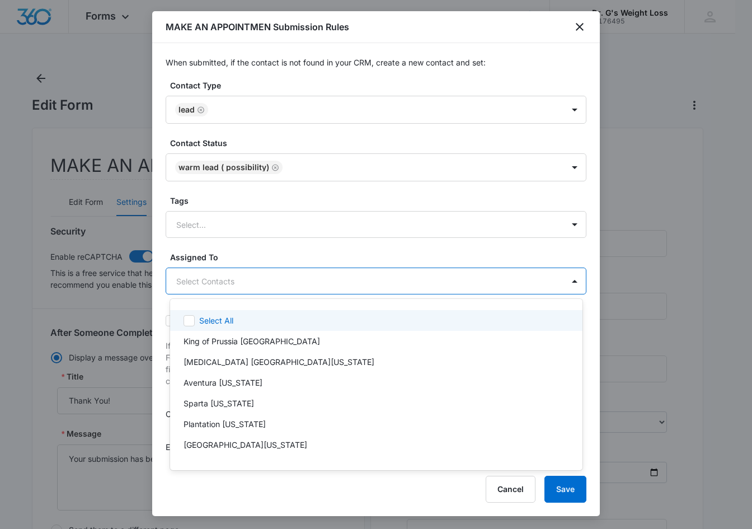
scroll to position [0, 0]
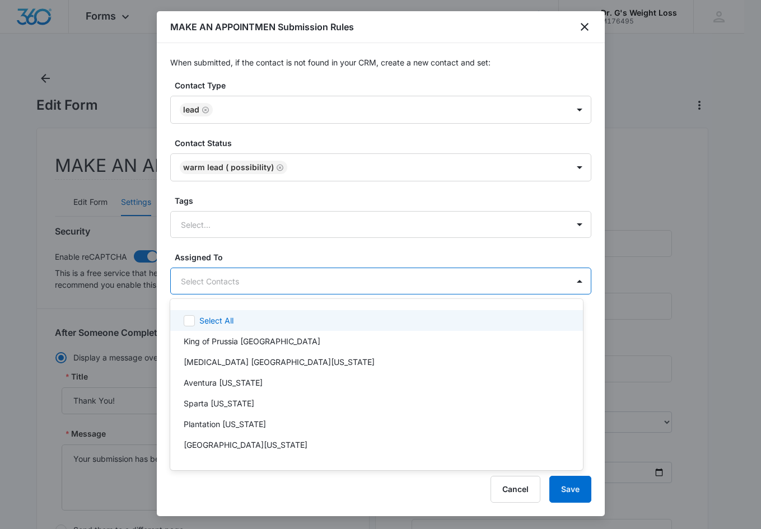
click at [255, 225] on div at bounding box center [380, 264] width 761 height 529
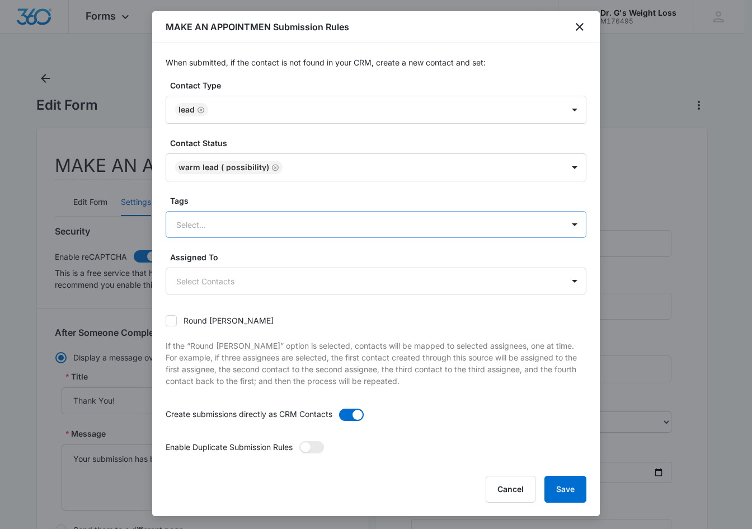
click at [253, 226] on div at bounding box center [362, 225] width 373 height 14
click at [344, 256] on div "No Results" at bounding box center [376, 264] width 421 height 21
type input "location: Brickell"
click at [309, 325] on div "Round [PERSON_NAME]" at bounding box center [376, 320] width 421 height 25
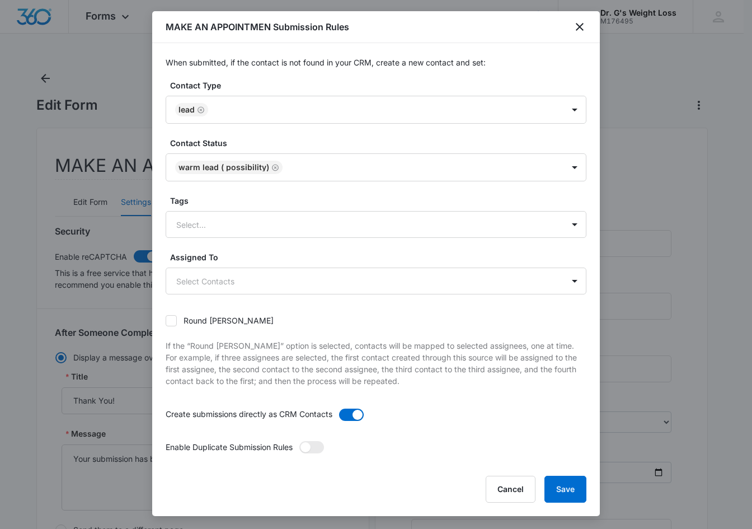
click at [309, 325] on div "Round [PERSON_NAME]" at bounding box center [376, 320] width 421 height 25
click at [308, 324] on div "Round [PERSON_NAME]" at bounding box center [376, 320] width 421 height 25
click at [305, 322] on div "Round [PERSON_NAME]" at bounding box center [376, 320] width 421 height 25
click at [584, 27] on icon "close" at bounding box center [579, 26] width 13 height 13
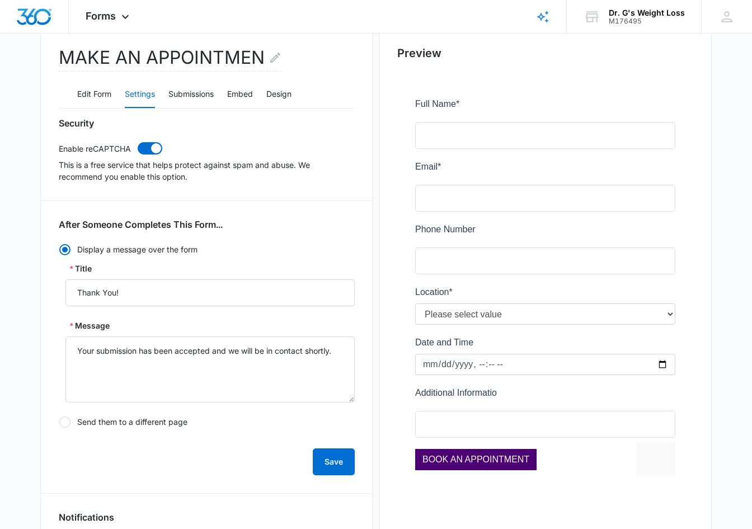
scroll to position [18, 0]
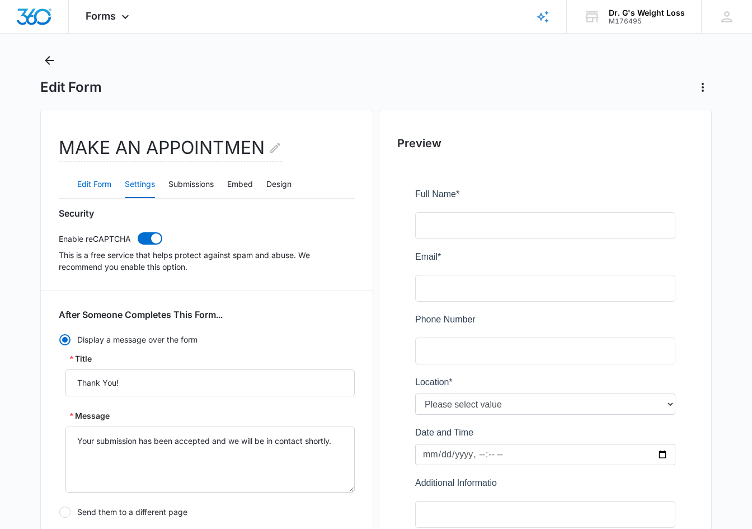
click at [92, 182] on button "Edit Form" at bounding box center [94, 184] width 34 height 27
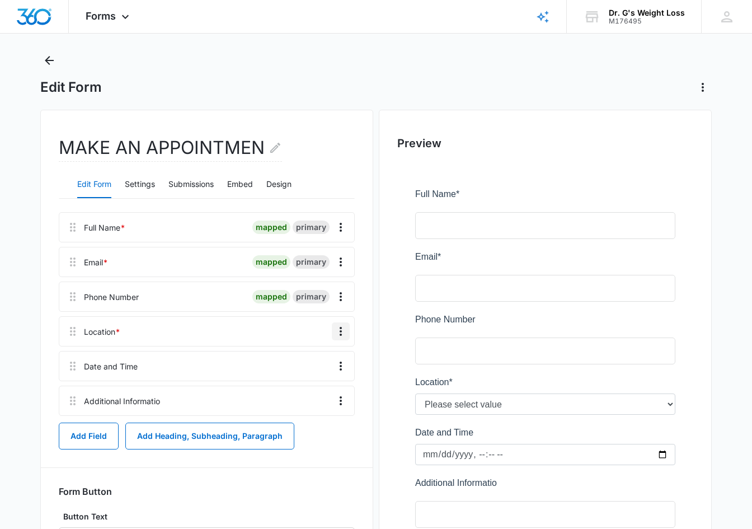
click at [341, 329] on icon "Overflow Menu" at bounding box center [341, 331] width 2 height 9
click at [320, 364] on div "Edit" at bounding box center [311, 363] width 24 height 8
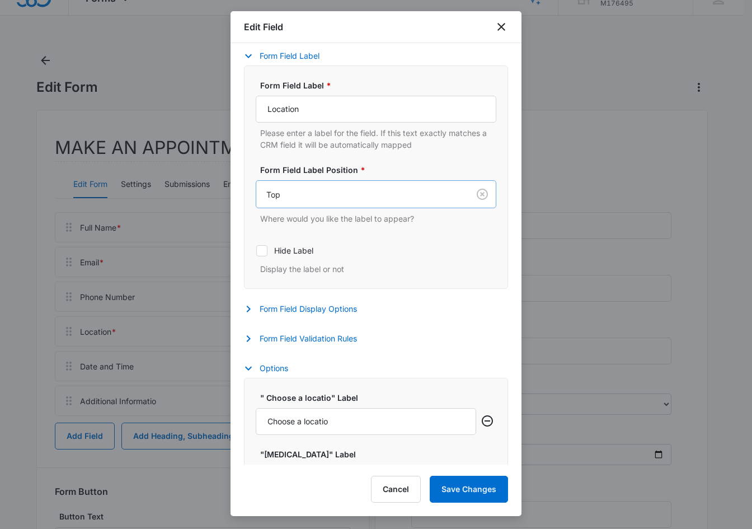
scroll to position [168, 0]
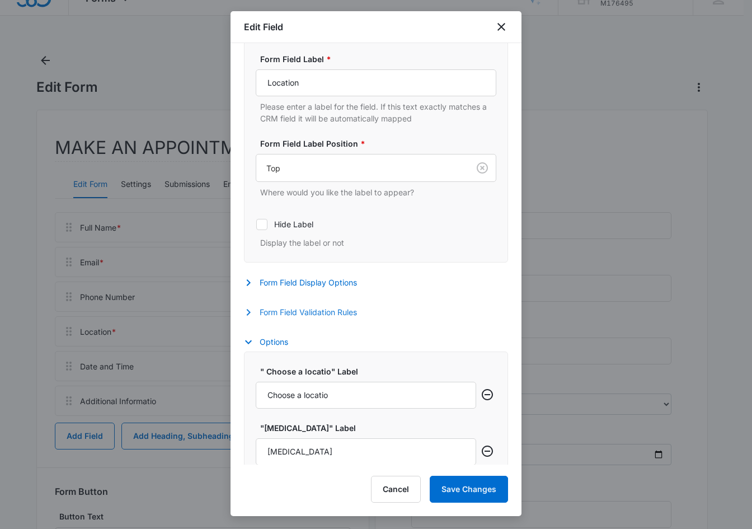
click at [368, 312] on button "Form Field Validation Rules" at bounding box center [306, 312] width 124 height 13
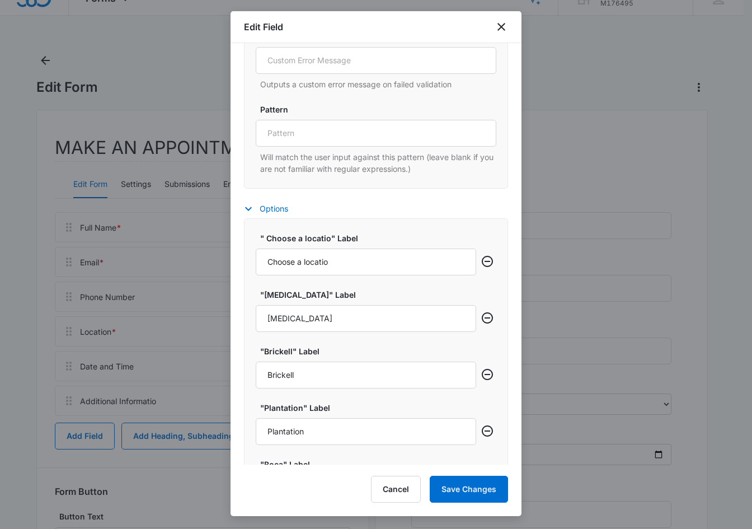
scroll to position [672, 0]
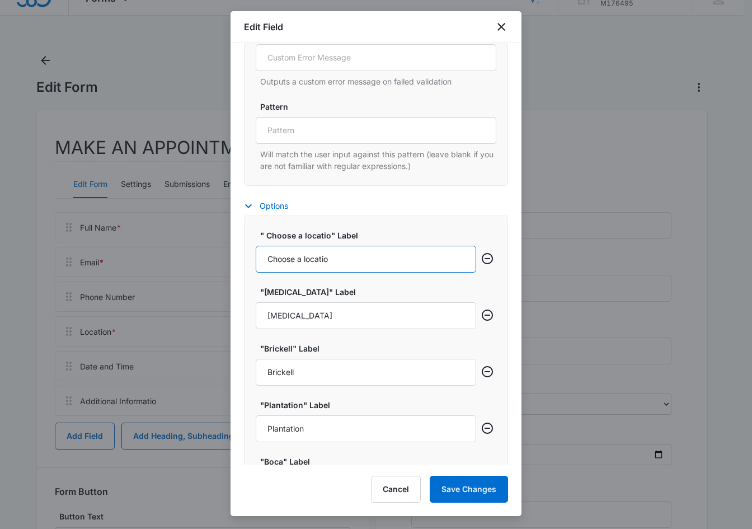
click at [367, 265] on input "Choose a locatio" at bounding box center [366, 259] width 221 height 27
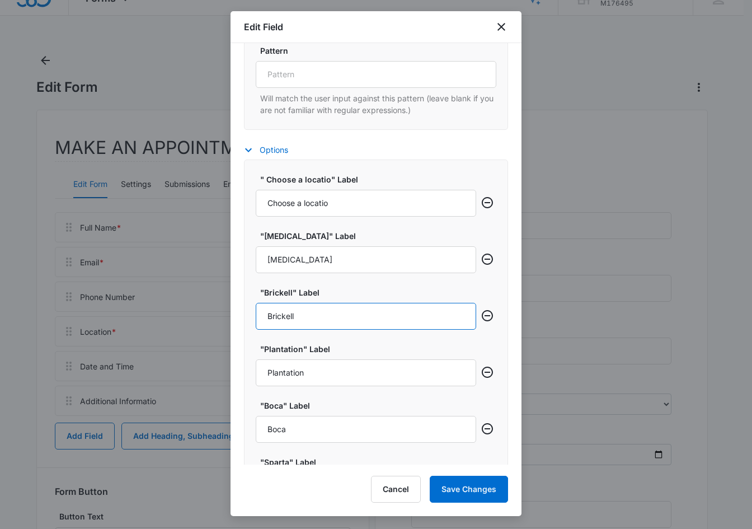
drag, startPoint x: 307, startPoint y: 319, endPoint x: 241, endPoint y: 318, distance: 65.5
click at [241, 318] on div "Field Mapping Manage your field mapping in the CRM Leads Inbox Navigate to Lead…" at bounding box center [376, 253] width 291 height 421
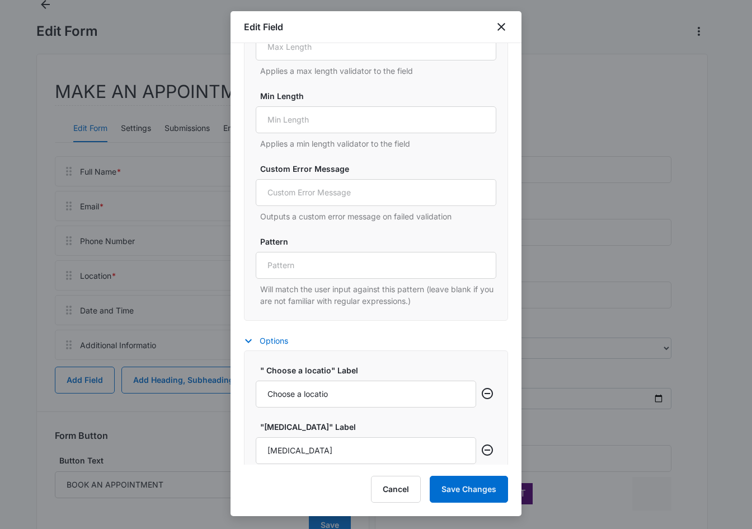
scroll to position [425, 0]
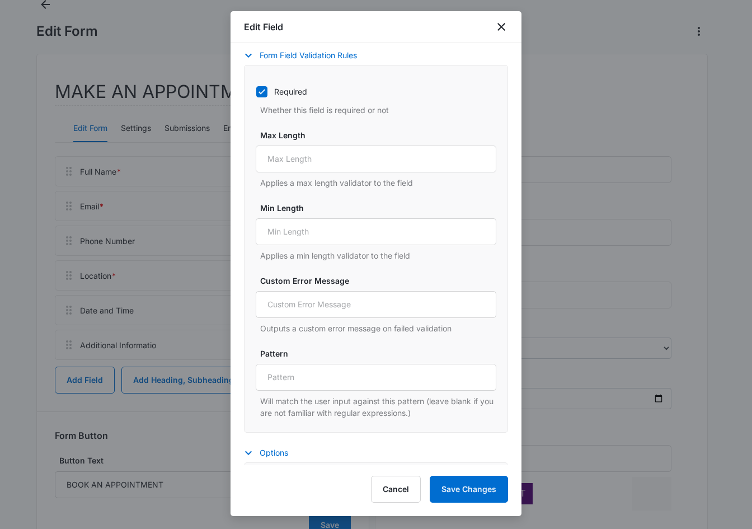
click at [17, 326] on div at bounding box center [376, 264] width 752 height 529
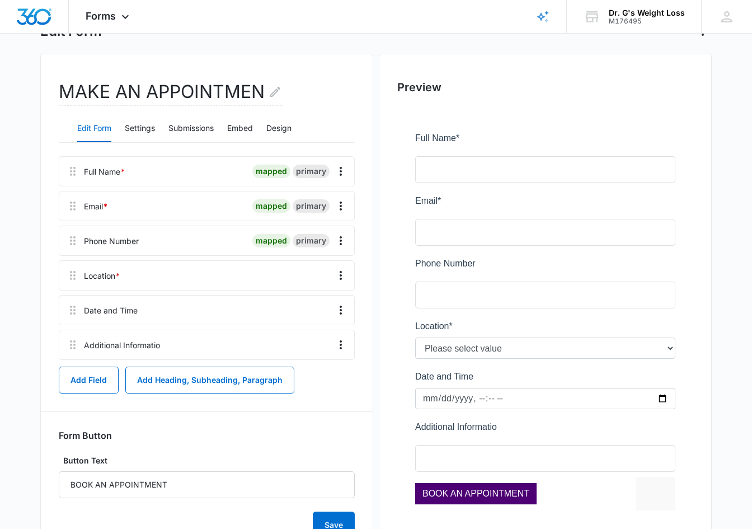
click at [26, 315] on main "Edit Form MAKE AN APPOINTMEN Edit Form Settings Submissions Embed Design Full N…" at bounding box center [376, 288] width 752 height 584
click at [8, 332] on main "Edit Form MAKE AN APPOINTMEN Edit Form Settings Submissions Embed Design Full N…" at bounding box center [376, 288] width 752 height 584
click at [599, 355] on div at bounding box center [545, 323] width 296 height 432
click at [667, 346] on div at bounding box center [545, 323] width 296 height 432
click at [121, 16] on icon at bounding box center [125, 19] width 13 height 13
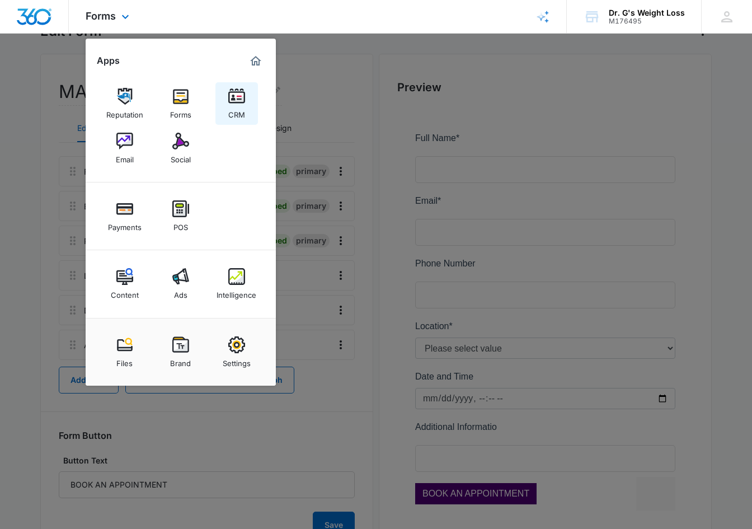
click at [238, 95] on img at bounding box center [236, 96] width 17 height 17
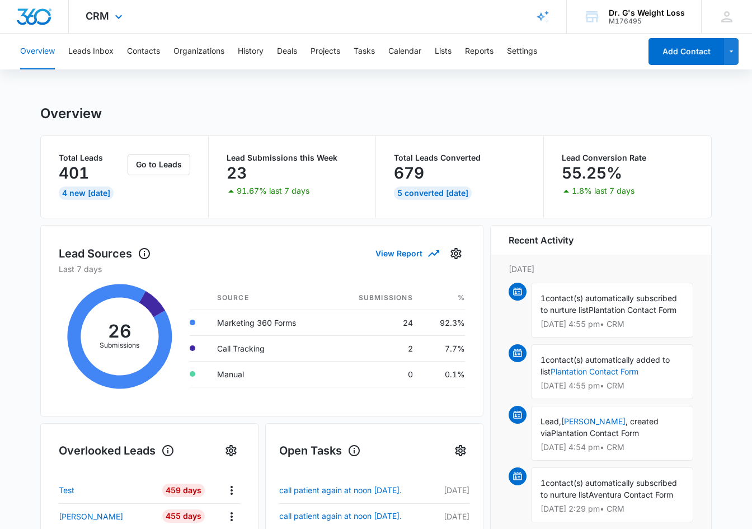
click at [238, 95] on div "Overview Leads Inbox Contacts Organizations History Deals Projects Tasks Calend…" at bounding box center [376, 500] width 752 height 933
click at [232, 110] on div "Overview" at bounding box center [376, 113] width 672 height 17
drag, startPoint x: 523, startPoint y: 48, endPoint x: 515, endPoint y: 50, distance: 8.0
click at [523, 48] on button "Settings" at bounding box center [522, 52] width 30 height 36
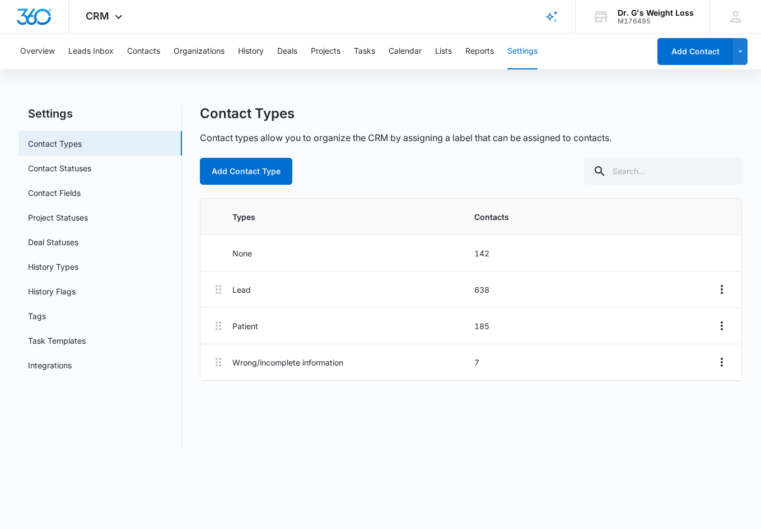
click at [324, 458] on div "Settings Contact Types Contact Statuses Contact Fields Project Statuses Deal St…" at bounding box center [380, 283] width 723 height 357
click at [81, 194] on link "Contact Fields" at bounding box center [54, 193] width 53 height 12
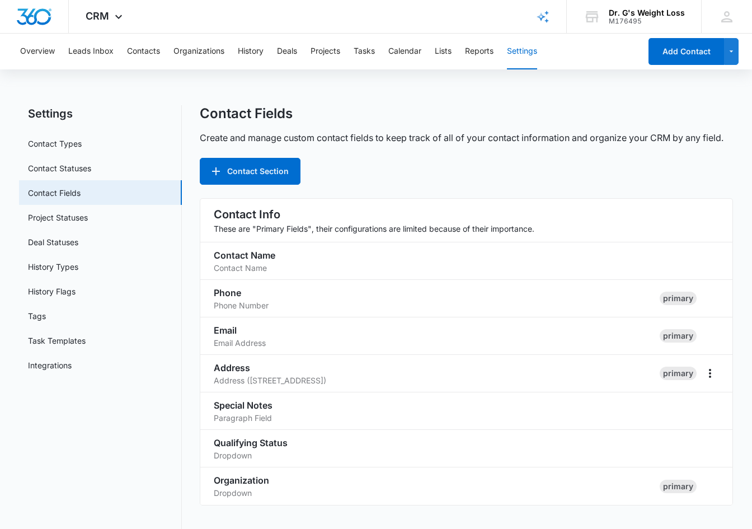
click at [116, 444] on nav "Settings Contact Types Contact Statuses Contact Fields Project Statuses Deal St…" at bounding box center [100, 520] width 163 height 831
click at [46, 320] on link "Tags" at bounding box center [37, 316] width 18 height 12
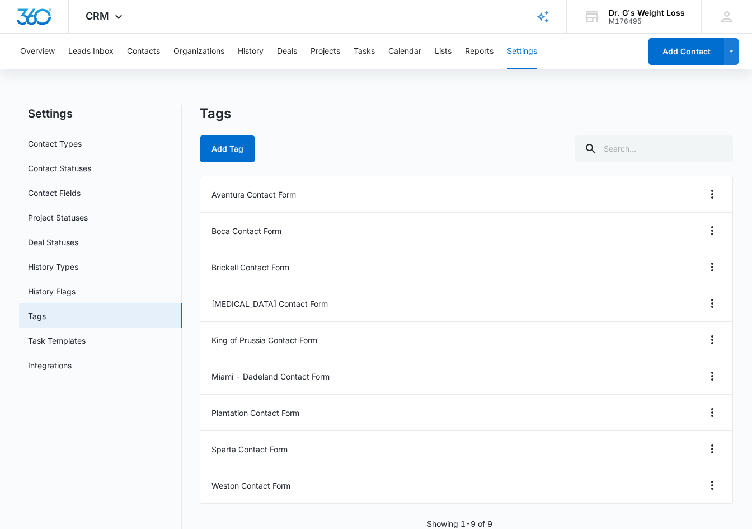
click at [106, 458] on nav "Settings Contact Types Contact Statuses Contact Fields Project Statuses Deal St…" at bounding box center [100, 317] width 163 height 424
click at [240, 150] on button "Add Tag" at bounding box center [227, 148] width 55 height 27
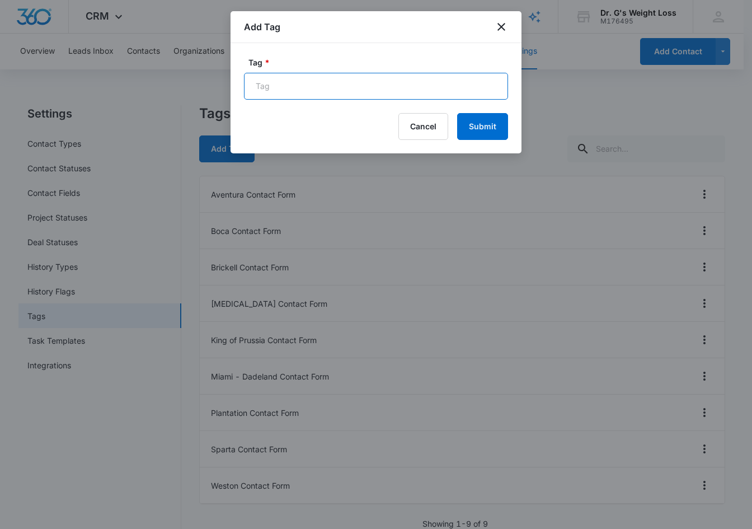
click at [267, 88] on input "Tag *" at bounding box center [376, 86] width 264 height 27
type input "Location = Brickell"
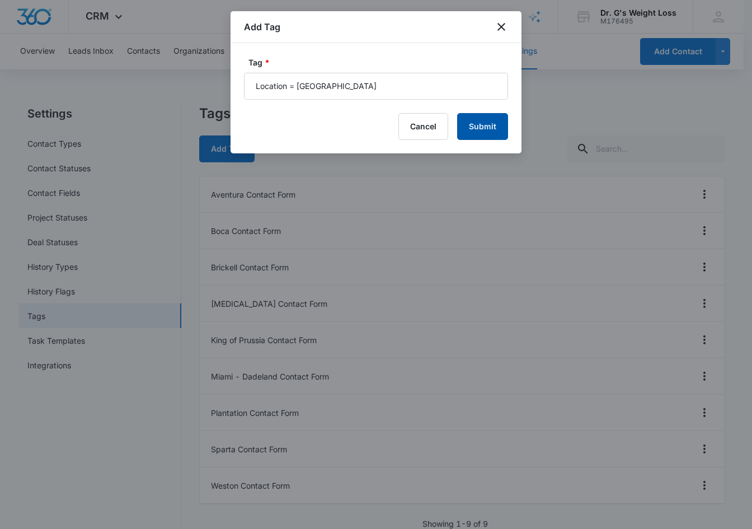
click at [495, 129] on button "Submit" at bounding box center [482, 126] width 51 height 27
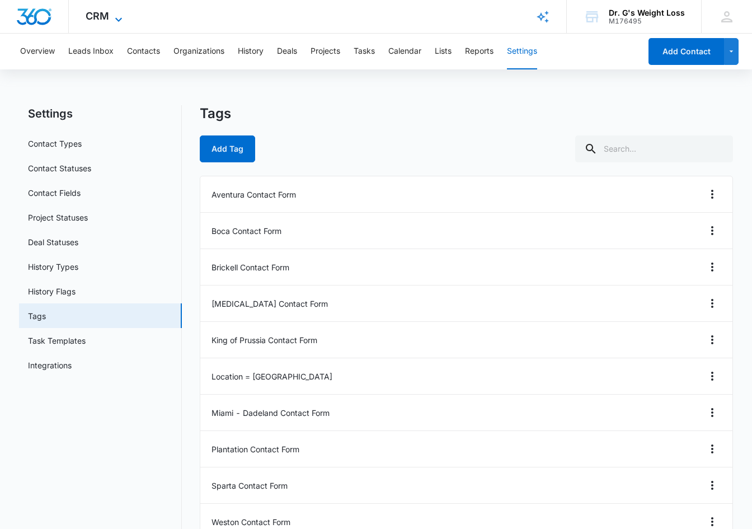
click at [115, 15] on icon at bounding box center [118, 19] width 13 height 13
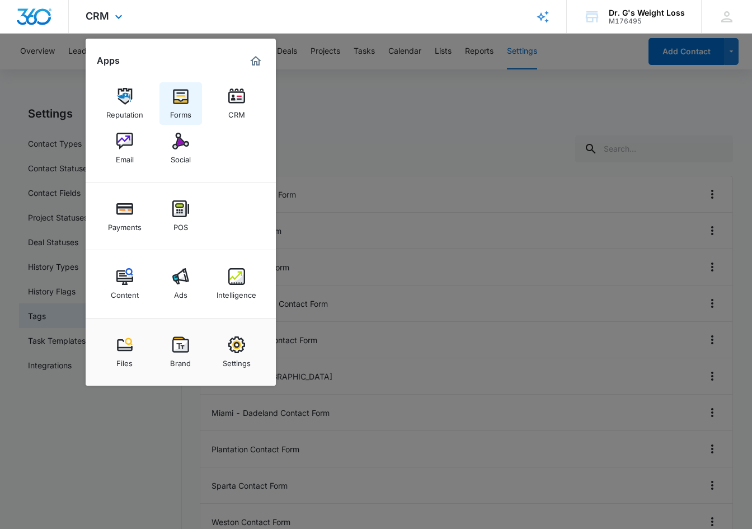
click at [180, 96] on img at bounding box center [180, 96] width 17 height 17
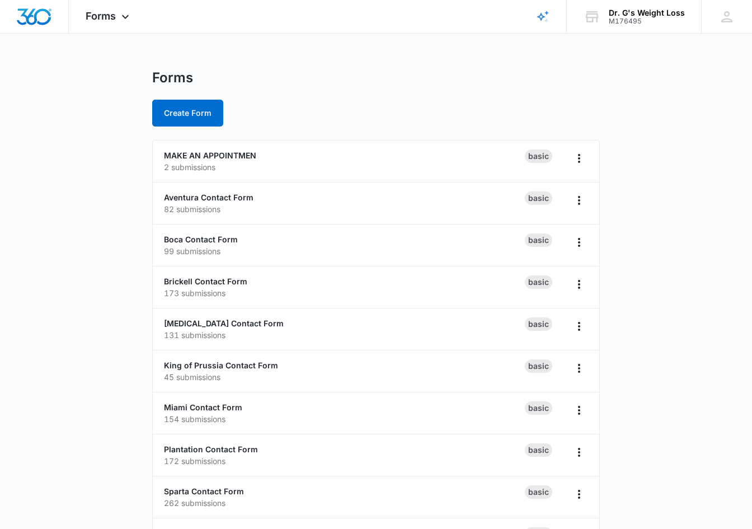
click at [371, 92] on div "Forms Create Form" at bounding box center [376, 97] width 448 height 57
click at [242, 154] on link "MAKE AN APPOINTMEN" at bounding box center [210, 156] width 92 height 10
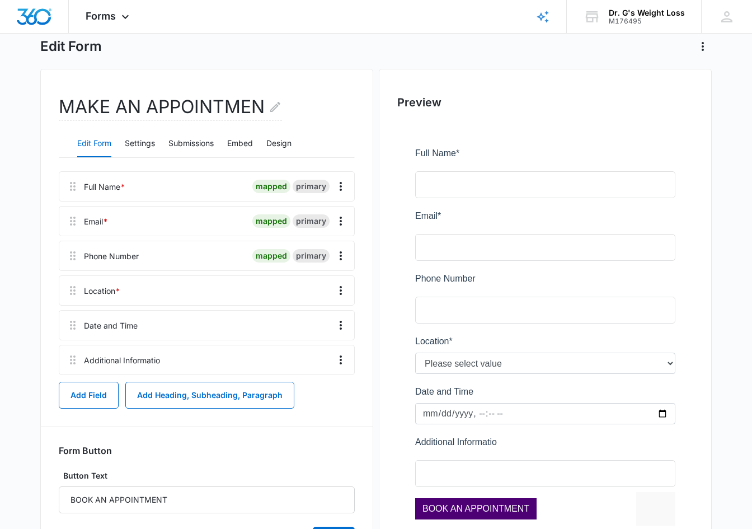
scroll to position [125, 0]
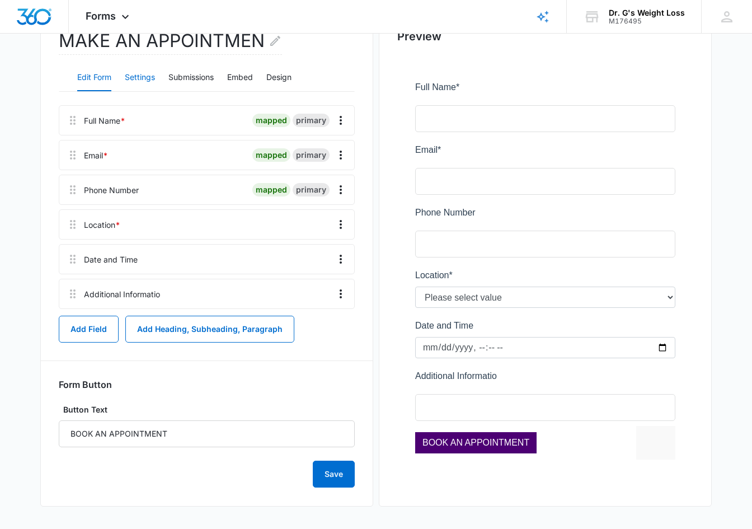
click at [138, 74] on button "Settings" at bounding box center [140, 77] width 30 height 27
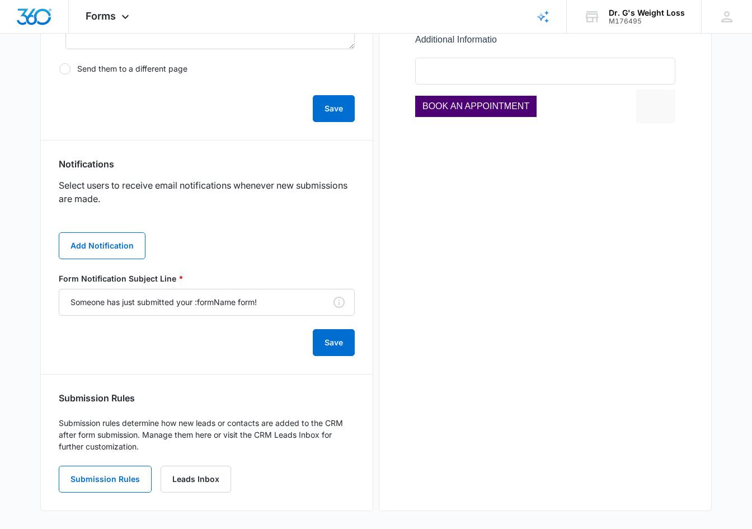
scroll to position [466, 0]
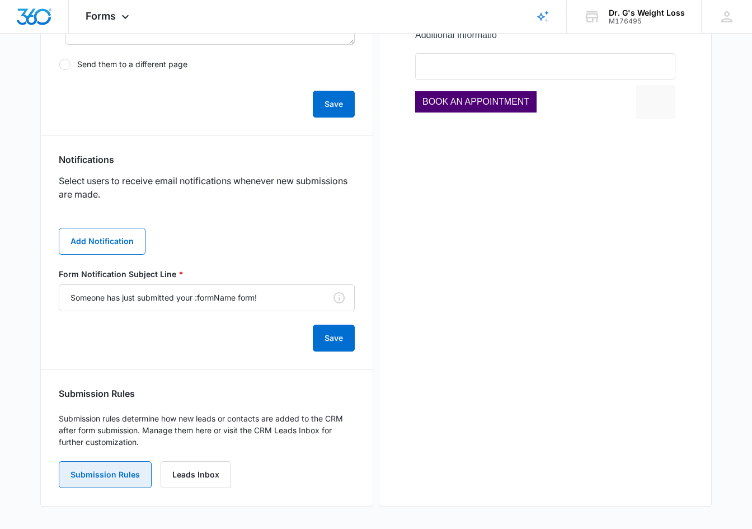
click at [121, 482] on button "Submission Rules" at bounding box center [105, 474] width 93 height 27
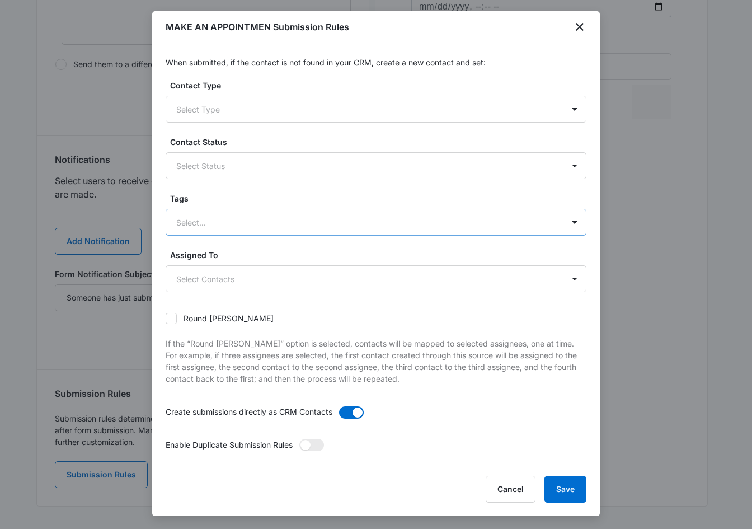
click at [231, 219] on div at bounding box center [362, 222] width 373 height 14
type input "location"
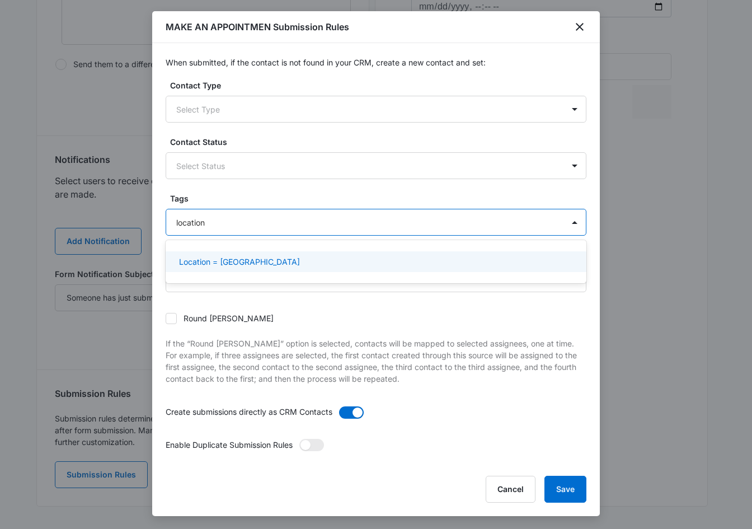
click at [229, 256] on p "Location = Brickell" at bounding box center [239, 262] width 121 height 12
click at [267, 313] on div "Round [PERSON_NAME]" at bounding box center [376, 319] width 421 height 25
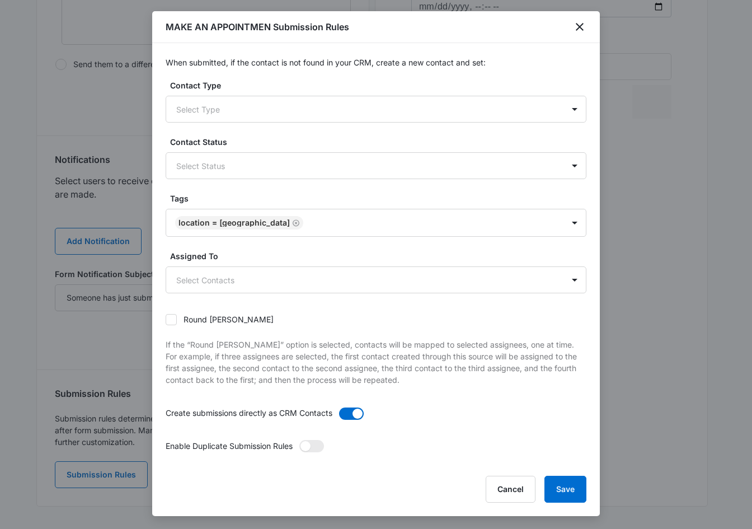
click at [267, 313] on div "Round [PERSON_NAME]" at bounding box center [376, 319] width 421 height 25
click at [273, 312] on div "Round [PERSON_NAME]" at bounding box center [376, 319] width 421 height 25
click at [580, 26] on icon "close" at bounding box center [579, 26] width 13 height 13
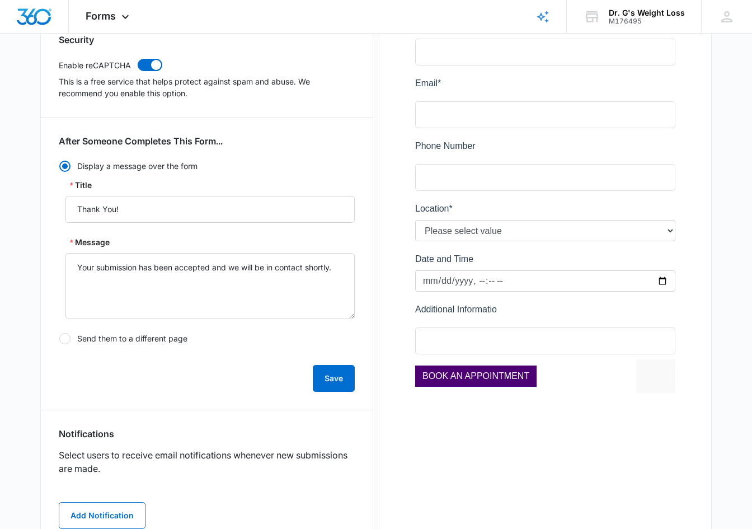
scroll to position [186, 0]
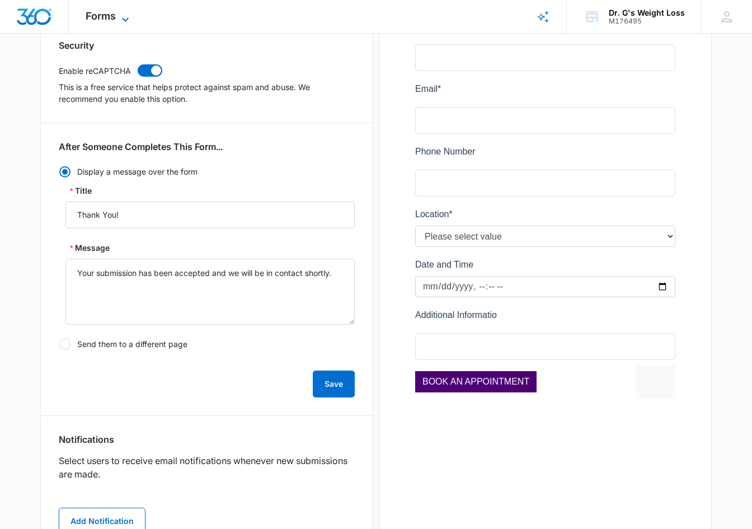
click at [114, 21] on span "Forms" at bounding box center [101, 16] width 30 height 12
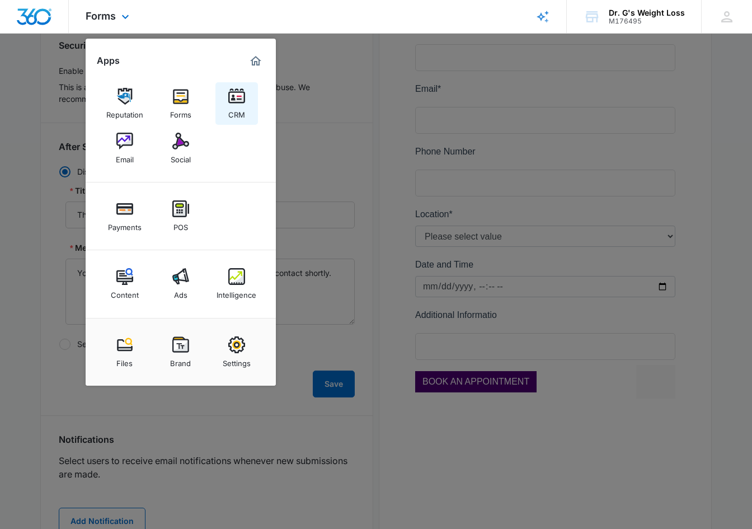
click at [237, 94] on img at bounding box center [236, 96] width 17 height 17
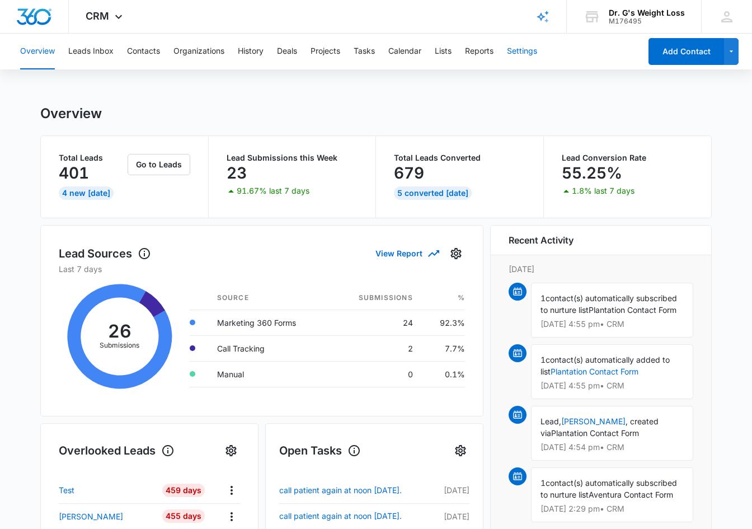
click at [521, 53] on button "Settings" at bounding box center [522, 52] width 30 height 36
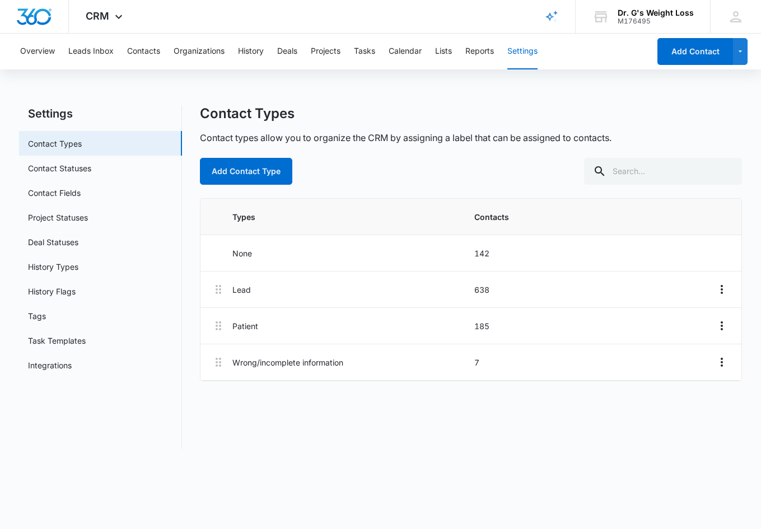
click at [278, 432] on div "Contact Types Contact types allow you to organize the CRM by assigning a label …" at bounding box center [471, 277] width 542 height 344
click at [46, 314] on link "Tags" at bounding box center [37, 316] width 18 height 12
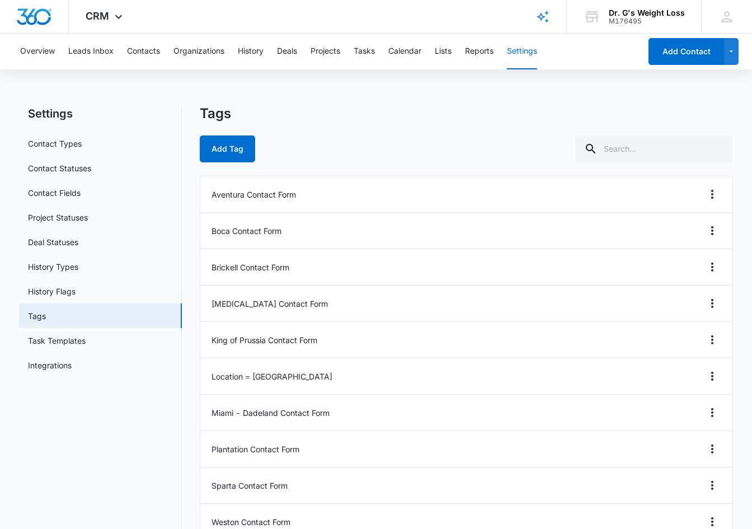
click at [130, 447] on nav "Settings Contact Types Contact Statuses Contact Fields Project Statuses Deal St…" at bounding box center [100, 335] width 163 height 461
click at [124, 430] on nav "Settings Contact Types Contact Statuses Contact Fields Project Statuses Deal St…" at bounding box center [100, 335] width 163 height 461
click at [125, 409] on nav "Settings Contact Types Contact Statuses Contact Fields Project Statuses Deal St…" at bounding box center [100, 335] width 163 height 461
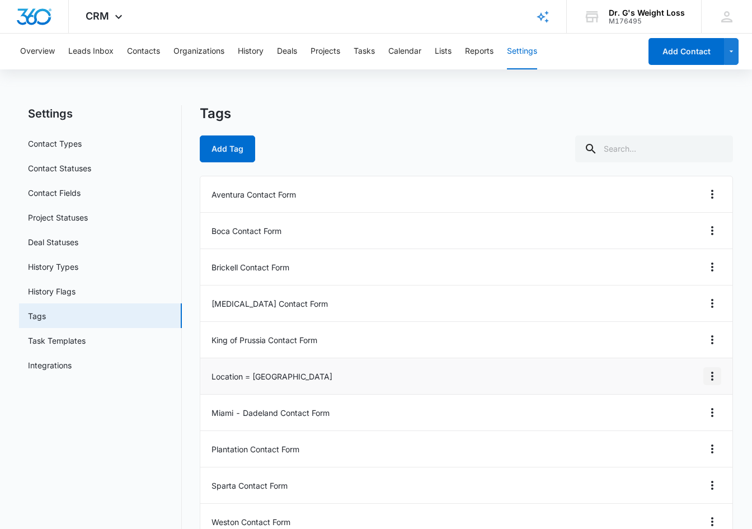
click at [710, 375] on icon "Overflow Menu" at bounding box center [712, 375] width 13 height 13
click at [687, 421] on div "Delete" at bounding box center [683, 424] width 24 height 8
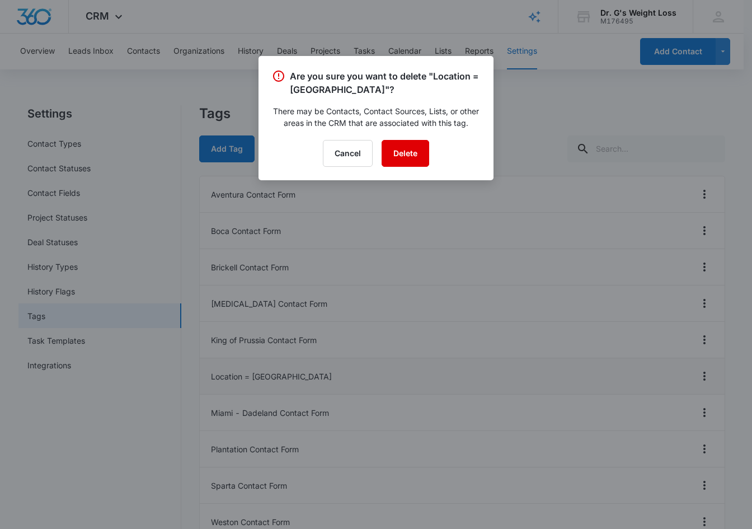
click at [399, 148] on button "Delete" at bounding box center [406, 153] width 48 height 27
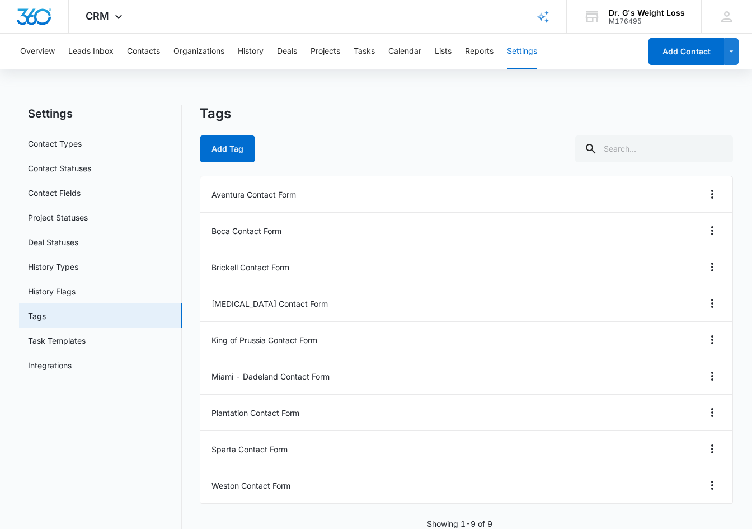
click at [100, 447] on nav "Settings Contact Types Contact Statuses Contact Fields Project Statuses Deal St…" at bounding box center [100, 317] width 163 height 424
click at [112, 16] on icon at bounding box center [118, 19] width 13 height 13
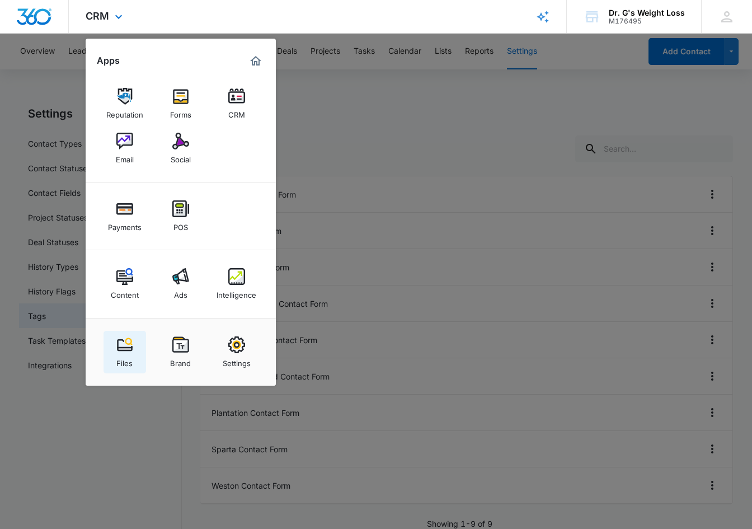
click at [127, 350] on img at bounding box center [124, 344] width 17 height 17
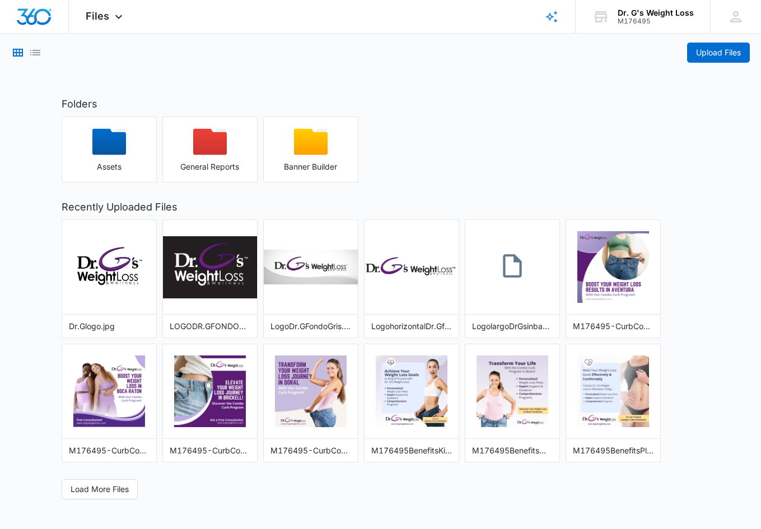
click at [414, 152] on div "Assets General Reports Banner Builder" at bounding box center [381, 149] width 638 height 66
click at [117, 15] on icon at bounding box center [118, 19] width 13 height 13
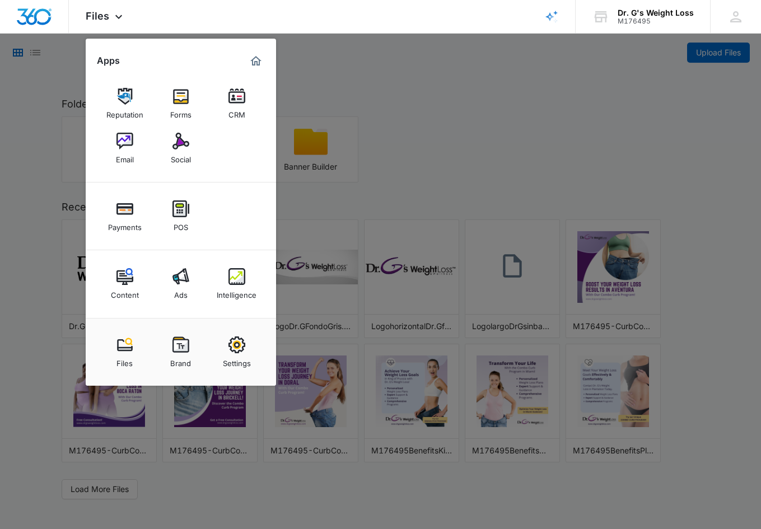
click at [238, 275] on img at bounding box center [236, 276] width 17 height 17
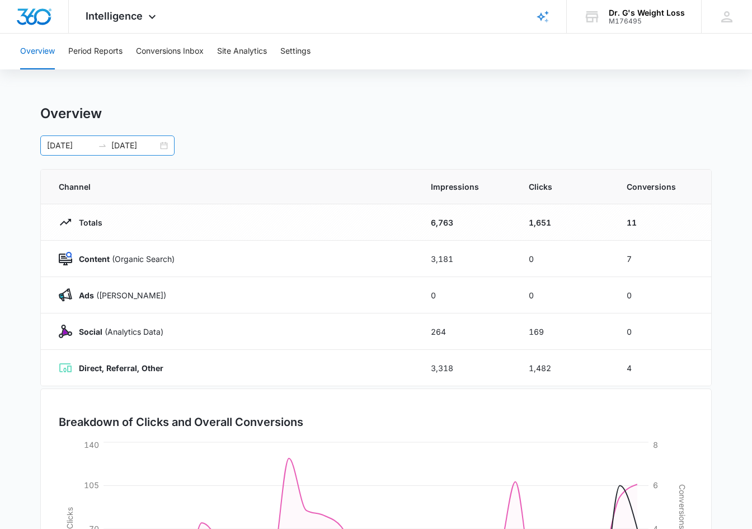
click at [118, 149] on input "07/31/2025" at bounding box center [134, 145] width 46 height 12
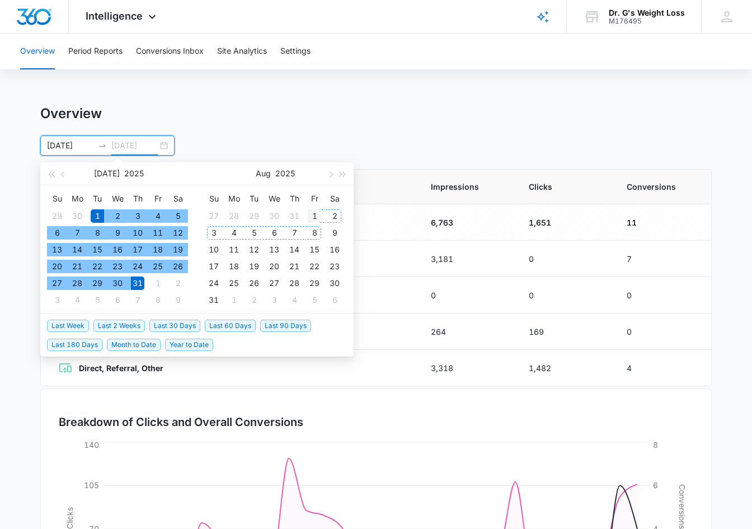
type input "08/01/2025"
click at [314, 217] on div "1" at bounding box center [314, 215] width 13 height 13
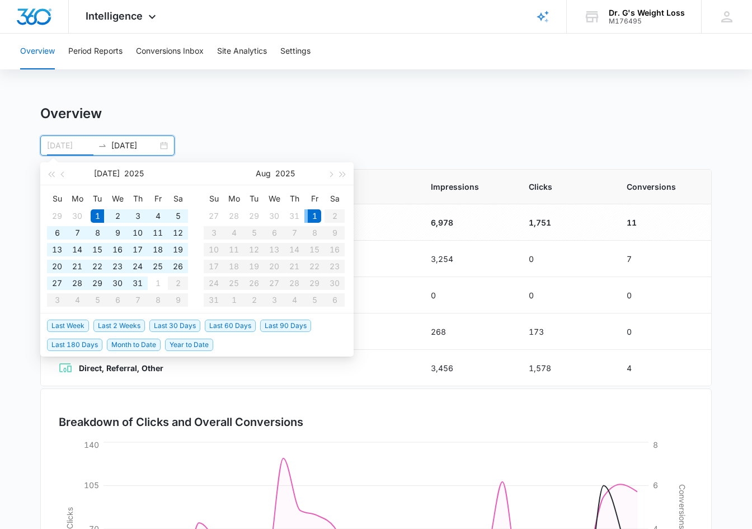
type input "08/01/2025"
click at [312, 213] on div "1" at bounding box center [314, 215] width 13 height 13
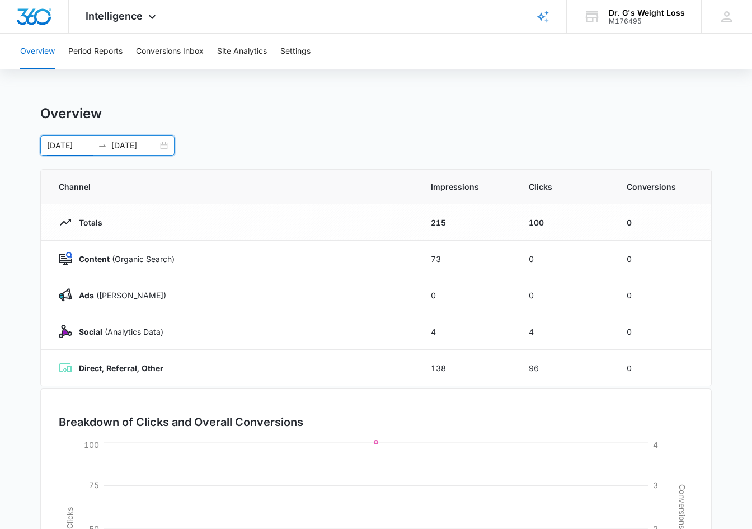
click at [141, 148] on input "08/01/2025" at bounding box center [134, 145] width 46 height 12
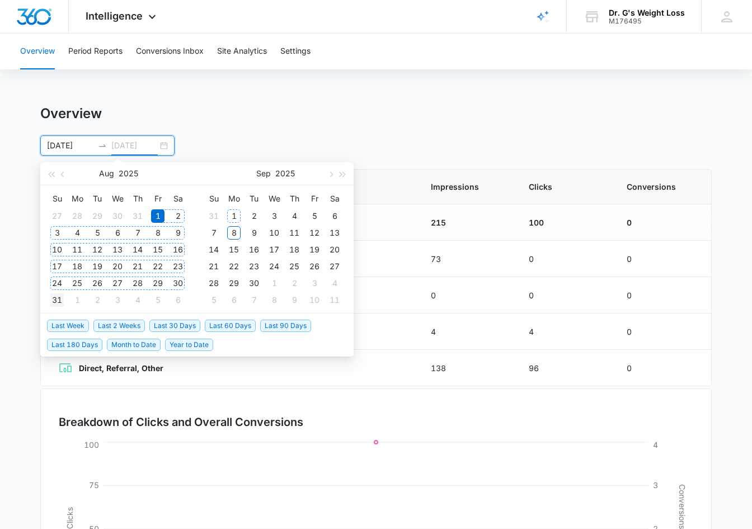
type input "08/31/2025"
click at [58, 298] on div "31" at bounding box center [56, 299] width 13 height 13
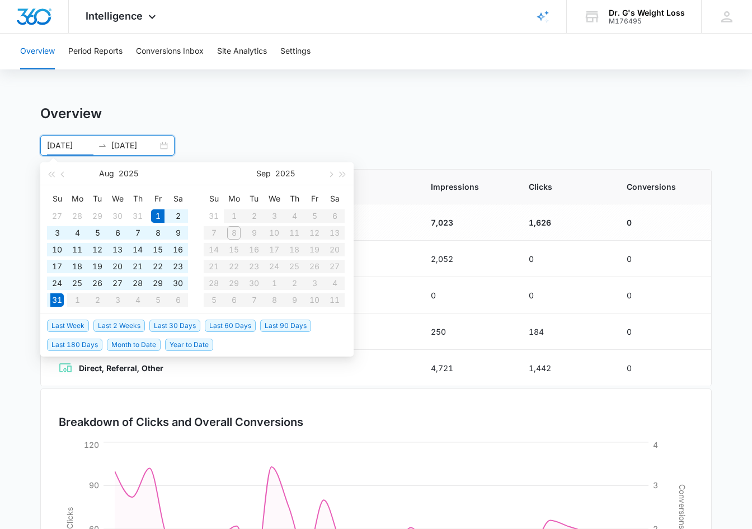
click at [510, 126] on div "Overview 08/01/2025 08/31/2025 Aug 2025 Su Mo Tu We Th Fr Sa 27 28 29 30 31 1 2…" at bounding box center [376, 130] width 672 height 50
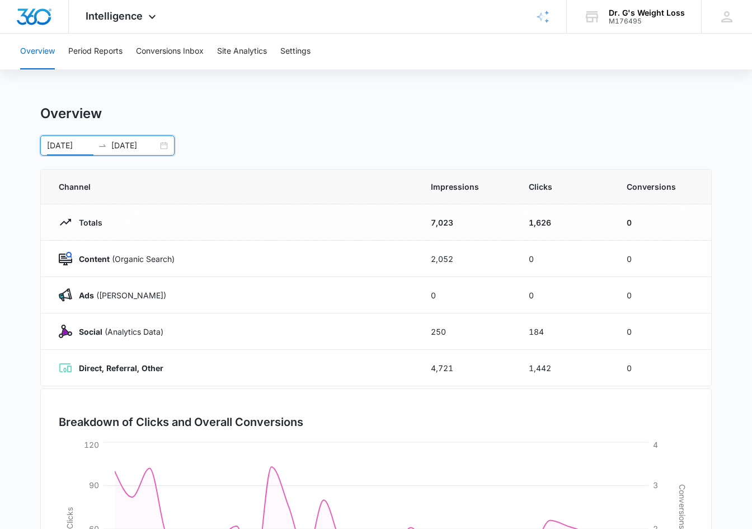
click at [304, 144] on div "08/01/2025 08/31/2025 Aug 2025 Su Mo Tu We Th Fr Sa 27 28 29 30 31 1 2 3 4 5 6 …" at bounding box center [376, 145] width 672 height 20
click at [303, 144] on div "08/01/2025 08/31/2025 Aug 2025 Su Mo Tu We Th Fr Sa 27 28 29 30 31 1 2 3 4 5 6 …" at bounding box center [376, 145] width 672 height 20
click at [260, 142] on div "08/01/2025 08/31/2025 Aug 2025 Su Mo Tu We Th Fr Sa 27 28 29 30 31 1 2 3 4 5 6 …" at bounding box center [376, 145] width 672 height 20
click at [310, 50] on button "Settings" at bounding box center [295, 52] width 30 height 36
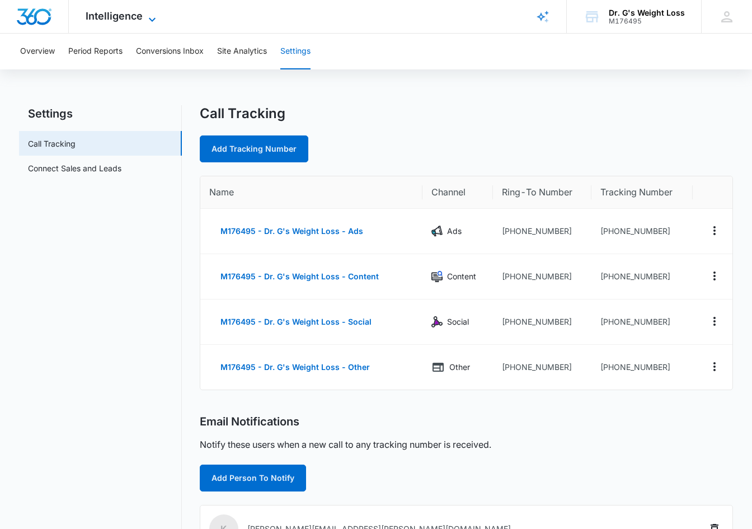
click at [130, 15] on span "Intelligence" at bounding box center [114, 16] width 57 height 12
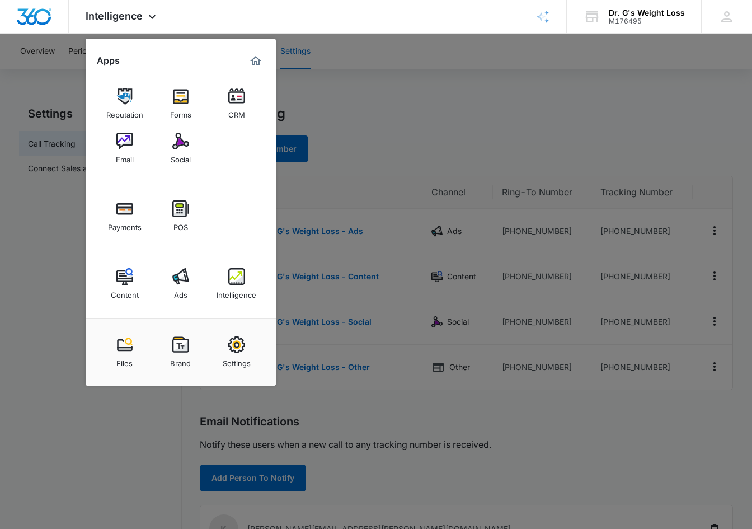
click at [406, 52] on div at bounding box center [376, 264] width 752 height 529
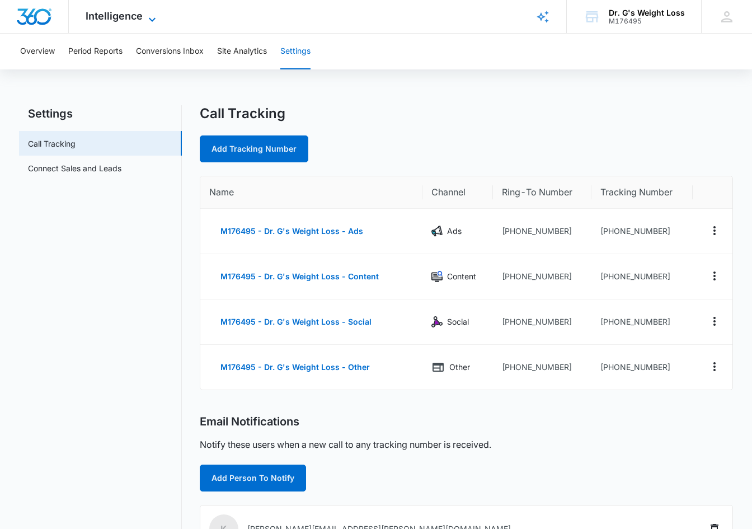
click at [129, 18] on span "Intelligence" at bounding box center [114, 16] width 57 height 12
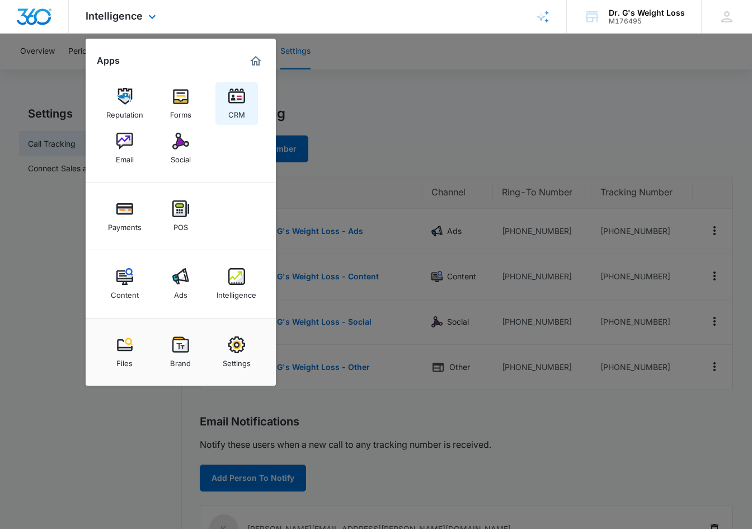
click at [234, 98] on img at bounding box center [236, 96] width 17 height 17
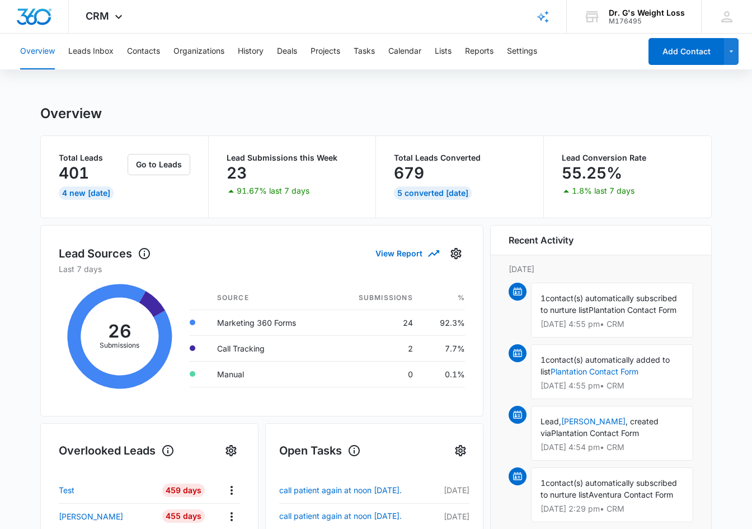
click at [356, 106] on div "Overview" at bounding box center [376, 113] width 672 height 17
click at [90, 51] on button "Leads Inbox" at bounding box center [90, 52] width 45 height 36
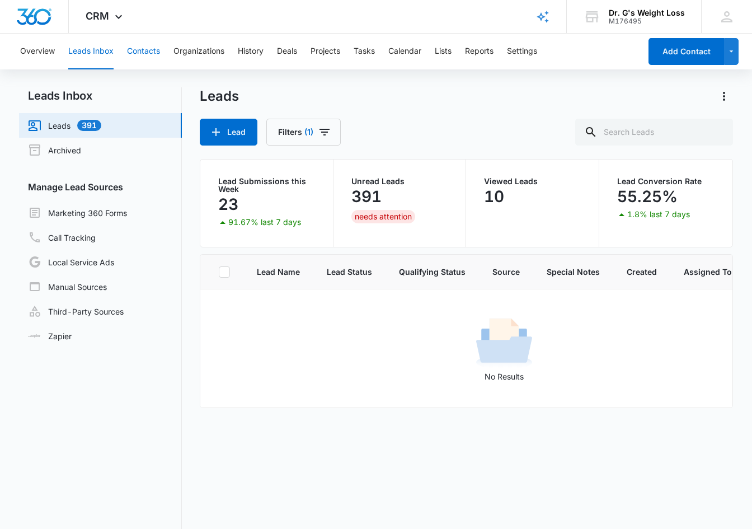
click at [143, 53] on button "Contacts" at bounding box center [143, 52] width 33 height 36
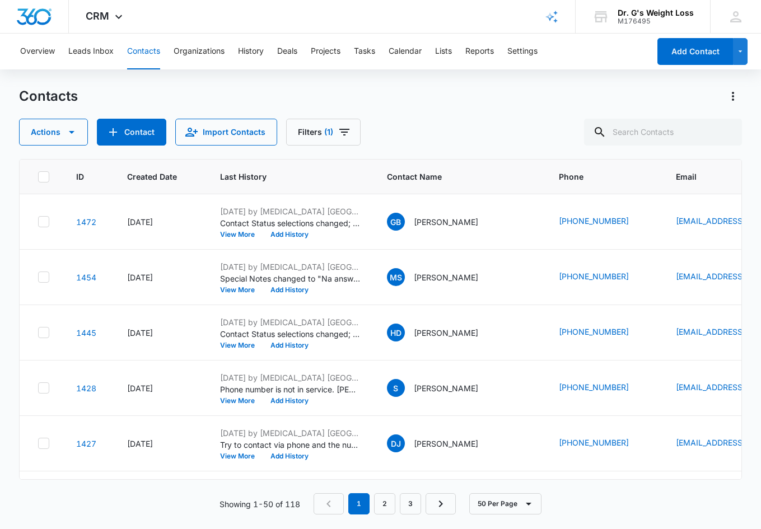
click at [395, 96] on div "Contacts" at bounding box center [380, 96] width 723 height 18
click at [115, 11] on icon at bounding box center [118, 16] width 13 height 13
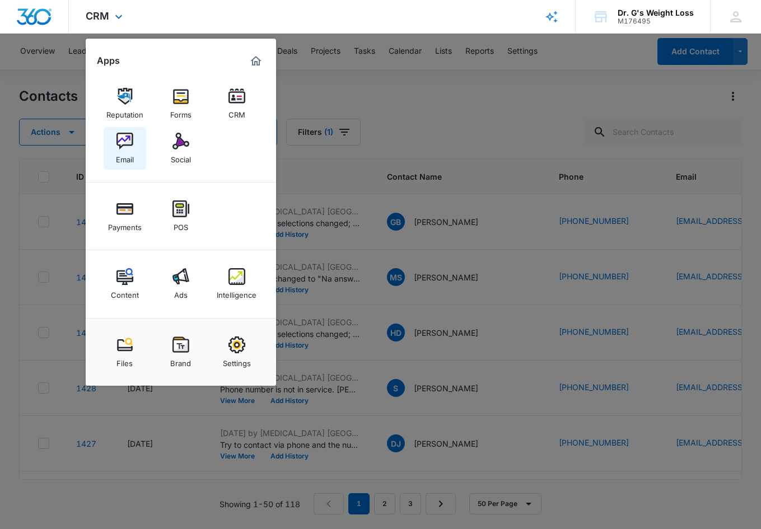
click at [125, 140] on img at bounding box center [124, 141] width 17 height 17
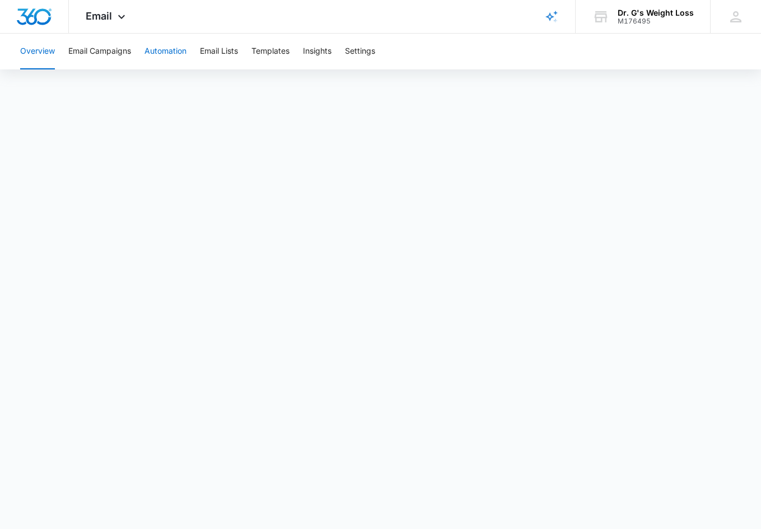
click at [167, 50] on button "Automation" at bounding box center [165, 52] width 42 height 36
click at [101, 19] on span "Email" at bounding box center [99, 16] width 26 height 12
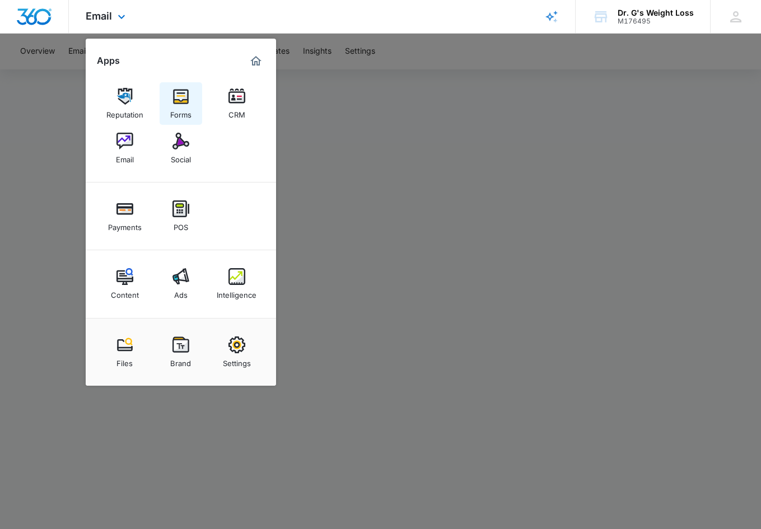
click at [180, 94] on img at bounding box center [180, 96] width 17 height 17
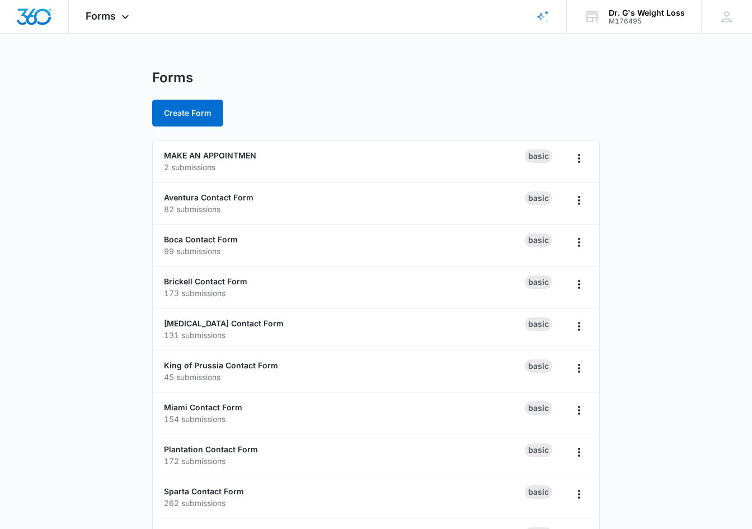
click at [79, 233] on main "Forms Create Form MAKE AN APPOINTMEN 2 submissions Basic Aventura Contact Form …" at bounding box center [376, 405] width 752 height 672
click at [79, 325] on main "Forms Create Form MAKE AN APPOINTMEN 2 submissions Basic Aventura Contact Form …" at bounding box center [376, 405] width 752 height 672
click at [104, 13] on span "Forms" at bounding box center [101, 16] width 30 height 12
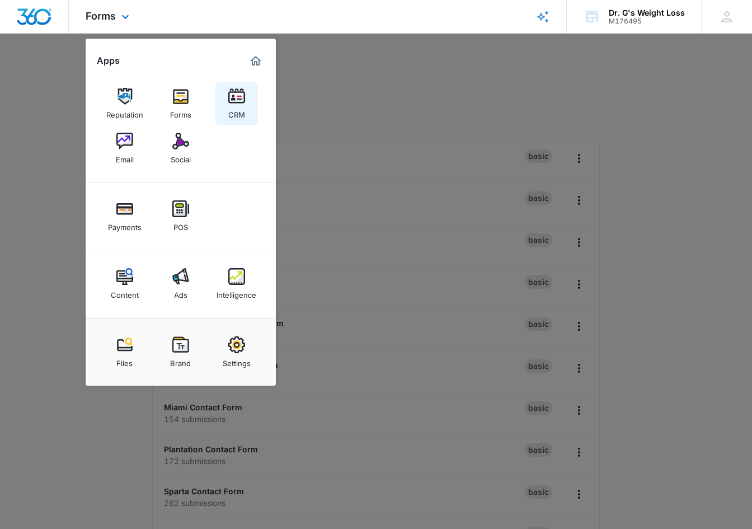
click at [236, 100] on img at bounding box center [236, 96] width 17 height 17
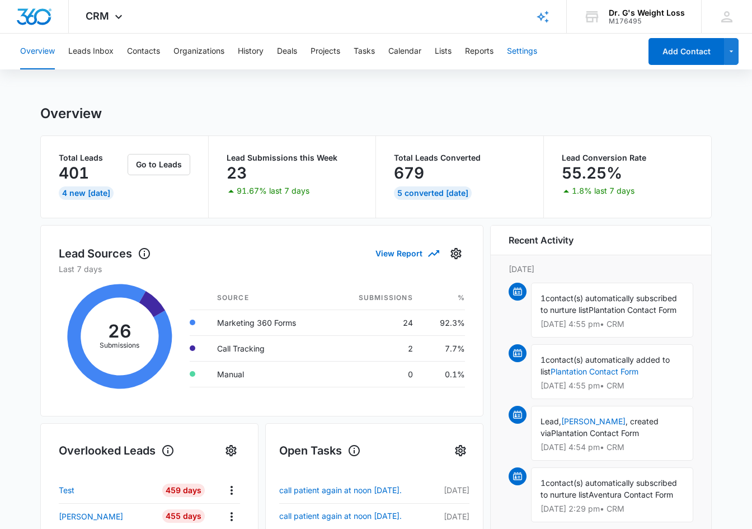
click at [517, 54] on button "Settings" at bounding box center [522, 52] width 30 height 36
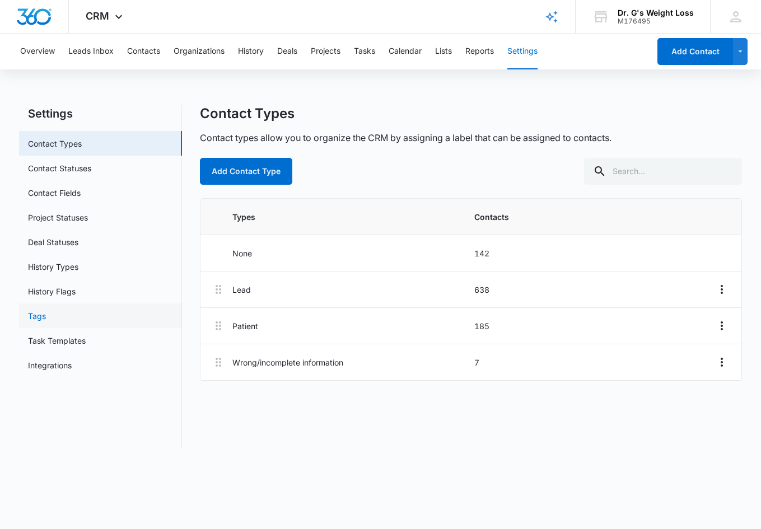
click at [46, 313] on link "Tags" at bounding box center [37, 316] width 18 height 12
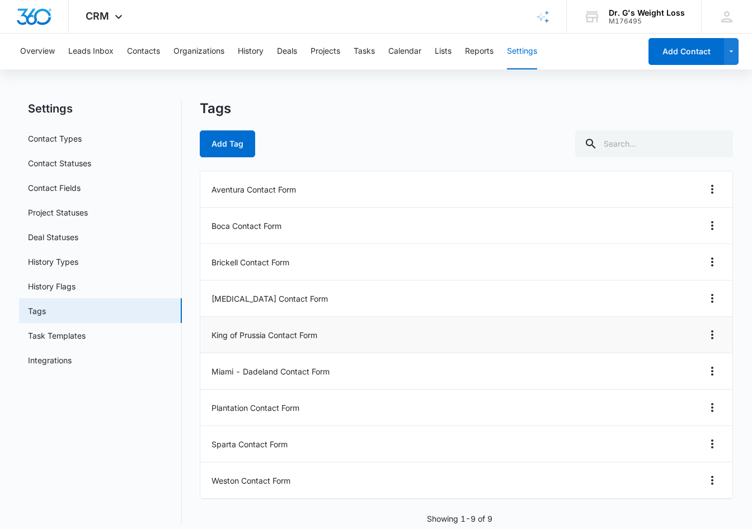
scroll to position [14, 0]
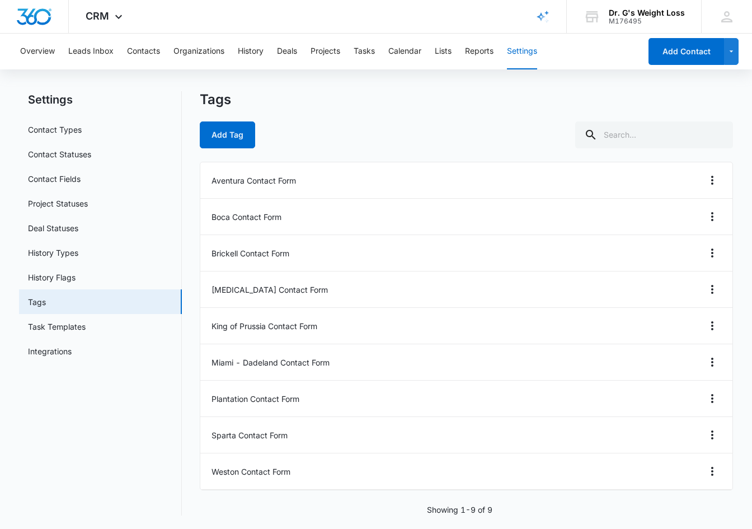
click at [46, 433] on nav "Settings Contact Types Contact Statuses Contact Fields Project Statuses Deal St…" at bounding box center [100, 303] width 163 height 424
click at [113, 17] on icon at bounding box center [118, 19] width 13 height 13
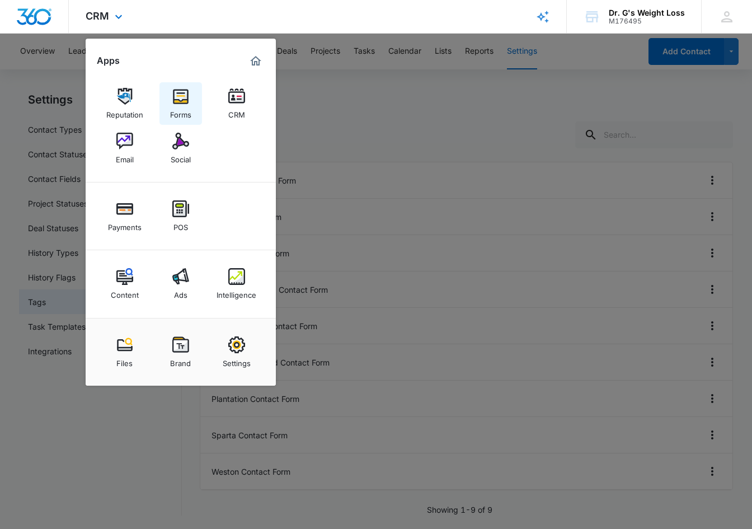
click at [182, 100] on img at bounding box center [180, 96] width 17 height 17
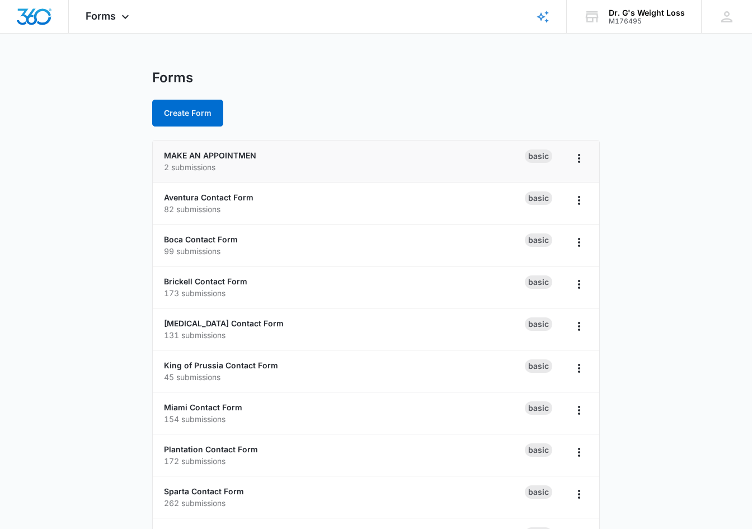
click at [280, 159] on div "MAKE AN APPOINTMEN 2 submissions" at bounding box center [344, 161] width 361 height 24
click at [228, 153] on link "MAKE AN APPOINTMEN" at bounding box center [210, 156] width 92 height 10
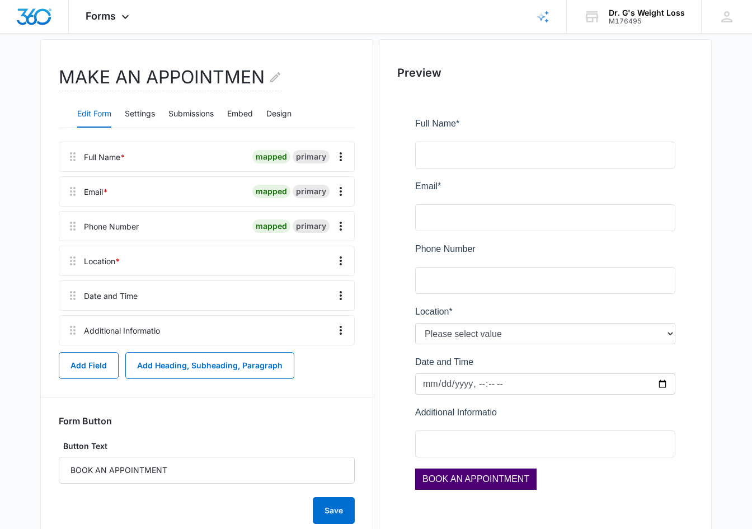
scroll to position [125, 0]
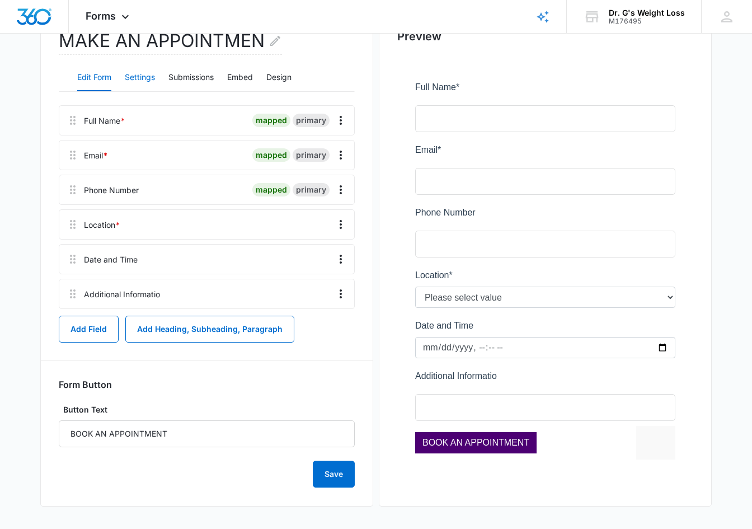
click at [147, 79] on button "Settings" at bounding box center [140, 77] width 30 height 27
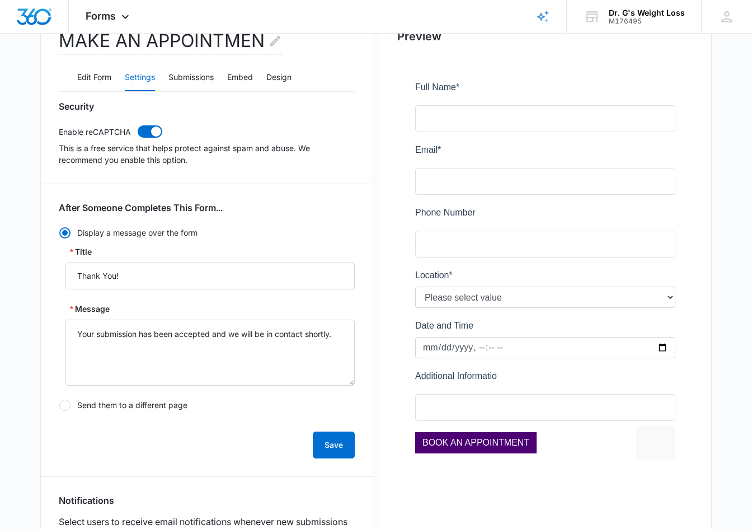
scroll to position [466, 0]
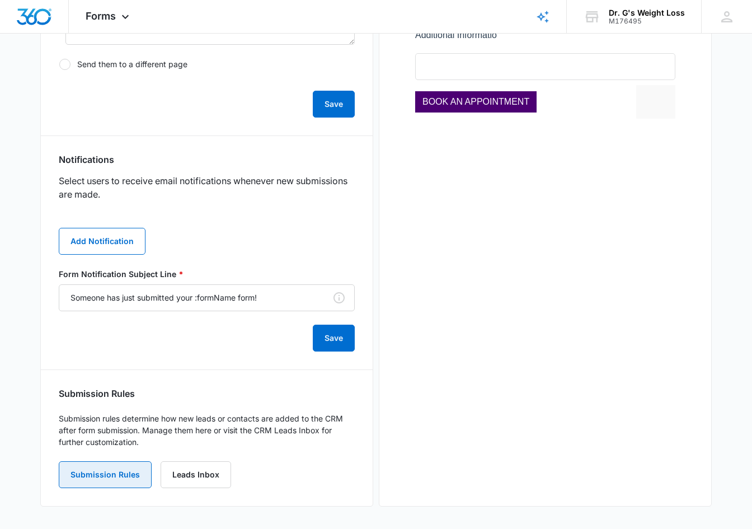
click at [121, 477] on button "Submission Rules" at bounding box center [105, 474] width 93 height 27
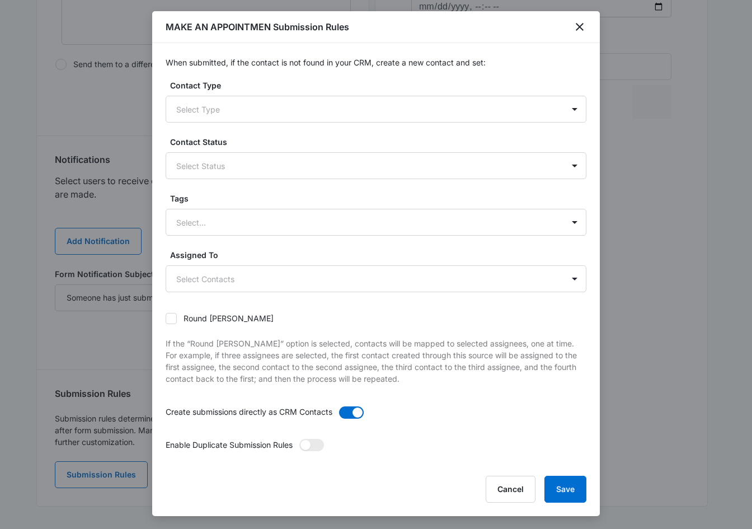
click at [368, 341] on p "If the “Round [PERSON_NAME]” option is selected, contacts will be mapped to sel…" at bounding box center [376, 361] width 421 height 47
click at [239, 101] on div "Select Type" at bounding box center [364, 109] width 397 height 25
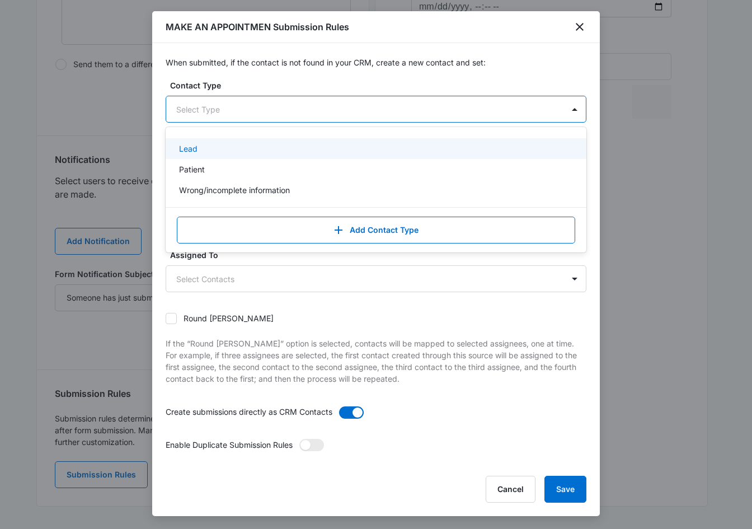
click at [239, 101] on div "Select Type" at bounding box center [364, 109] width 397 height 25
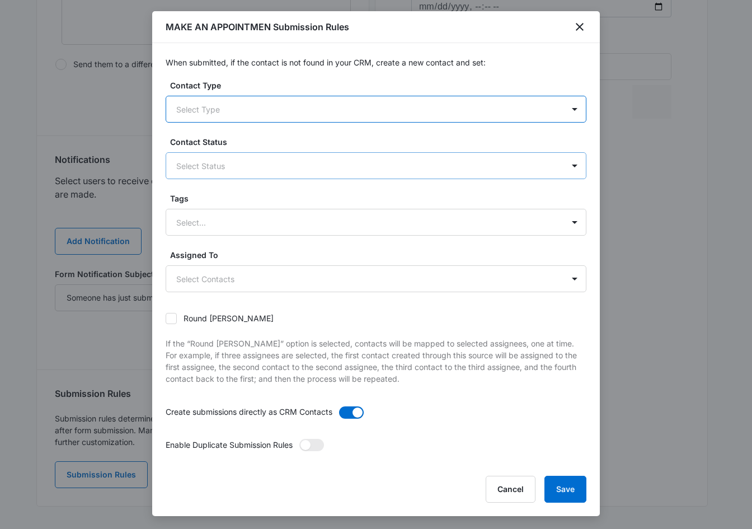
click at [263, 166] on div at bounding box center [362, 166] width 373 height 14
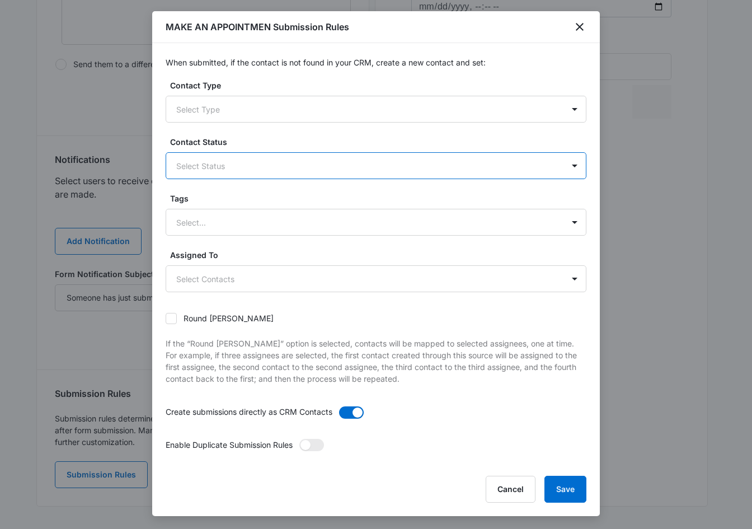
click at [263, 166] on div at bounding box center [362, 166] width 373 height 14
click at [593, 27] on div "MAKE AN APPOINTMEN Submission Rules" at bounding box center [376, 27] width 448 height 32
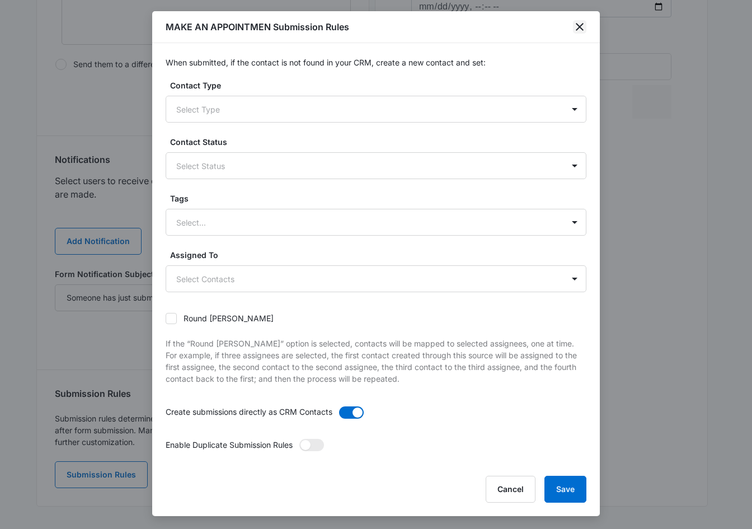
click at [580, 24] on icon "close" at bounding box center [579, 26] width 13 height 13
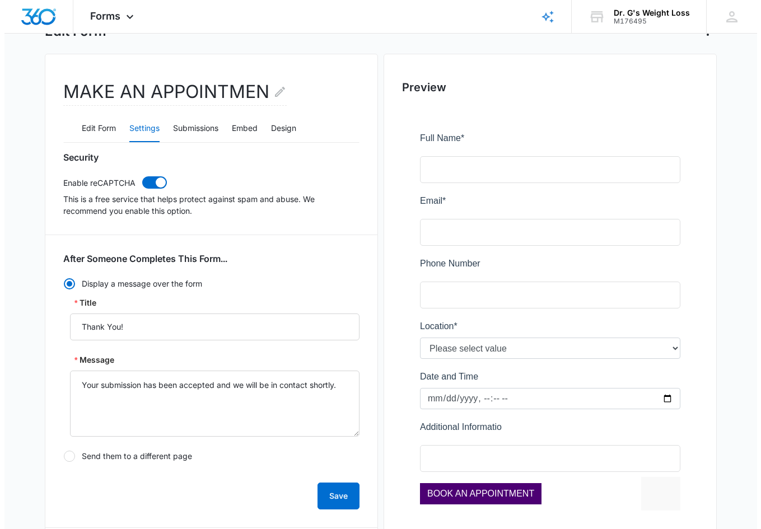
scroll to position [0, 0]
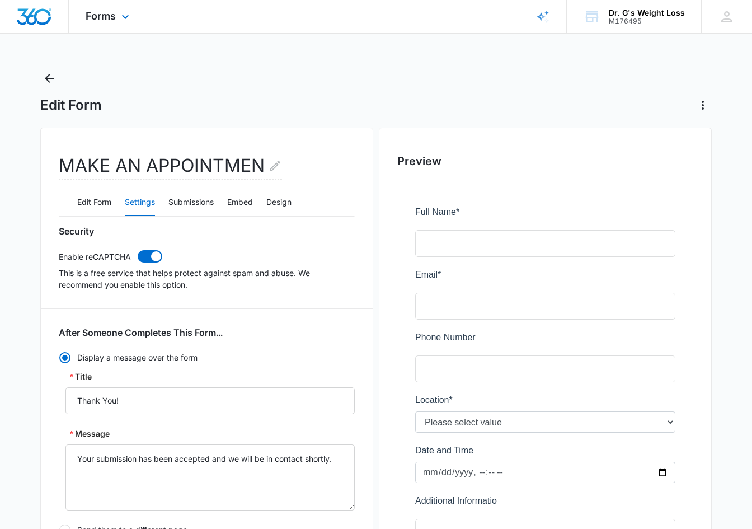
click at [116, 15] on div "Forms Apps Reputation Forms CRM Email Social Payments POS Content Ads Intellige…" at bounding box center [109, 16] width 80 height 33
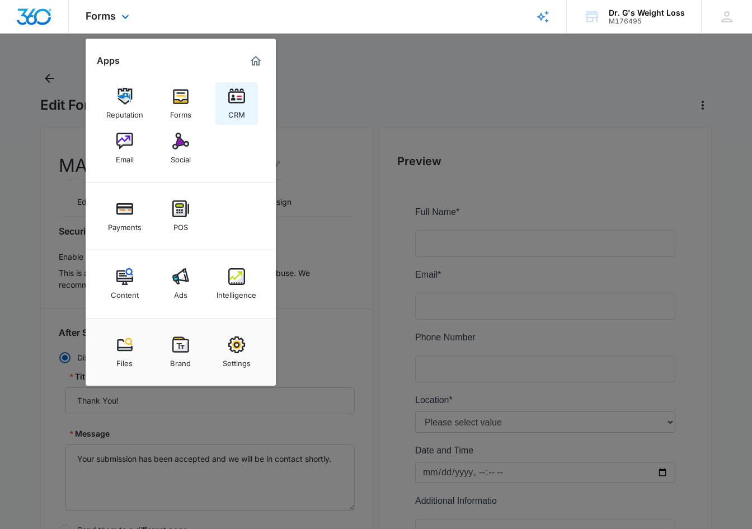
click at [236, 104] on img at bounding box center [236, 96] width 17 height 17
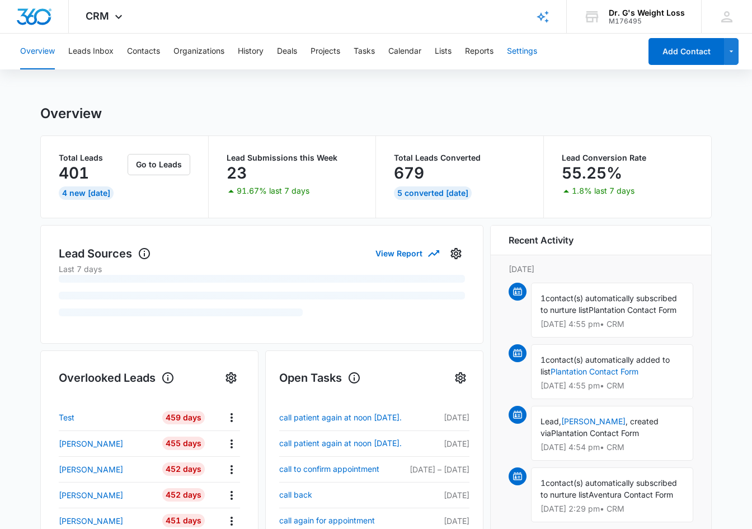
click at [523, 46] on button "Settings" at bounding box center [522, 52] width 30 height 36
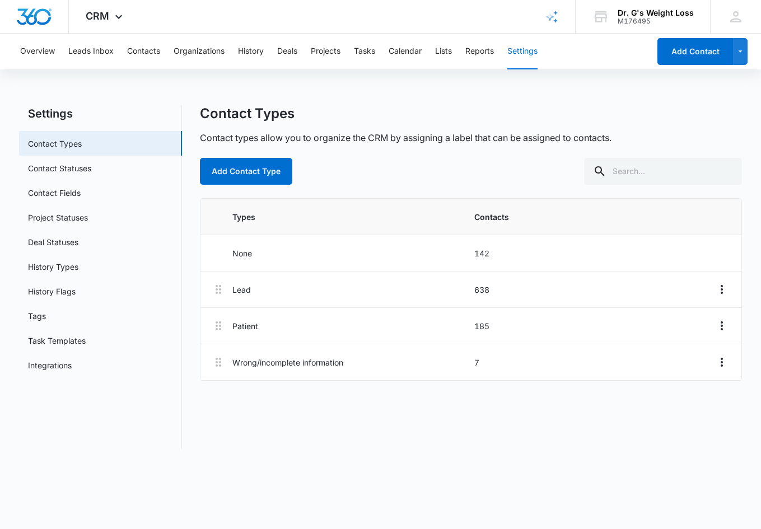
click at [279, 448] on div "Contact Types Contact types allow you to organize the CRM by assigning a label …" at bounding box center [471, 277] width 542 height 344
click at [33, 315] on link "Tags" at bounding box center [37, 316] width 18 height 12
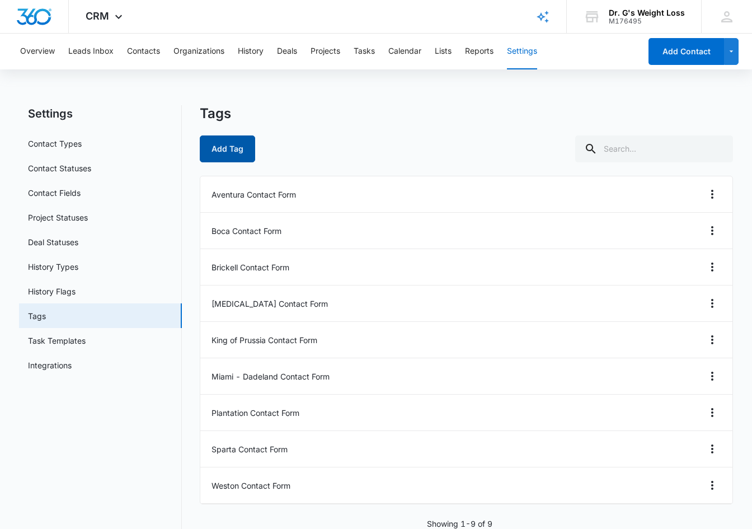
click at [236, 149] on button "Add Tag" at bounding box center [227, 148] width 55 height 27
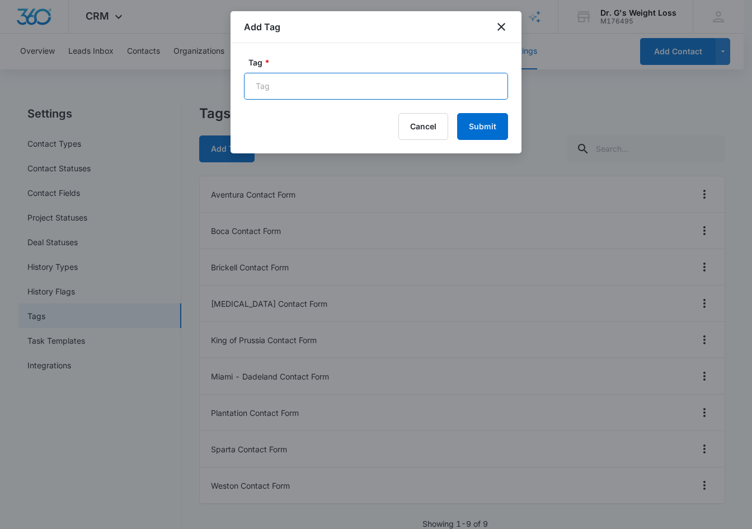
click at [266, 88] on input "Tag *" at bounding box center [376, 86] width 264 height 27
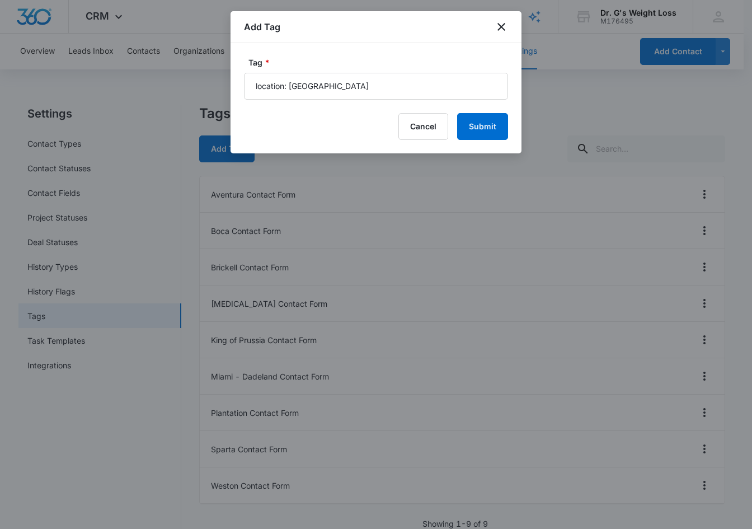
click at [325, 118] on div "Cancel Submit" at bounding box center [376, 126] width 264 height 27
click at [289, 85] on input "location: doral" at bounding box center [376, 86] width 264 height 27
type input "location: Doral"
click at [335, 119] on div "Cancel Submit" at bounding box center [376, 126] width 264 height 27
click at [484, 130] on button "Submit" at bounding box center [482, 126] width 51 height 27
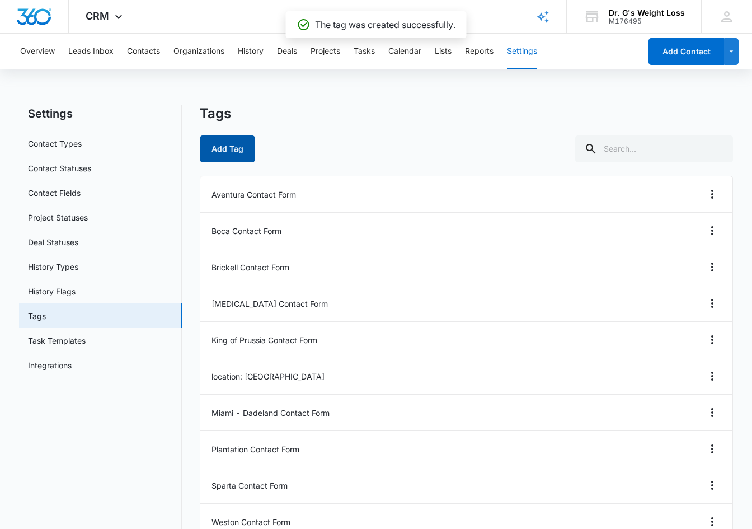
click at [216, 153] on button "Add Tag" at bounding box center [227, 148] width 55 height 27
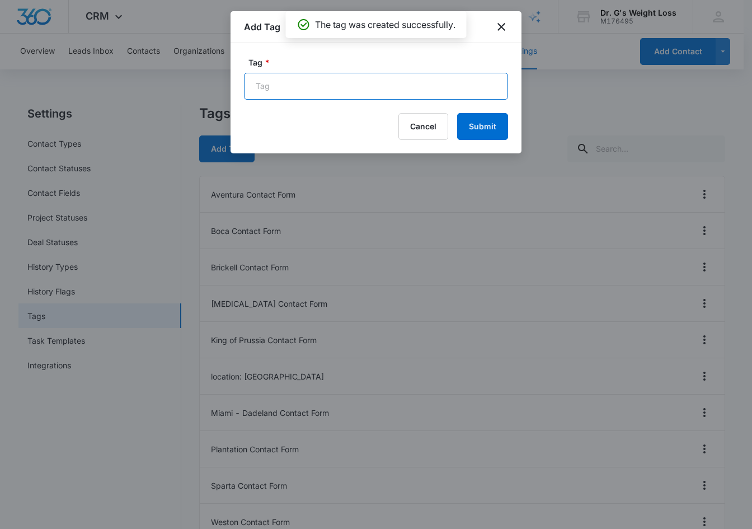
click at [287, 89] on input "Tag *" at bounding box center [376, 86] width 264 height 27
click at [290, 83] on input "Location = Brickell" at bounding box center [376, 86] width 264 height 27
click at [291, 87] on input "Location : Brickell" at bounding box center [376, 86] width 264 height 27
click at [289, 87] on input "Location : Brickell" at bounding box center [376, 86] width 264 height 27
type input "Location: Brickell"
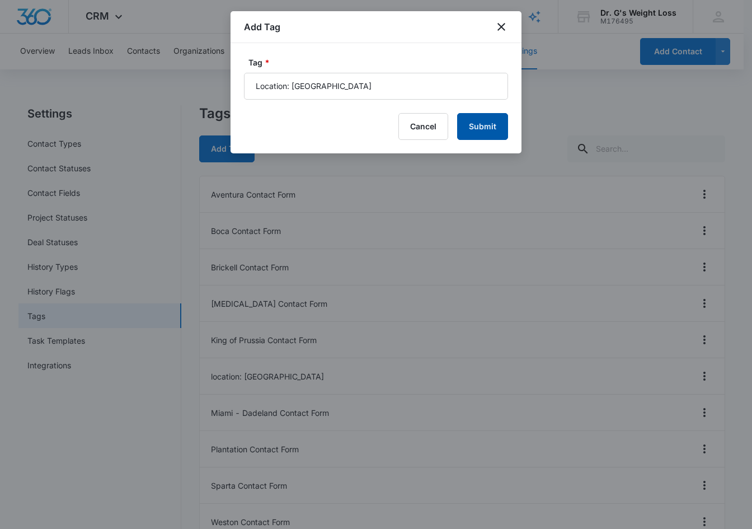
click at [488, 130] on button "Submit" at bounding box center [482, 126] width 51 height 27
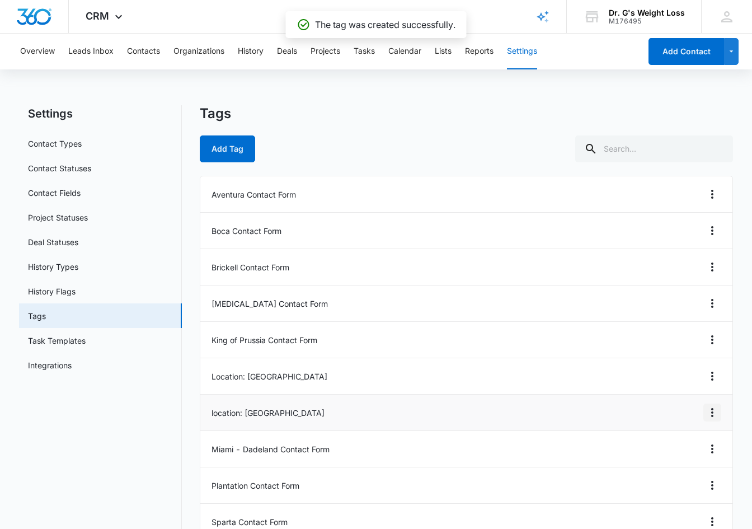
click at [713, 411] on icon "Overflow Menu" at bounding box center [712, 412] width 13 height 13
click at [678, 443] on div "Edit" at bounding box center [683, 444] width 24 height 8
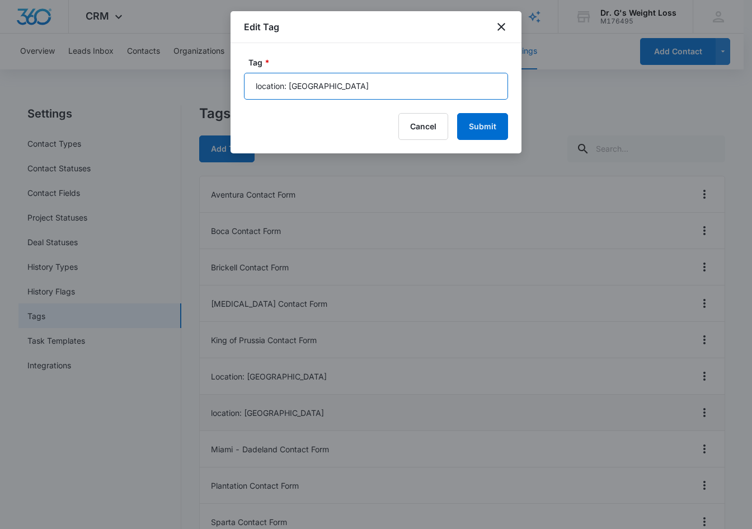
click at [255, 84] on input "location: Doral" at bounding box center [376, 86] width 264 height 27
type input "Location: Doral"
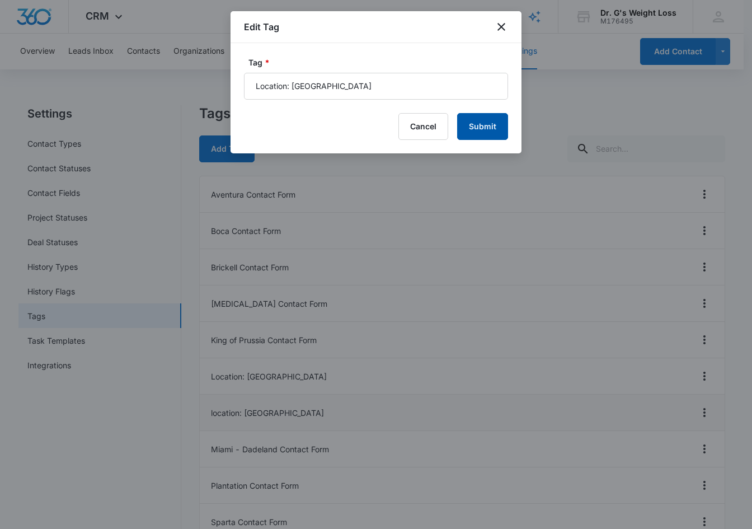
click at [478, 125] on button "Submit" at bounding box center [482, 126] width 51 height 27
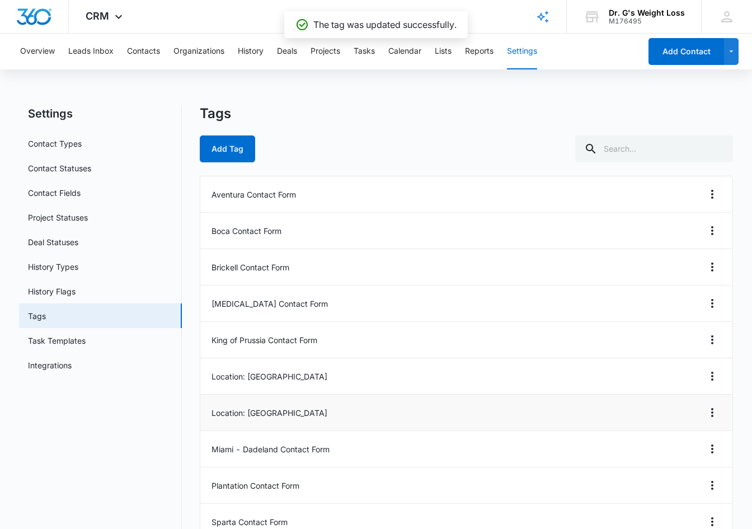
click at [134, 463] on nav "Settings Contact Types Contact Statuses Contact Fields Project Statuses Deal St…" at bounding box center [100, 358] width 163 height 507
click at [133, 463] on nav "Settings Contact Types Contact Statuses Contact Fields Project Statuses Deal St…" at bounding box center [100, 358] width 163 height 507
click at [132, 454] on nav "Settings Contact Types Contact Statuses Contact Fields Project Statuses Deal St…" at bounding box center [100, 358] width 163 height 507
click at [121, 449] on nav "Settings Contact Types Contact Statuses Contact Fields Project Statuses Deal St…" at bounding box center [100, 358] width 163 height 507
click at [120, 13] on icon at bounding box center [118, 19] width 13 height 13
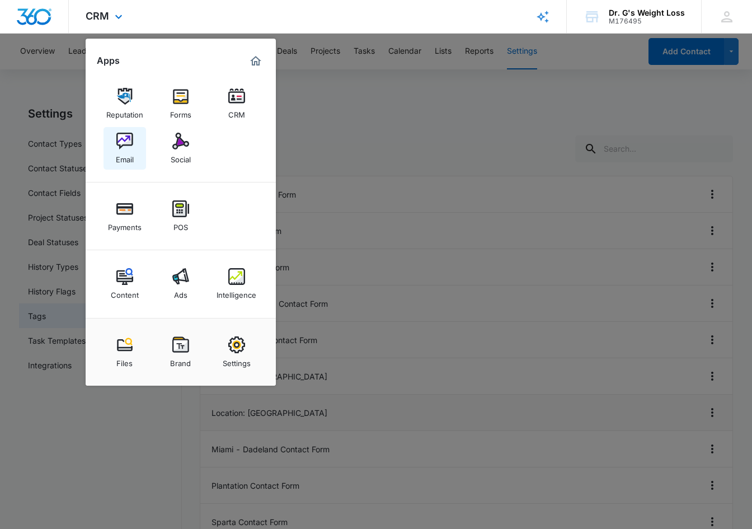
click at [127, 134] on img at bounding box center [124, 141] width 17 height 17
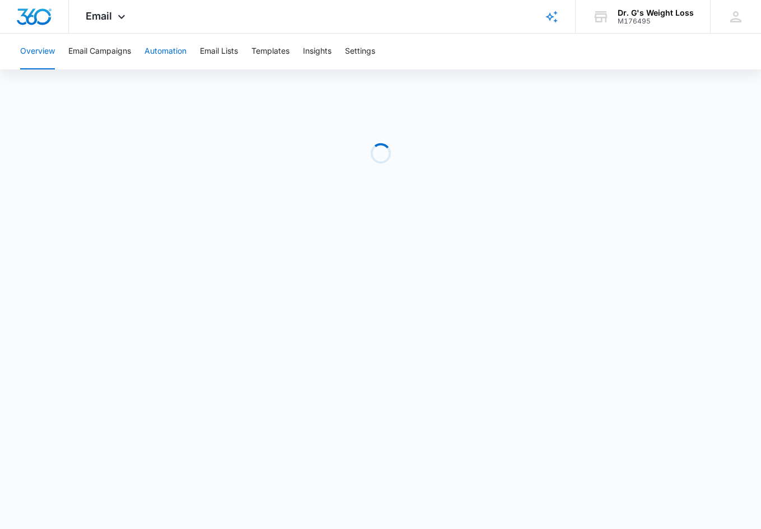
click at [168, 54] on button "Automation" at bounding box center [165, 52] width 42 height 36
